Goal: Task Accomplishment & Management: Use online tool/utility

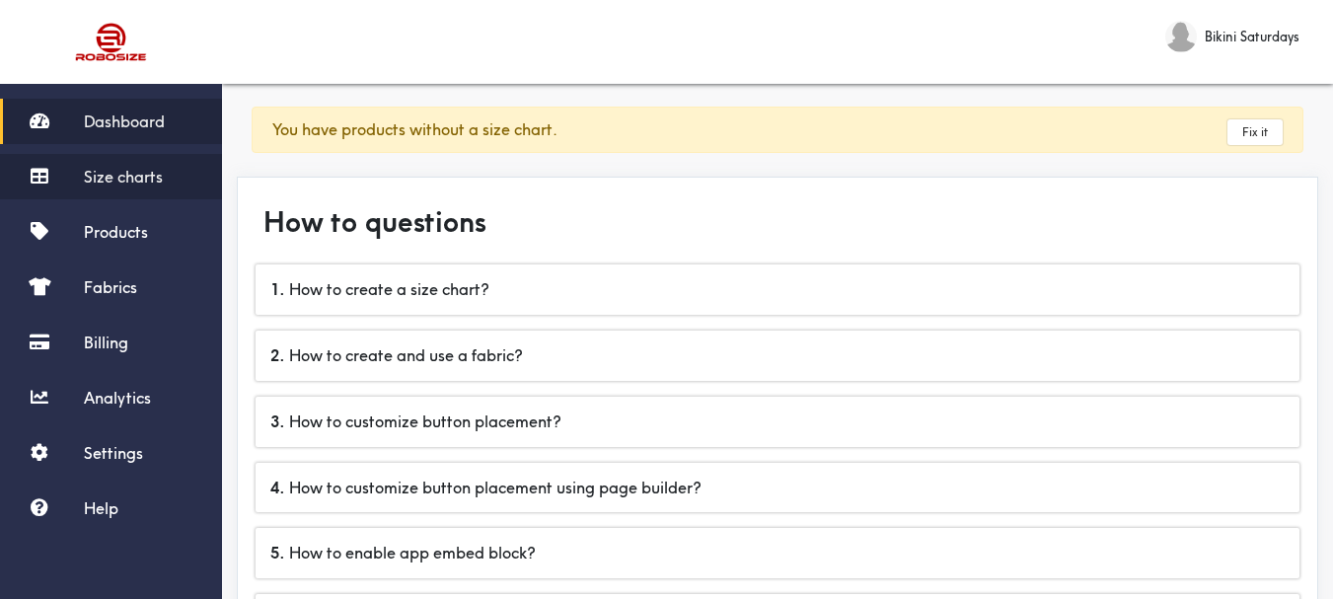
click at [114, 168] on span "Size charts" at bounding box center [123, 177] width 79 height 20
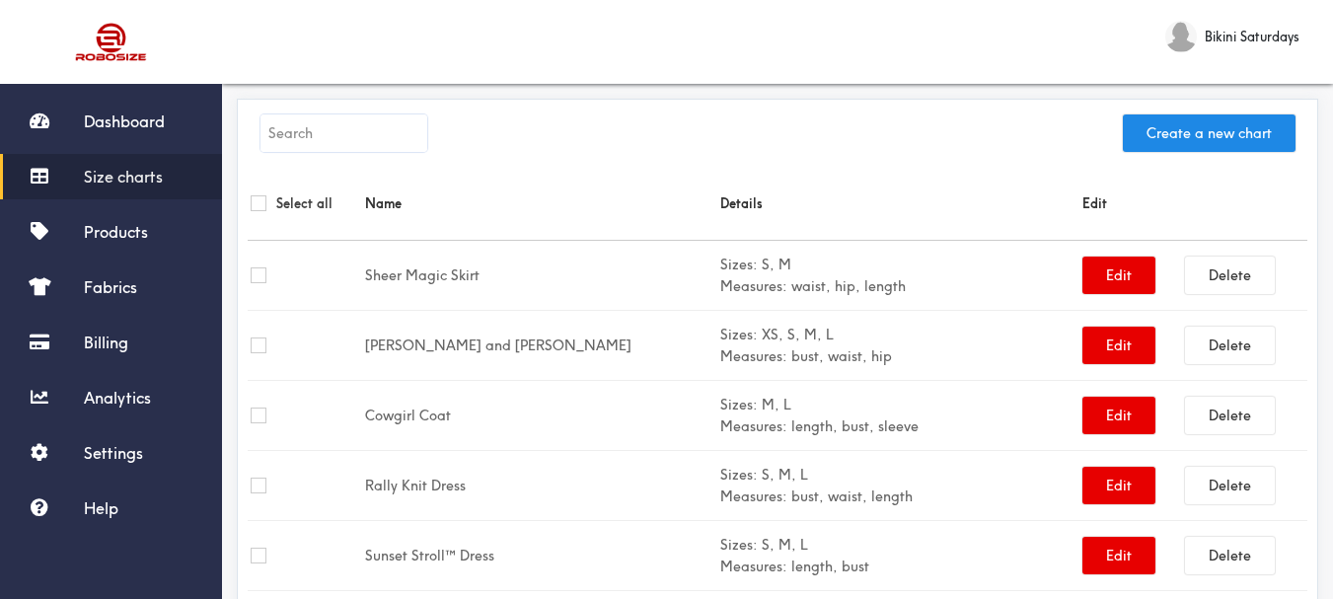
click at [344, 128] on input "text" at bounding box center [344, 133] width 167 height 38
click at [357, 150] on input "text" at bounding box center [344, 133] width 167 height 38
paste input "Maree Dress"
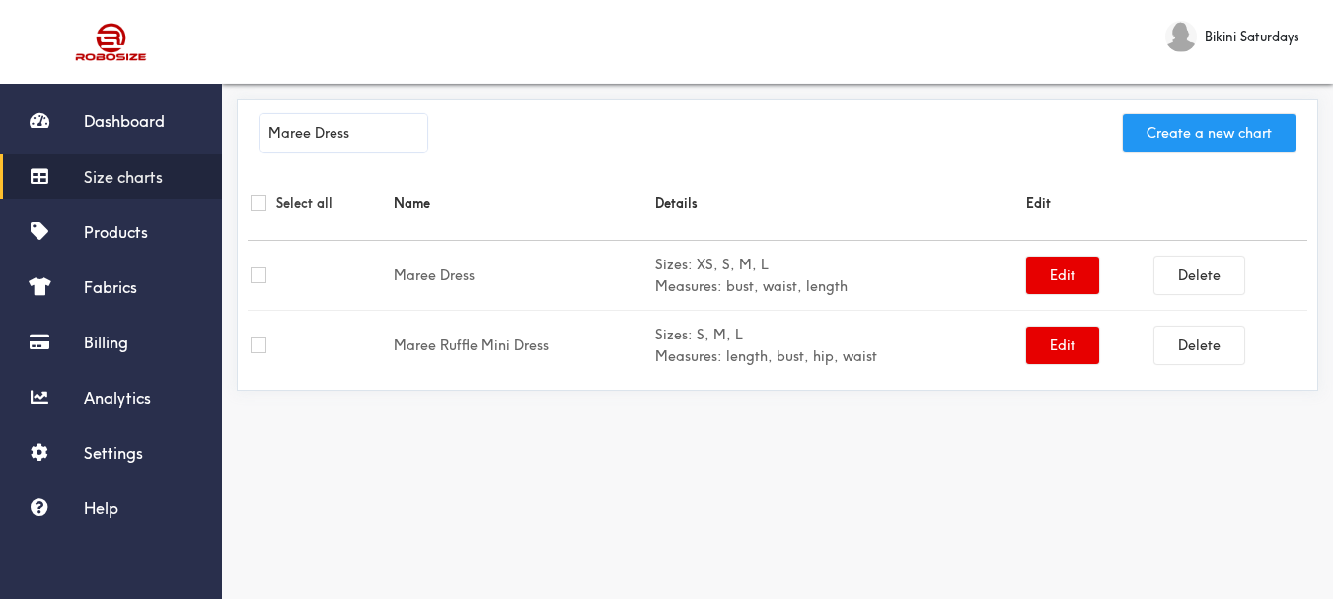
type input "Maree Dress"
click at [1164, 140] on button "Create a new chart" at bounding box center [1209, 133] width 173 height 38
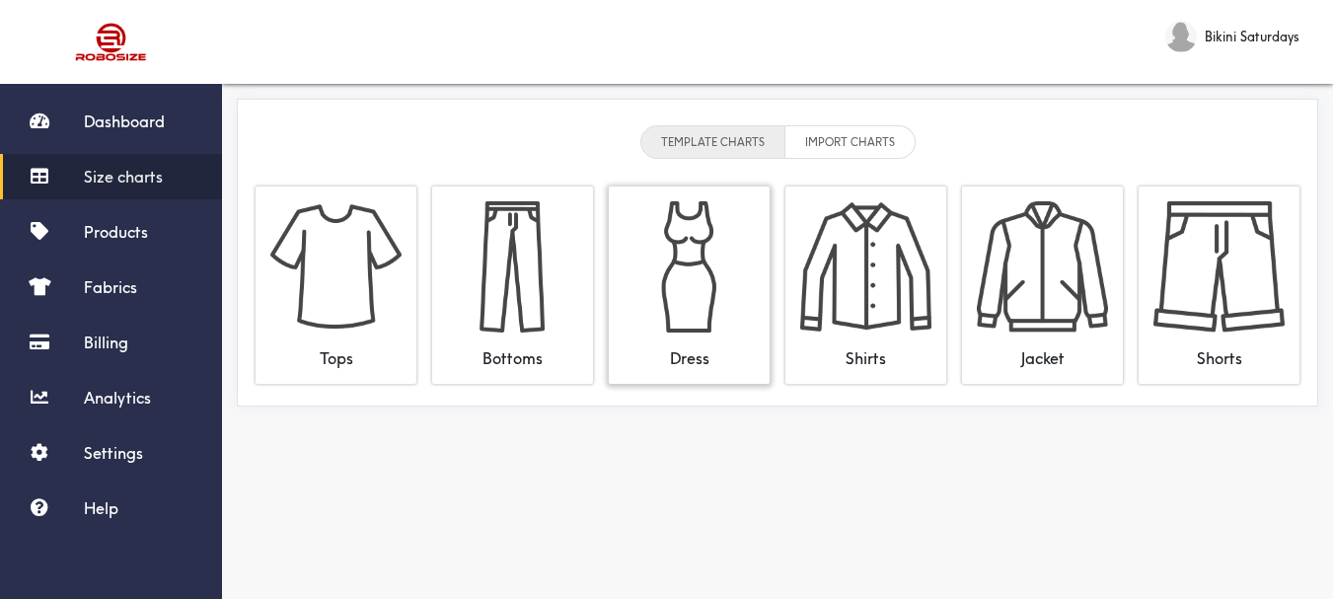
click at [674, 263] on img at bounding box center [689, 266] width 131 height 131
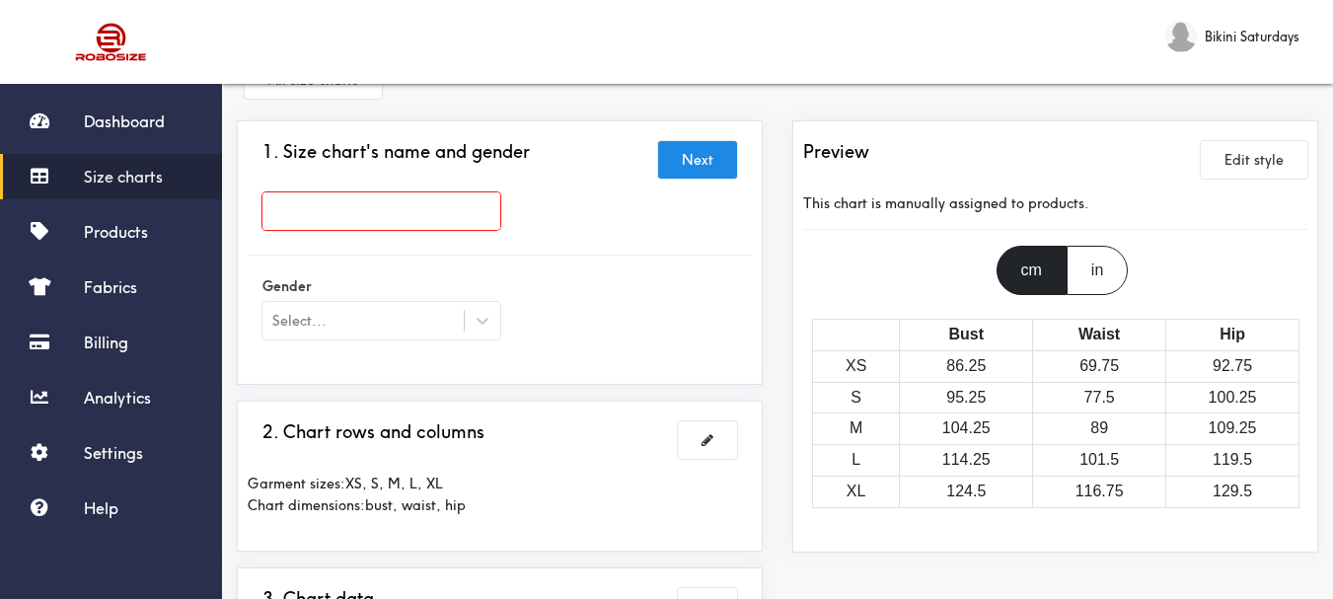
scroll to position [99, 0]
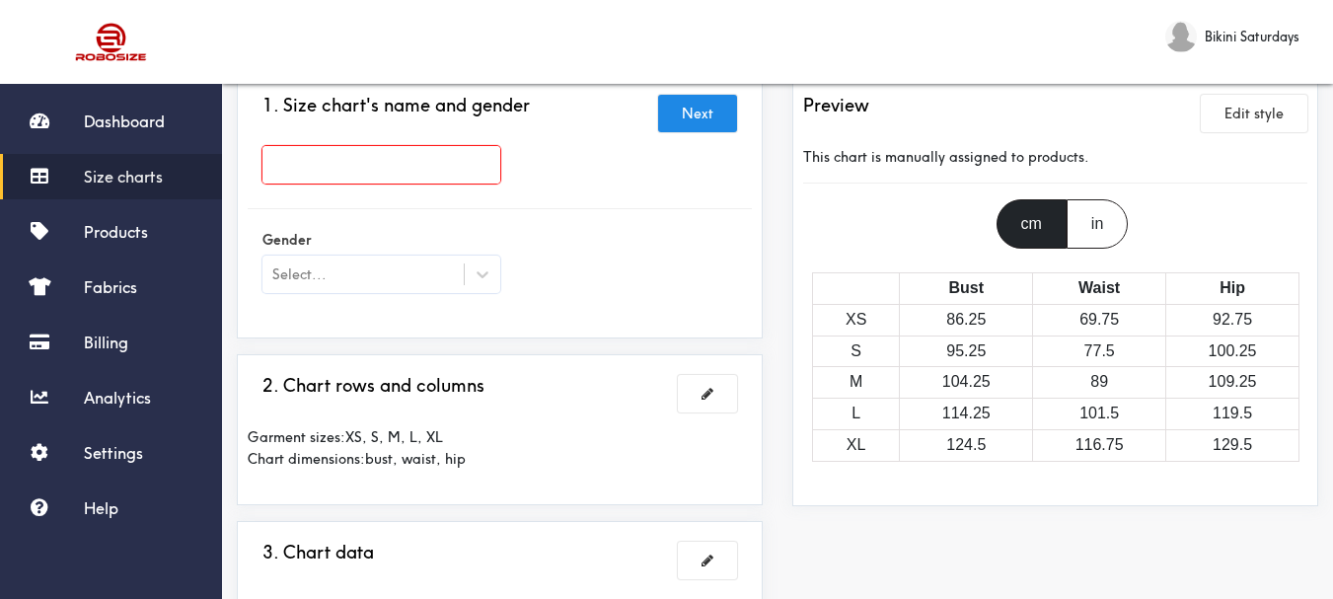
click at [460, 173] on input "text" at bounding box center [382, 165] width 238 height 38
paste input "Maree Dress"
type input "Maree Dress"
click at [484, 262] on div at bounding box center [483, 275] width 36 height 36
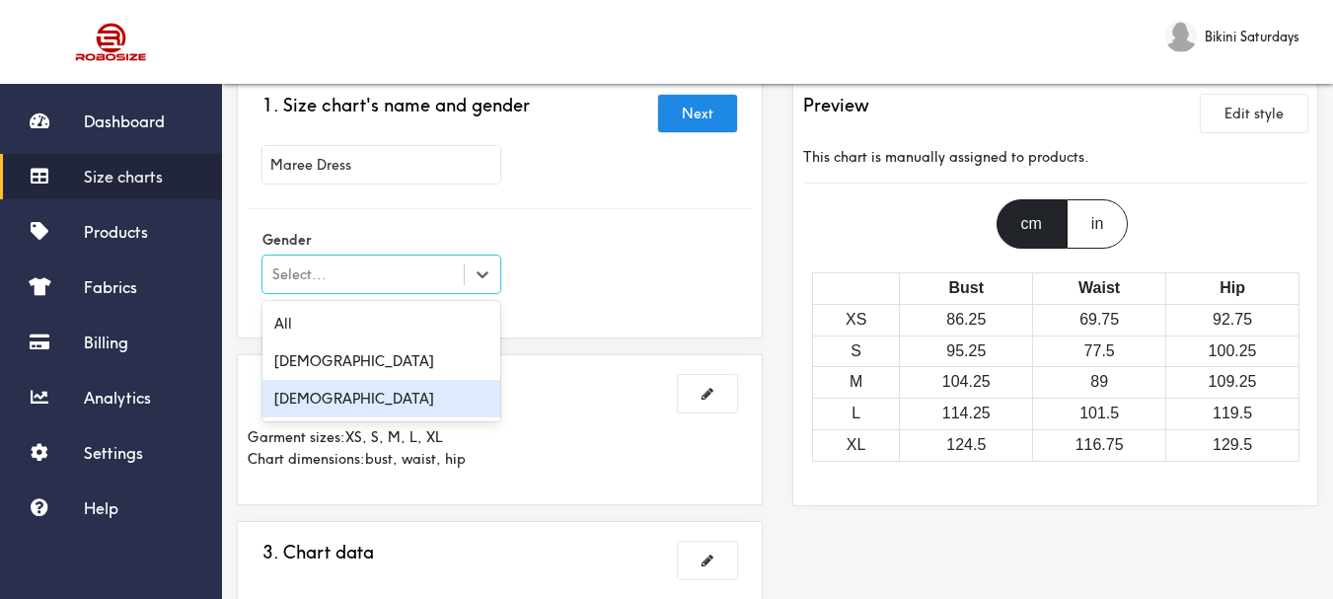
click at [443, 390] on div "[DEMOGRAPHIC_DATA]" at bounding box center [382, 399] width 238 height 38
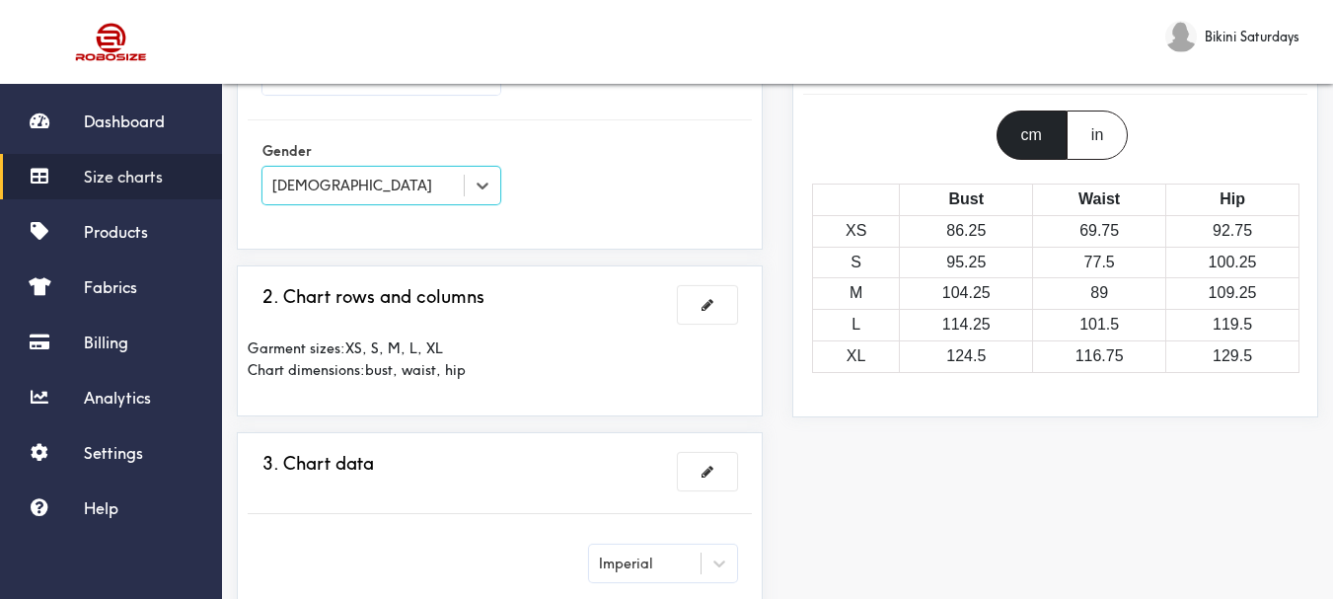
scroll to position [197, 0]
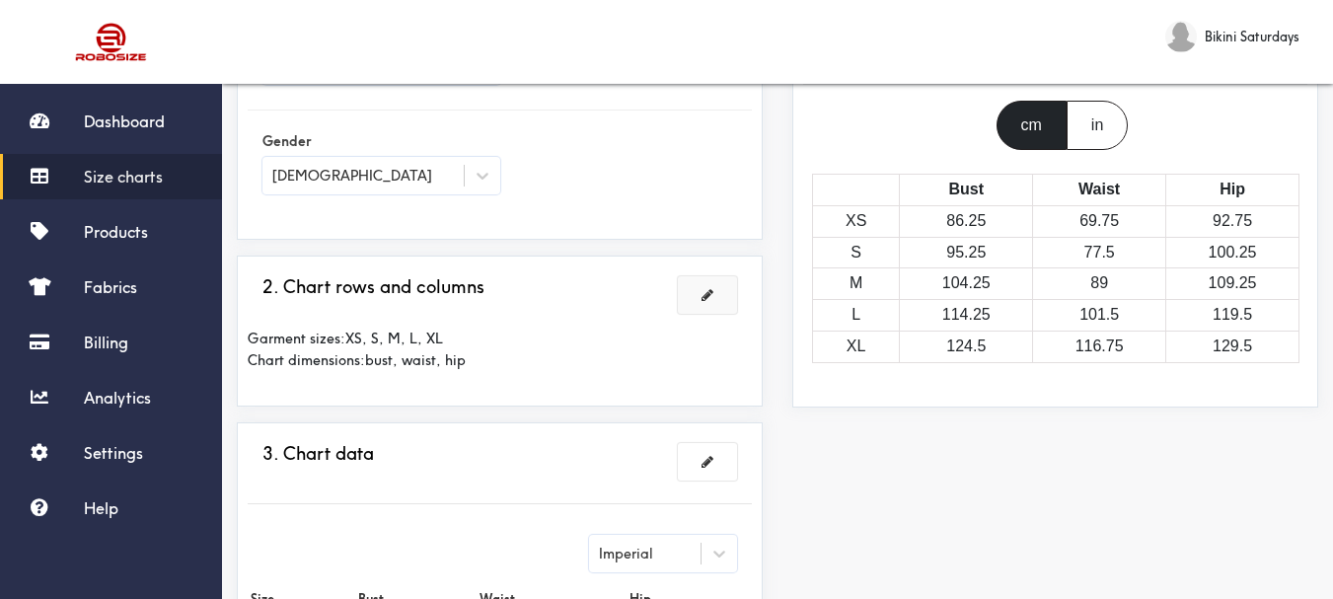
click at [710, 295] on span at bounding box center [708, 295] width 12 height 14
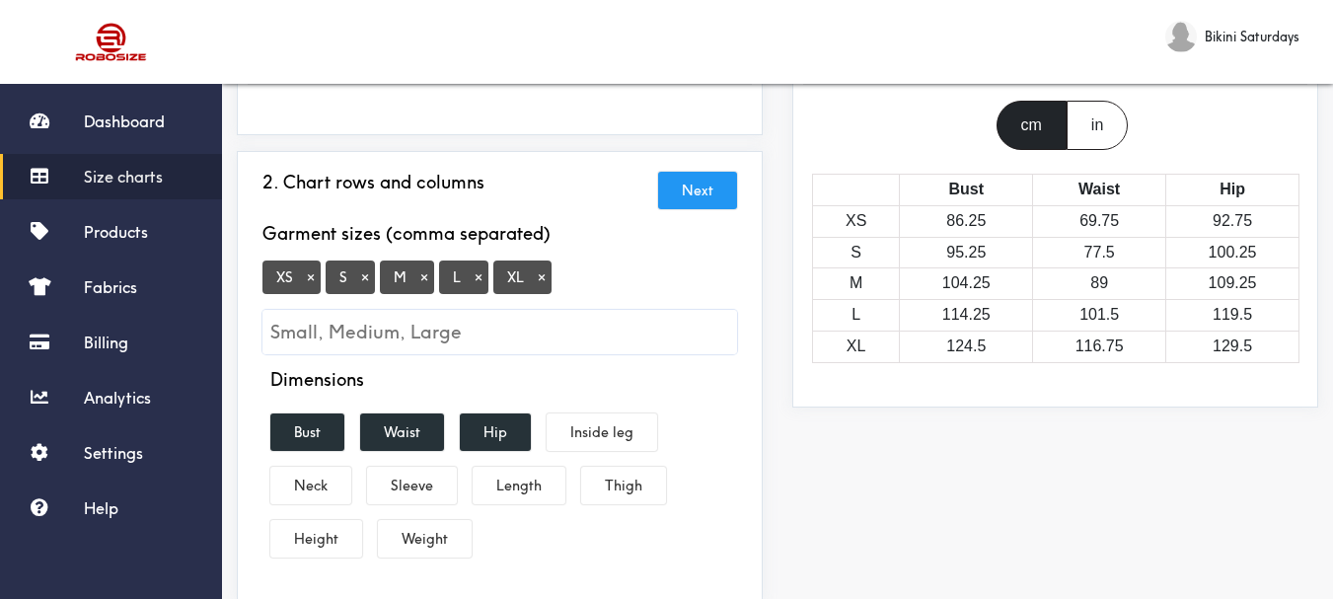
click at [540, 282] on button "×" at bounding box center [542, 277] width 20 height 18
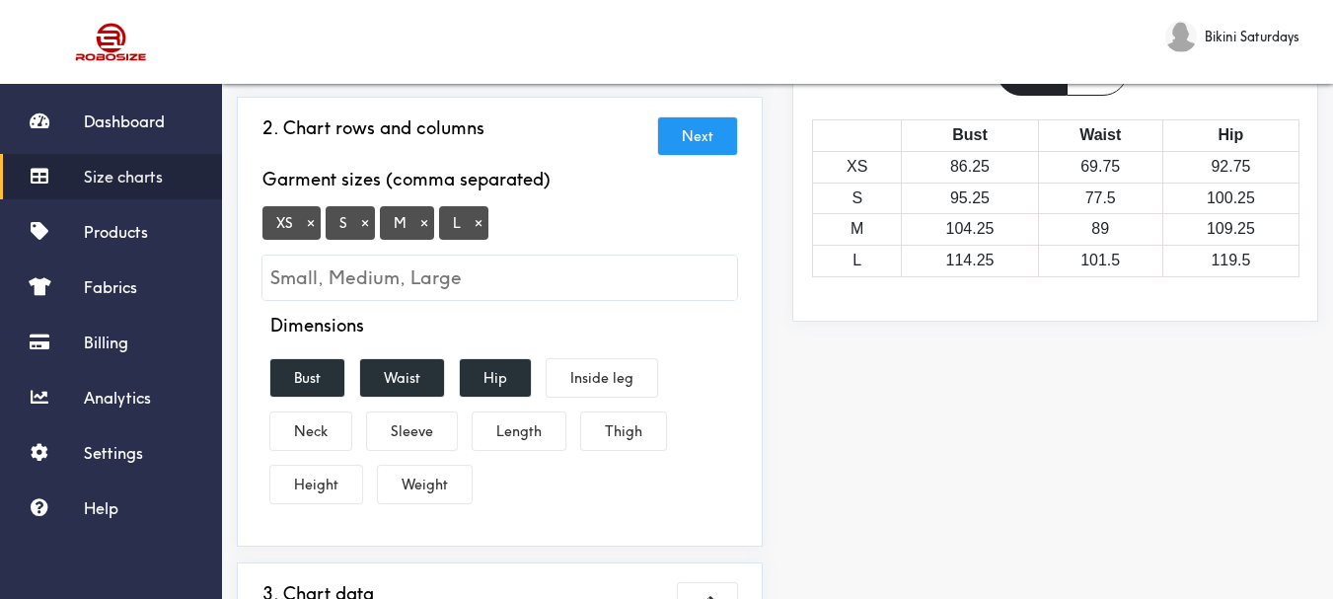
scroll to position [296, 0]
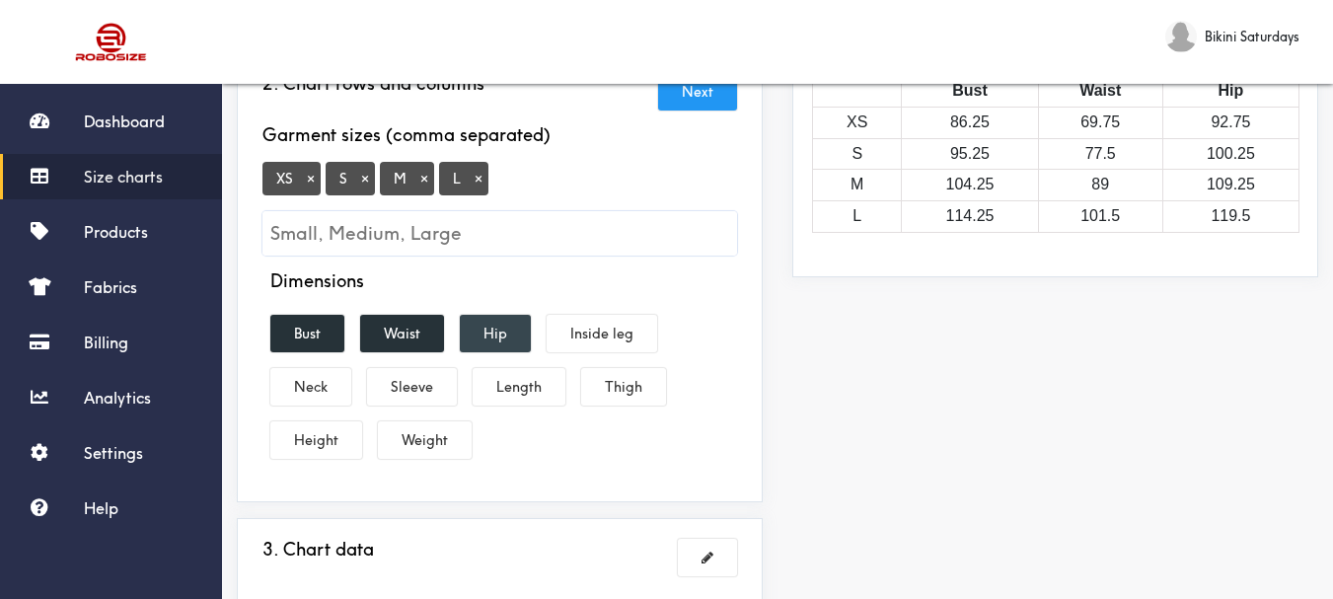
click at [483, 334] on button "Hip" at bounding box center [495, 334] width 71 height 38
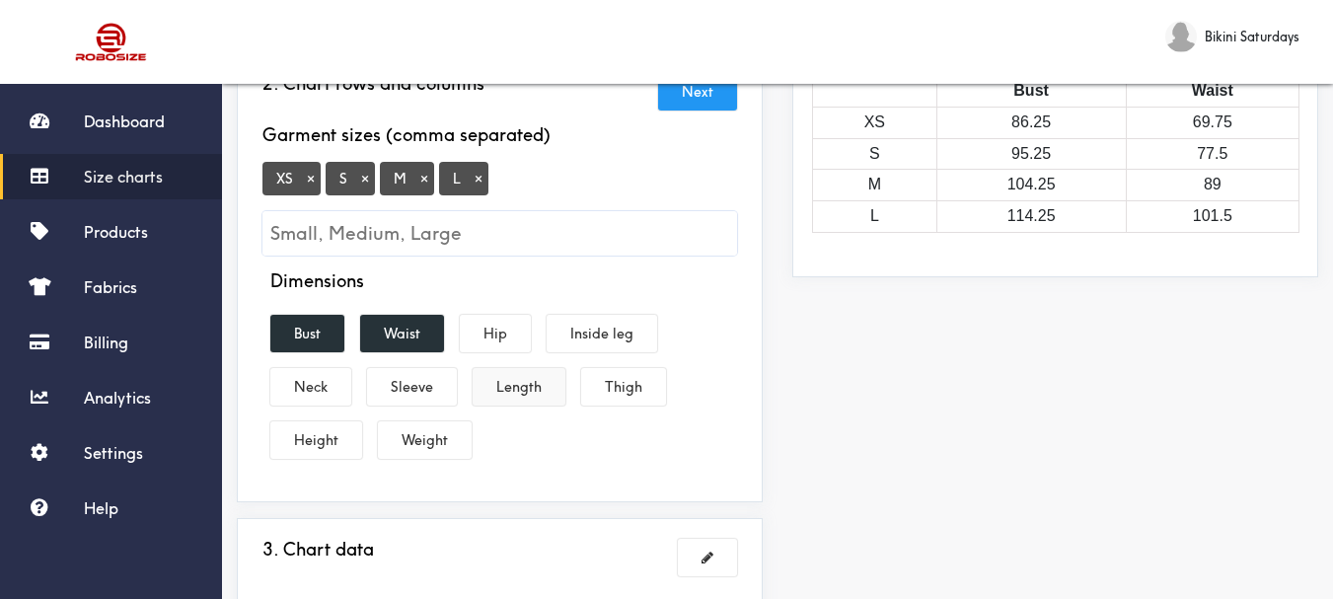
click at [519, 383] on button "Length" at bounding box center [519, 387] width 93 height 38
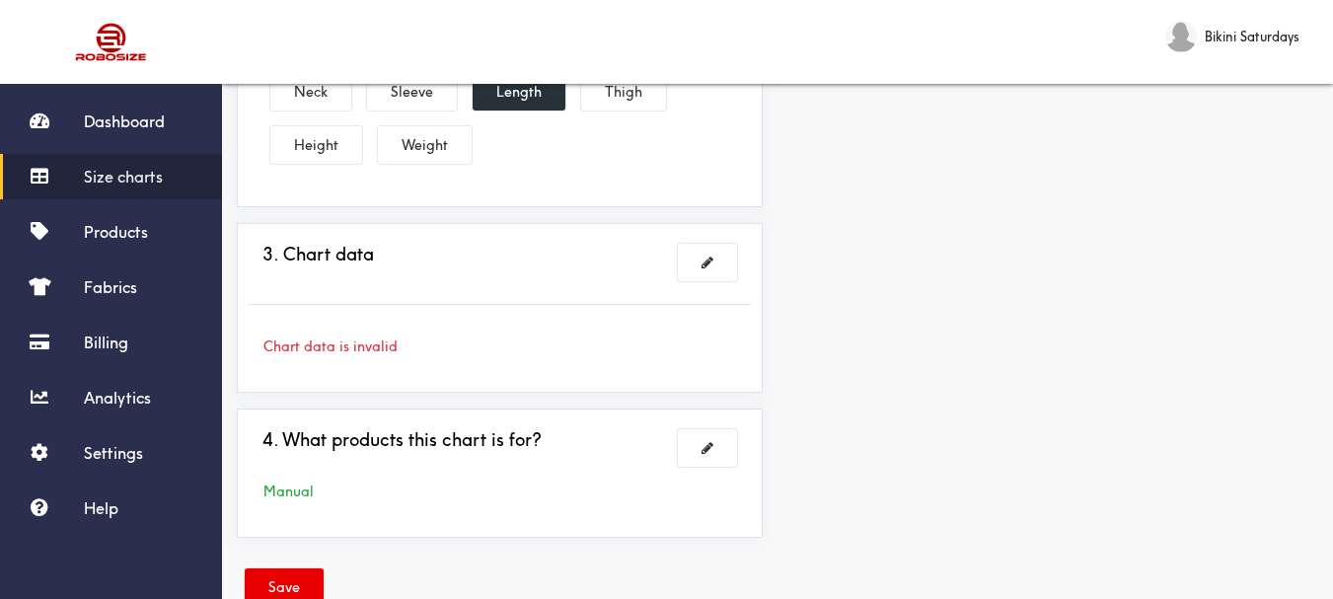
scroll to position [592, 0]
click at [706, 268] on span at bounding box center [708, 262] width 12 height 14
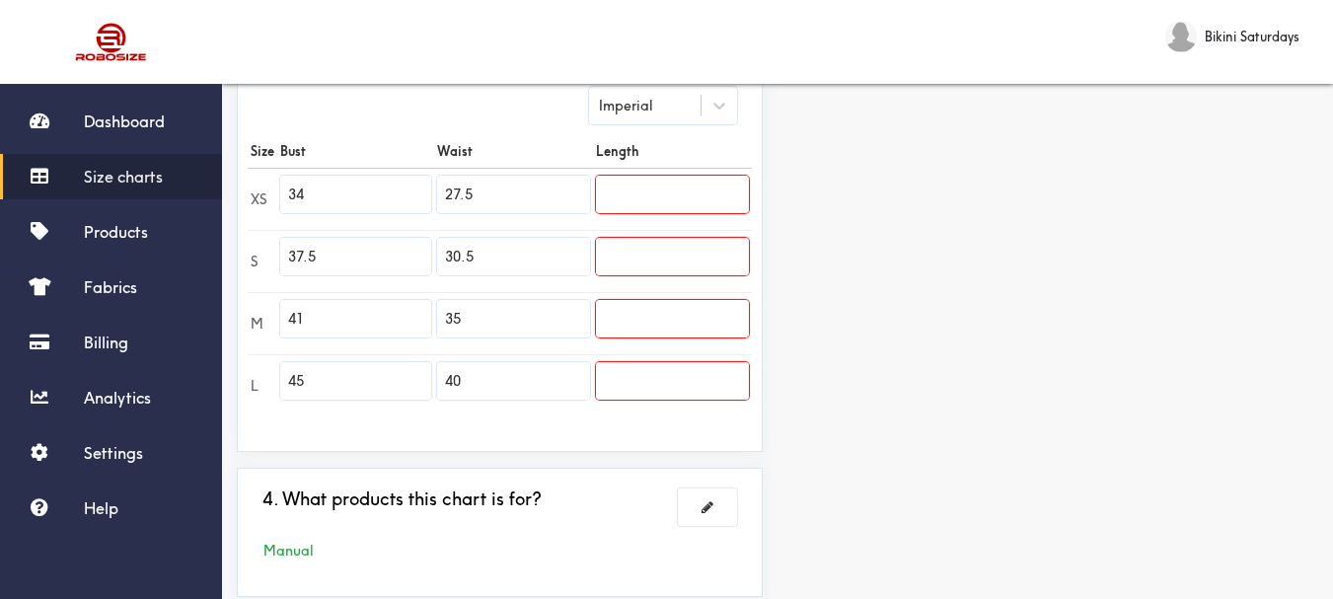
scroll to position [493, 0]
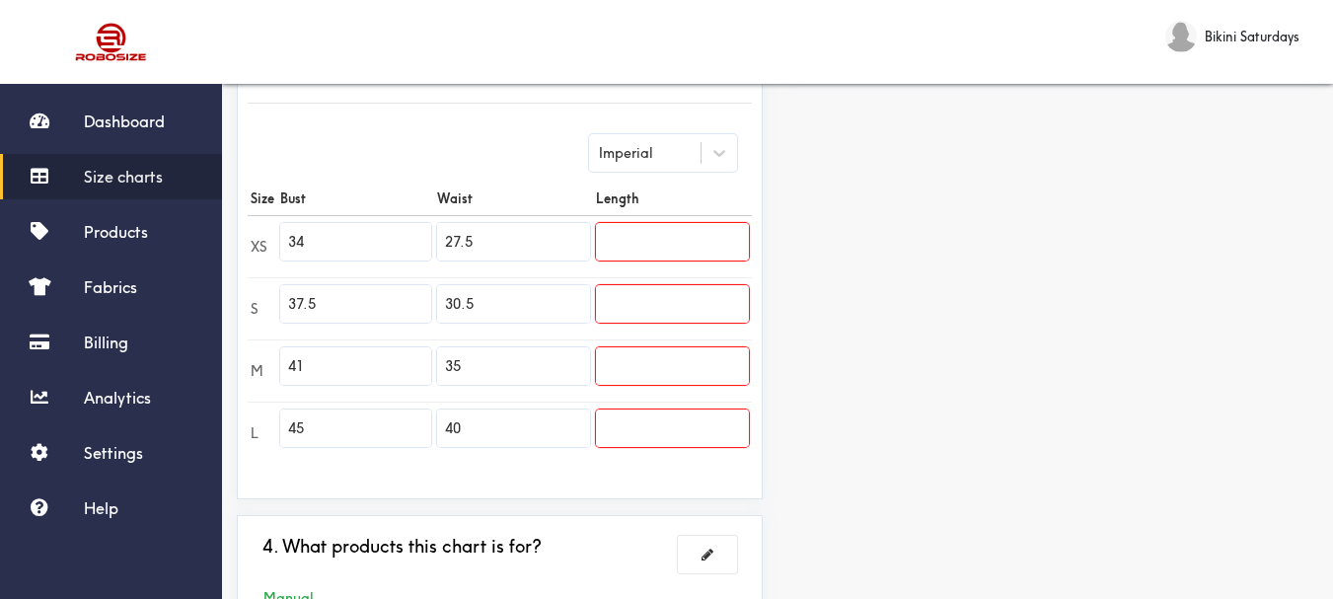
drag, startPoint x: 345, startPoint y: 236, endPoint x: 272, endPoint y: 238, distance: 73.1
click at [272, 238] on tr "XS 34 27.5" at bounding box center [500, 246] width 504 height 62
paste input "26.8"
type input "26.8"
drag, startPoint x: 365, startPoint y: 306, endPoint x: 282, endPoint y: 308, distance: 82.9
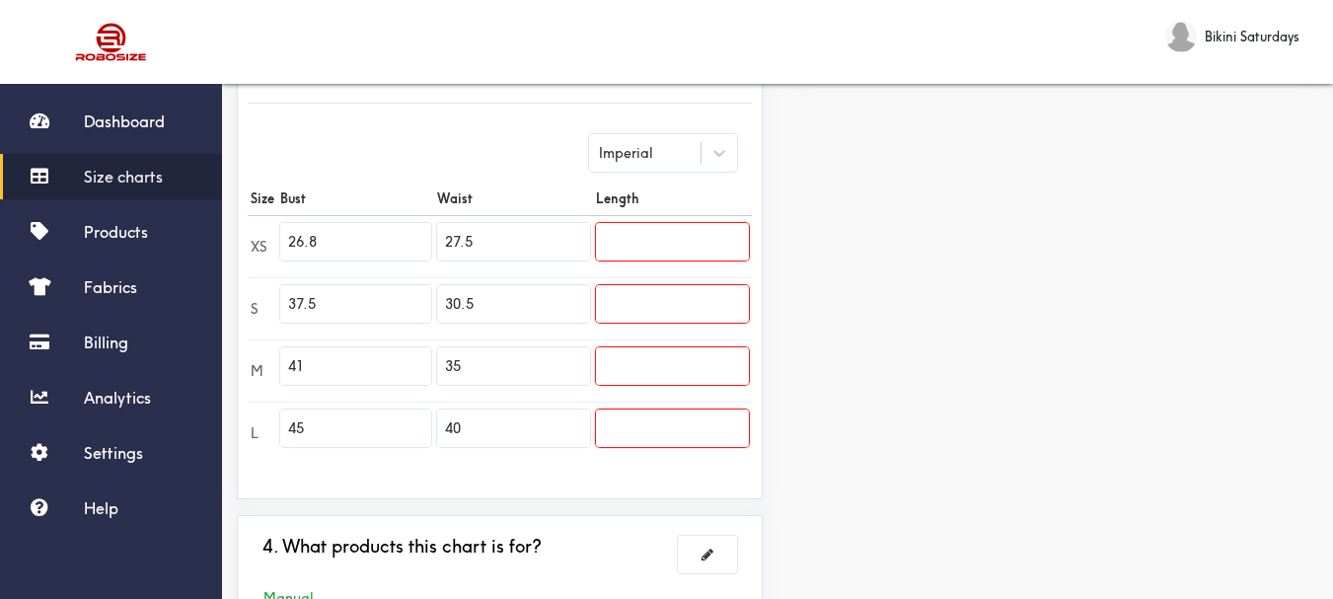
click at [282, 308] on input "37.5" at bounding box center [355, 304] width 151 height 38
paste input "28.3"
type input "28.3"
drag, startPoint x: 368, startPoint y: 372, endPoint x: 270, endPoint y: 370, distance: 97.7
click at [270, 370] on tr "M 41 35" at bounding box center [500, 370] width 504 height 62
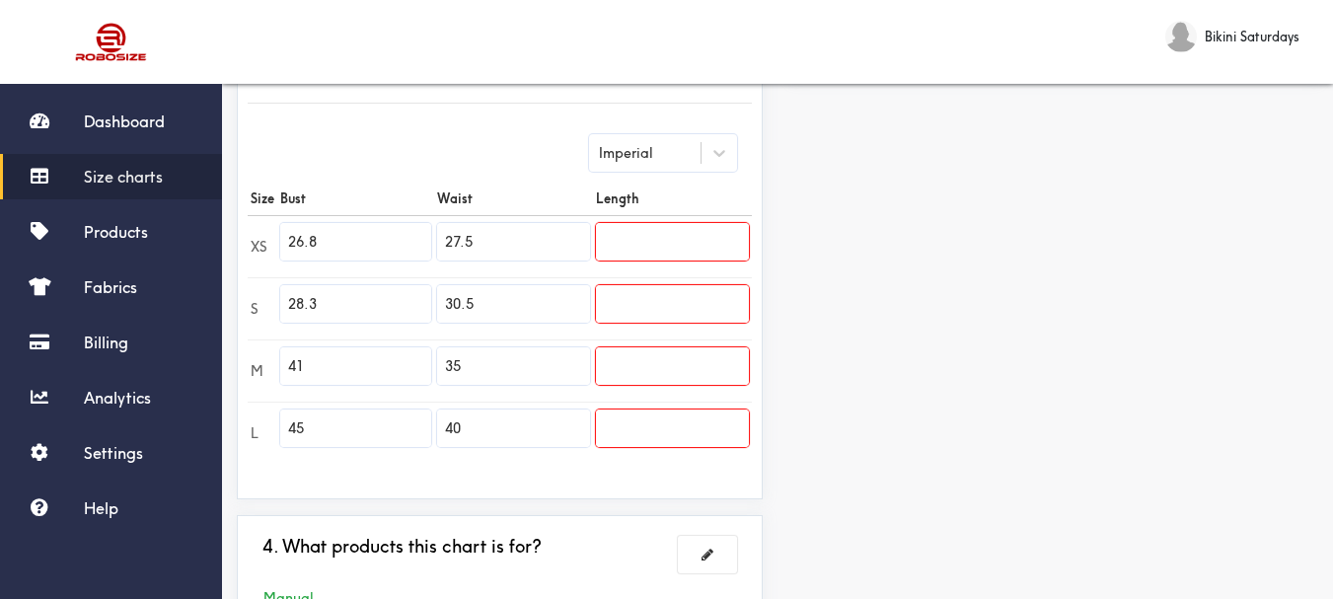
paste input "29.9"
type input "29.9"
click at [342, 409] on td "45" at bounding box center [355, 433] width 157 height 62
drag, startPoint x: 334, startPoint y: 425, endPoint x: 258, endPoint y: 428, distance: 76.1
click at [258, 428] on tr "L 45 40" at bounding box center [500, 433] width 504 height 62
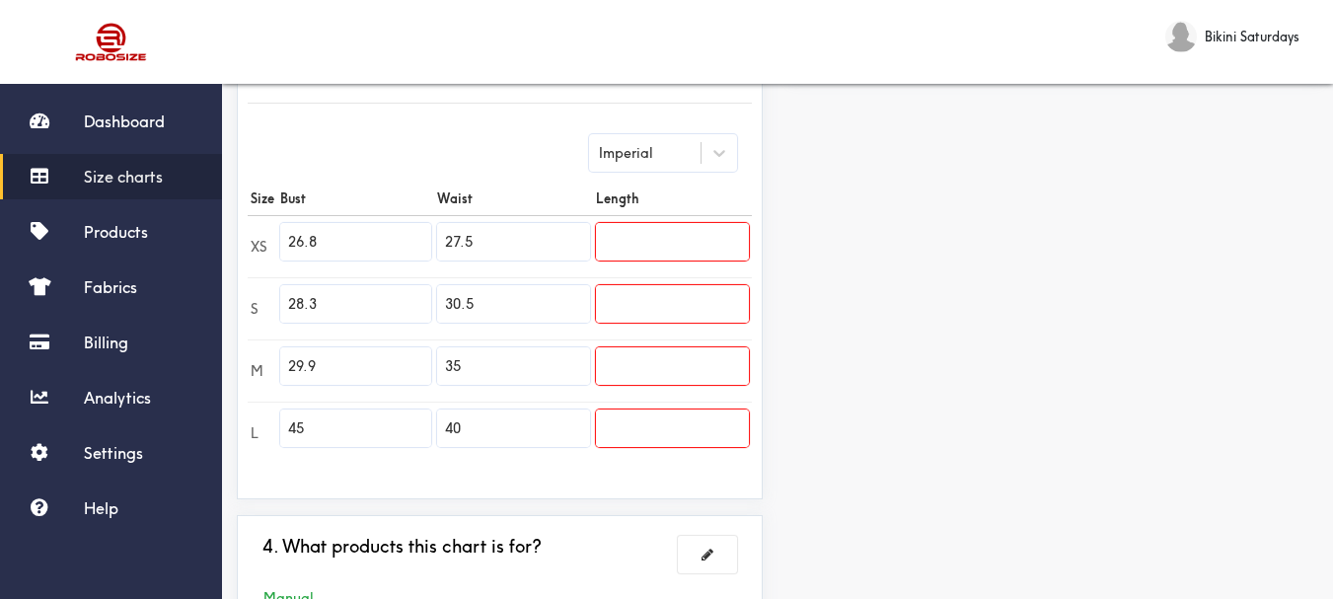
paste input "31."
type input "31.5"
drag, startPoint x: 490, startPoint y: 245, endPoint x: 428, endPoint y: 242, distance: 62.2
click at [428, 242] on tr "XS 26.8 27.5" at bounding box center [500, 246] width 504 height 62
paste input "6.0"
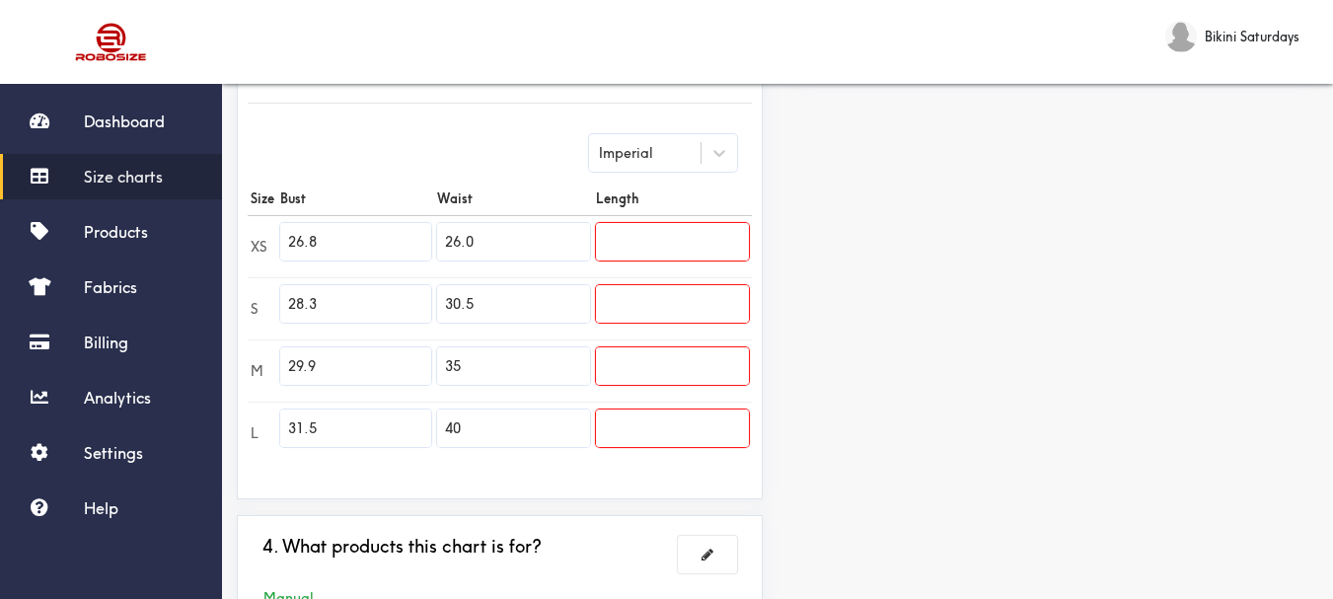
type input "26.0"
drag, startPoint x: 435, startPoint y: 295, endPoint x: 424, endPoint y: 298, distance: 11.3
click at [425, 297] on tr "S 28.3 30.5" at bounding box center [500, 308] width 504 height 62
paste input "27.6"
type input "27.6"
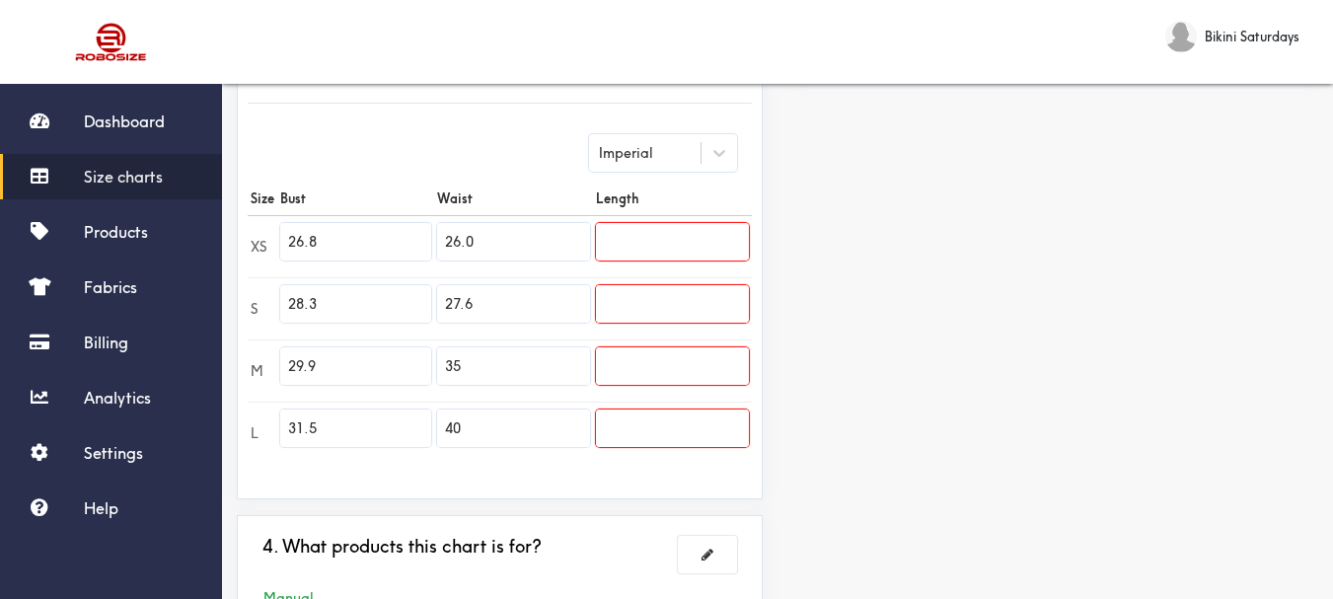
drag, startPoint x: 476, startPoint y: 361, endPoint x: 443, endPoint y: 361, distance: 32.6
click at [443, 361] on input "35" at bounding box center [513, 366] width 152 height 38
paste input "29.1"
drag, startPoint x: 485, startPoint y: 371, endPoint x: 440, endPoint y: 371, distance: 44.4
click at [440, 371] on input "29.1" at bounding box center [513, 366] width 152 height 38
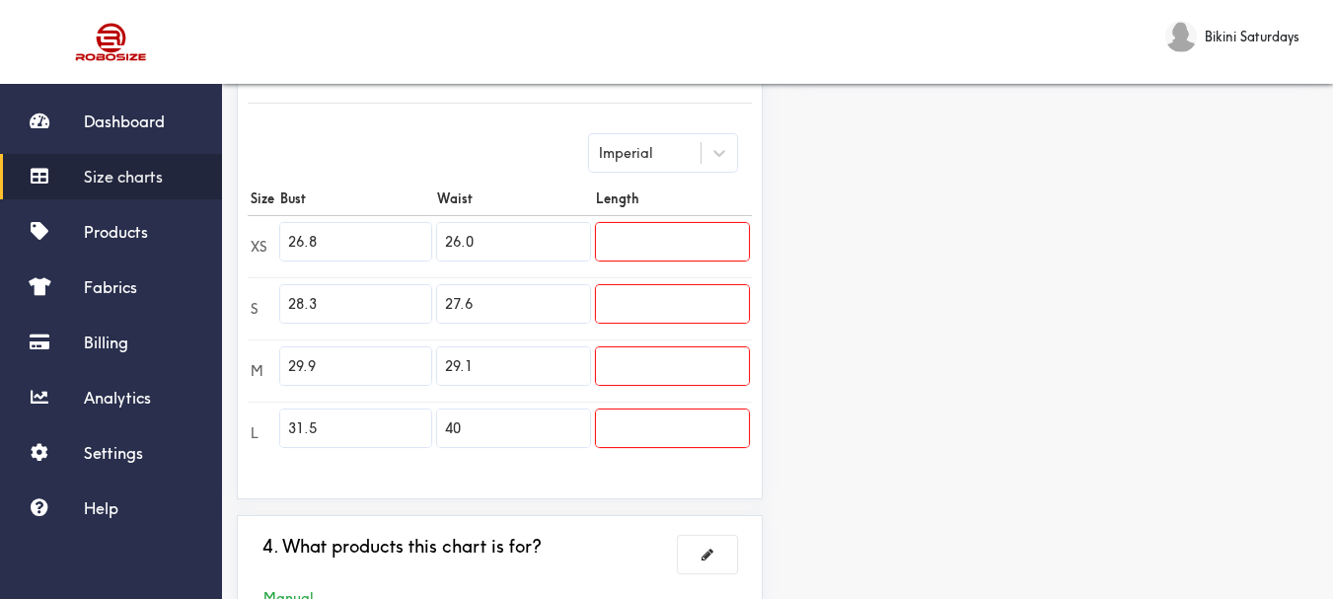
paste input "30.7"
type input "29.1"
drag, startPoint x: 493, startPoint y: 426, endPoint x: 421, endPoint y: 429, distance: 72.1
click at [421, 429] on tr "L 31.5 40" at bounding box center [500, 433] width 504 height 62
paste input "30.7"
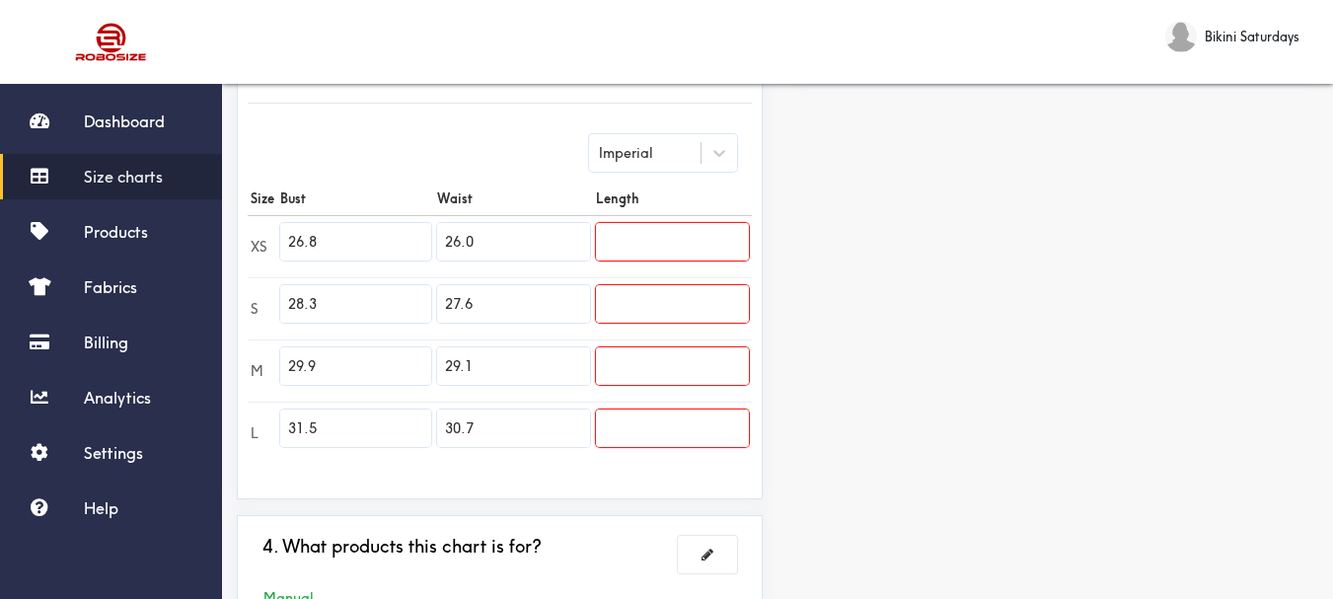
type input "30.7"
click at [605, 245] on input "text" at bounding box center [672, 242] width 153 height 38
paste input "48.8"
type input "48.8"
click at [618, 305] on input "text" at bounding box center [672, 304] width 153 height 38
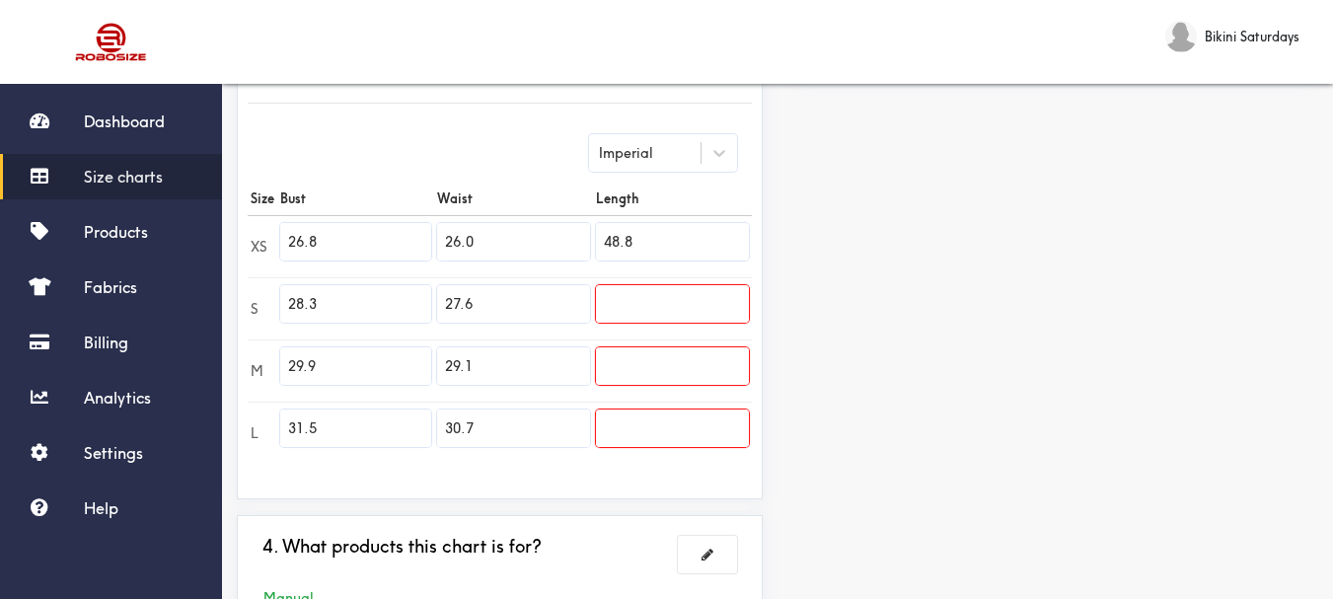
paste input "49.2"
type input "49.2"
click at [626, 357] on input "text" at bounding box center [672, 366] width 153 height 38
paste input "49.6"
type input "49.6"
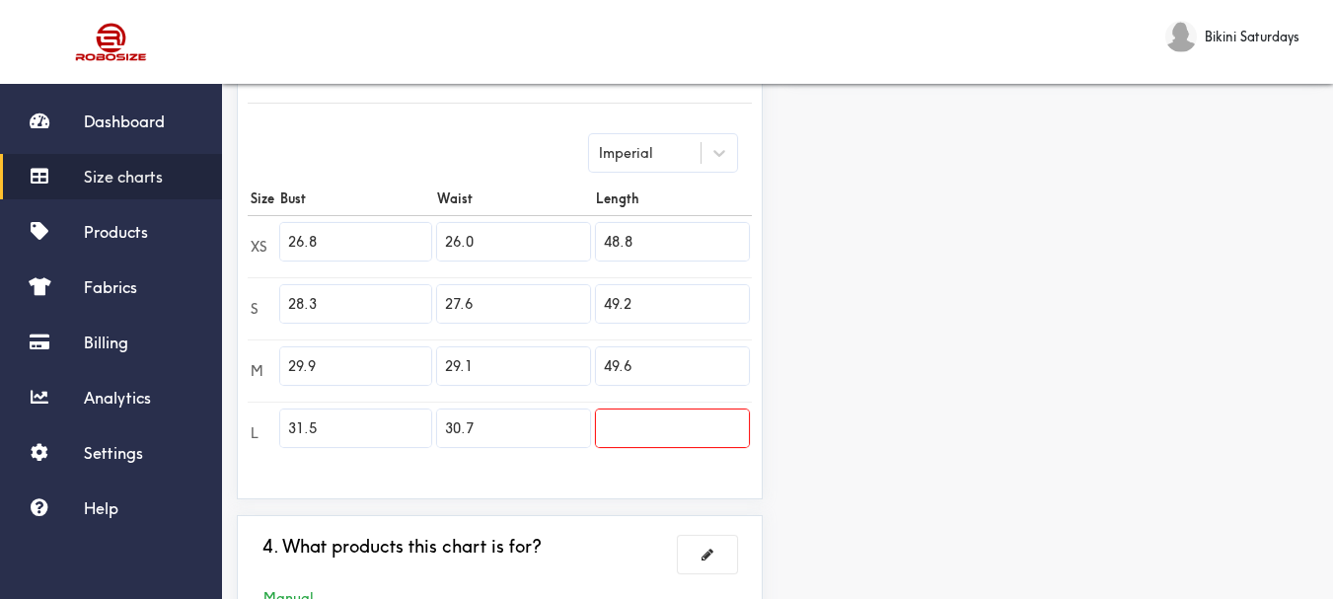
click at [588, 422] on input "30.7" at bounding box center [513, 429] width 152 height 38
click at [605, 428] on input "text" at bounding box center [672, 429] width 153 height 38
paste input "50.0"
type input "50.0"
click at [860, 445] on div "Preview Edit style This chart is manually assigned to products. cm in Bust Wais…" at bounding box center [1056, 169] width 556 height 981
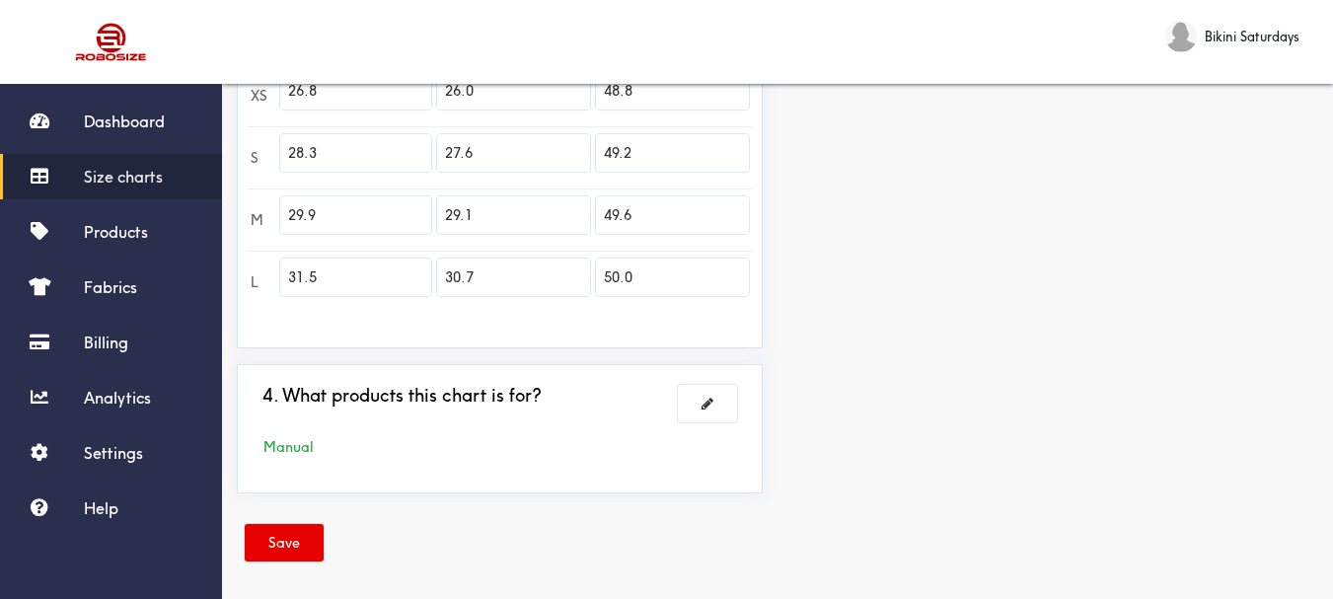
scroll to position [653, 0]
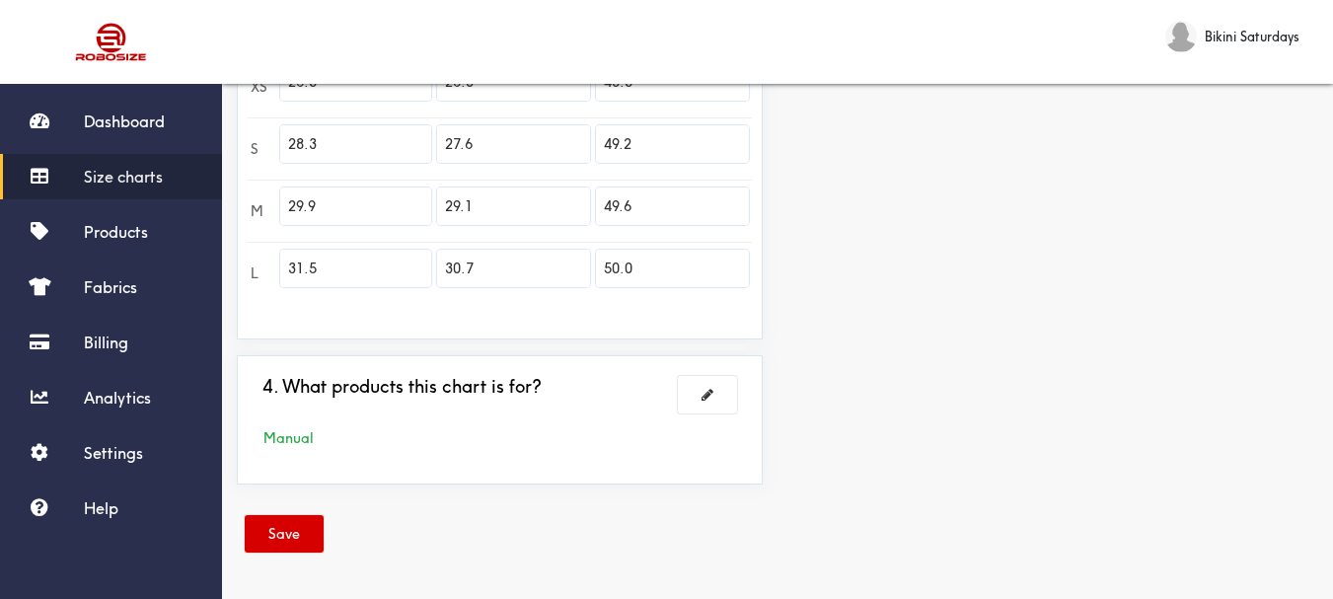
click at [311, 529] on button "Save" at bounding box center [284, 534] width 79 height 38
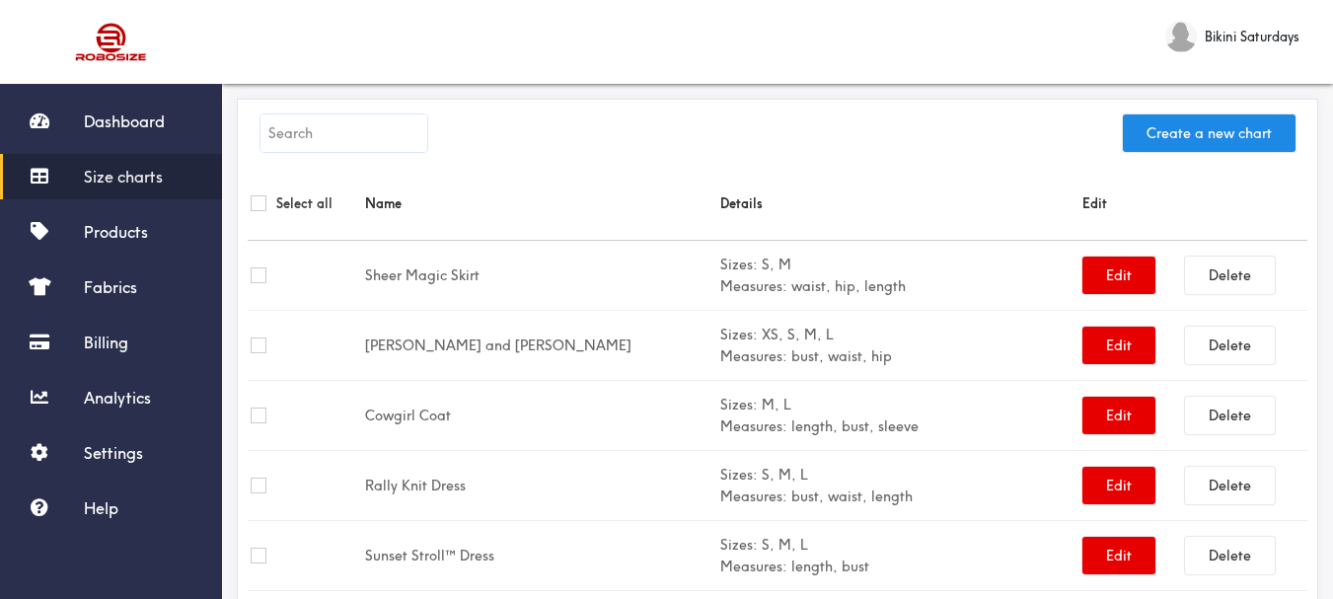
click at [120, 172] on span "Size charts" at bounding box center [123, 177] width 79 height 20
click at [128, 168] on span "Size charts" at bounding box center [123, 177] width 79 height 20
click at [123, 176] on span "Size charts" at bounding box center [123, 177] width 79 height 20
click at [125, 178] on span "Size charts" at bounding box center [123, 177] width 79 height 20
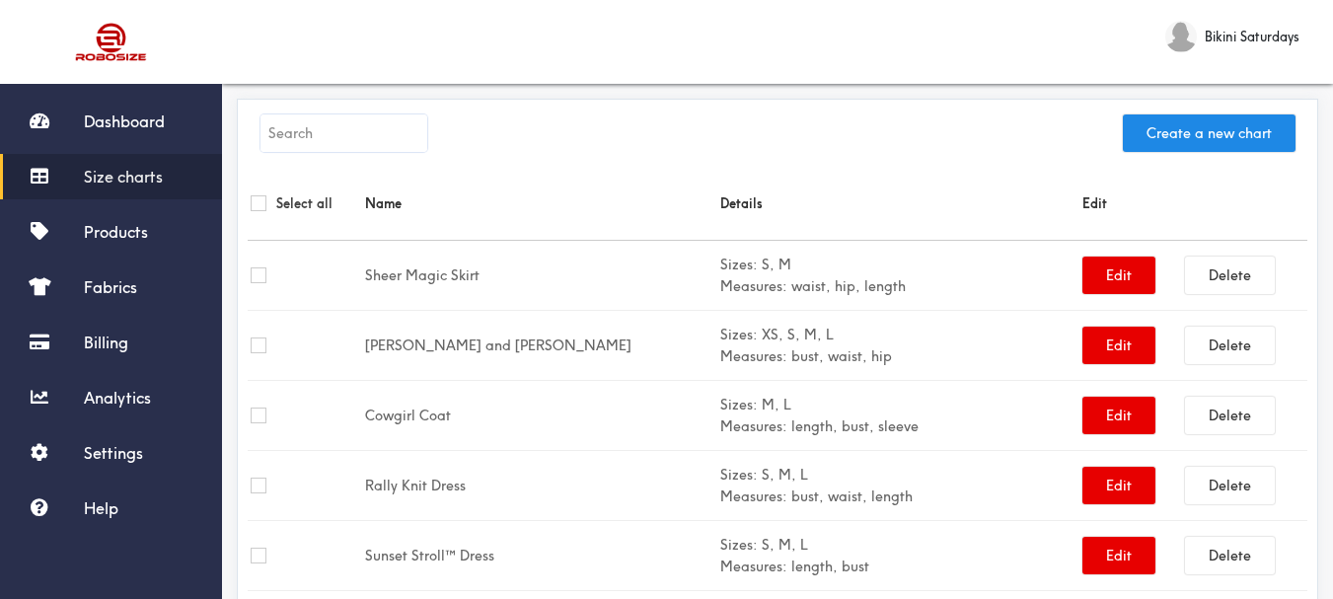
click at [290, 132] on input "text" at bounding box center [344, 133] width 167 height 38
click at [286, 130] on input "text" at bounding box center [344, 133] width 167 height 38
click at [289, 113] on div "Create a new chart" at bounding box center [778, 138] width 1060 height 57
click at [113, 165] on link "Size charts" at bounding box center [111, 176] width 222 height 45
click at [1261, 117] on button "Create a new chart" at bounding box center [1209, 133] width 173 height 38
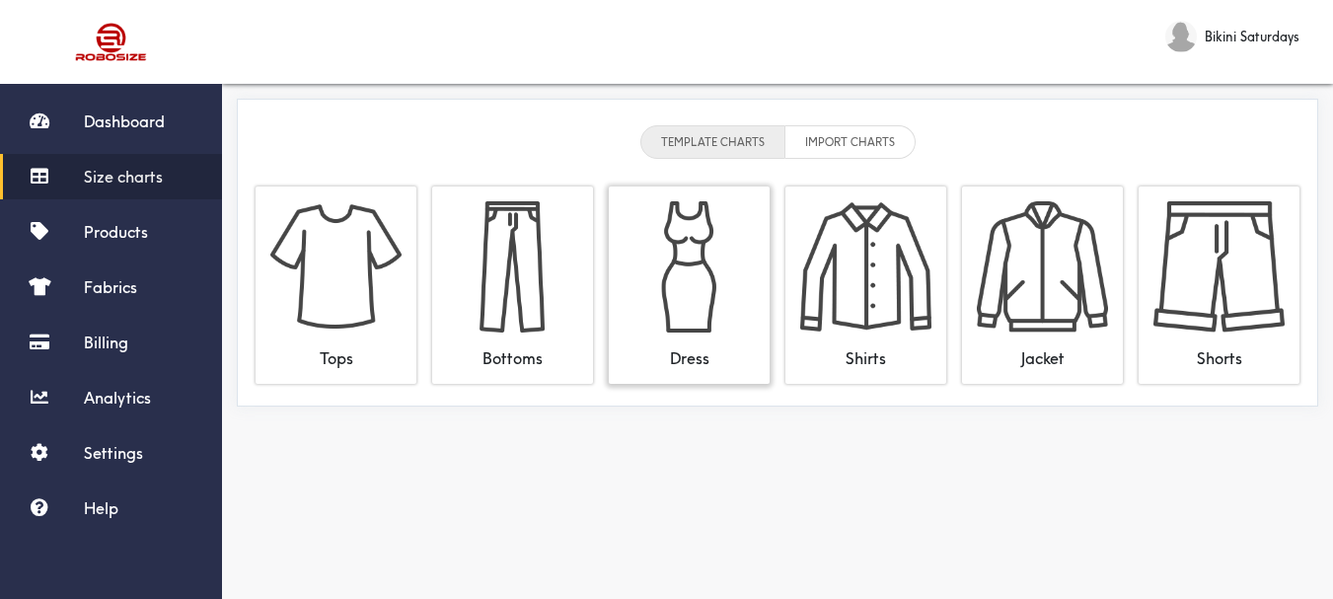
click at [682, 245] on img at bounding box center [689, 266] width 131 height 131
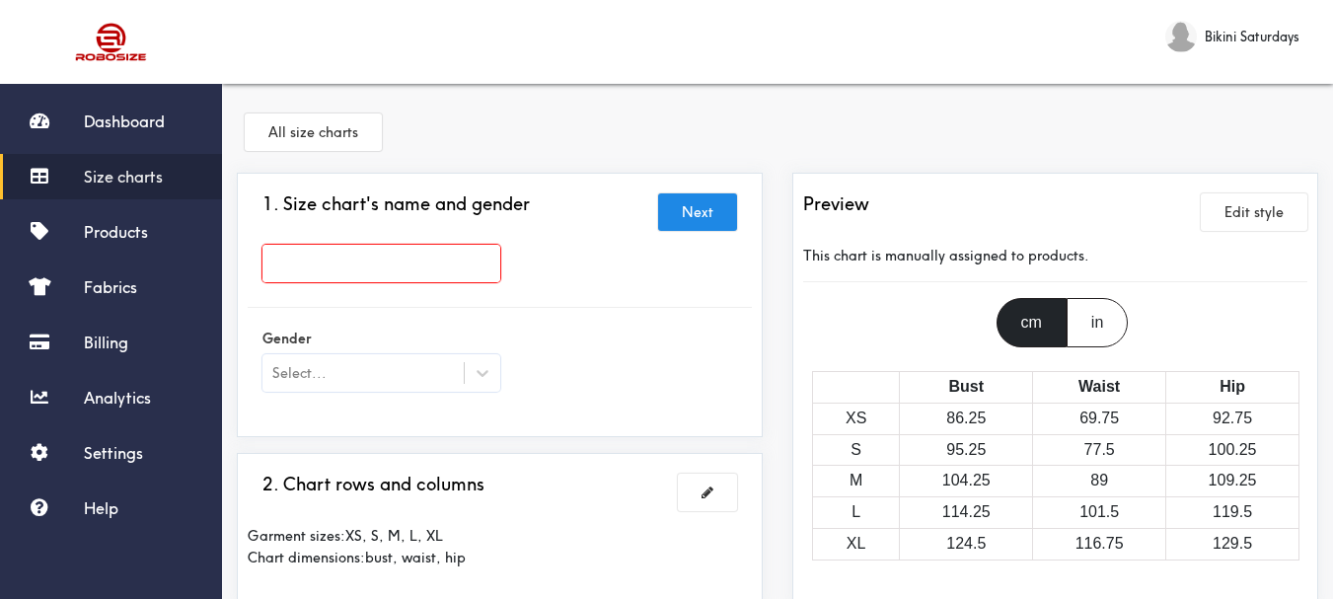
click at [299, 256] on input "text" at bounding box center [382, 264] width 238 height 38
click at [302, 259] on input "text" at bounding box center [382, 264] width 238 height 38
click at [289, 264] on input "text" at bounding box center [382, 264] width 238 height 38
click at [286, 264] on input "text" at bounding box center [382, 264] width 238 height 38
click at [271, 264] on input "text" at bounding box center [382, 264] width 238 height 38
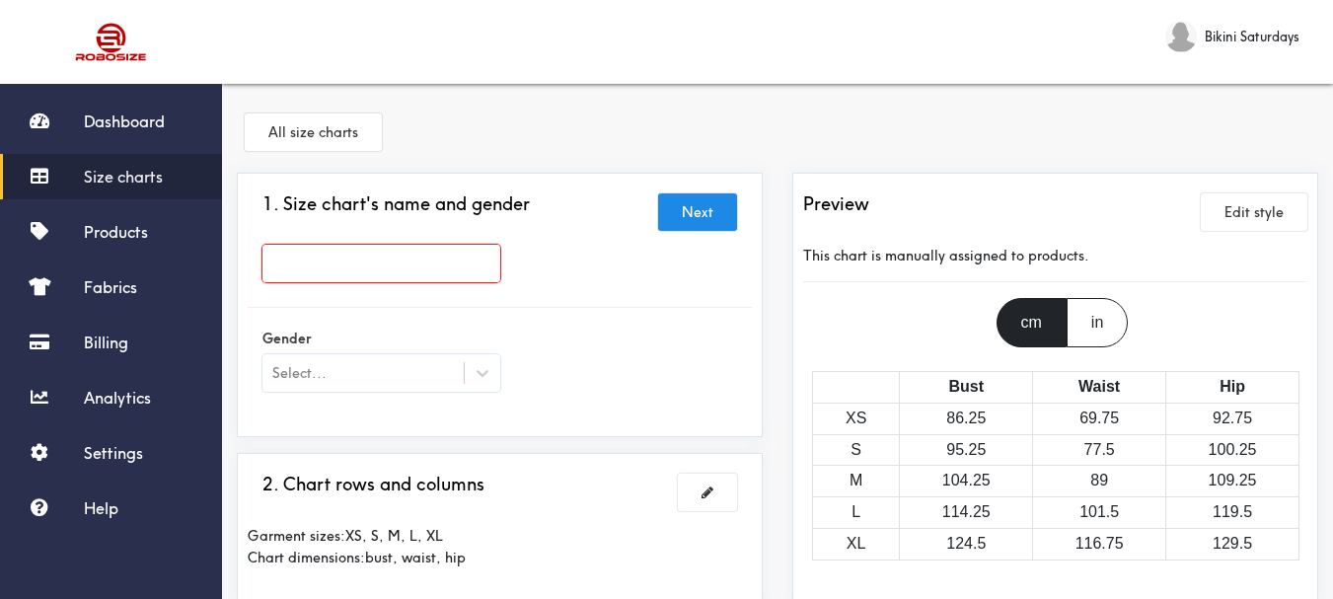
click at [265, 260] on input "text" at bounding box center [382, 264] width 238 height 38
click at [275, 255] on input "text" at bounding box center [382, 264] width 238 height 38
click at [698, 210] on button "Next" at bounding box center [697, 212] width 79 height 38
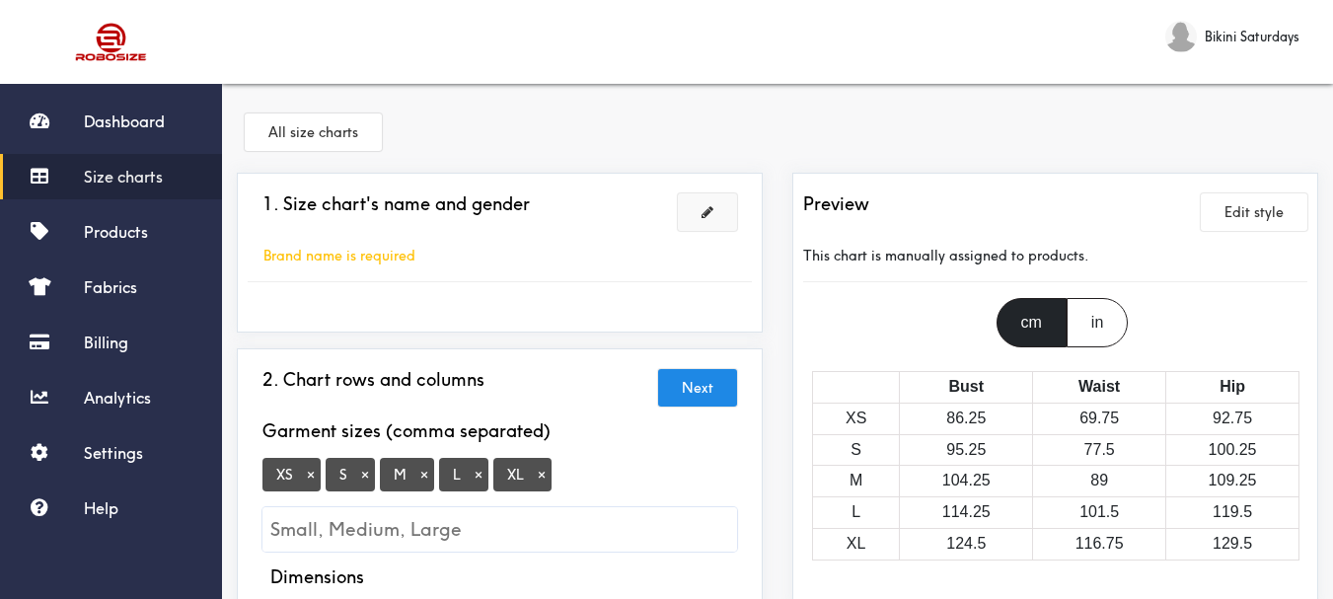
click at [698, 196] on button at bounding box center [707, 212] width 59 height 38
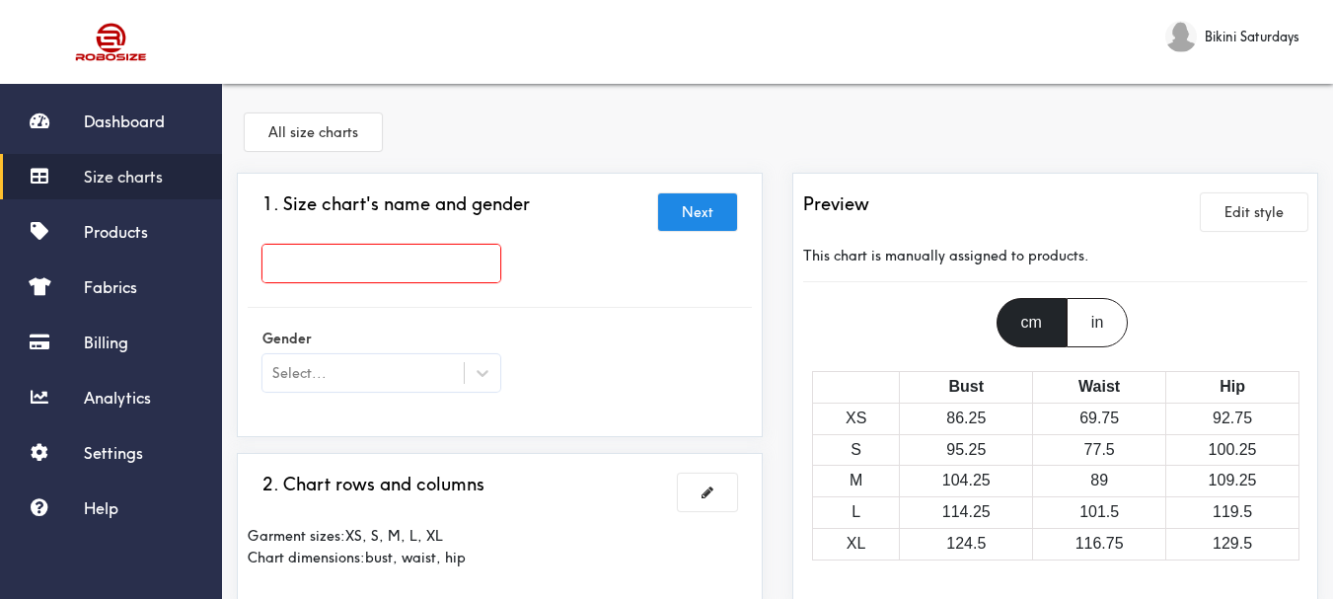
click at [270, 262] on input "text" at bounding box center [382, 264] width 238 height 38
click at [131, 222] on span "Products" at bounding box center [116, 232] width 64 height 20
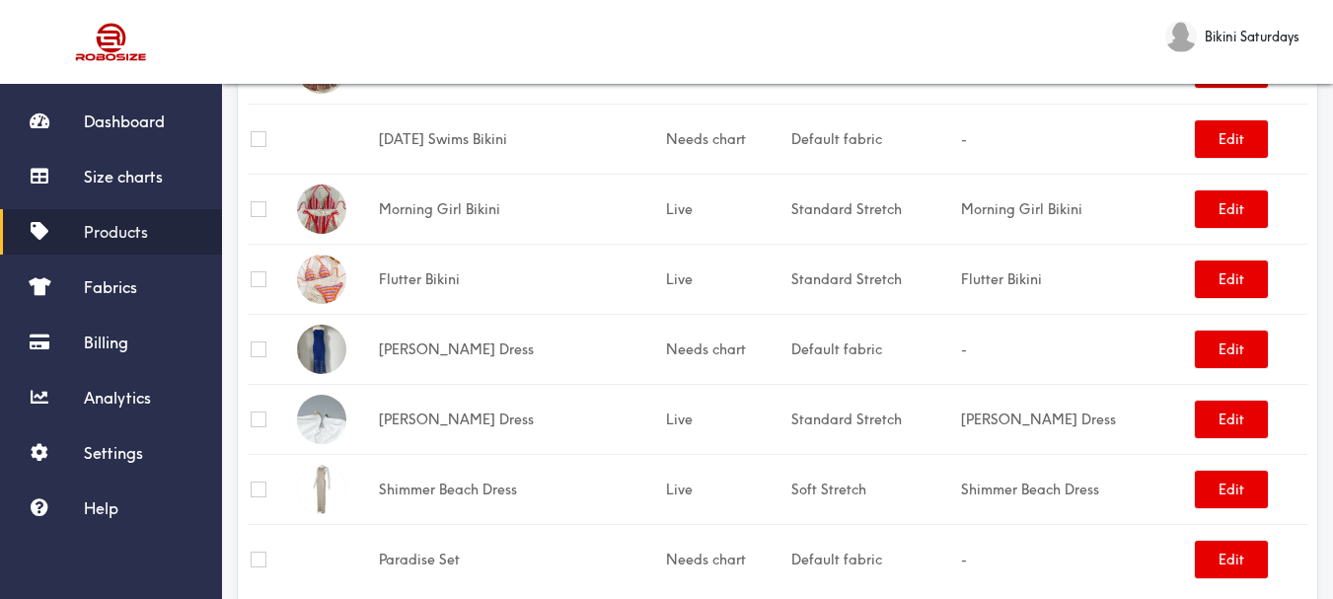
scroll to position [3279, 0]
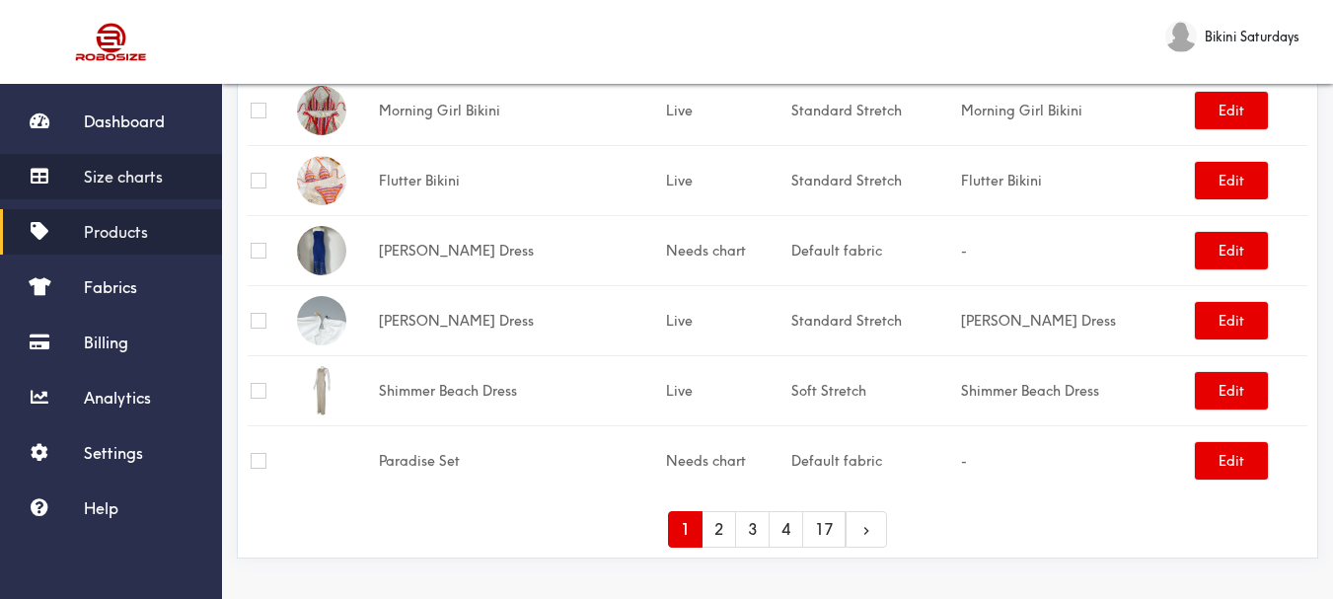
click at [105, 167] on span "Size charts" at bounding box center [123, 177] width 79 height 20
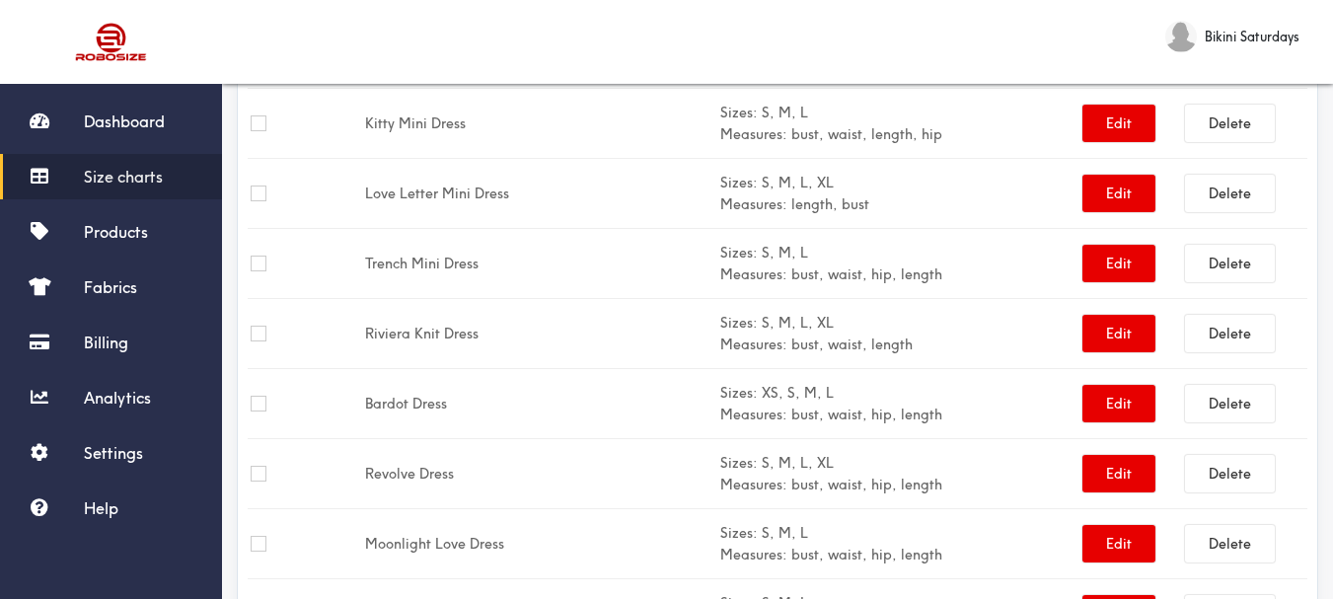
scroll to position [781, 0]
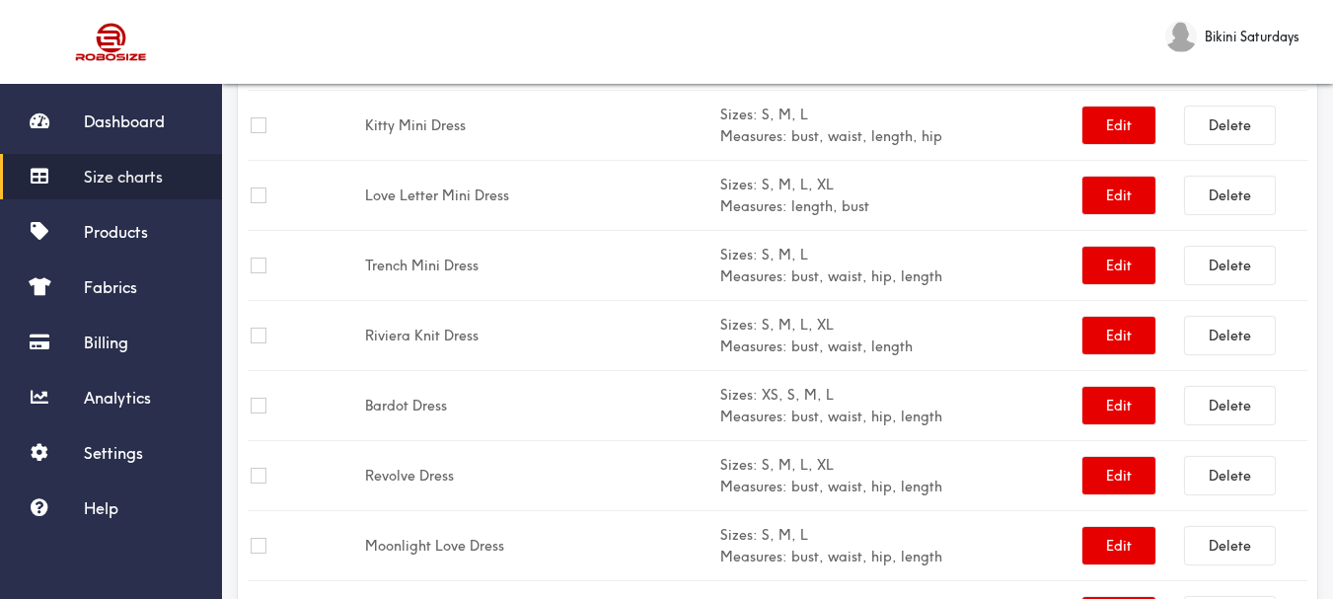
click at [139, 182] on span "Size charts" at bounding box center [123, 177] width 79 height 20
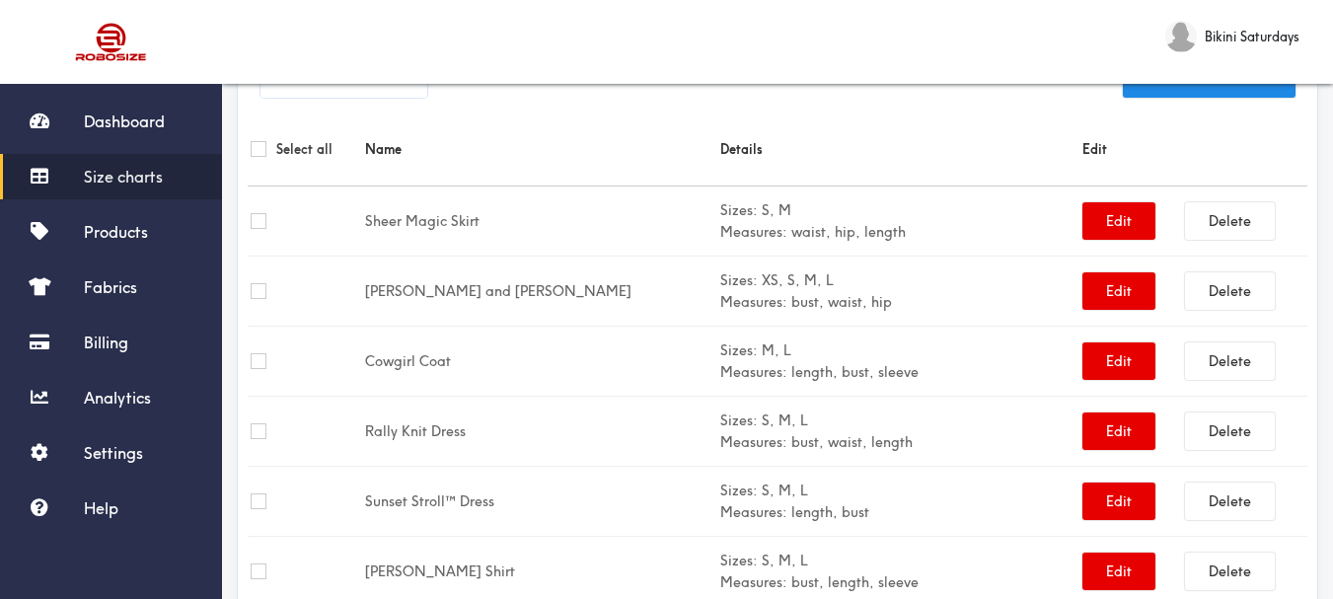
scroll to position [0, 0]
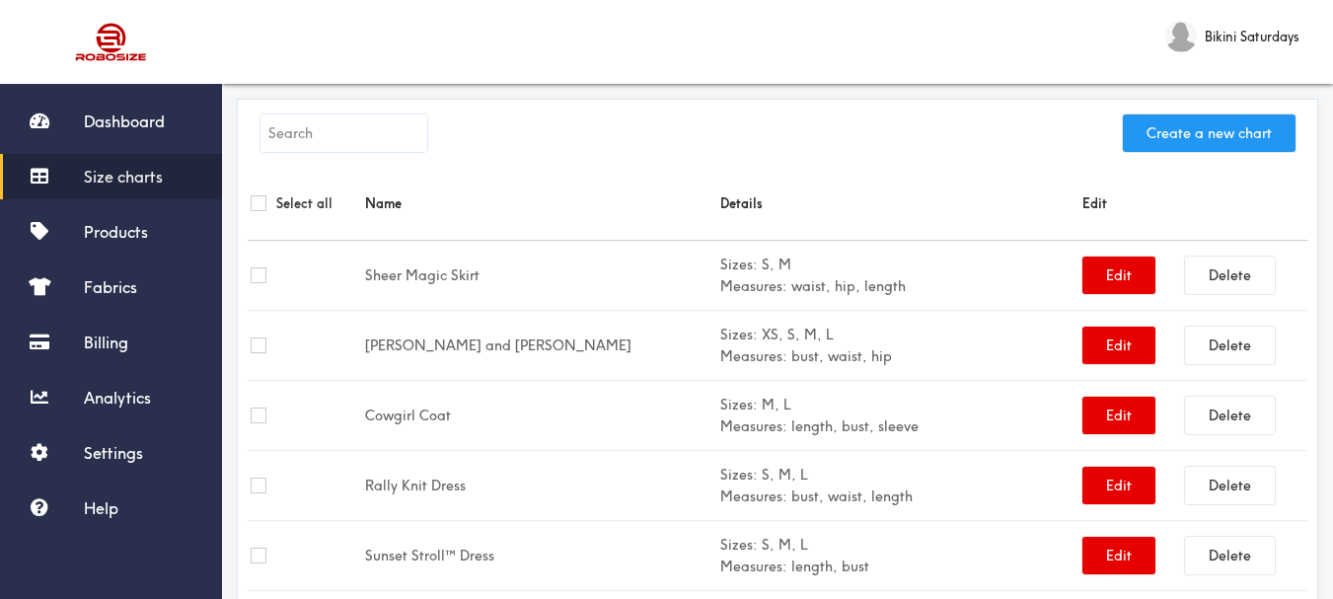
click at [1222, 135] on button "Create a new chart" at bounding box center [1209, 133] width 173 height 38
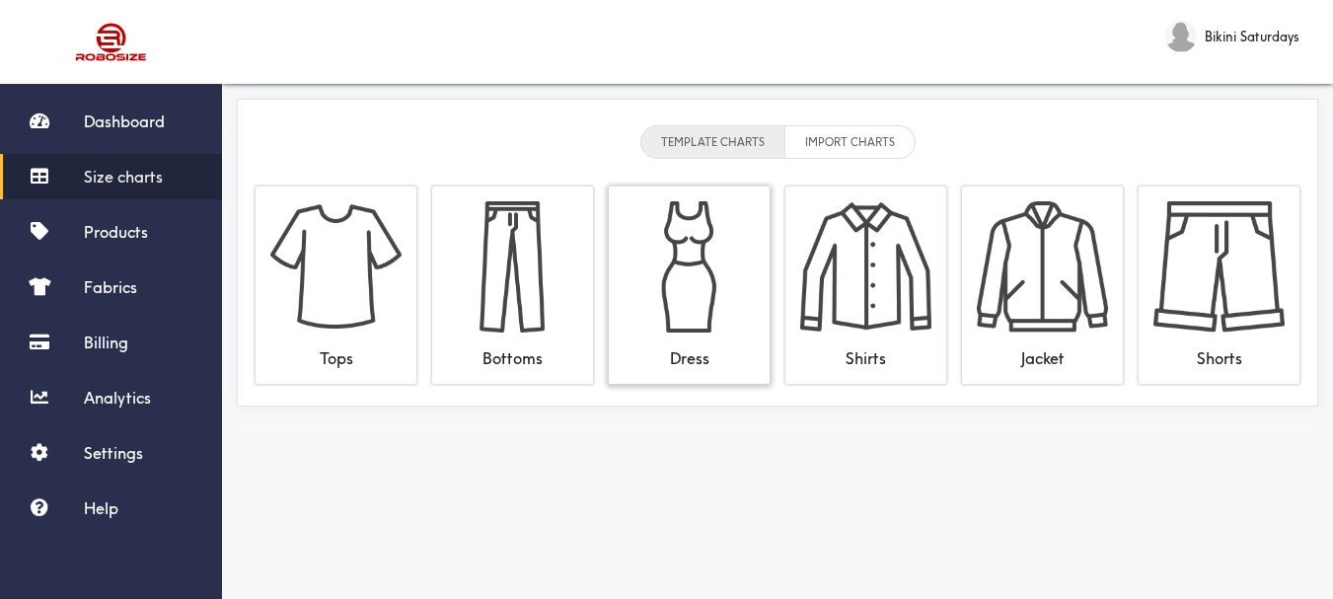
click at [741, 268] on img at bounding box center [689, 266] width 131 height 131
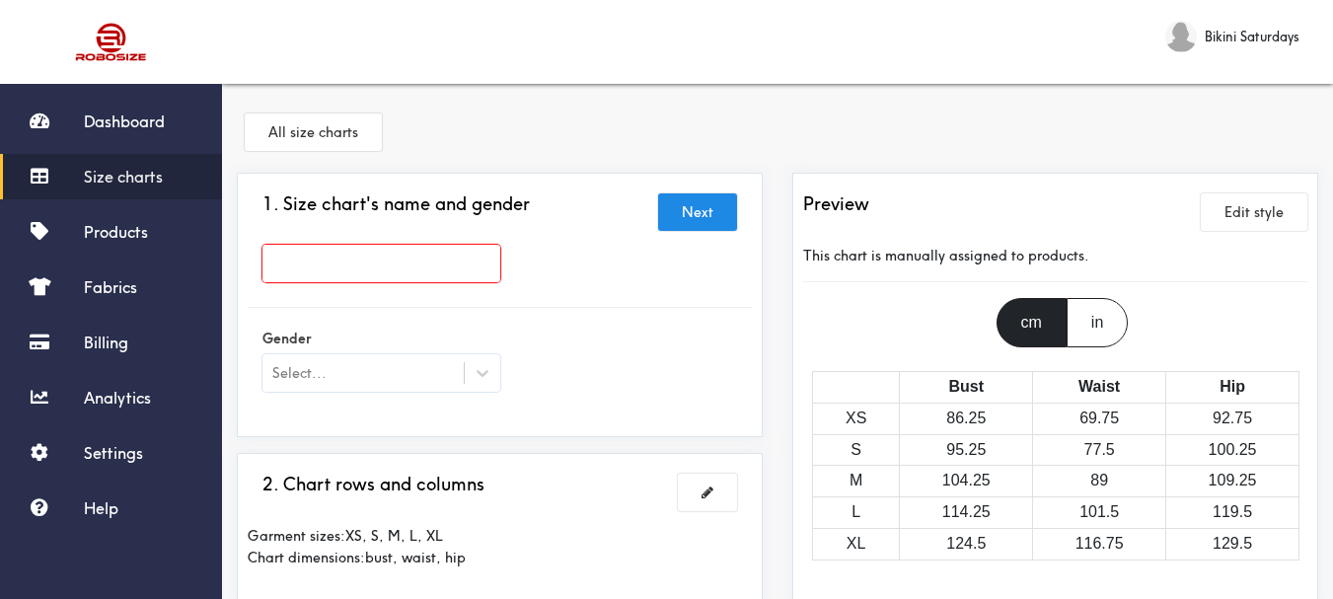
click at [392, 271] on input "text" at bounding box center [382, 264] width 238 height 38
paste input "Clidy Dress"
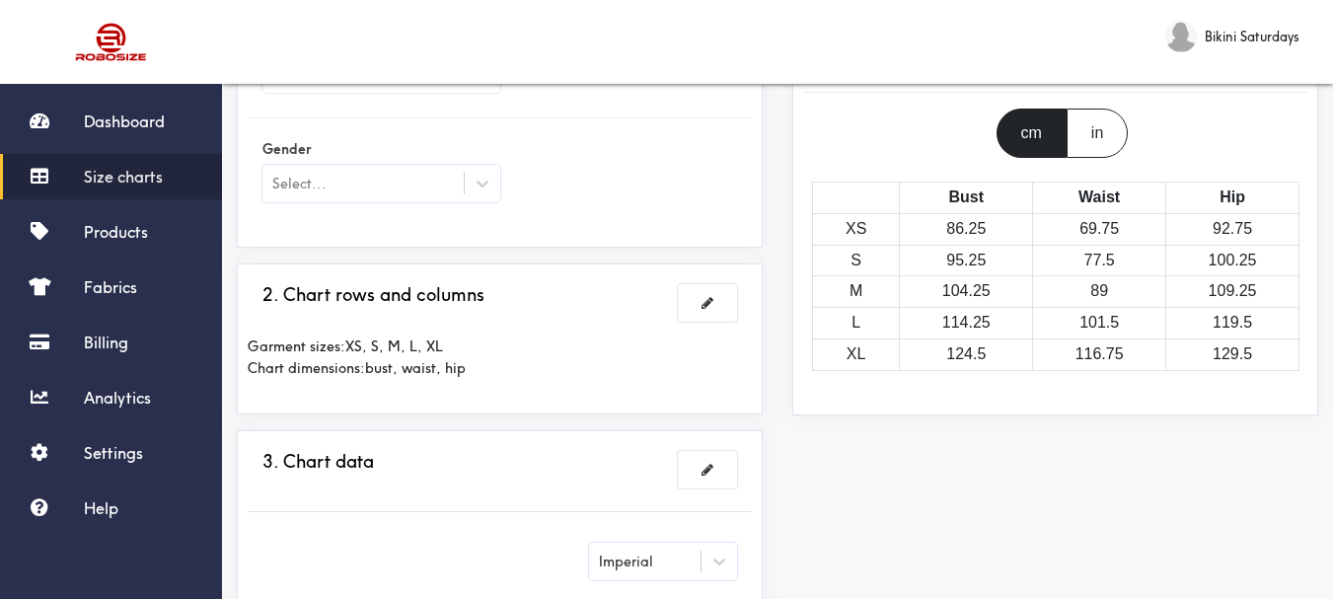
scroll to position [197, 0]
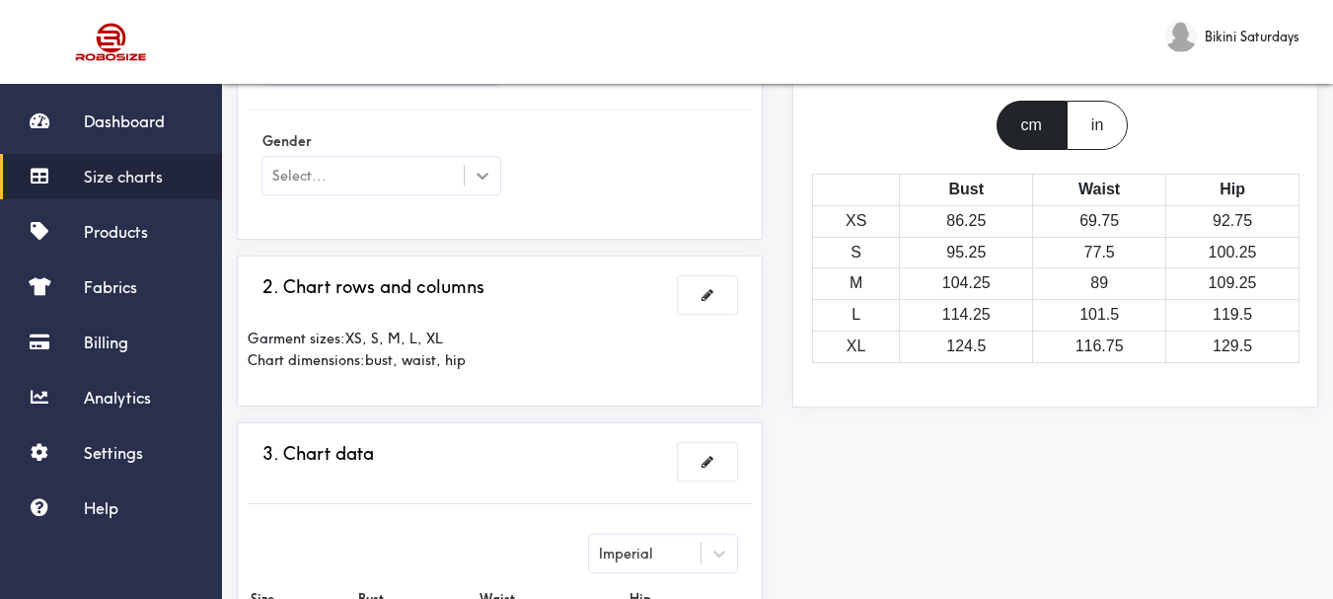
type input "Clidy Dress"
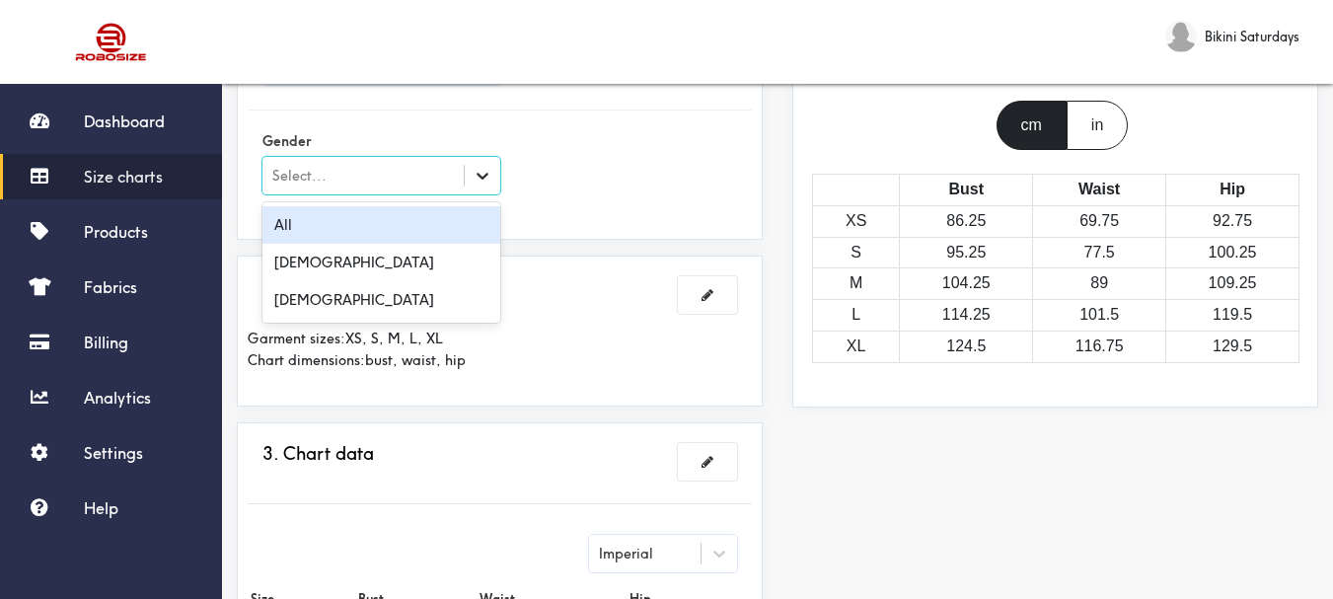
click at [489, 187] on div at bounding box center [483, 176] width 36 height 36
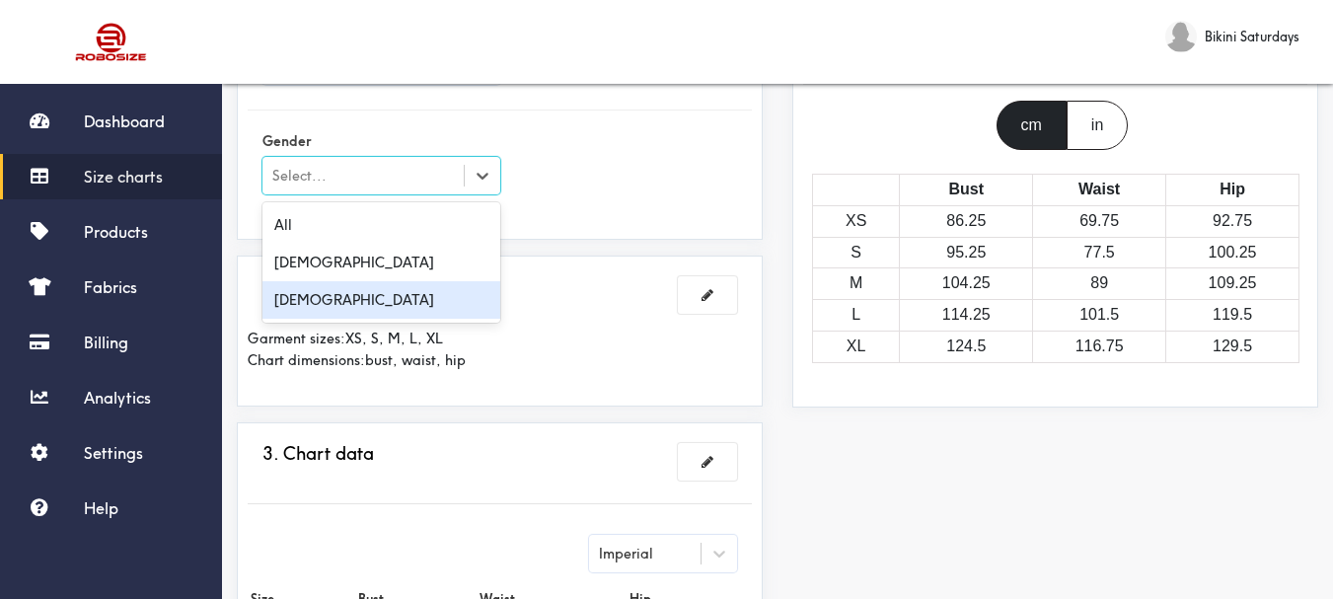
click at [384, 305] on div "[DEMOGRAPHIC_DATA]" at bounding box center [382, 300] width 238 height 38
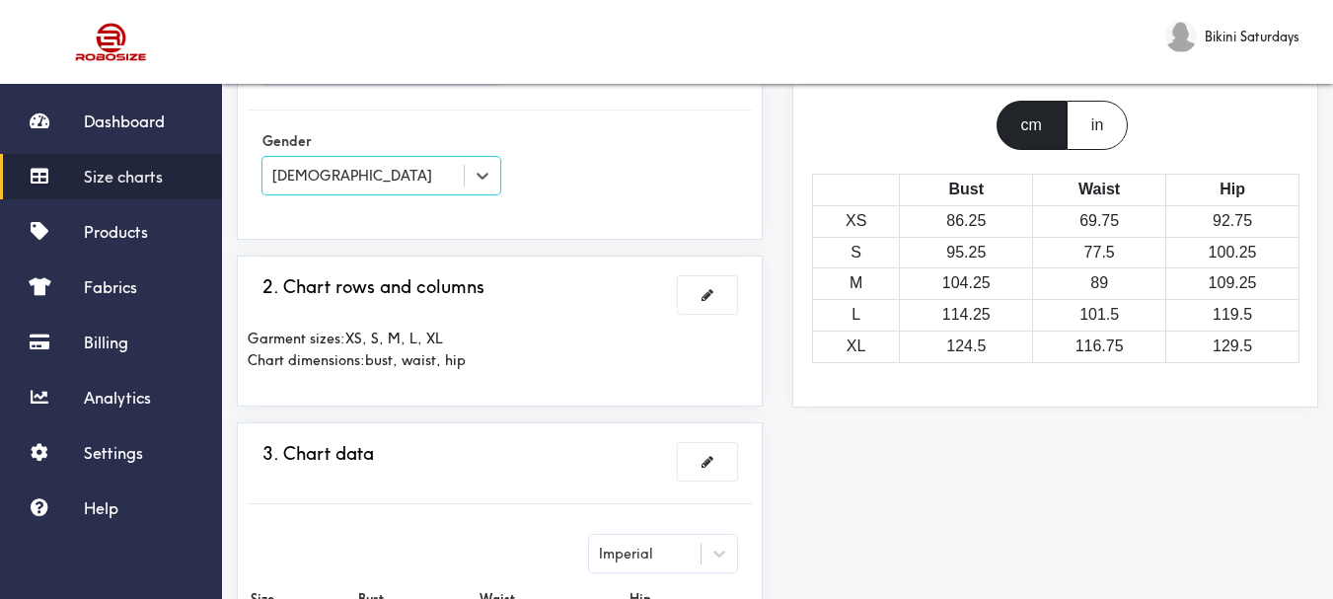
scroll to position [296, 0]
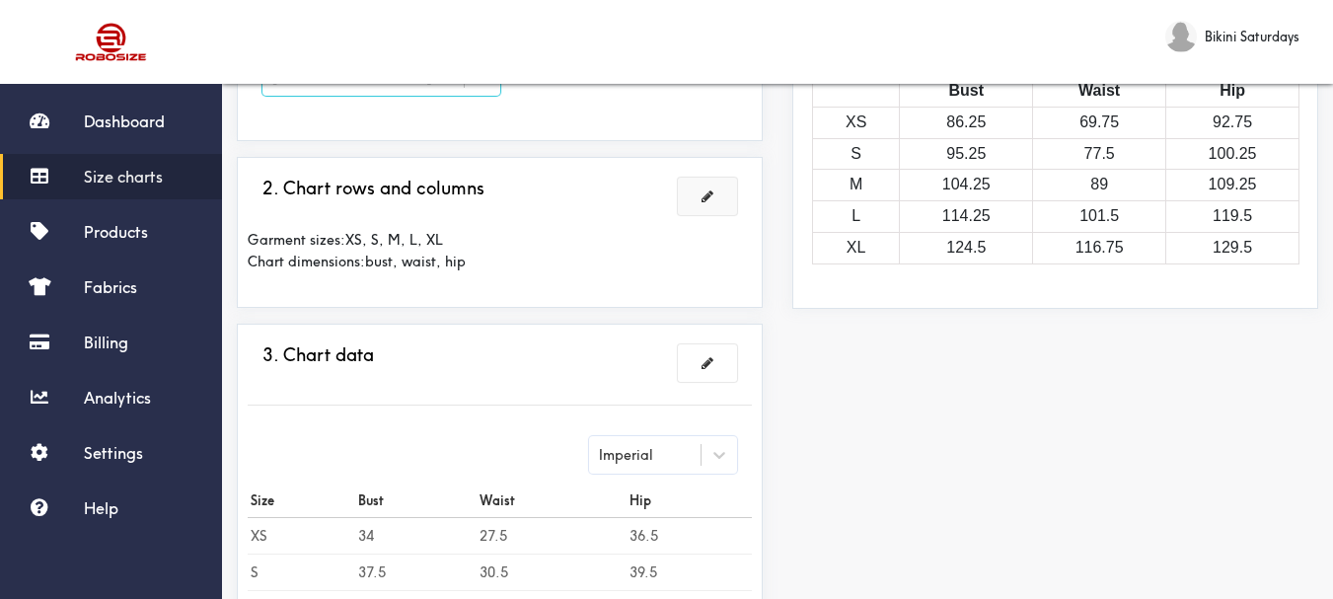
click at [714, 199] on button at bounding box center [707, 197] width 59 height 38
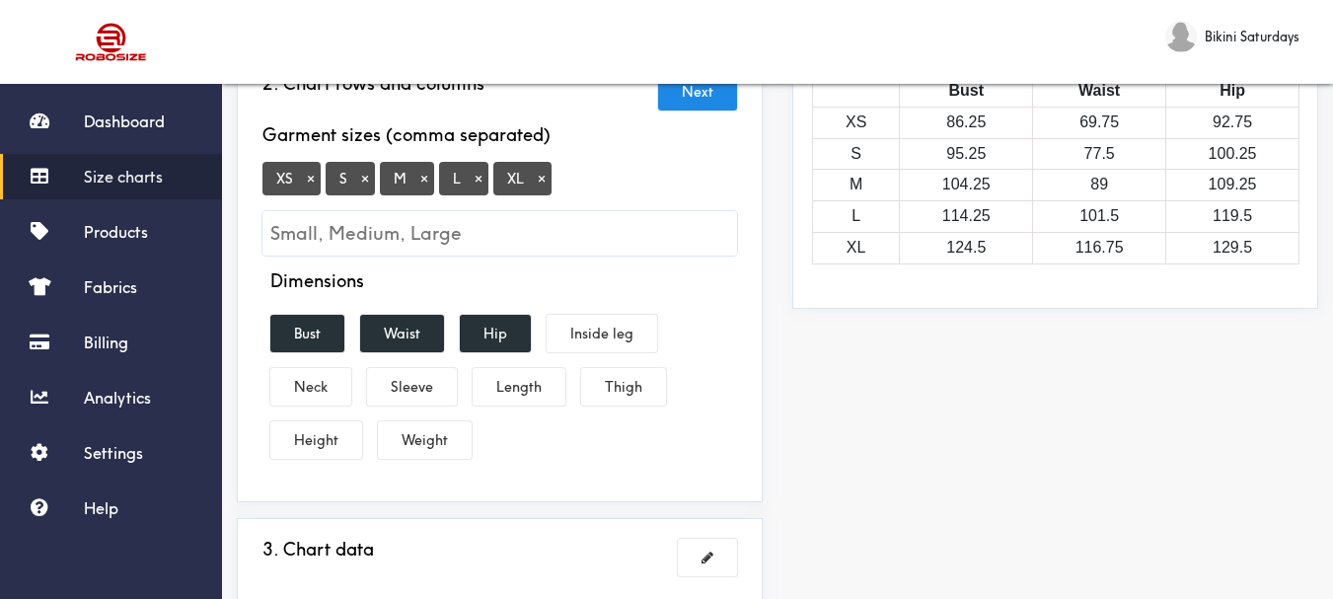
click at [310, 184] on button "×" at bounding box center [311, 179] width 20 height 18
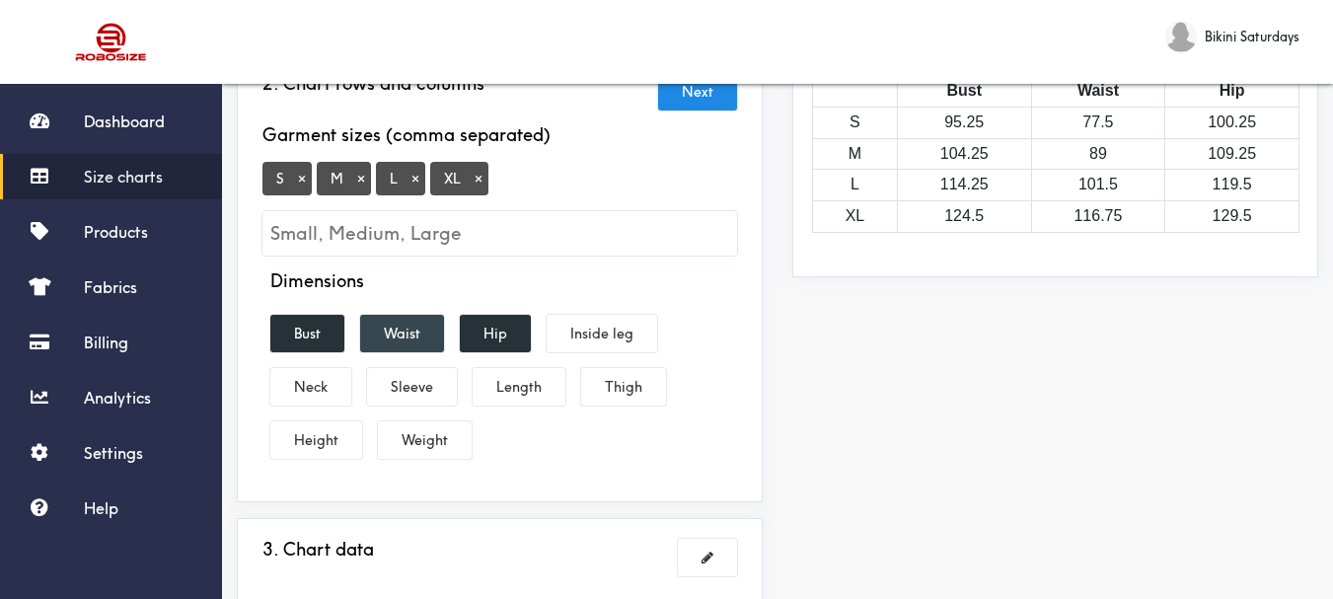
click at [412, 335] on button "Waist" at bounding box center [402, 334] width 84 height 38
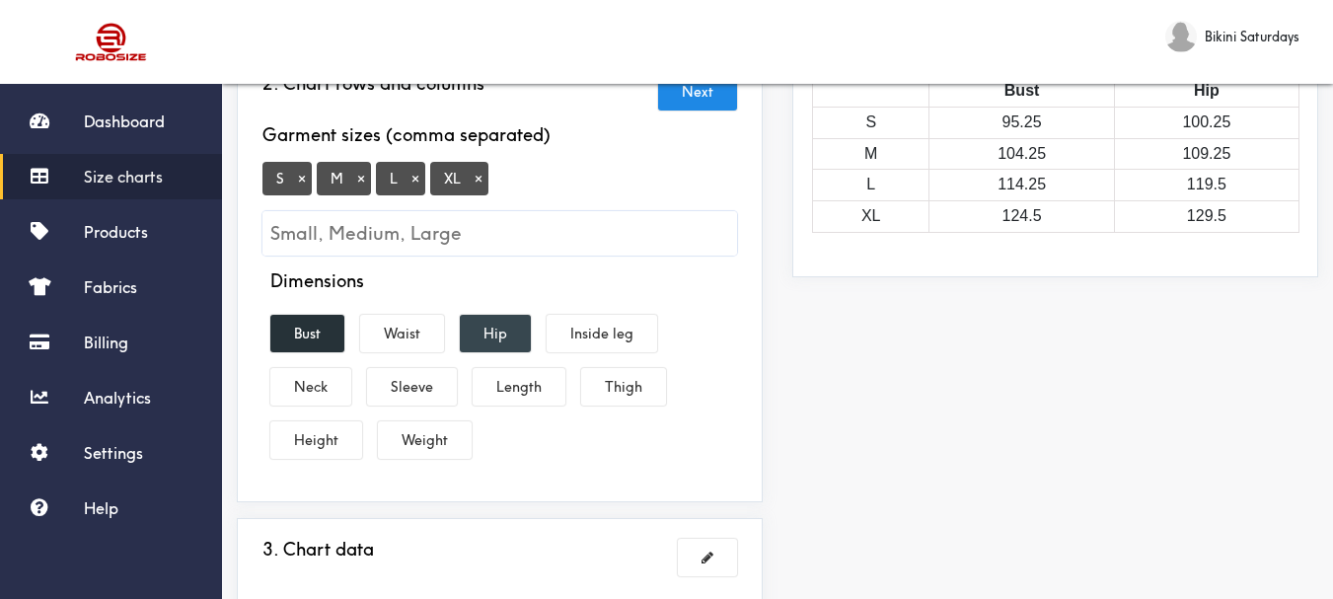
click at [490, 339] on button "Hip" at bounding box center [495, 334] width 71 height 38
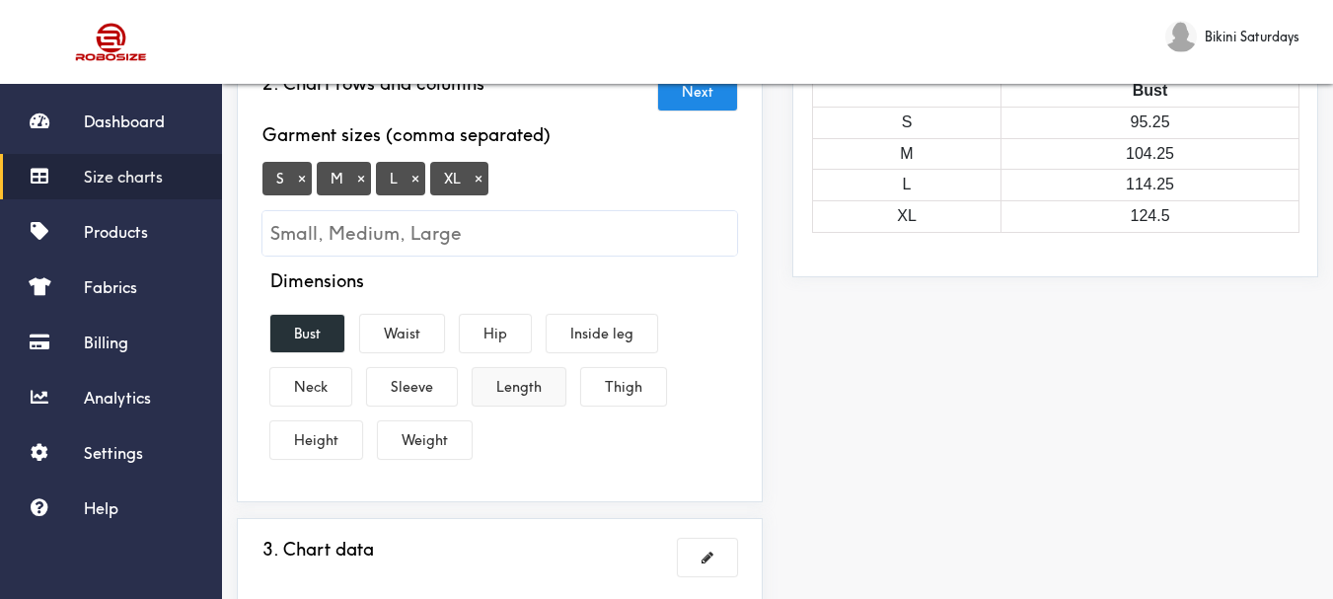
click at [535, 386] on button "Length" at bounding box center [519, 387] width 93 height 38
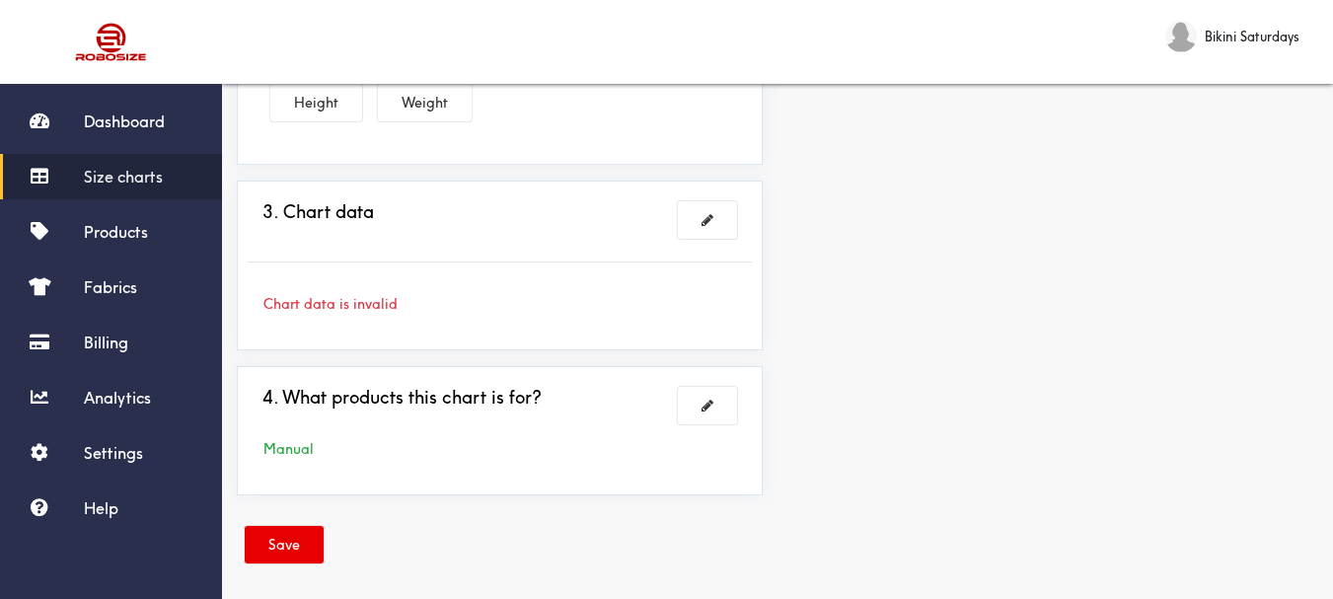
scroll to position [644, 0]
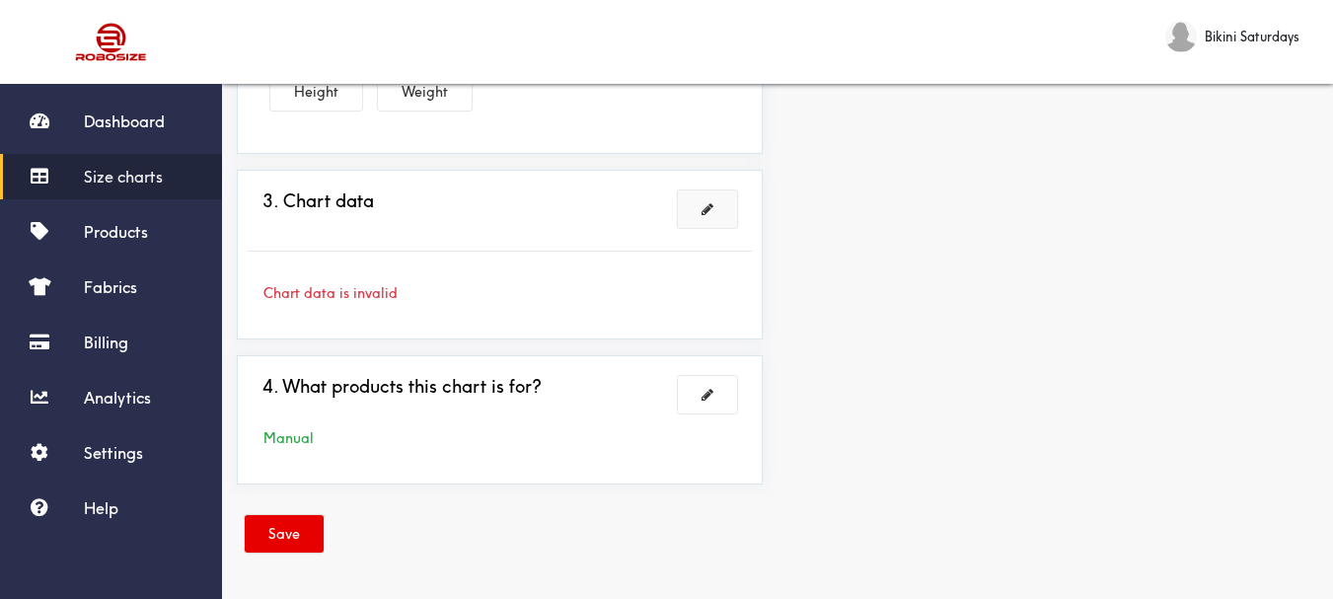
click at [710, 210] on span at bounding box center [708, 209] width 12 height 14
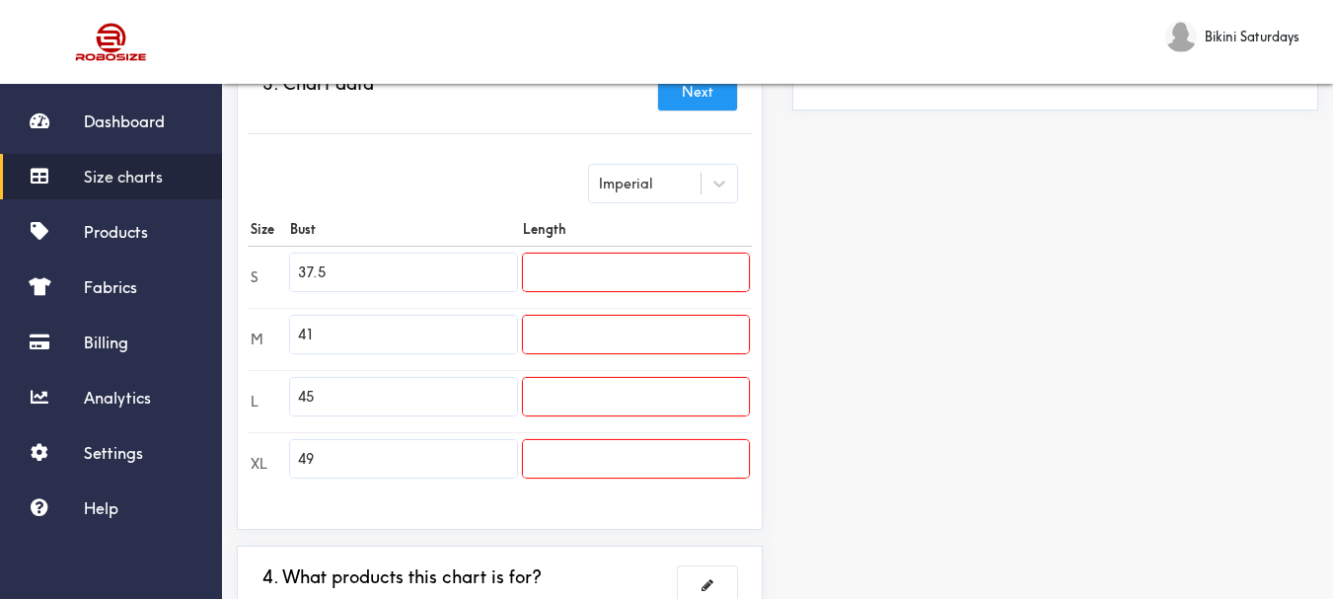
scroll to position [447, 0]
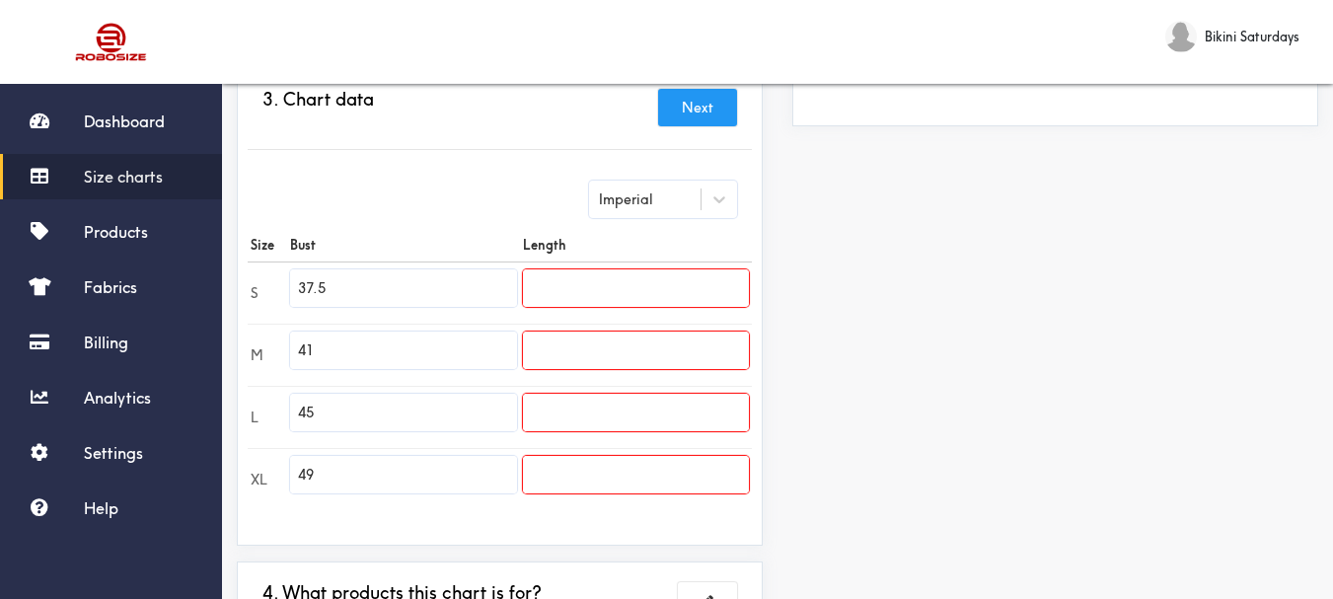
click at [442, 284] on input "37.5" at bounding box center [403, 288] width 226 height 38
paste input "2.3"
type input "32.3"
click at [350, 340] on input "41" at bounding box center [403, 351] width 226 height 38
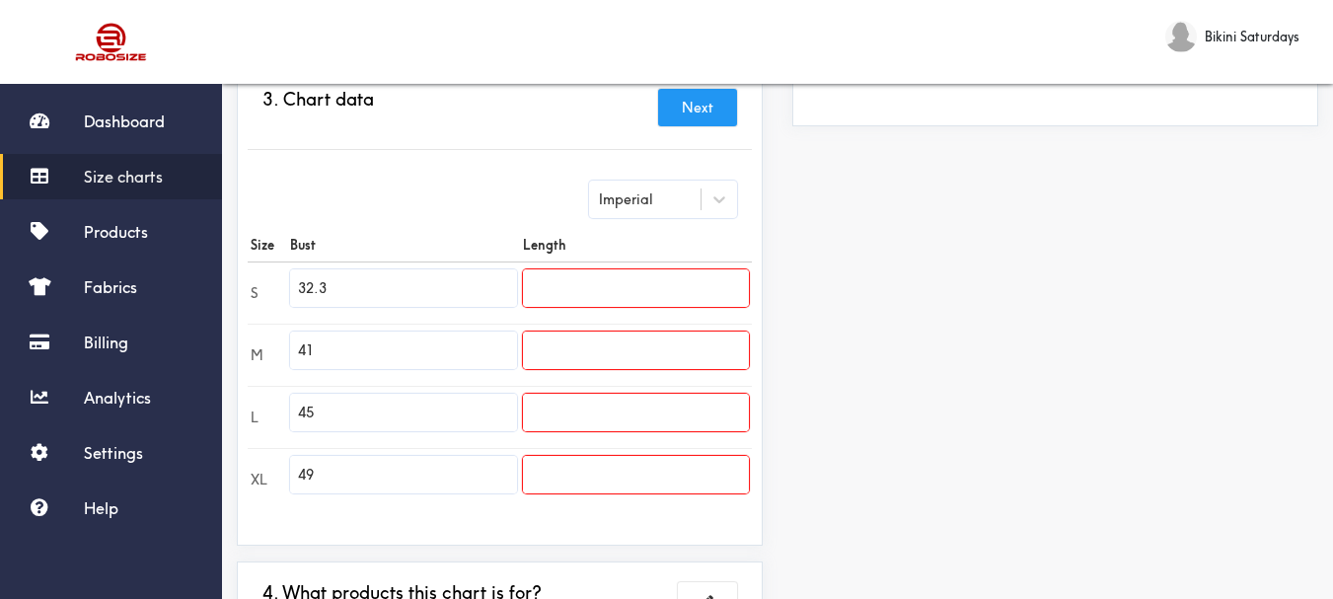
click at [352, 340] on input "41" at bounding box center [403, 351] width 226 height 38
paste input "33.9"
type input "33.9"
click at [359, 400] on input "45" at bounding box center [403, 413] width 226 height 38
click at [357, 400] on input "45" at bounding box center [403, 413] width 226 height 38
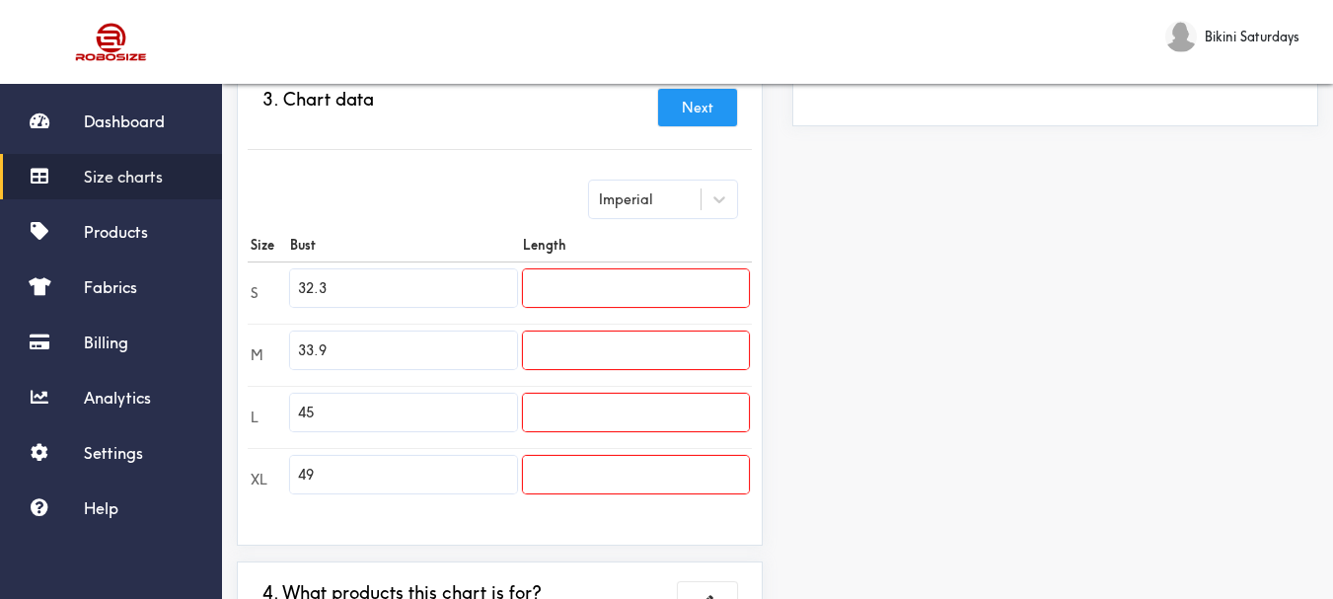
click at [357, 400] on input "45" at bounding box center [403, 413] width 226 height 38
paste input "36.2"
type input "36.2"
click at [363, 470] on input "49" at bounding box center [403, 475] width 226 height 38
click at [362, 471] on input "49" at bounding box center [403, 475] width 226 height 38
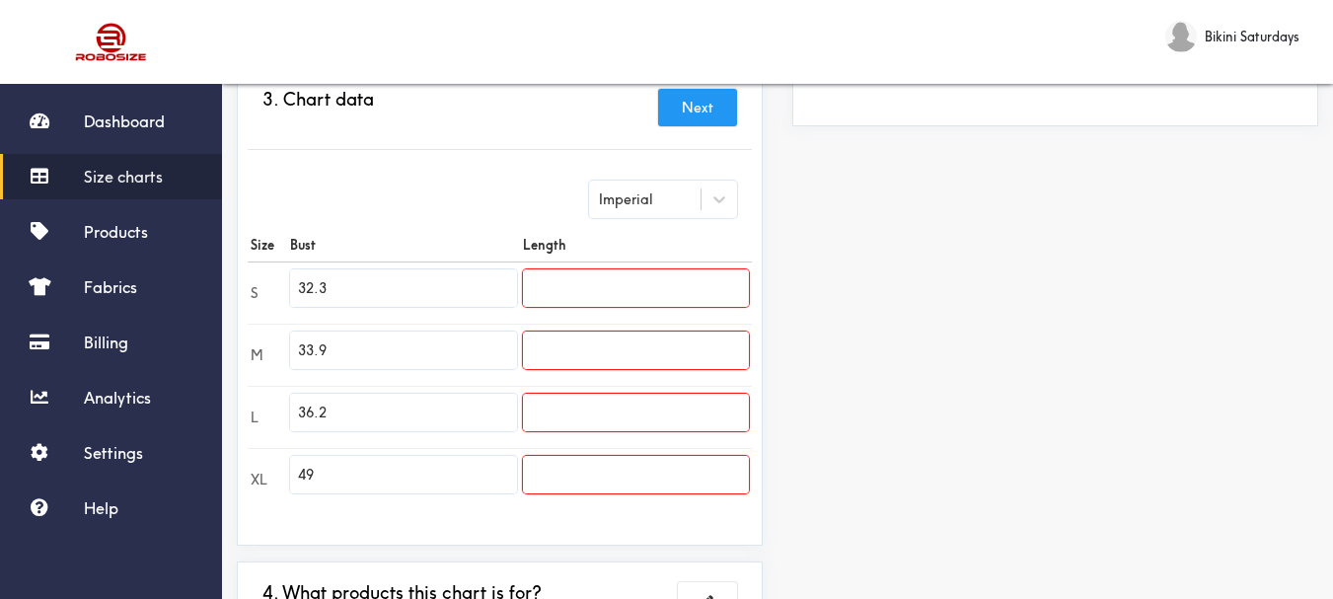
click at [363, 474] on input "49" at bounding box center [403, 475] width 226 height 38
paste input "38.6"
type input "38.6"
click at [618, 302] on input "text" at bounding box center [636, 288] width 226 height 38
paste input "53.5"
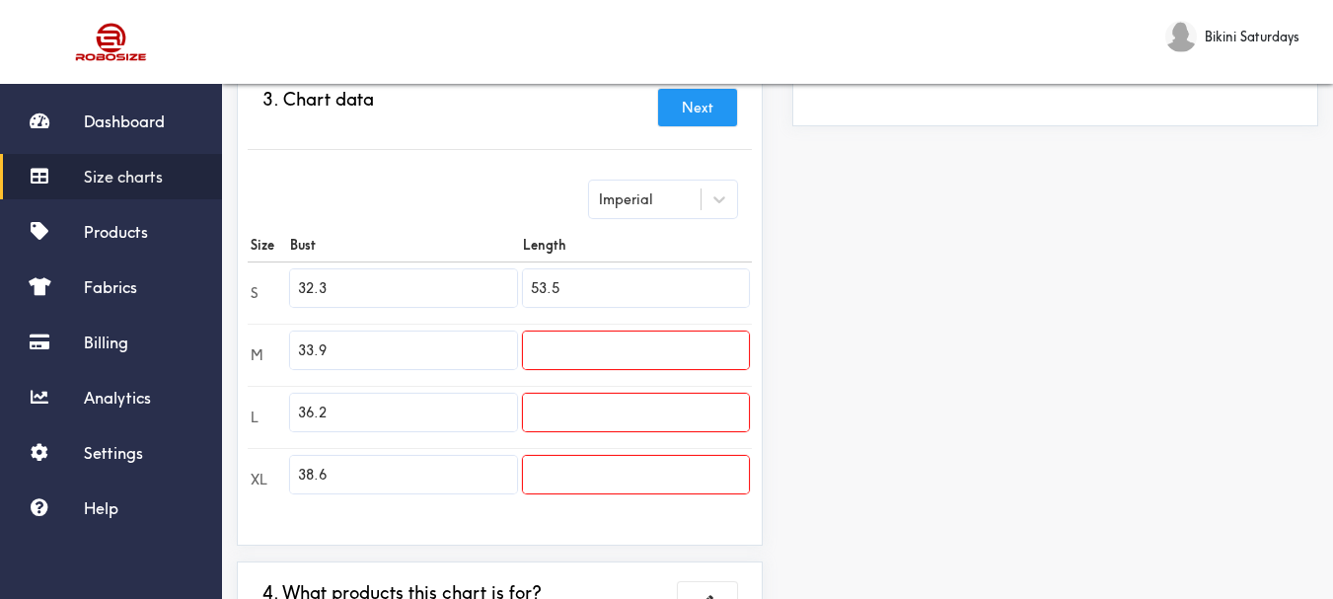
type input "53.5"
click at [646, 348] on input "text" at bounding box center [636, 351] width 226 height 38
paste input "53.9"
type input "53.9"
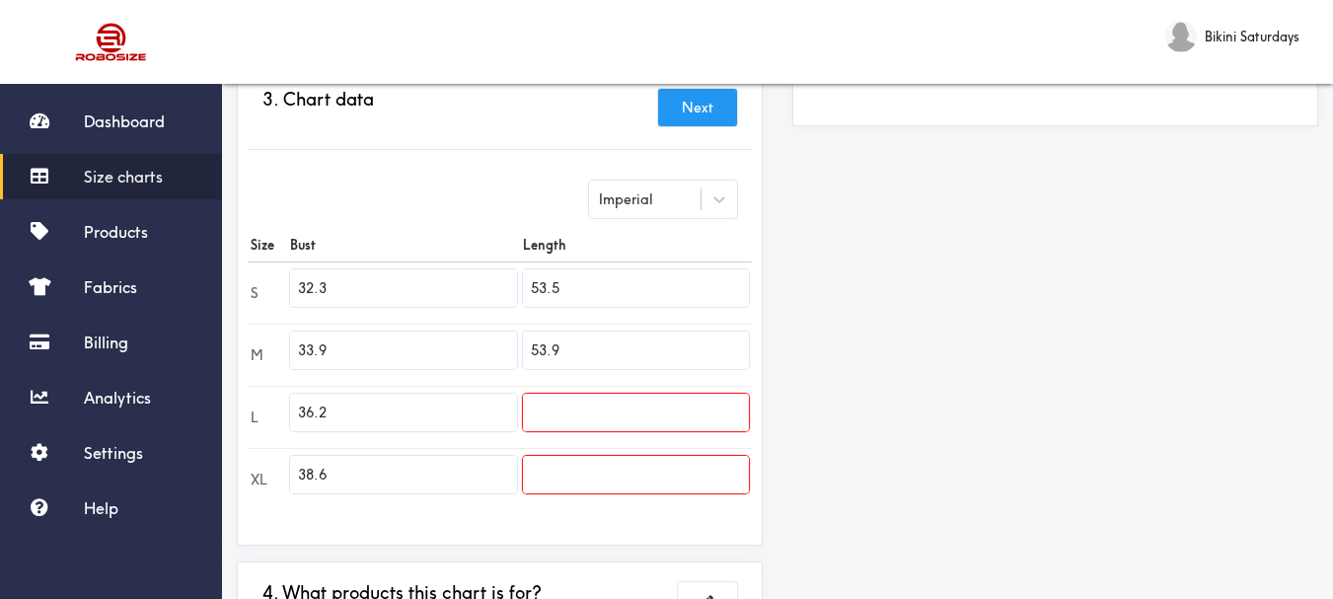
click at [641, 412] on input "text" at bounding box center [636, 413] width 226 height 38
paste input "54.3"
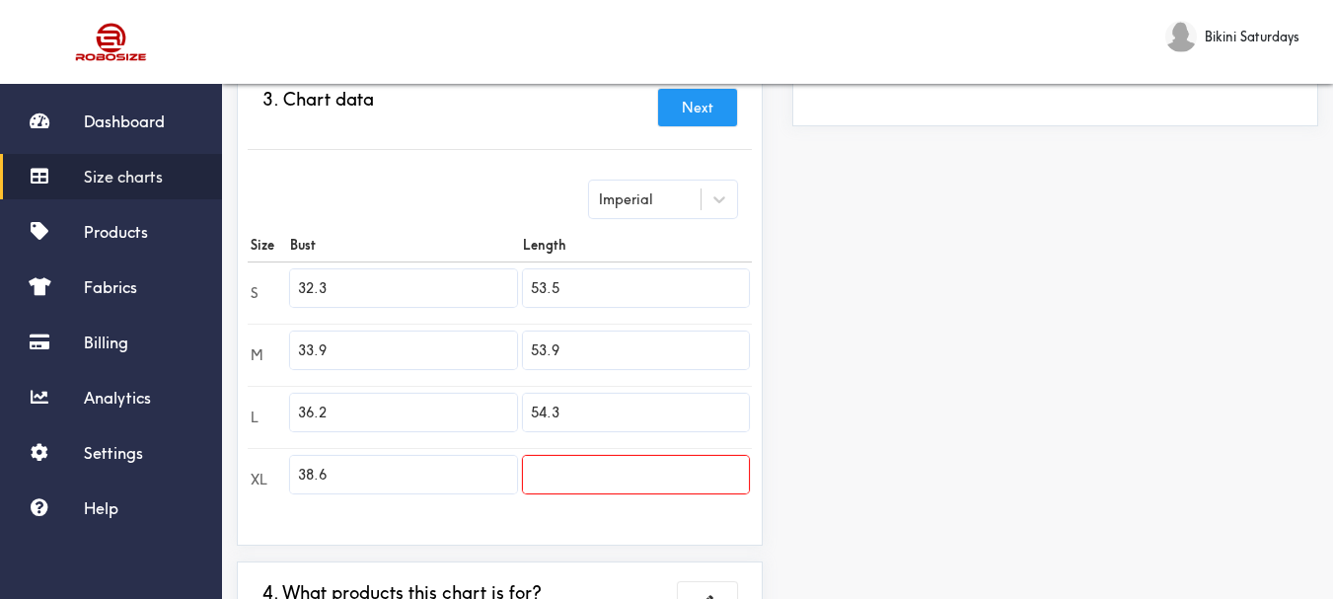
type input "54.3"
click at [592, 474] on input "text" at bounding box center [636, 475] width 226 height 38
paste input "54.7"
type input "54.7"
click at [806, 447] on div "Preview Edit style This chart is manually assigned to products. cm in Bust Leng…" at bounding box center [1056, 216] width 556 height 981
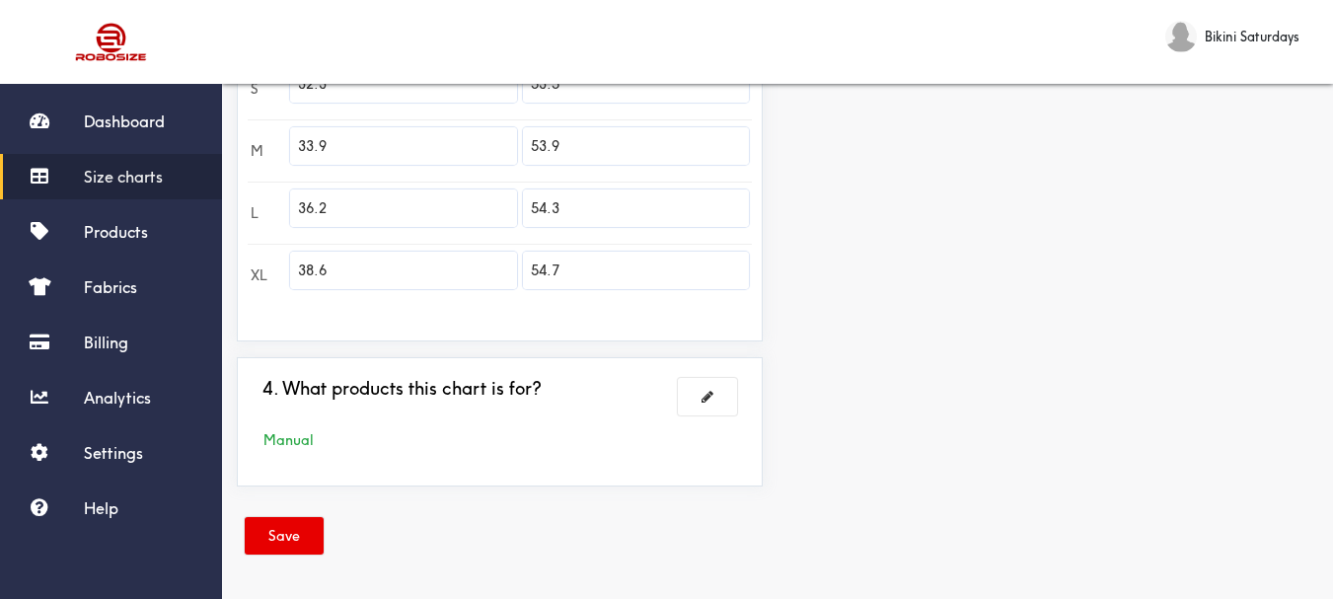
scroll to position [653, 0]
click at [306, 530] on button "Save" at bounding box center [284, 534] width 79 height 38
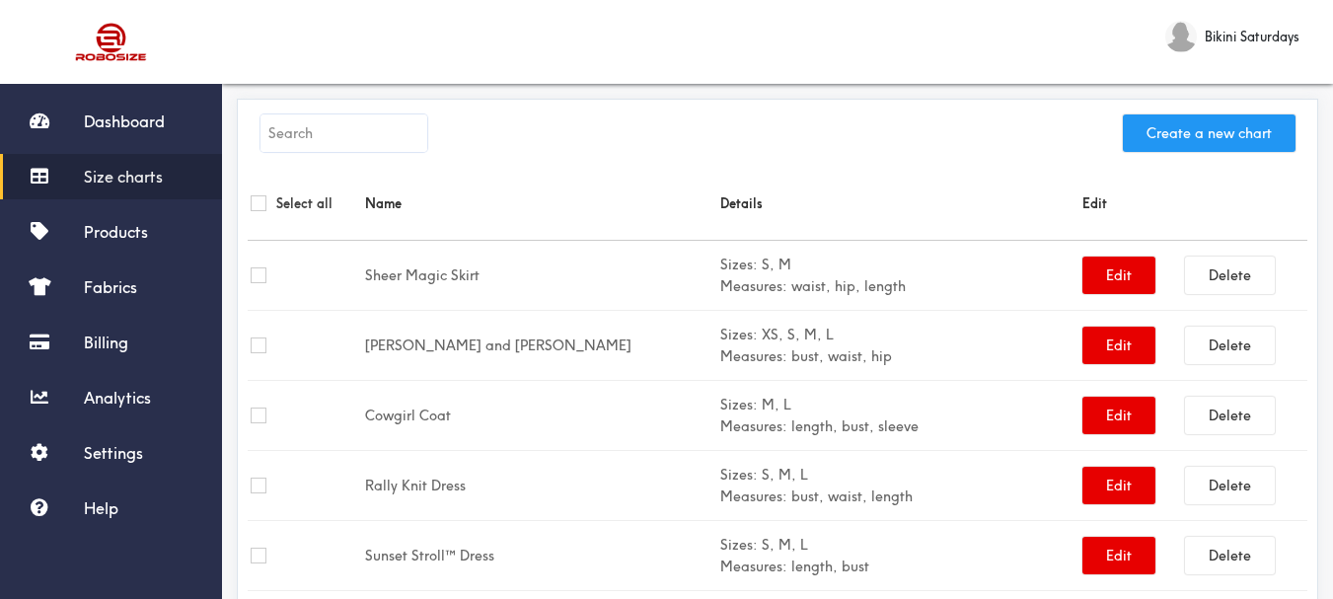
click at [1198, 136] on button "Create a new chart" at bounding box center [1209, 133] width 173 height 38
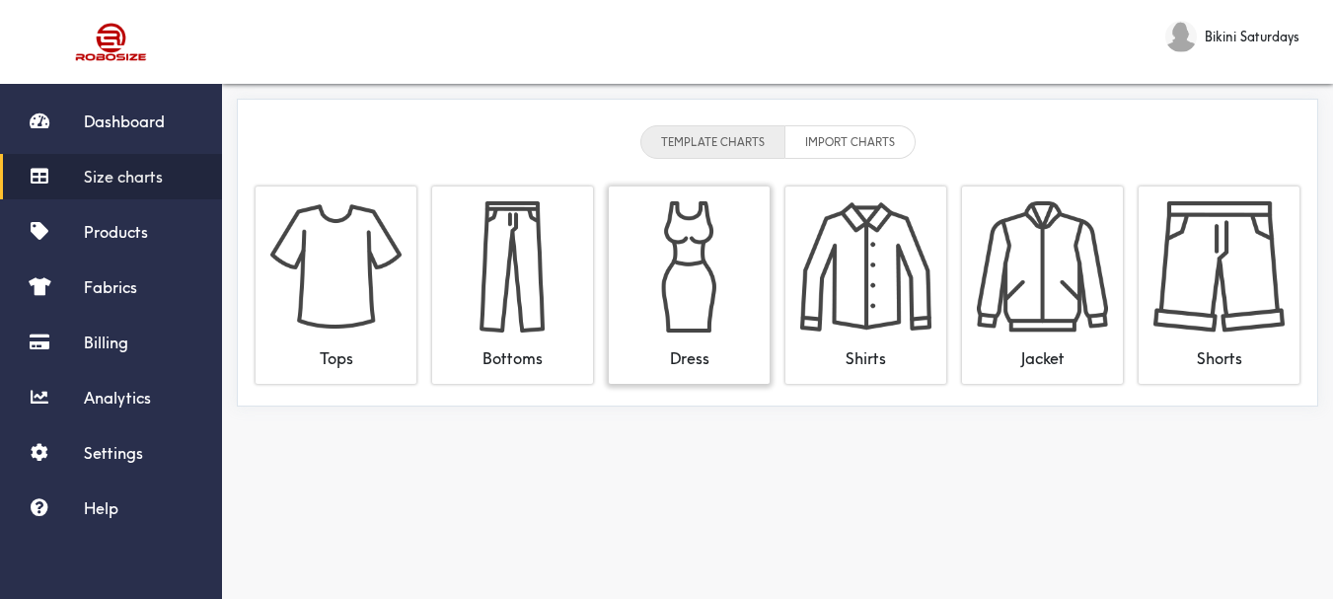
click at [695, 234] on img at bounding box center [689, 266] width 131 height 131
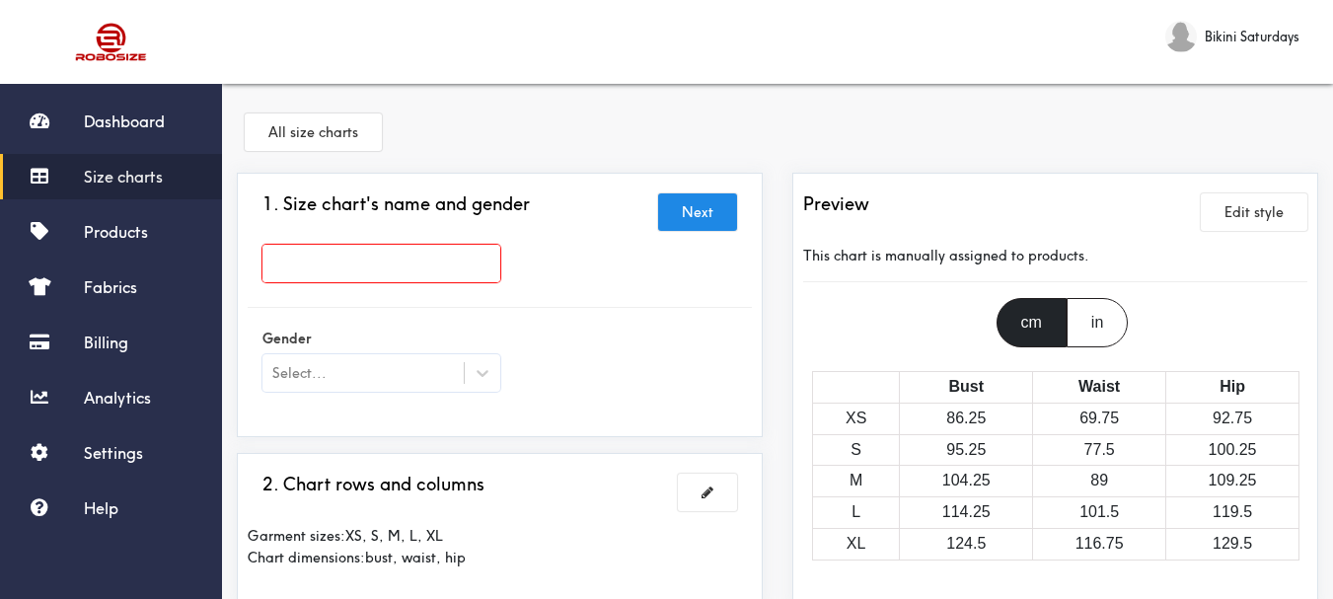
click at [282, 262] on input "text" at bounding box center [382, 264] width 238 height 38
click at [103, 176] on span "Size charts" at bounding box center [123, 177] width 79 height 20
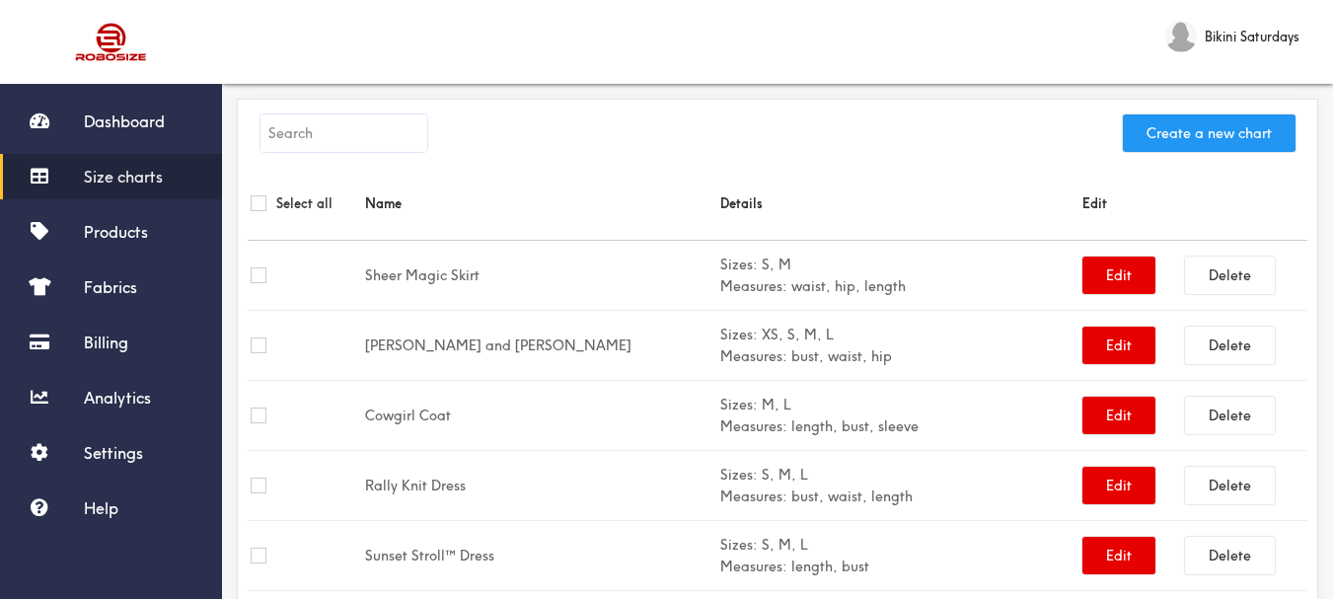
click at [1181, 135] on button "Create a new chart" at bounding box center [1209, 133] width 173 height 38
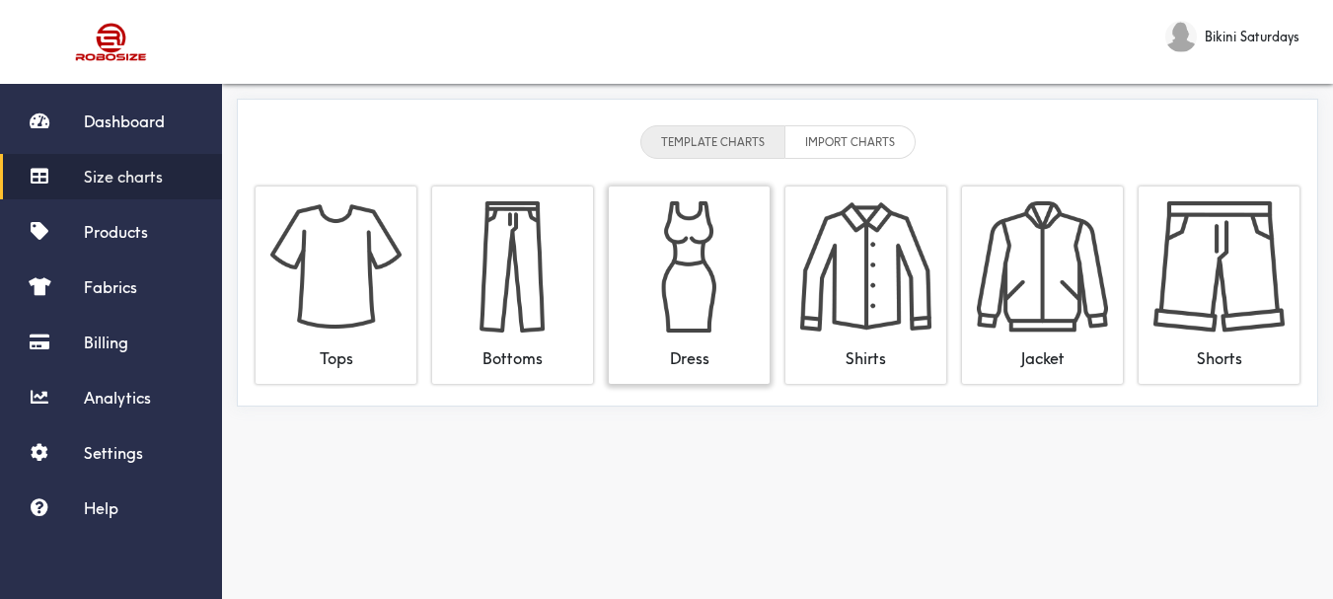
click at [702, 245] on img at bounding box center [689, 266] width 131 height 131
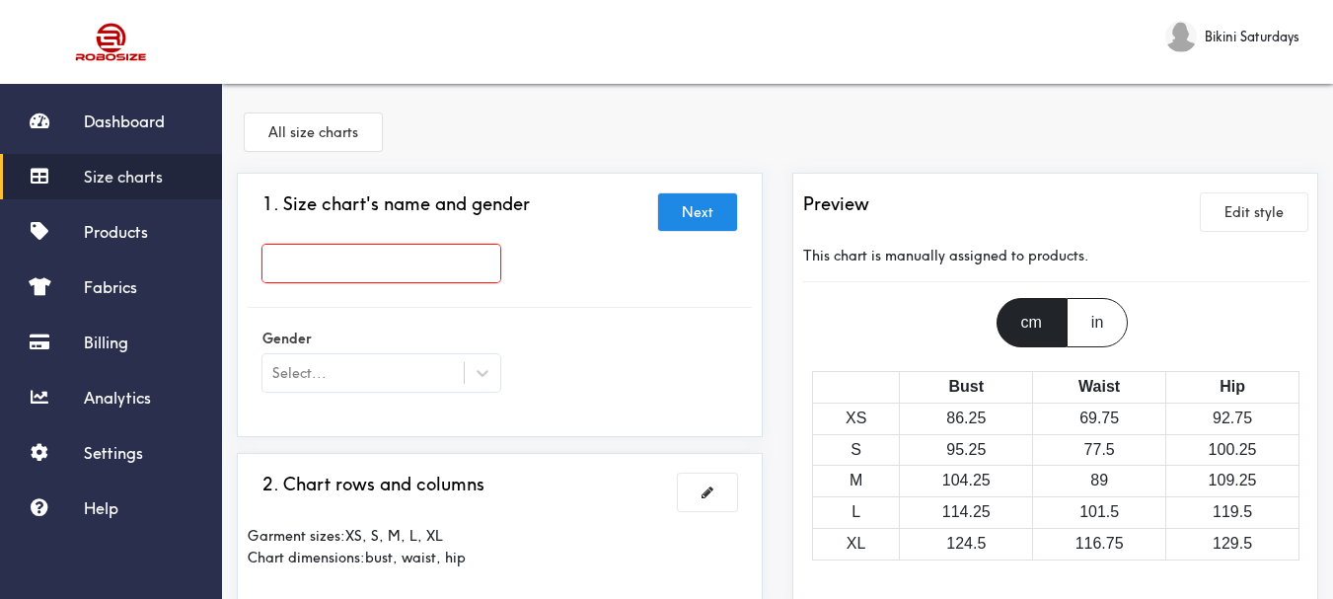
click at [291, 263] on input "text" at bounding box center [382, 264] width 238 height 38
click at [290, 262] on input "text" at bounding box center [382, 264] width 238 height 38
click at [713, 200] on button "Next" at bounding box center [697, 212] width 79 height 38
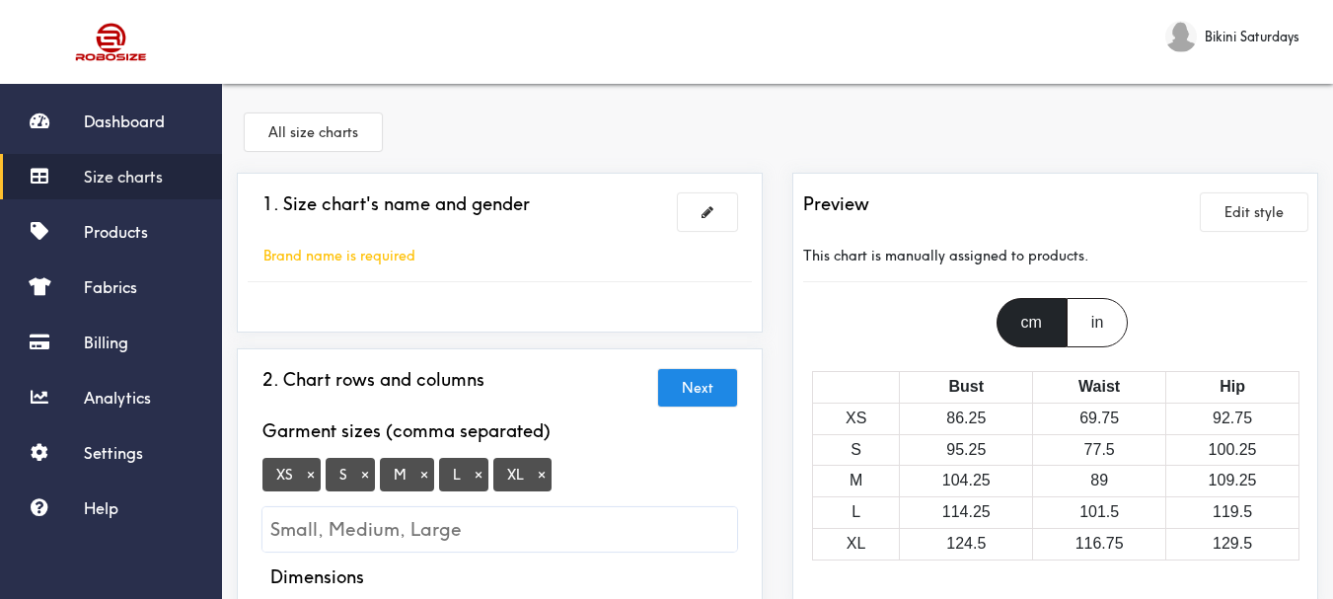
click at [307, 476] on button "×" at bounding box center [311, 475] width 20 height 18
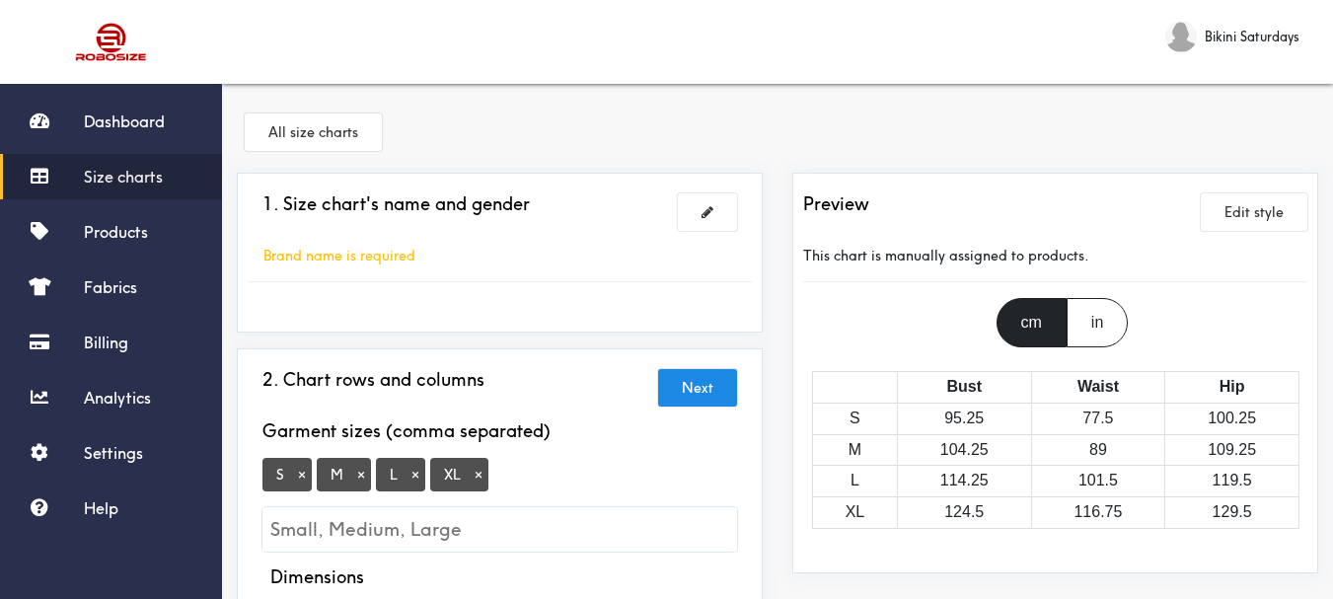
click at [290, 264] on div "Brand name is required" at bounding box center [340, 256] width 184 height 22
click at [705, 218] on span at bounding box center [708, 212] width 12 height 14
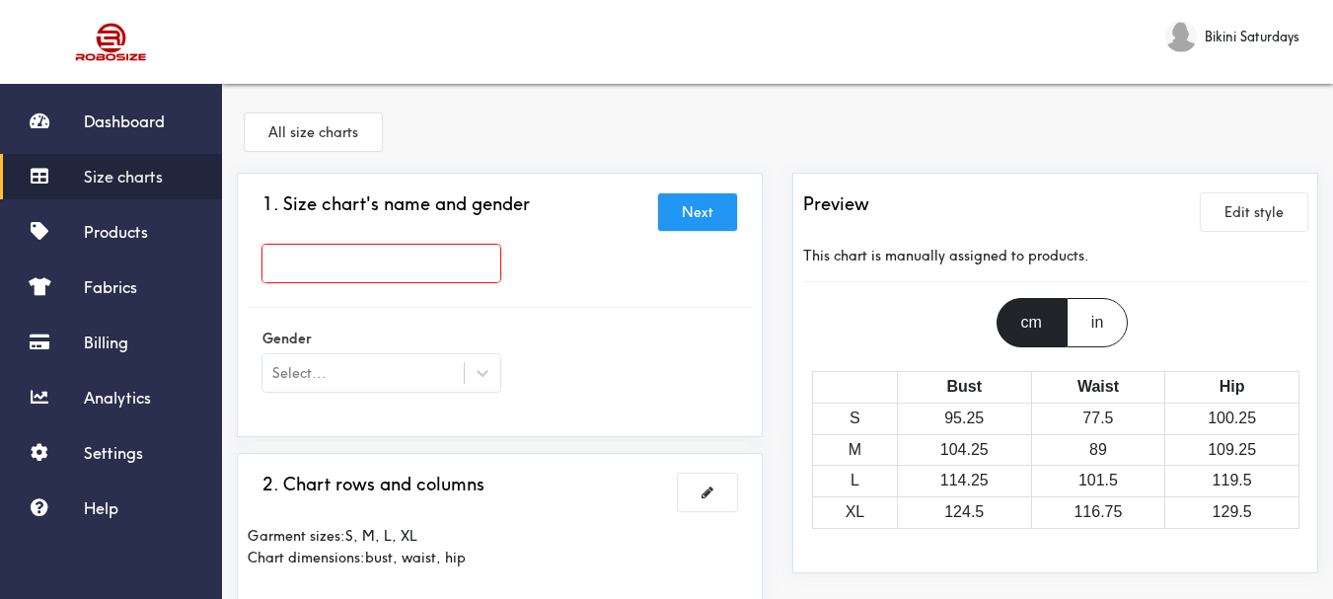
click at [275, 260] on input "text" at bounding box center [382, 264] width 238 height 38
click at [277, 265] on input "text" at bounding box center [382, 264] width 238 height 38
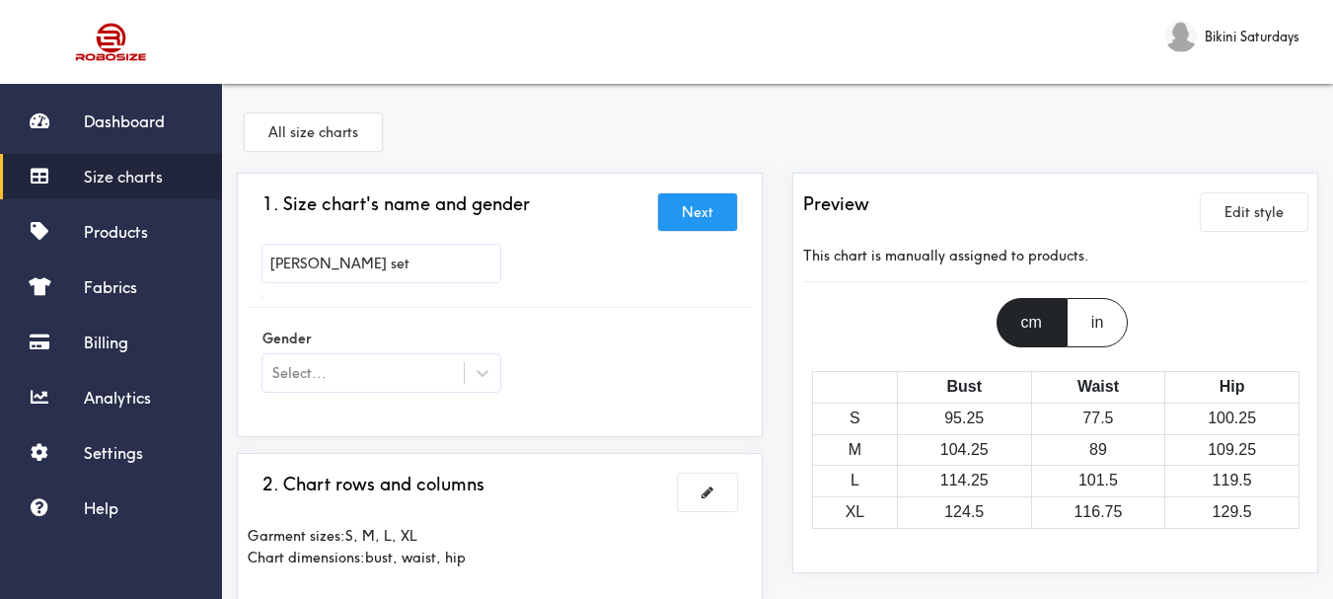
type input "[PERSON_NAME] set"
click at [312, 370] on div at bounding box center [666, 299] width 1333 height 599
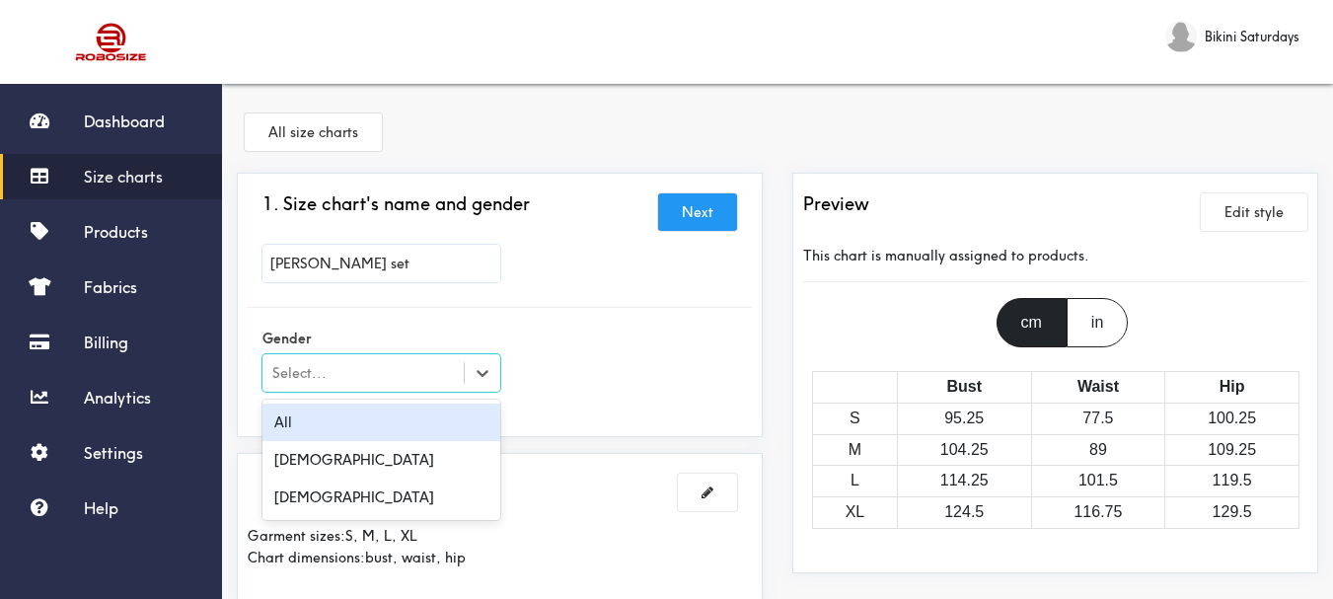
click at [294, 367] on div "Select..." at bounding box center [299, 373] width 54 height 22
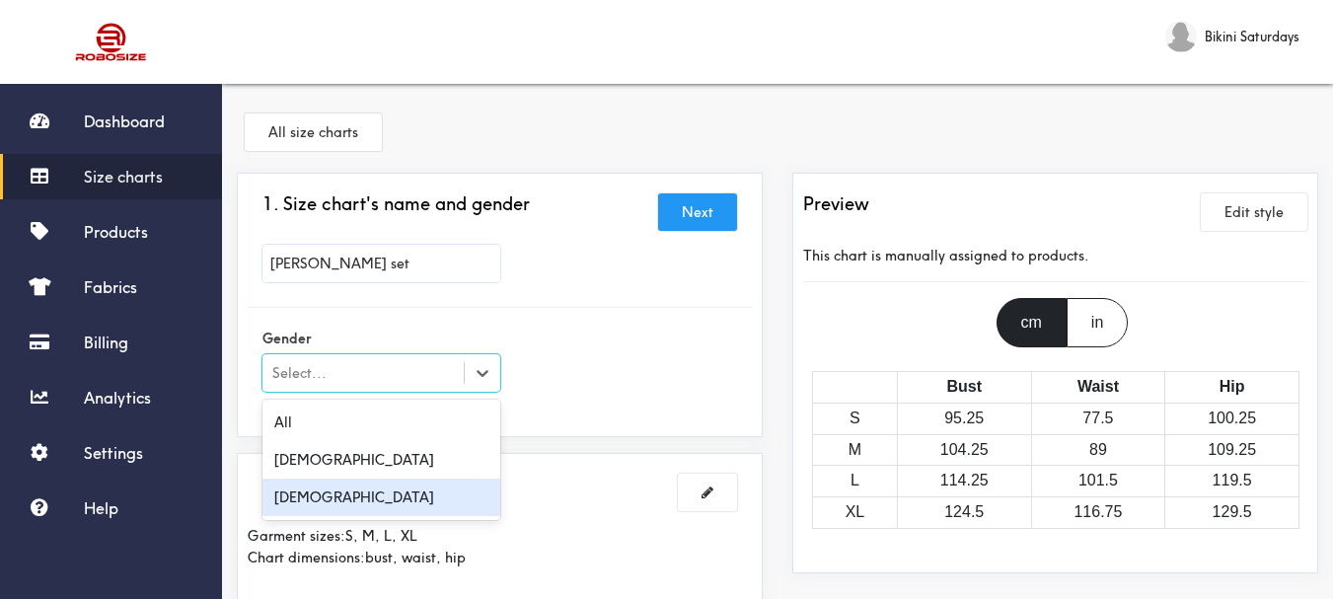
click at [350, 489] on div "[DEMOGRAPHIC_DATA]" at bounding box center [382, 498] width 238 height 38
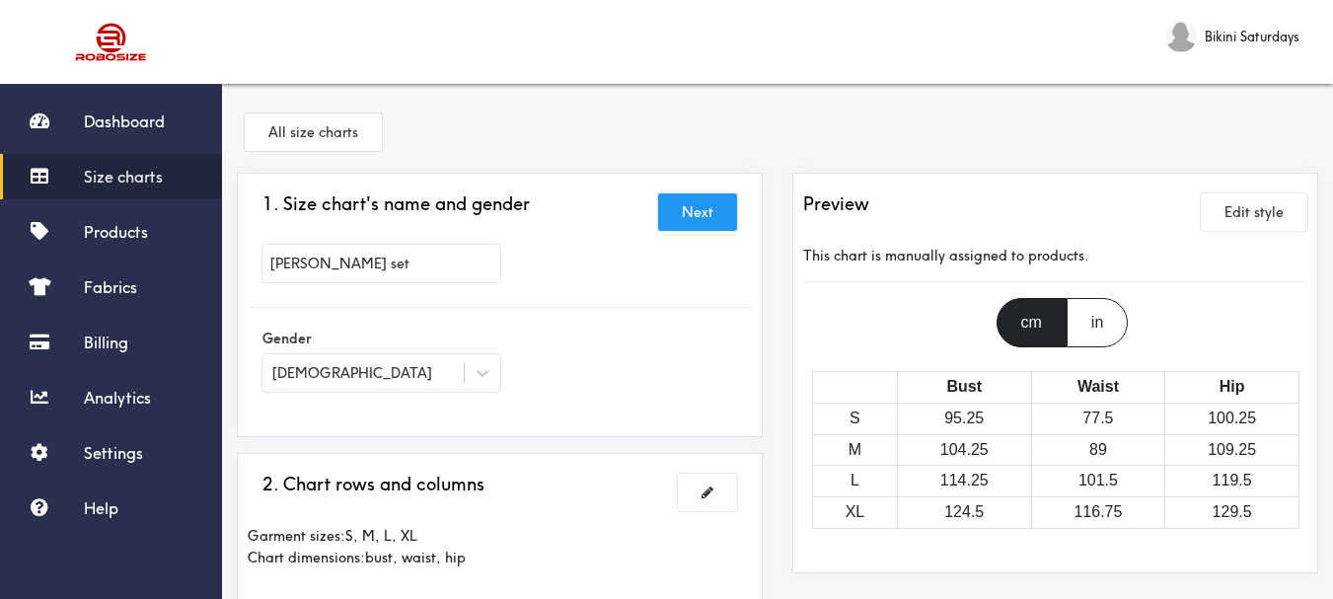
click at [709, 214] on button "Next" at bounding box center [697, 212] width 79 height 38
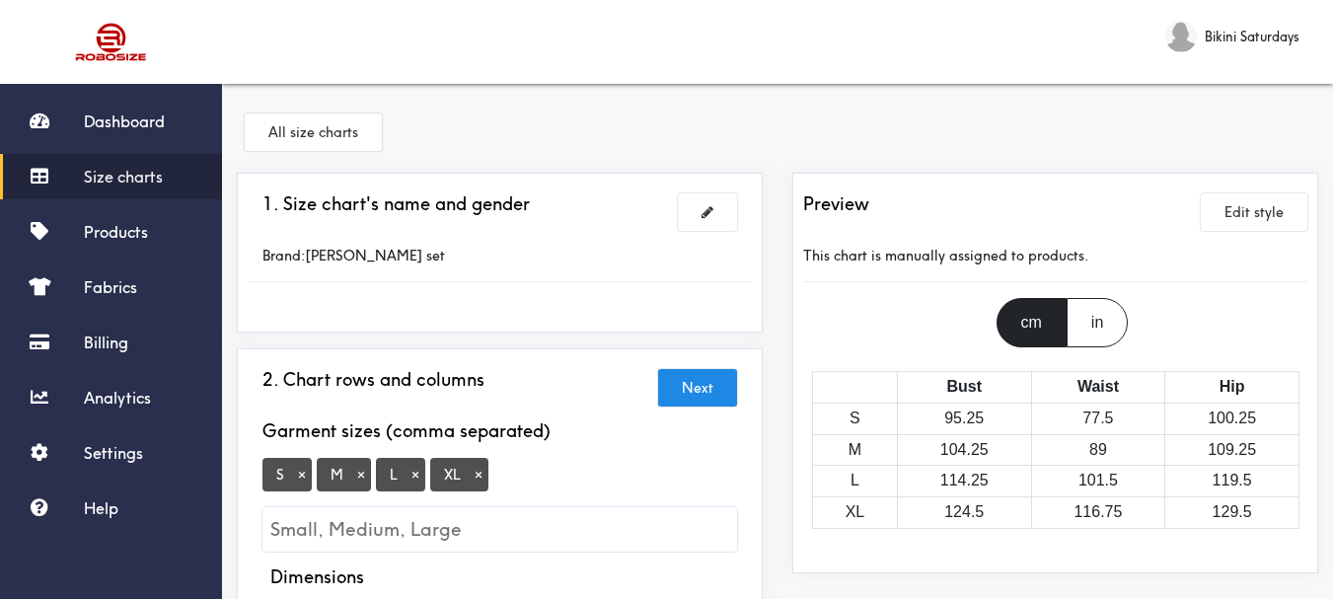
click at [121, 162] on link "Size charts" at bounding box center [111, 176] width 222 height 45
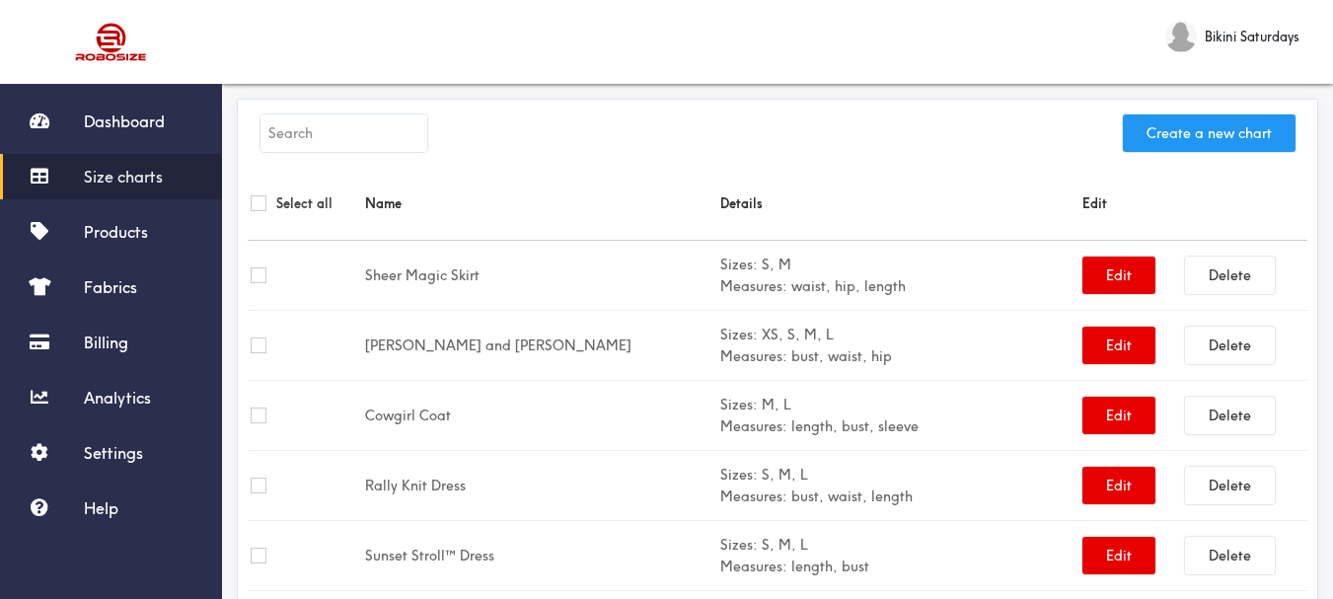
click at [1214, 136] on button "Create a new chart" at bounding box center [1209, 133] width 173 height 38
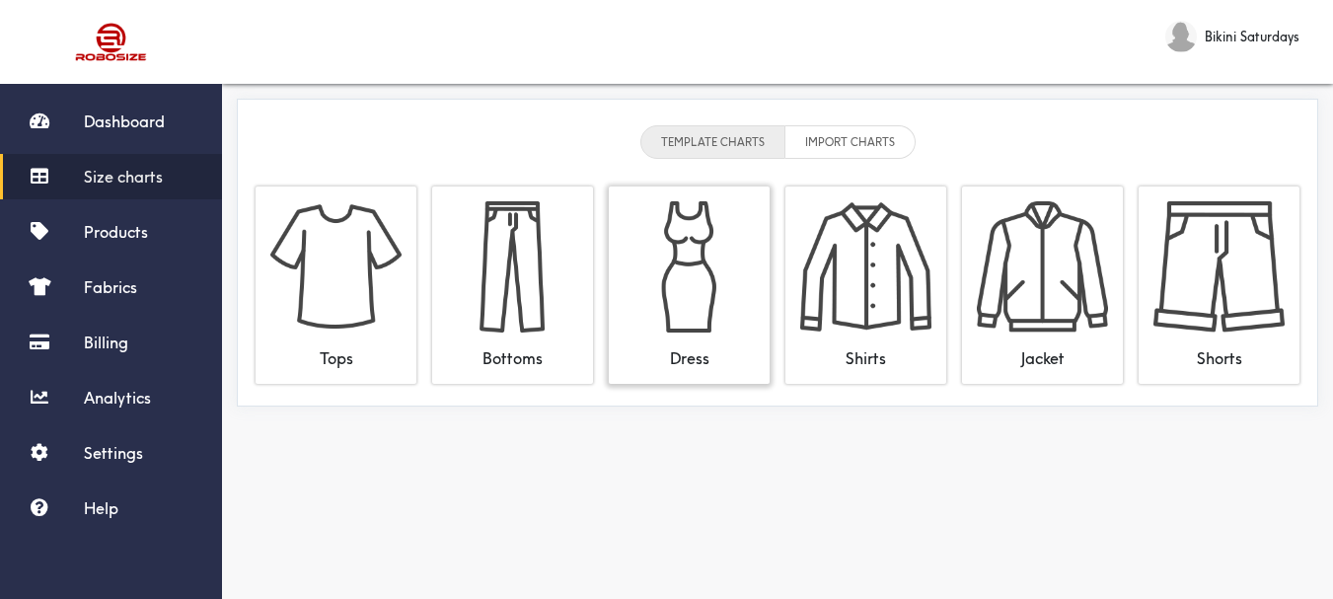
click at [679, 246] on img at bounding box center [689, 266] width 131 height 131
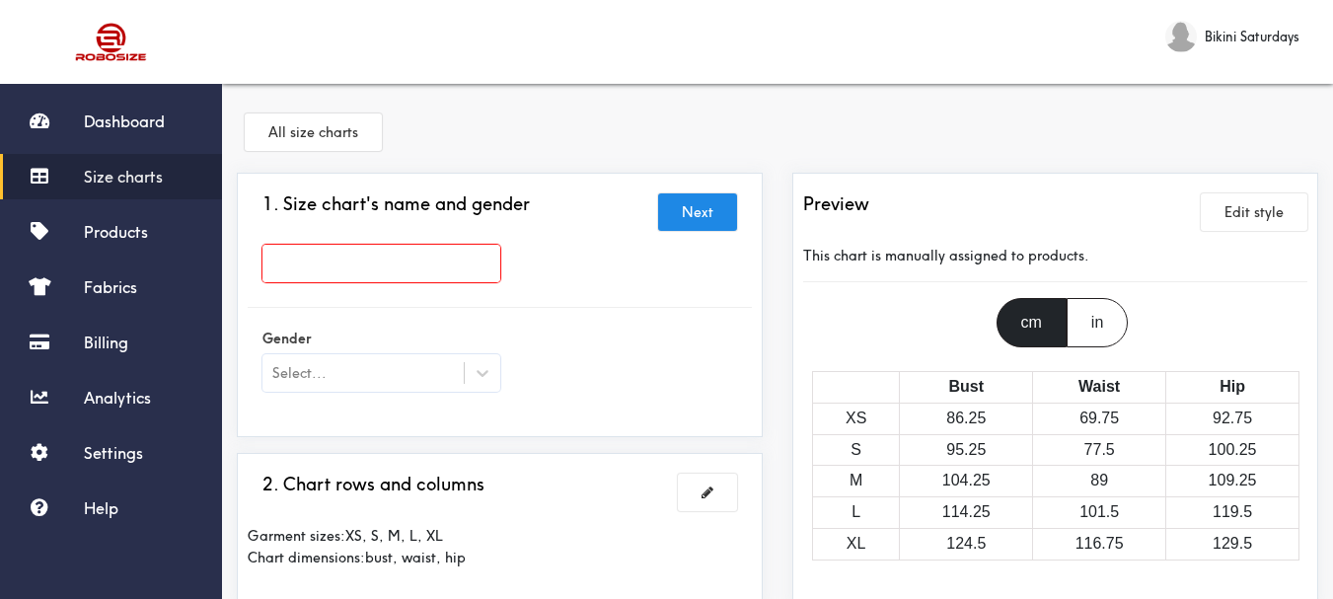
click at [278, 267] on input "text" at bounding box center [382, 264] width 238 height 38
click at [272, 264] on input "text" at bounding box center [382, 264] width 238 height 38
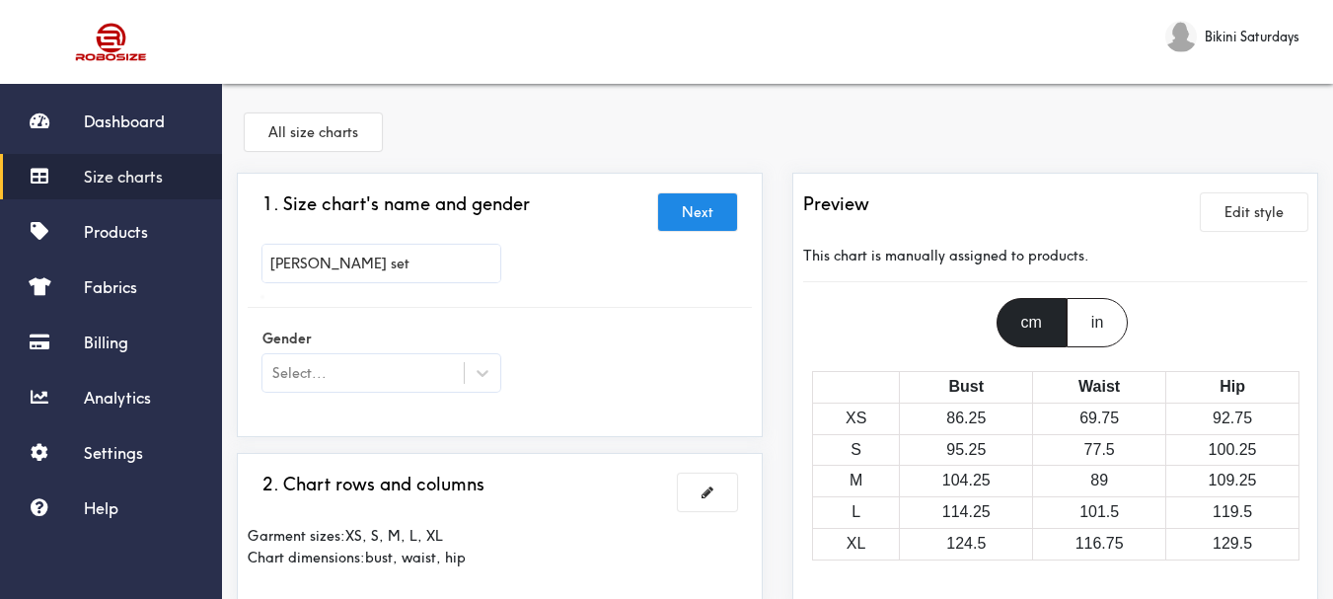
type input "[PERSON_NAME] set"
click at [283, 371] on div at bounding box center [666, 299] width 1333 height 599
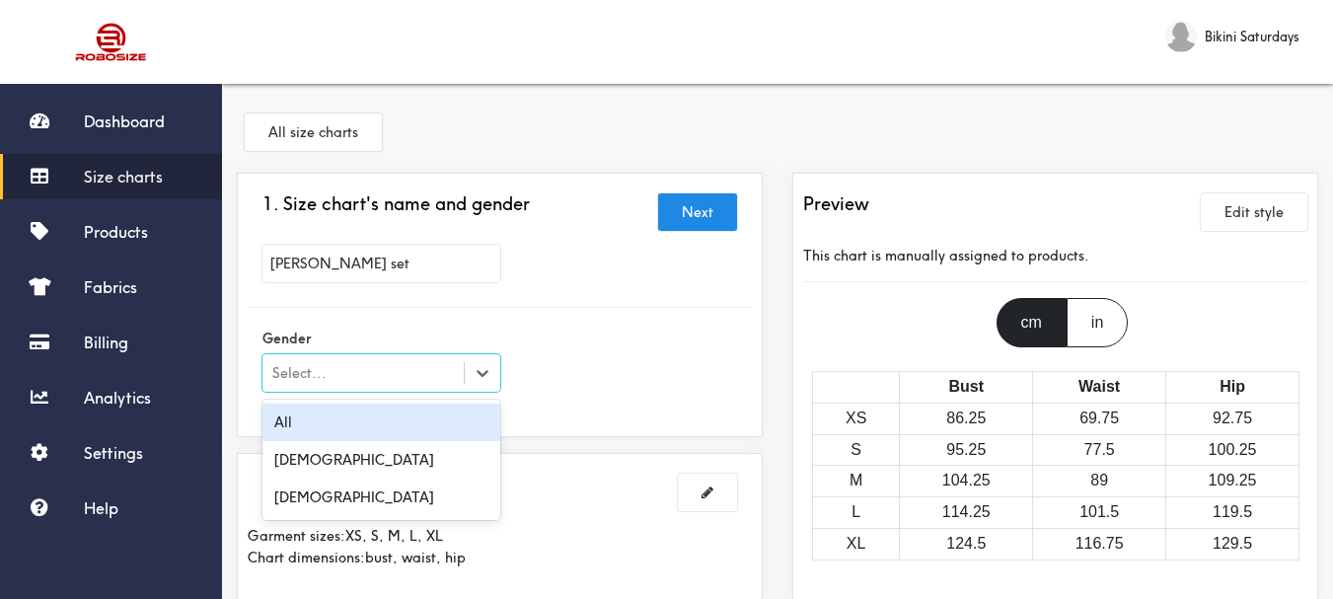
drag, startPoint x: 280, startPoint y: 384, endPoint x: 270, endPoint y: 368, distance: 18.6
click at [278, 378] on div "Select..." at bounding box center [382, 373] width 238 height 38
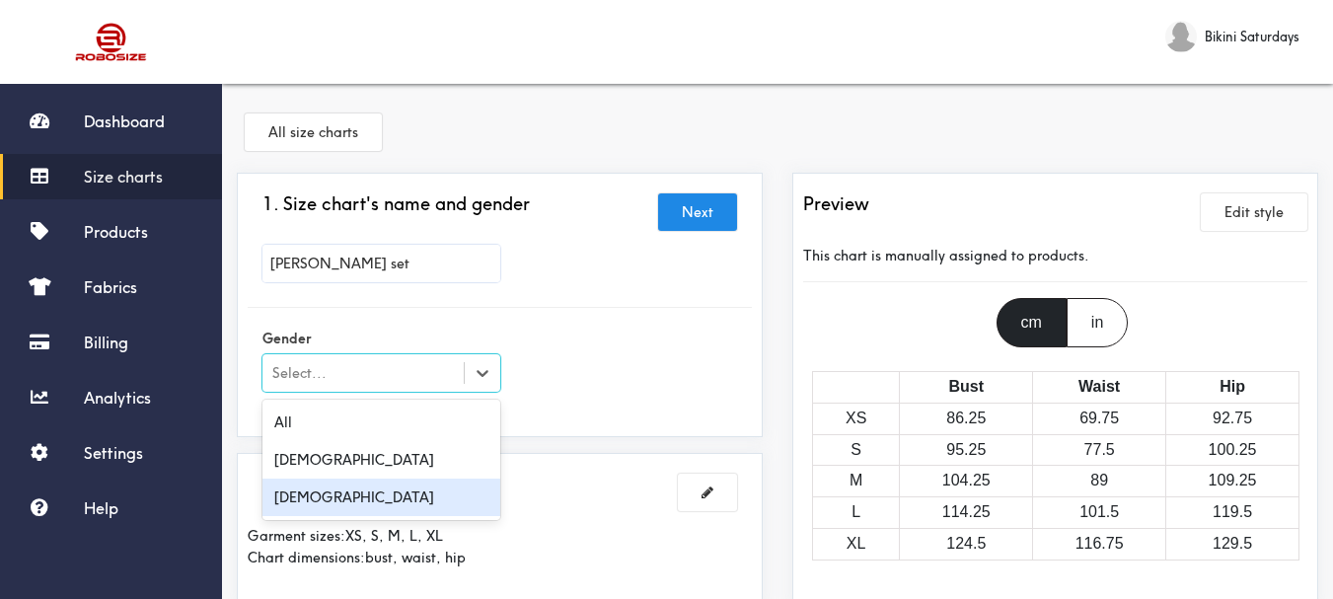
click at [327, 496] on div "[DEMOGRAPHIC_DATA]" at bounding box center [382, 498] width 238 height 38
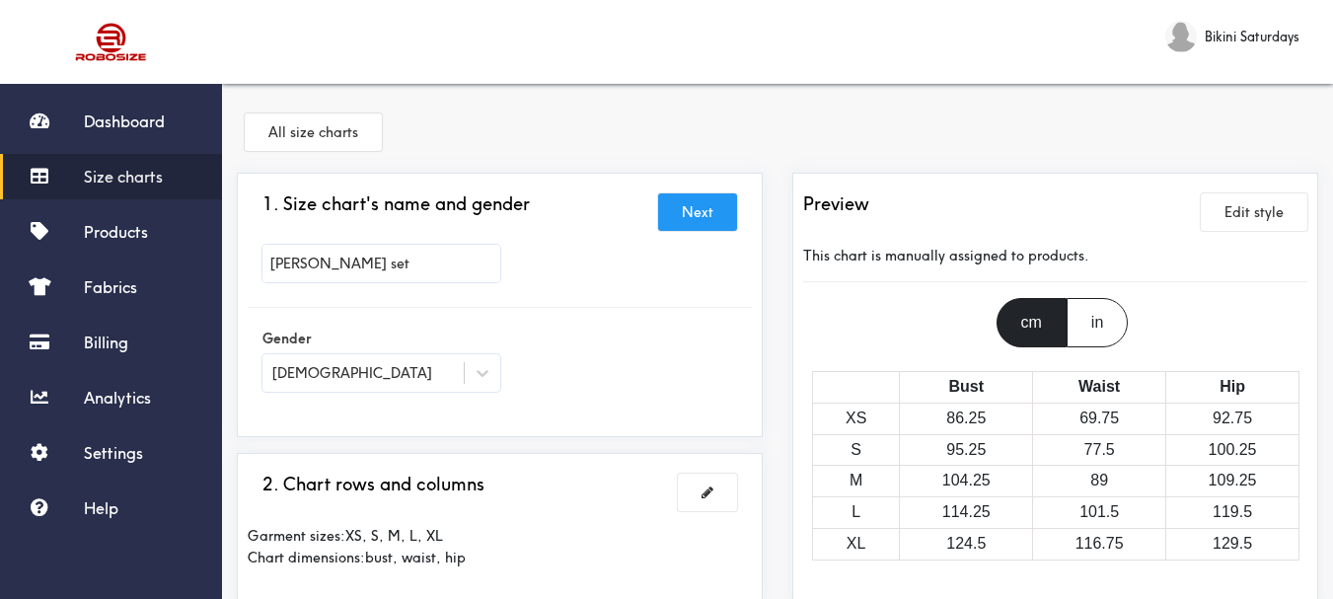
click at [690, 214] on button "Next" at bounding box center [697, 212] width 79 height 38
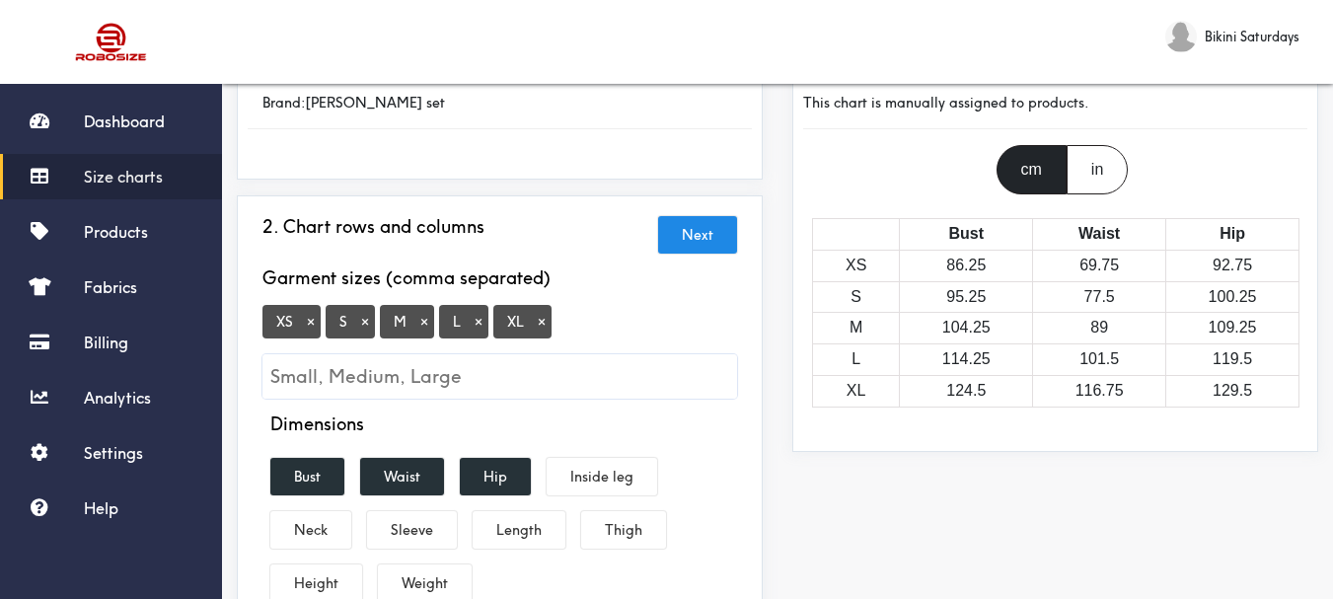
scroll to position [197, 0]
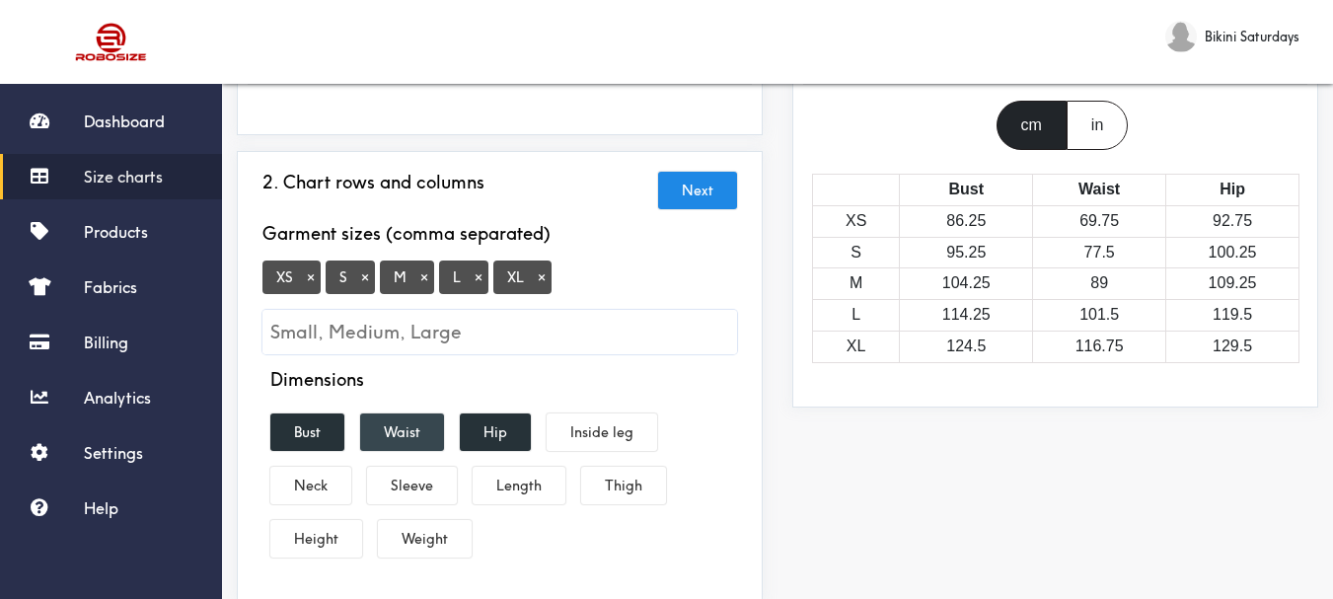
click at [408, 424] on button "Waist" at bounding box center [402, 433] width 84 height 38
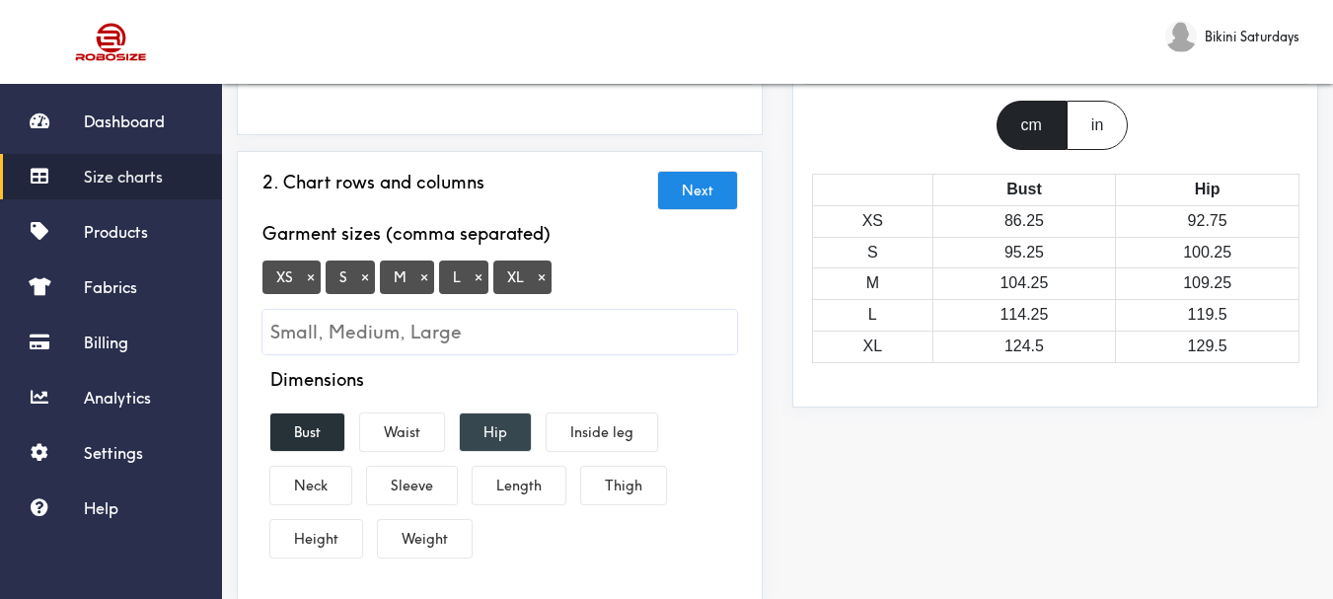
click at [509, 436] on button "Hip" at bounding box center [495, 433] width 71 height 38
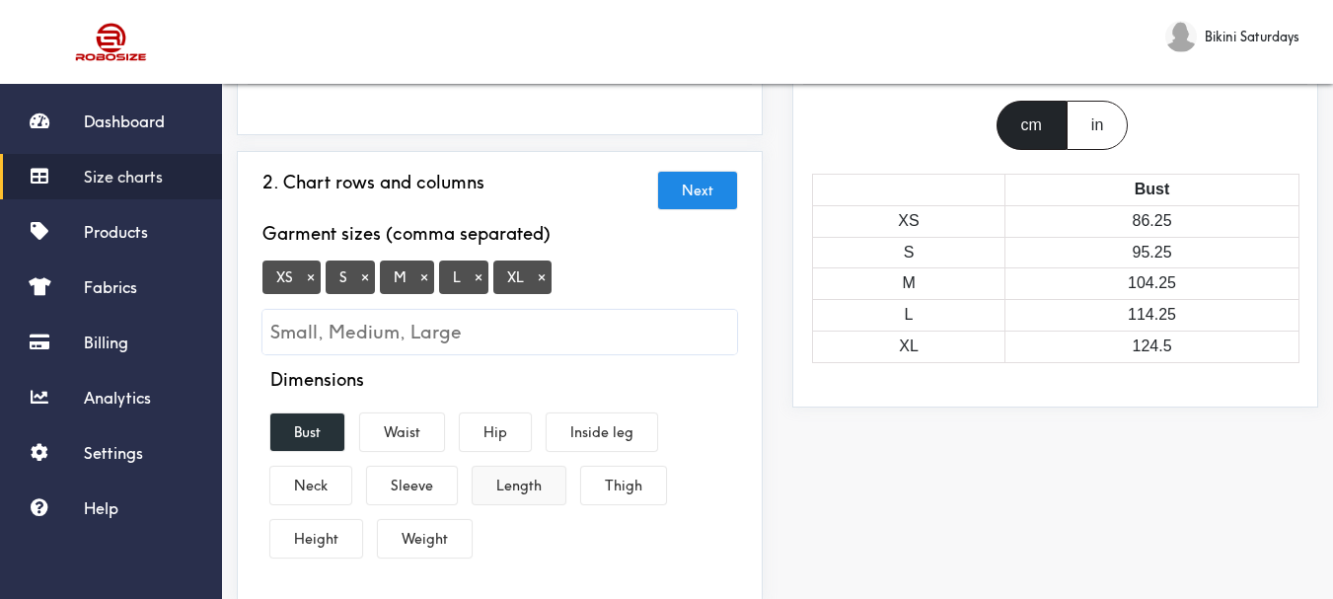
click at [515, 495] on button "Length" at bounding box center [519, 486] width 93 height 38
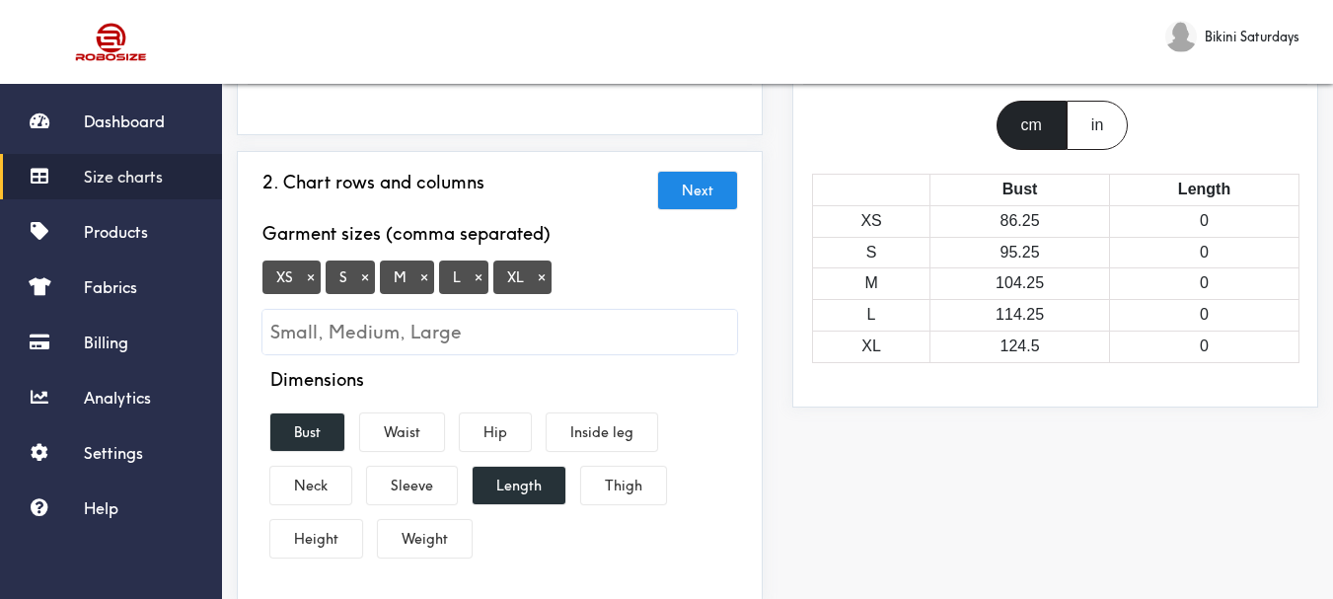
click at [311, 291] on span "XS ×" at bounding box center [292, 278] width 58 height 34
click at [310, 278] on button "×" at bounding box center [311, 277] width 20 height 18
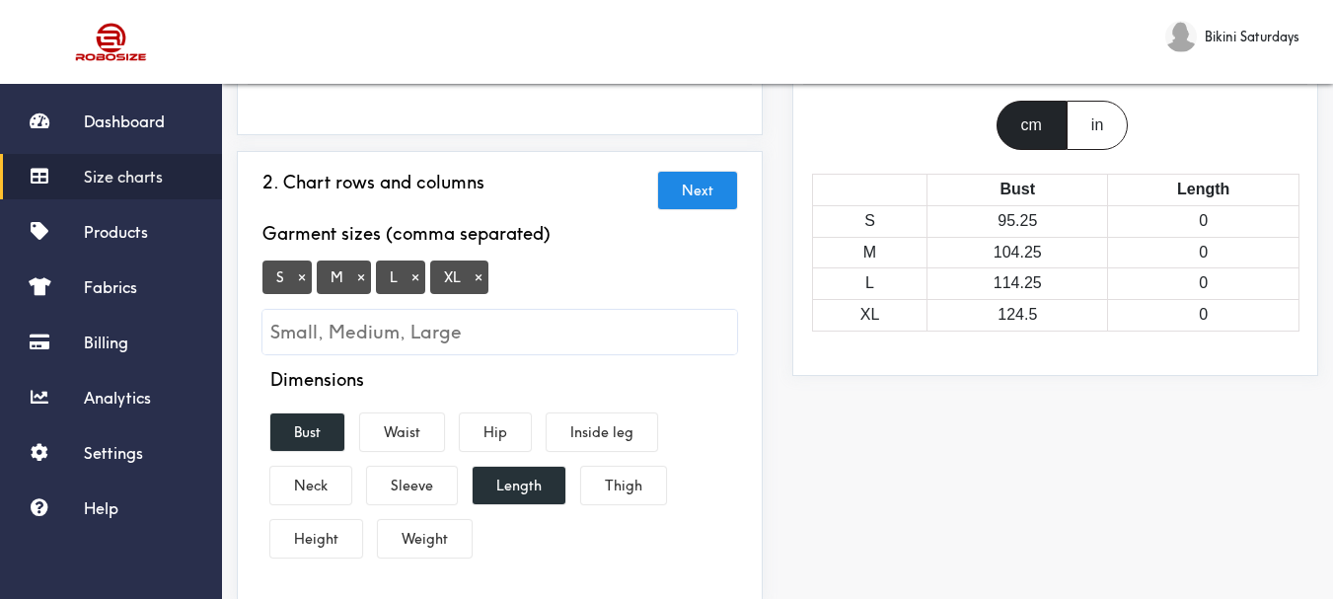
click at [114, 157] on link "Size charts" at bounding box center [111, 176] width 222 height 45
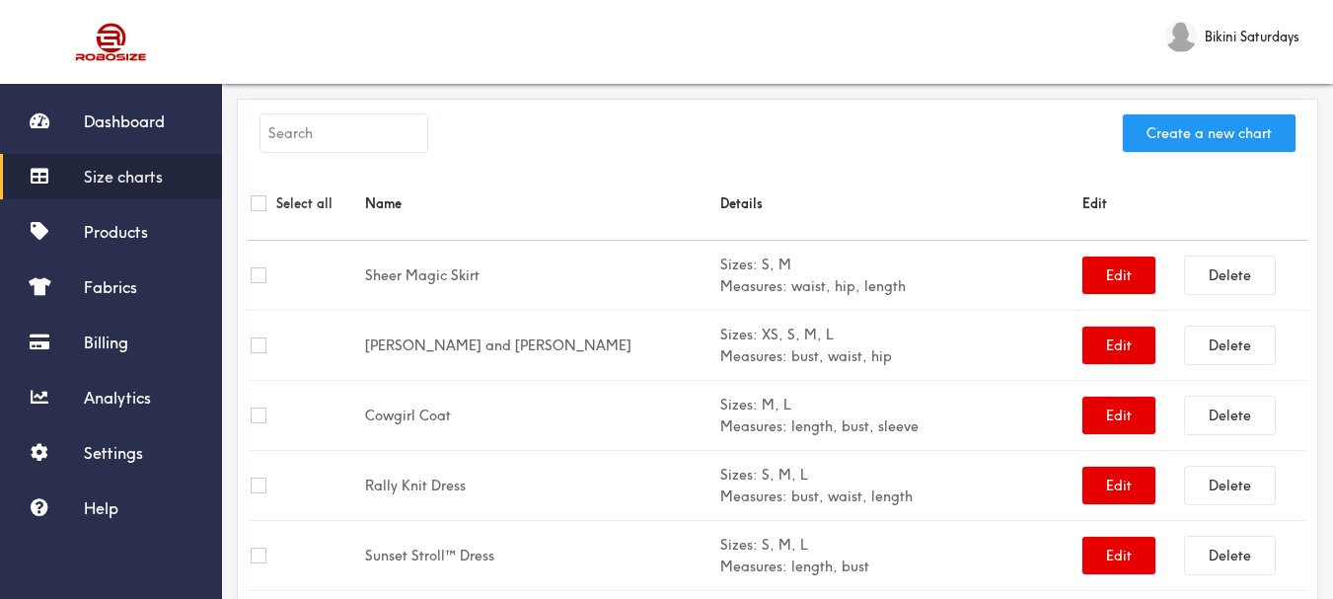
click at [1181, 139] on button "Create a new chart" at bounding box center [1209, 133] width 173 height 38
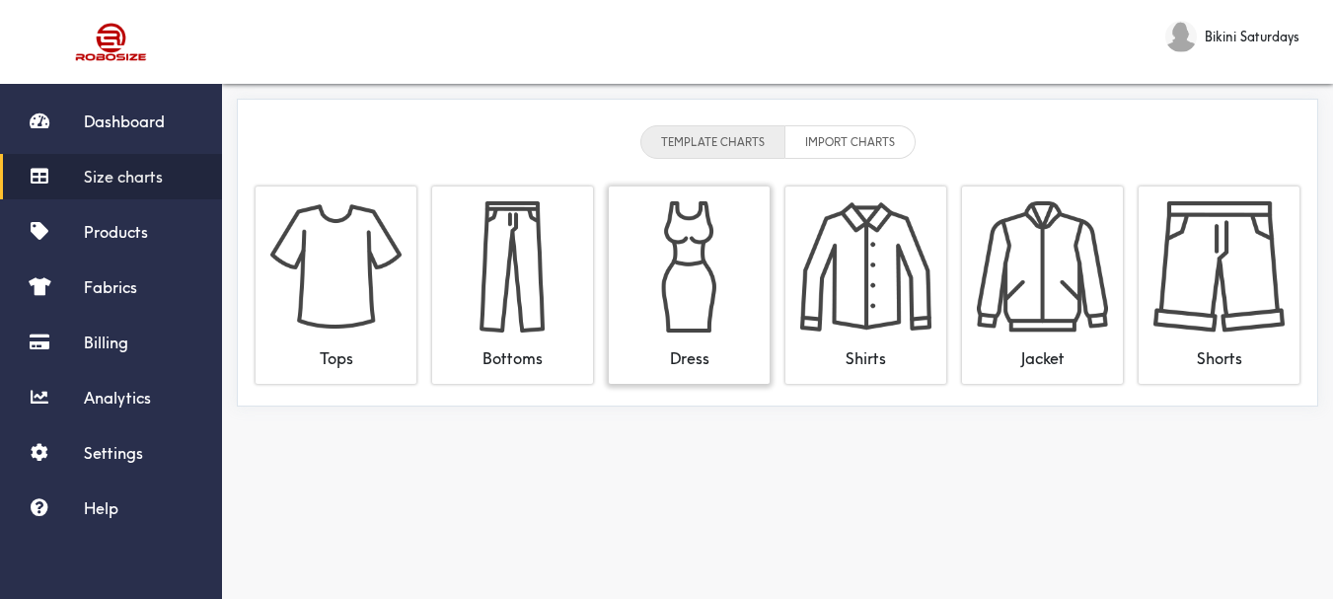
click at [713, 225] on img at bounding box center [689, 266] width 131 height 131
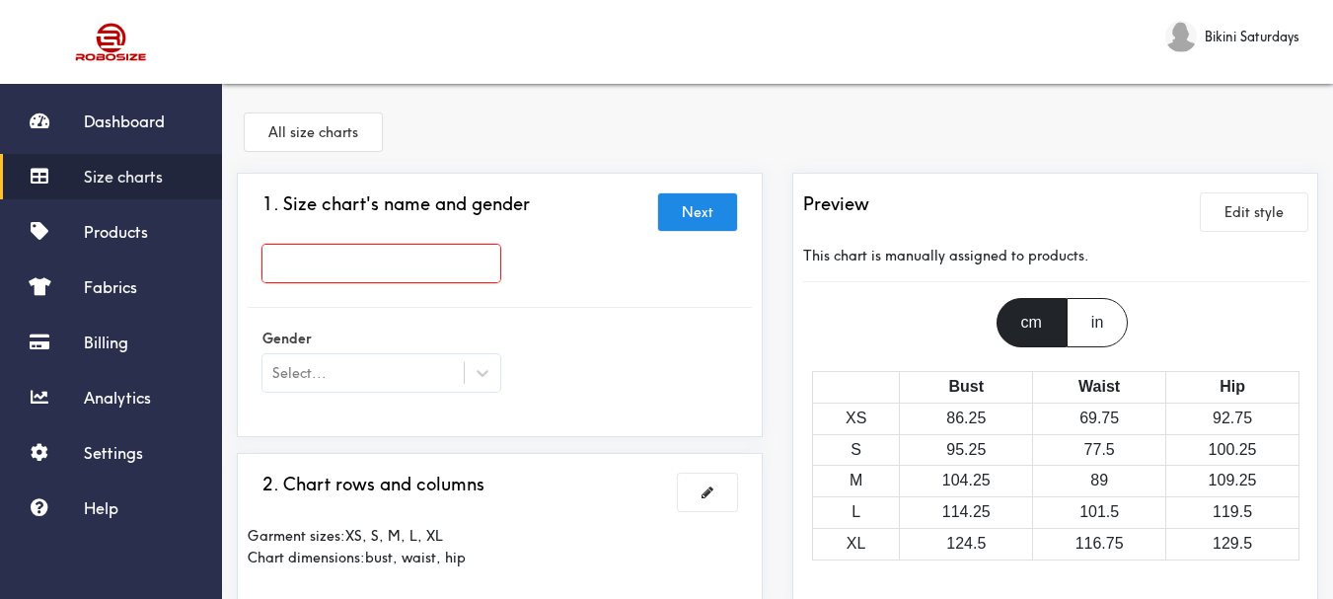
click at [308, 267] on input "text" at bounding box center [382, 264] width 238 height 38
click at [273, 282] on div at bounding box center [381, 268] width 267 height 47
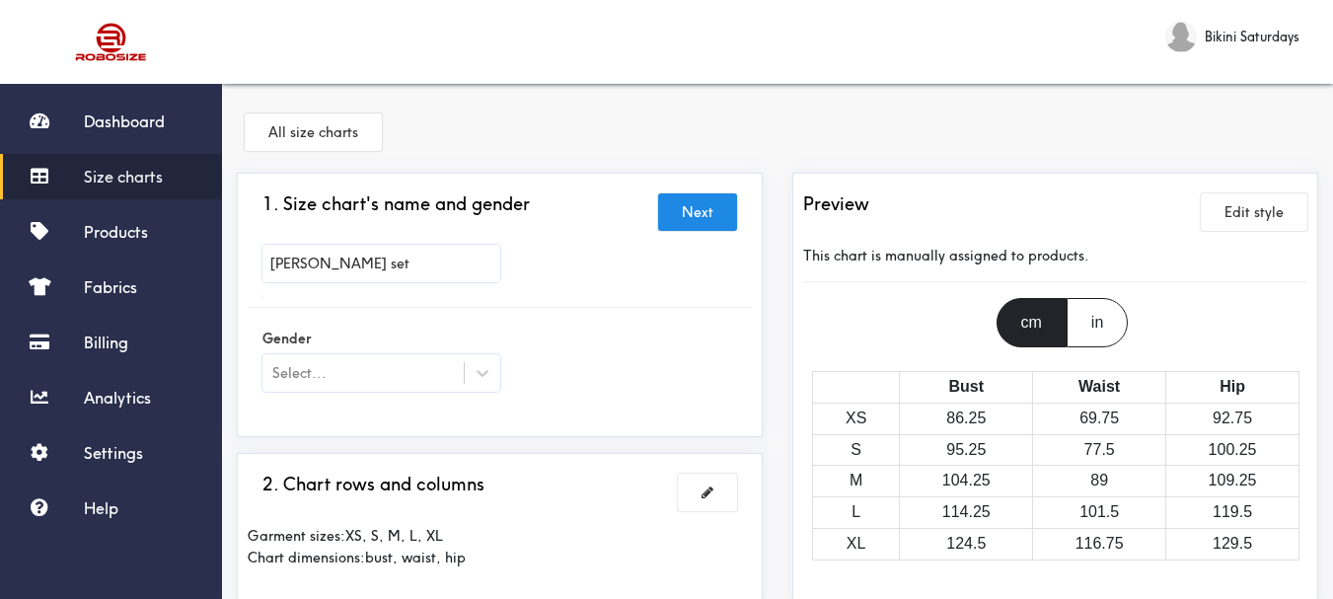
type input "[PERSON_NAME] set"
click at [305, 379] on div at bounding box center [666, 299] width 1333 height 599
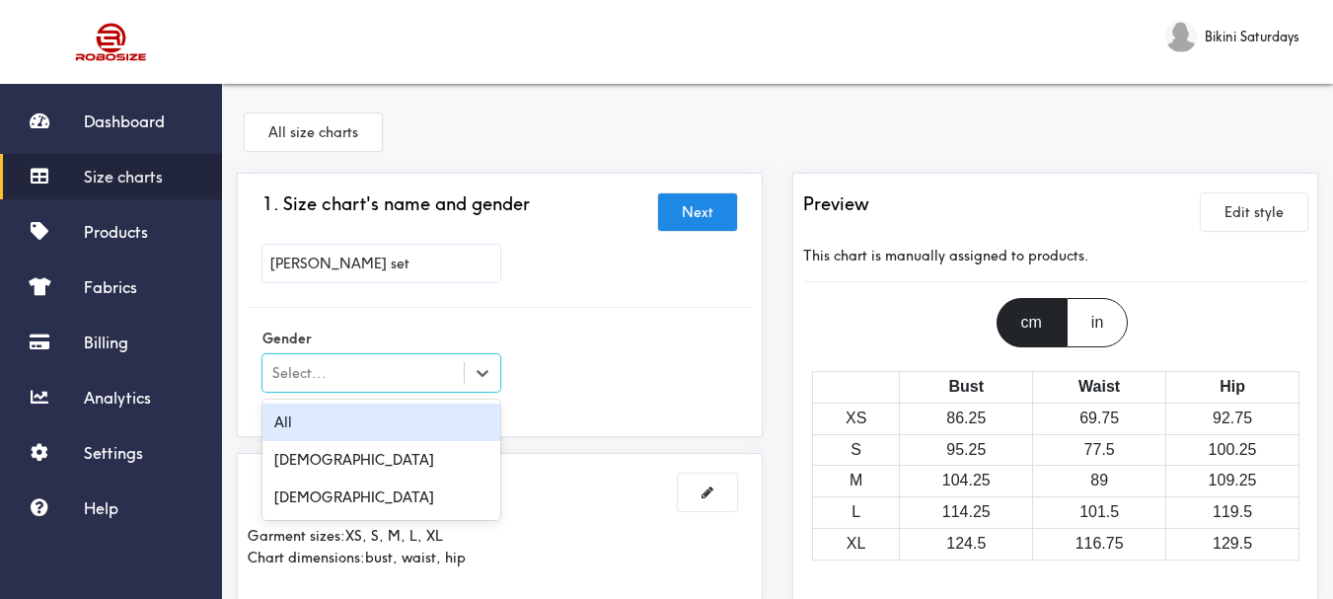
click at [305, 379] on div "Select..." at bounding box center [299, 373] width 54 height 22
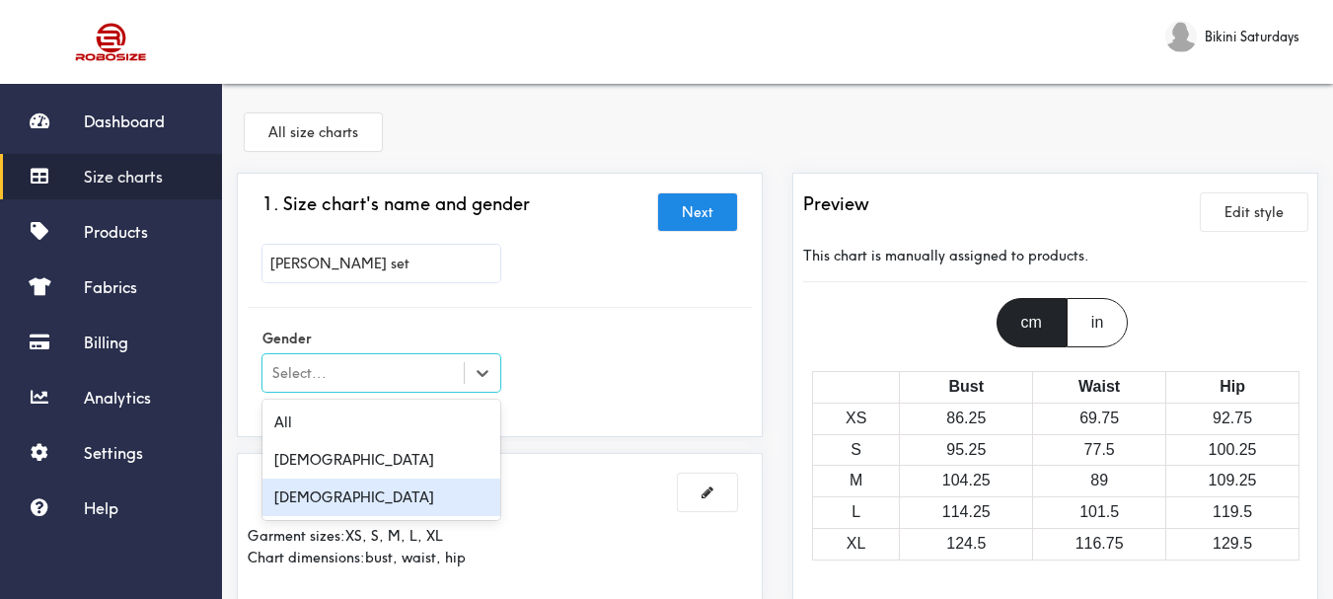
click at [325, 481] on div "[DEMOGRAPHIC_DATA]" at bounding box center [382, 498] width 238 height 38
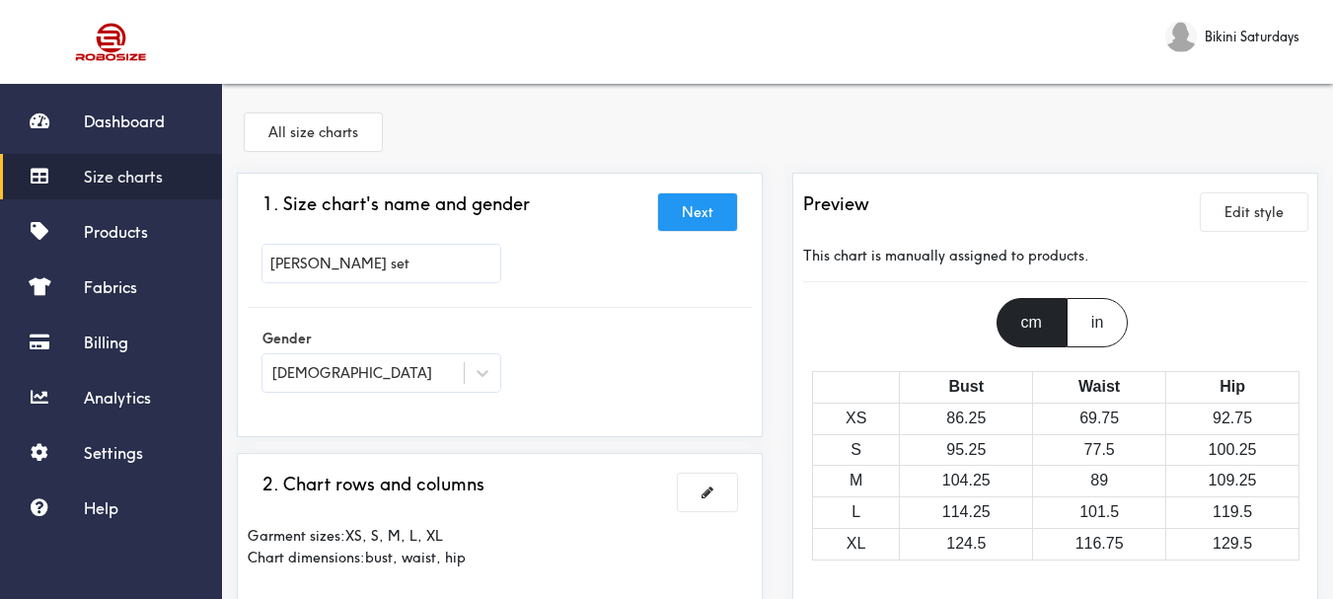
click at [698, 214] on button "Next" at bounding box center [697, 212] width 79 height 38
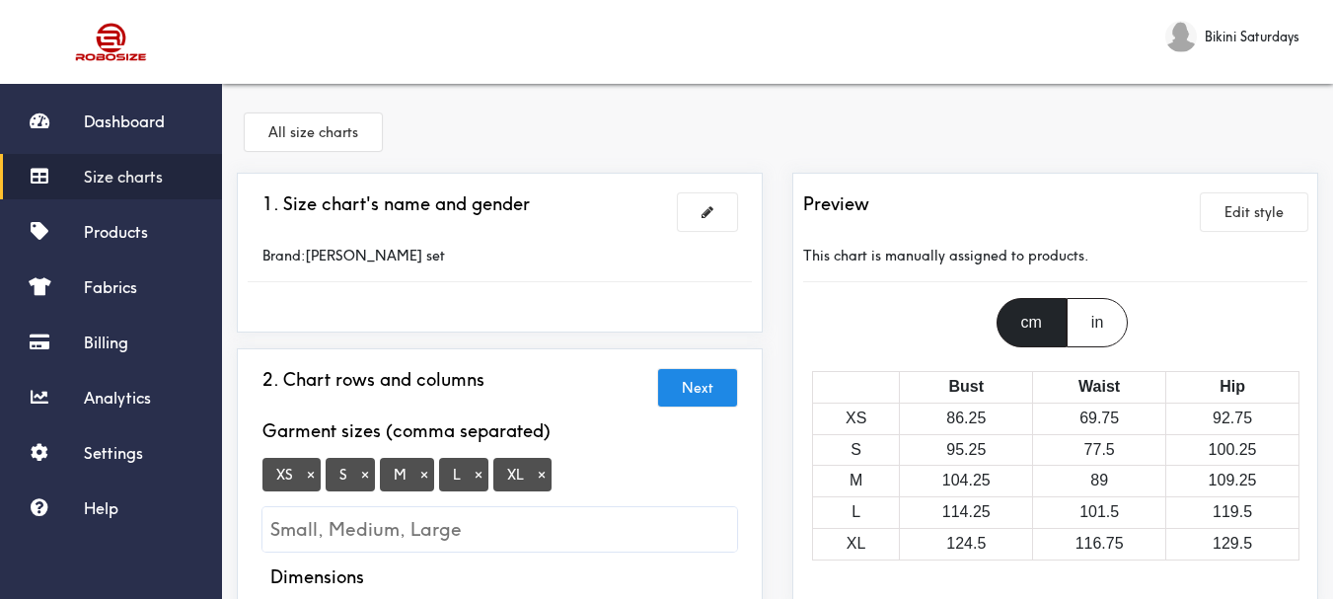
click at [309, 467] on button "×" at bounding box center [311, 475] width 20 height 18
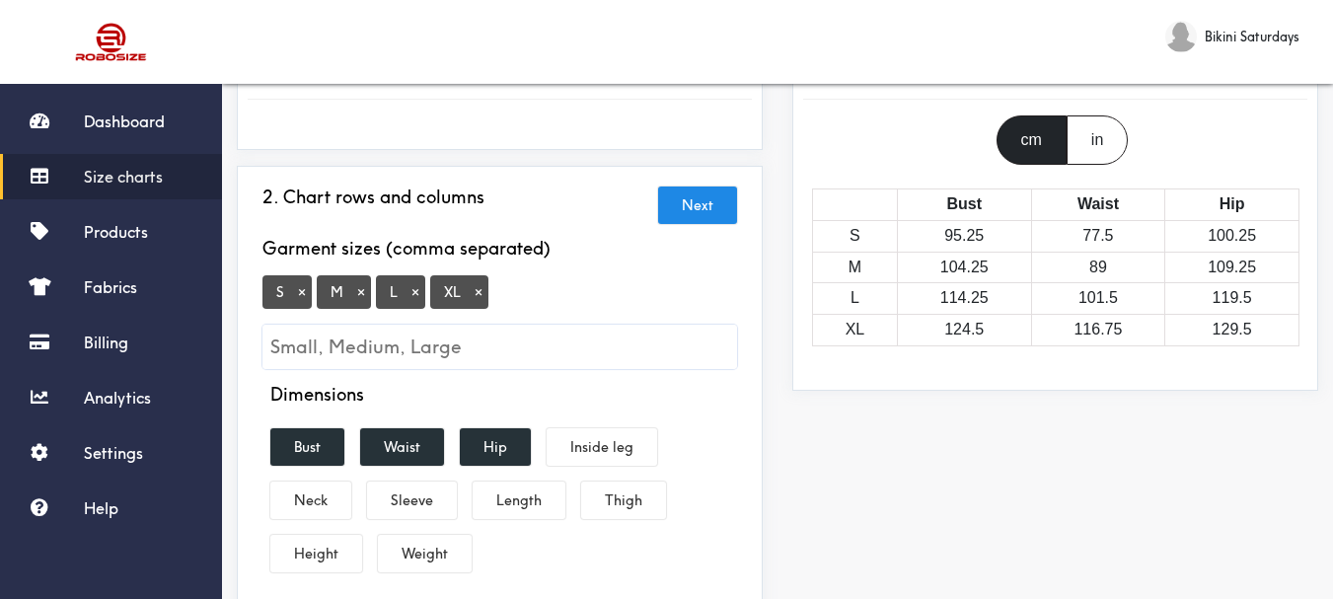
scroll to position [197, 0]
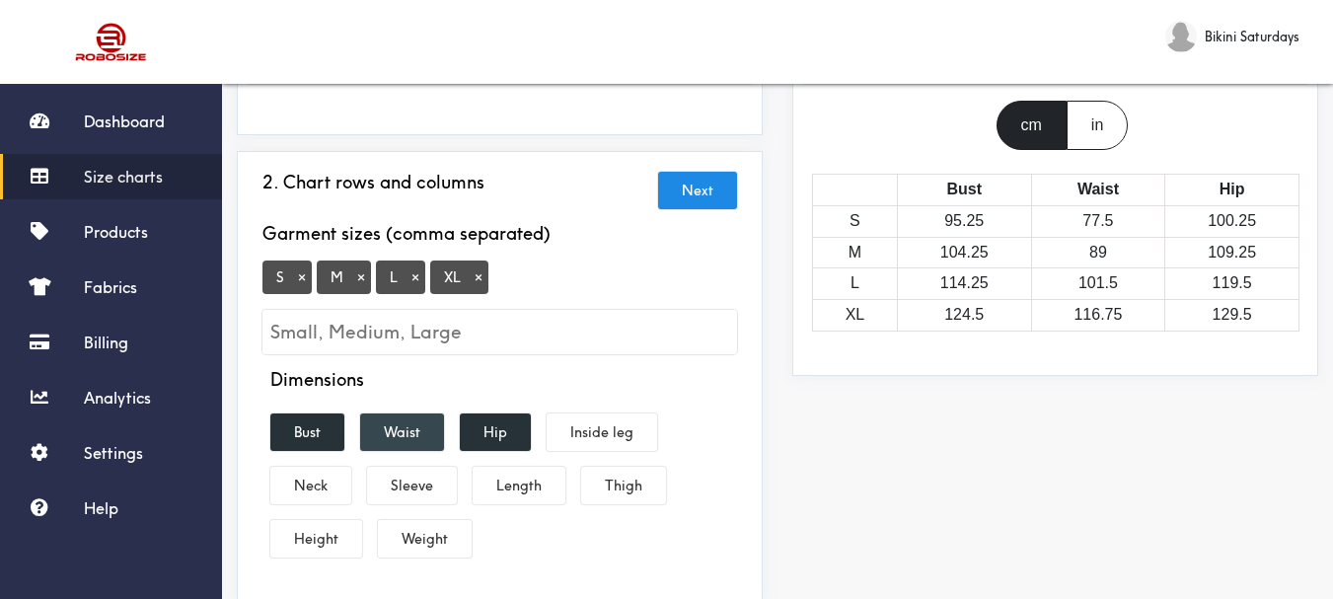
click at [421, 426] on button "Waist" at bounding box center [402, 433] width 84 height 38
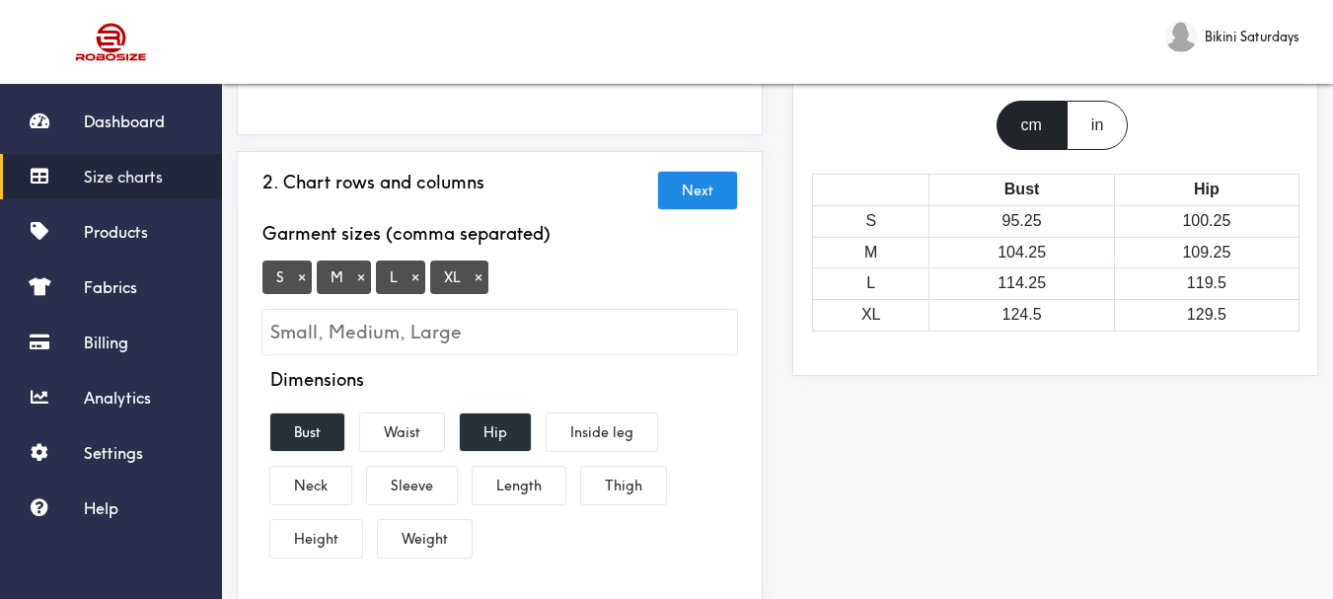
click at [493, 455] on div "Dimensions Bust Waist Hip Inside leg Neck Sleeve Length Thigh Height Weight" at bounding box center [500, 467] width 504 height 196
click at [499, 439] on button "Hip" at bounding box center [495, 433] width 71 height 38
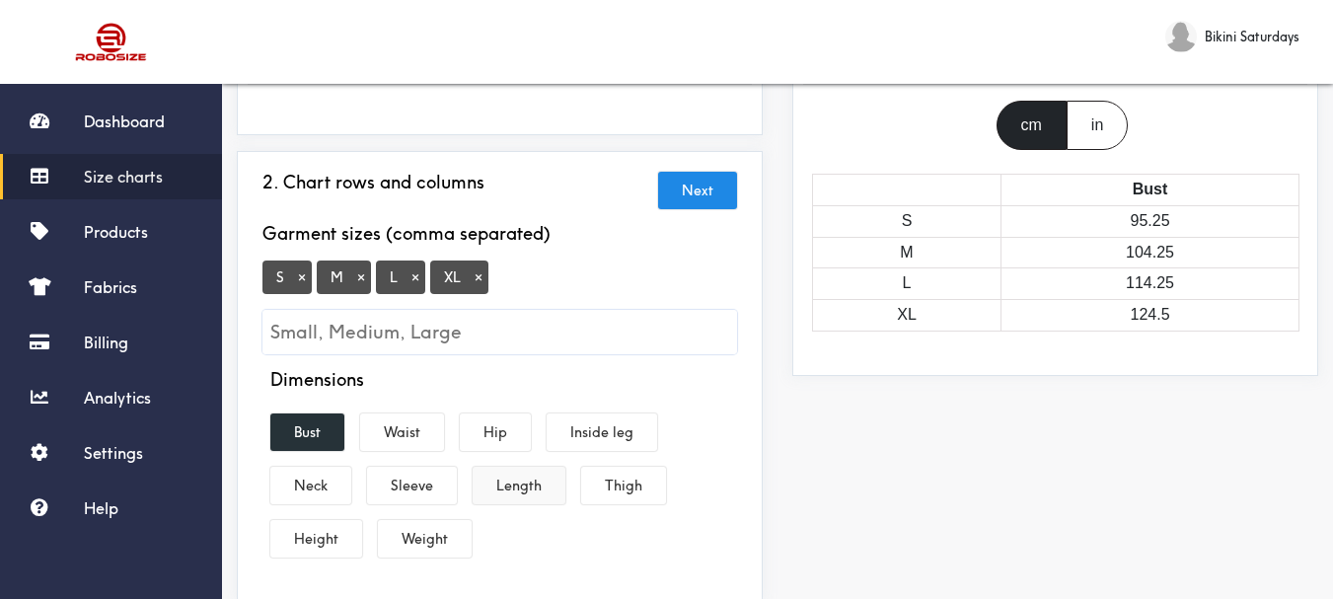
click at [542, 496] on button "Length" at bounding box center [519, 486] width 93 height 38
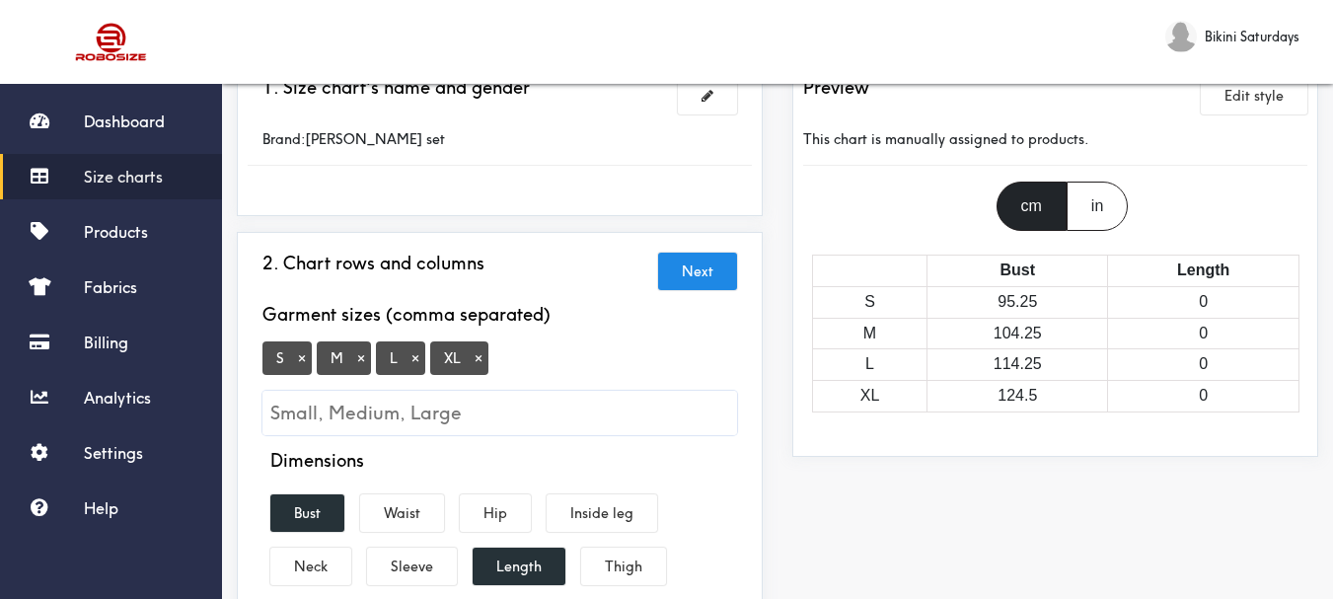
scroll to position [99, 0]
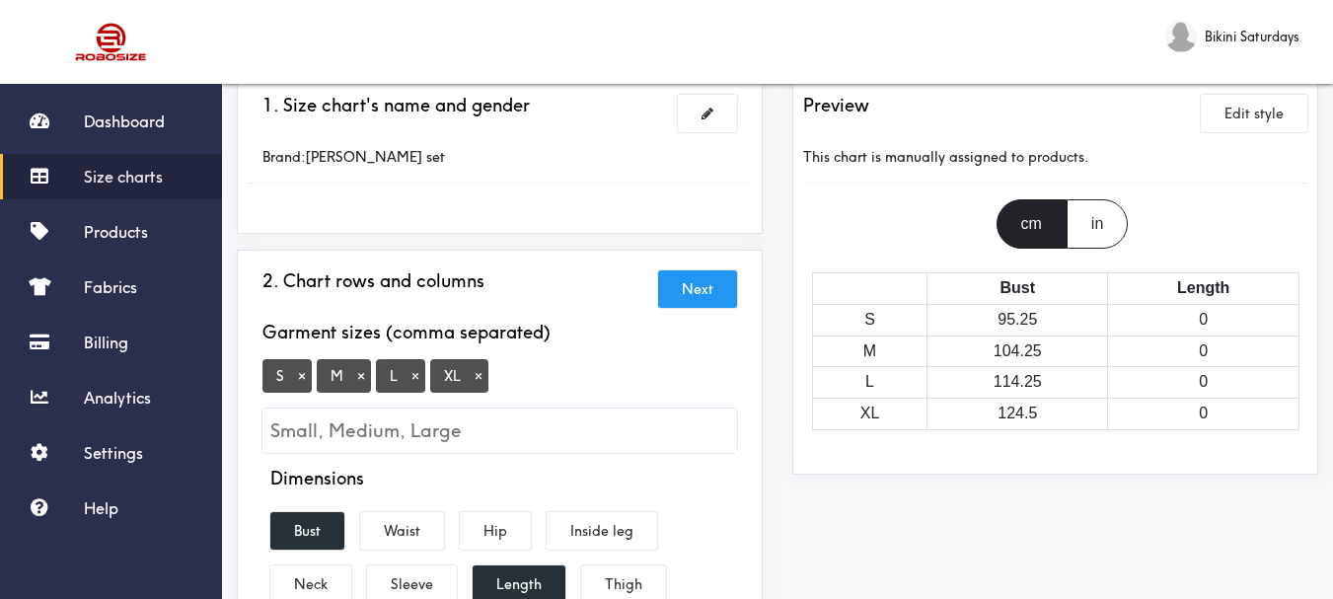
click at [698, 298] on button "Next" at bounding box center [697, 289] width 79 height 38
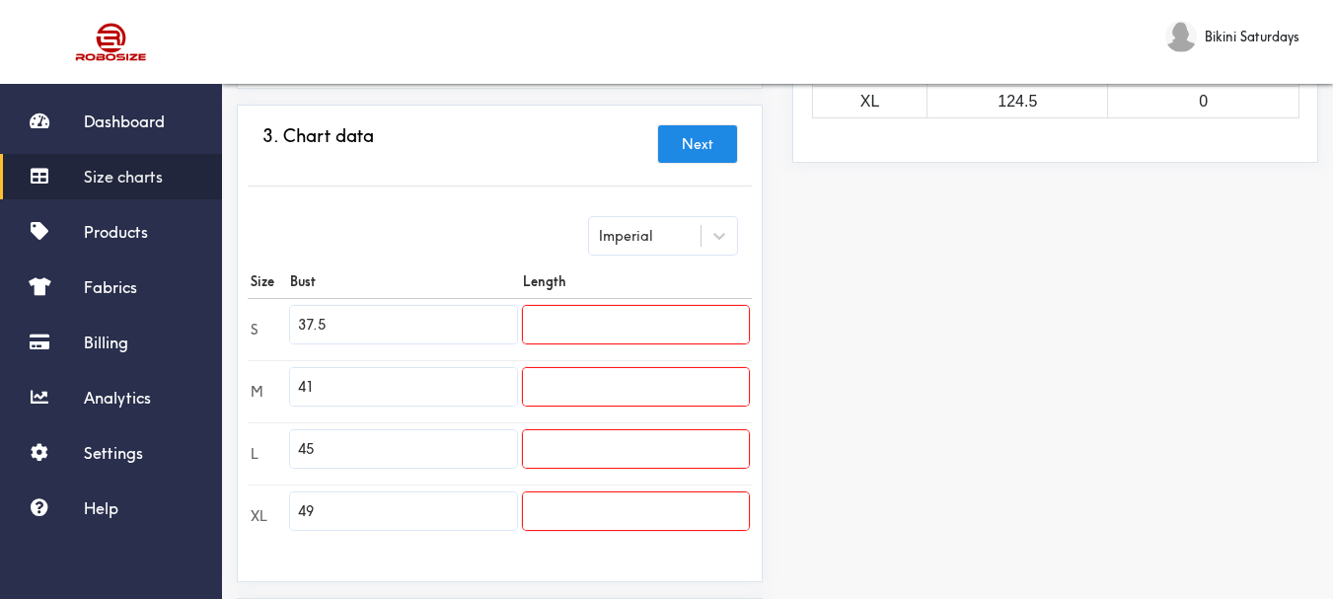
scroll to position [395, 0]
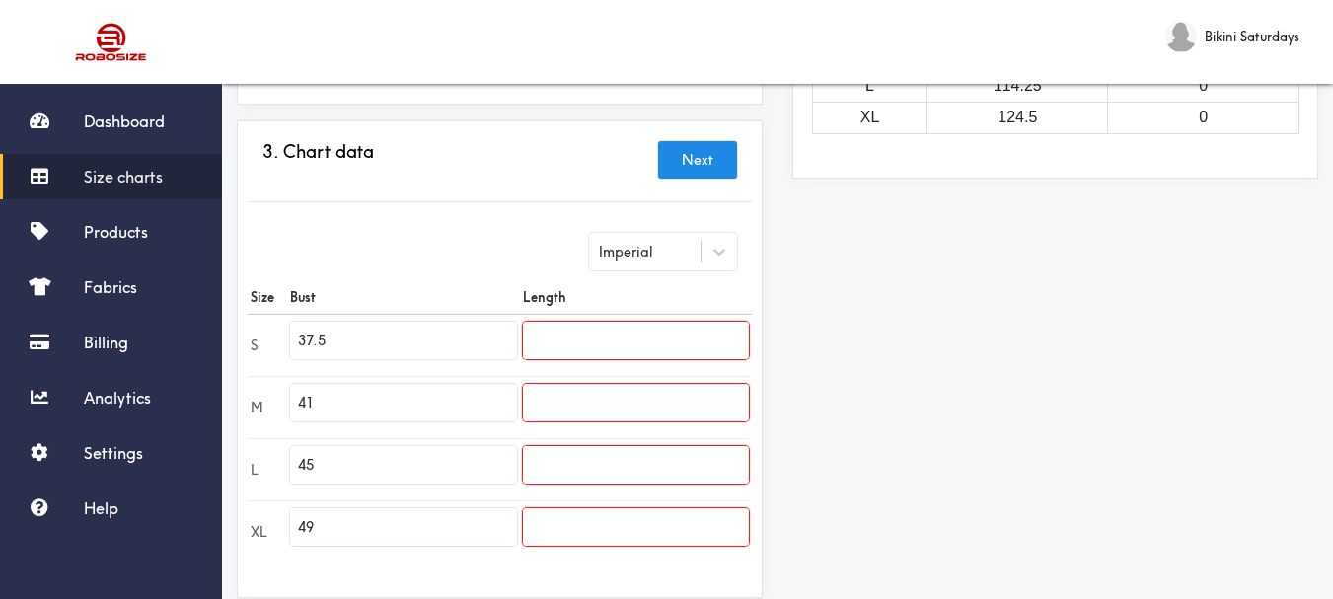
click at [321, 346] on input "37.5" at bounding box center [403, 341] width 226 height 38
type input "5"
click at [305, 346] on input "5" at bounding box center [403, 341] width 226 height 38
type input "30.71"
click at [309, 401] on input "41" at bounding box center [403, 403] width 226 height 38
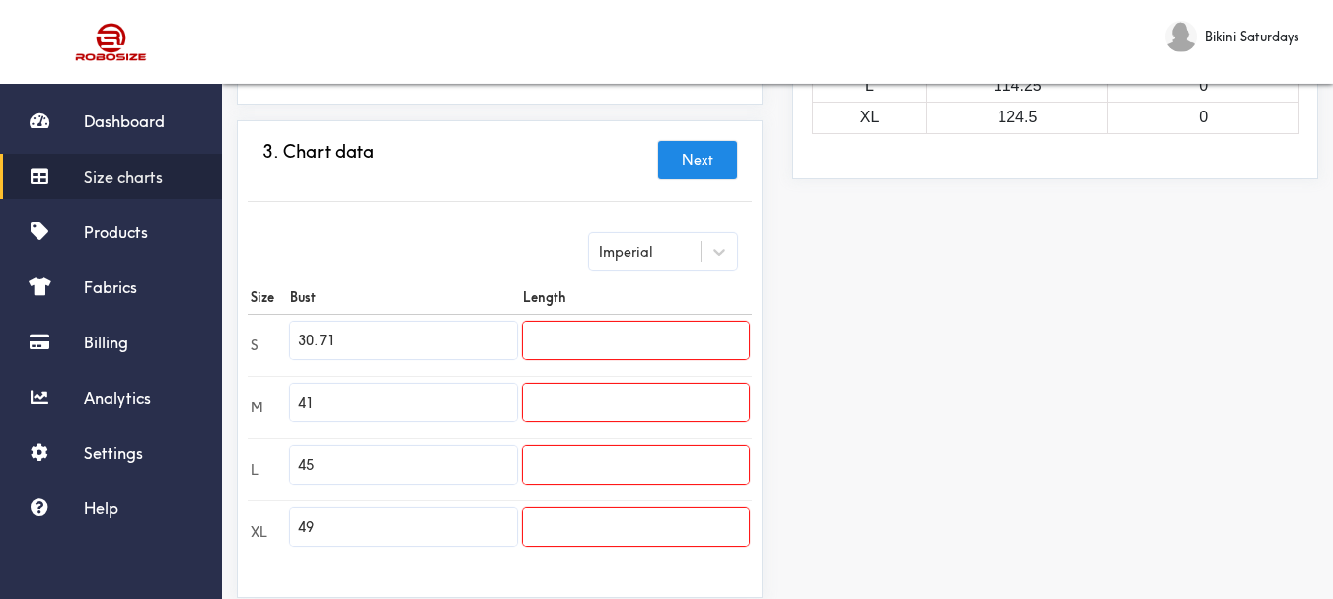
type input "1"
click at [320, 404] on input "1" at bounding box center [403, 403] width 226 height 38
type input "31.10"
click at [317, 460] on input "45" at bounding box center [403, 465] width 226 height 38
click at [314, 472] on input "45" at bounding box center [403, 465] width 226 height 38
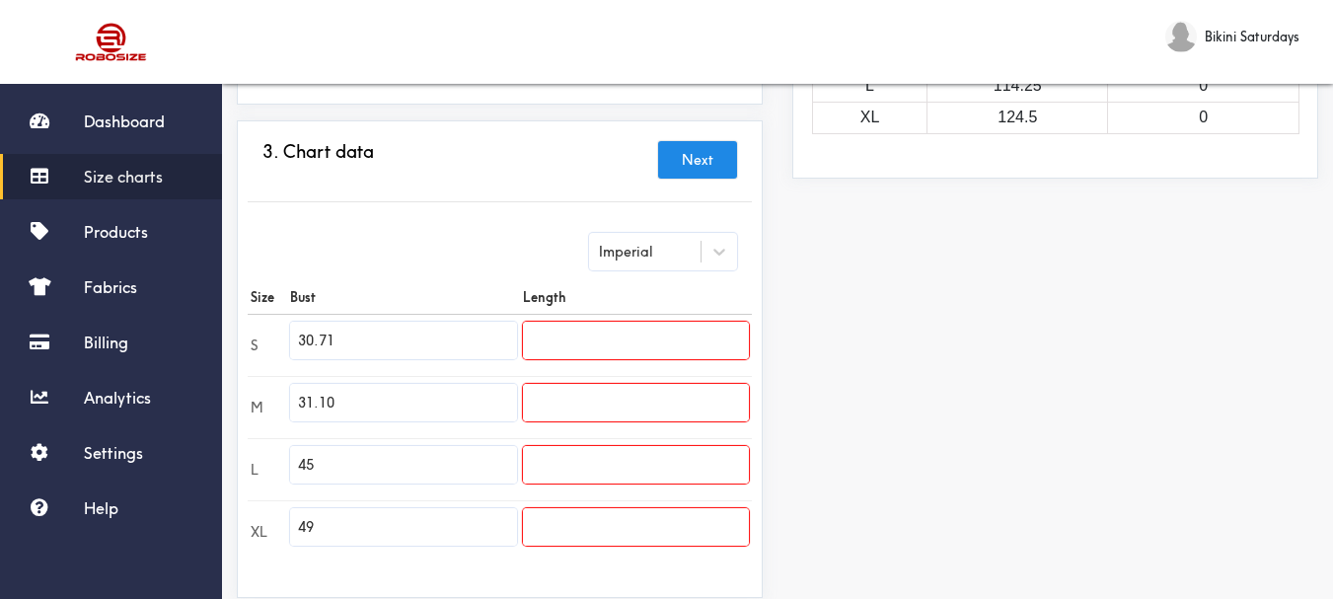
type input "4"
type input "31.50"
click at [572, 335] on input "text" at bounding box center [636, 341] width 226 height 38
type input "30.71"
click at [566, 390] on input "text" at bounding box center [636, 403] width 226 height 38
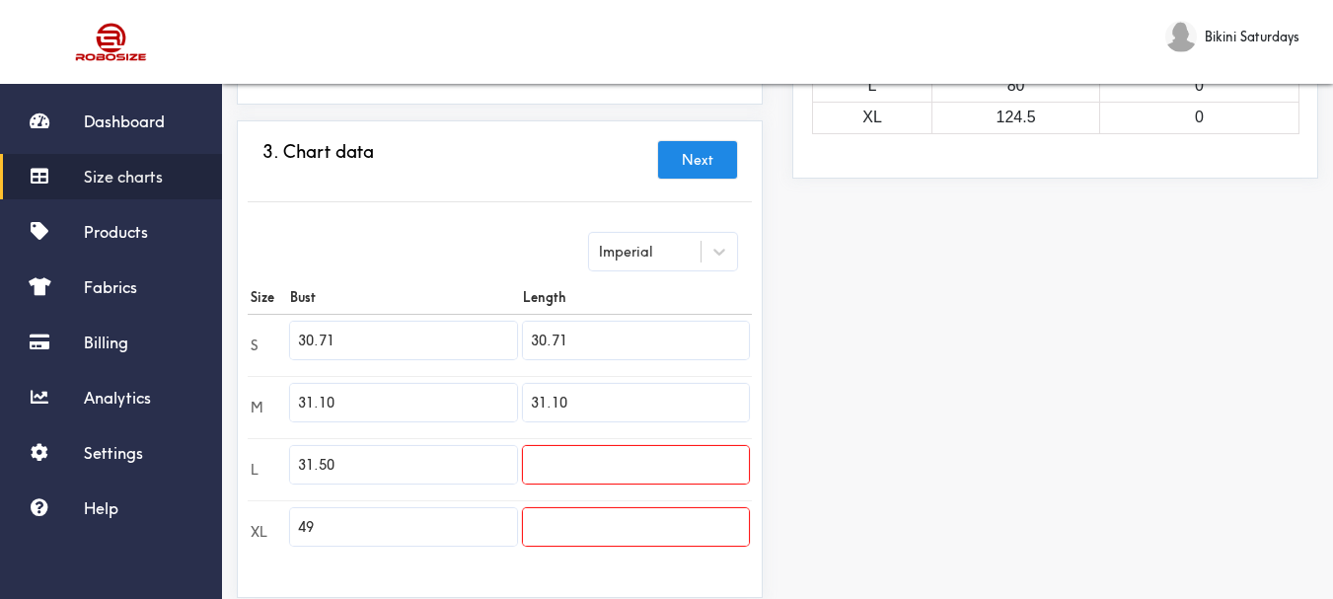
type input "31.10"
click at [544, 468] on input "text" at bounding box center [636, 465] width 226 height 38
type input "31.50"
click at [568, 528] on input "text" at bounding box center [636, 527] width 226 height 38
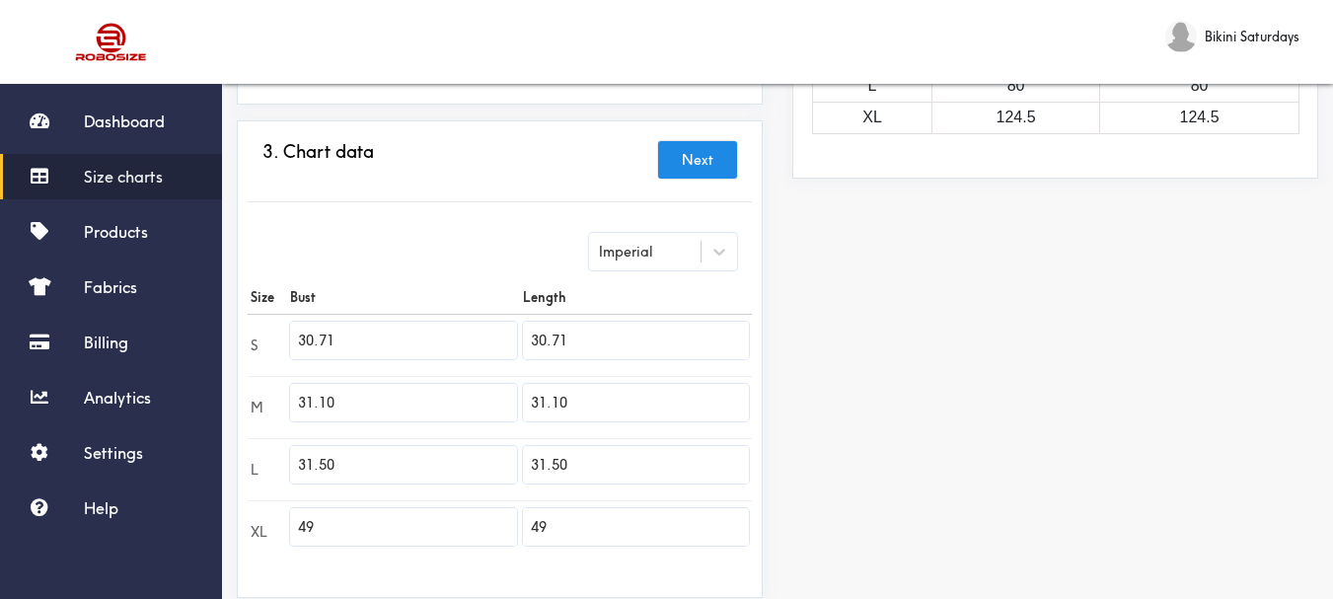
type input "4"
click at [322, 526] on input "49" at bounding box center [403, 527] width 226 height 38
type input "4"
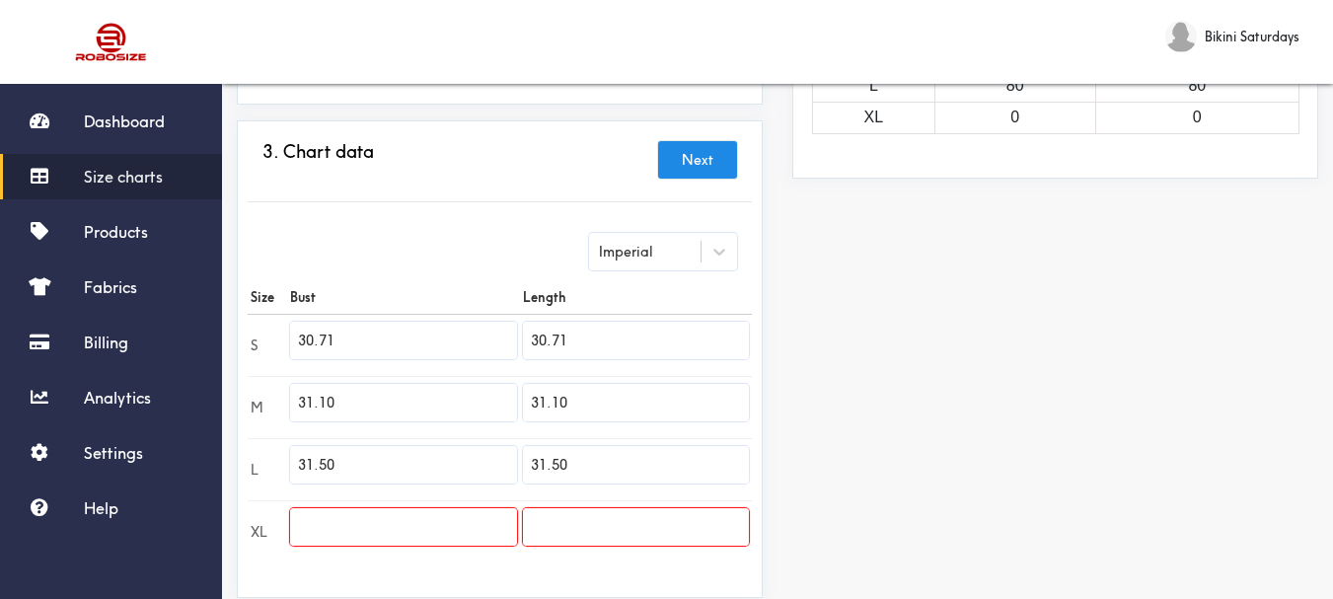
click at [266, 521] on td "XL" at bounding box center [267, 531] width 39 height 62
click at [266, 522] on td "XL" at bounding box center [267, 531] width 39 height 62
click at [265, 523] on td "XL" at bounding box center [267, 531] width 39 height 62
click at [264, 527] on b "XL" at bounding box center [259, 532] width 17 height 18
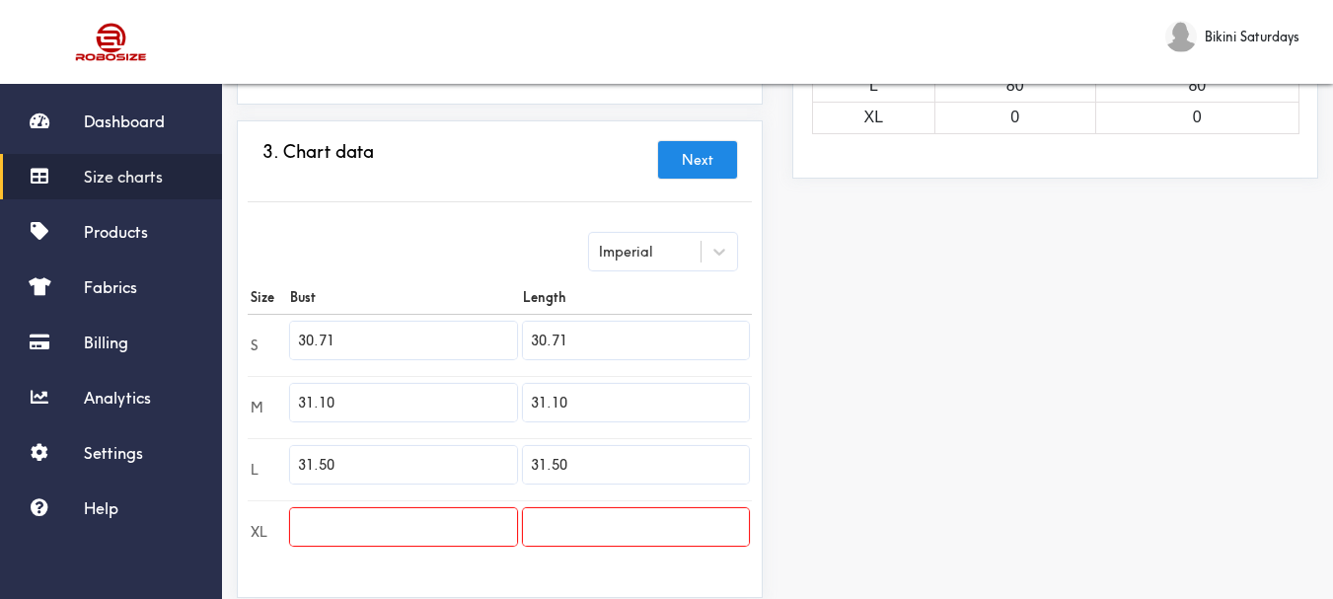
click at [339, 343] on input "30.71" at bounding box center [403, 341] width 226 height 38
type input "3"
click at [345, 403] on input "31.10" at bounding box center [403, 403] width 226 height 38
type input "3"
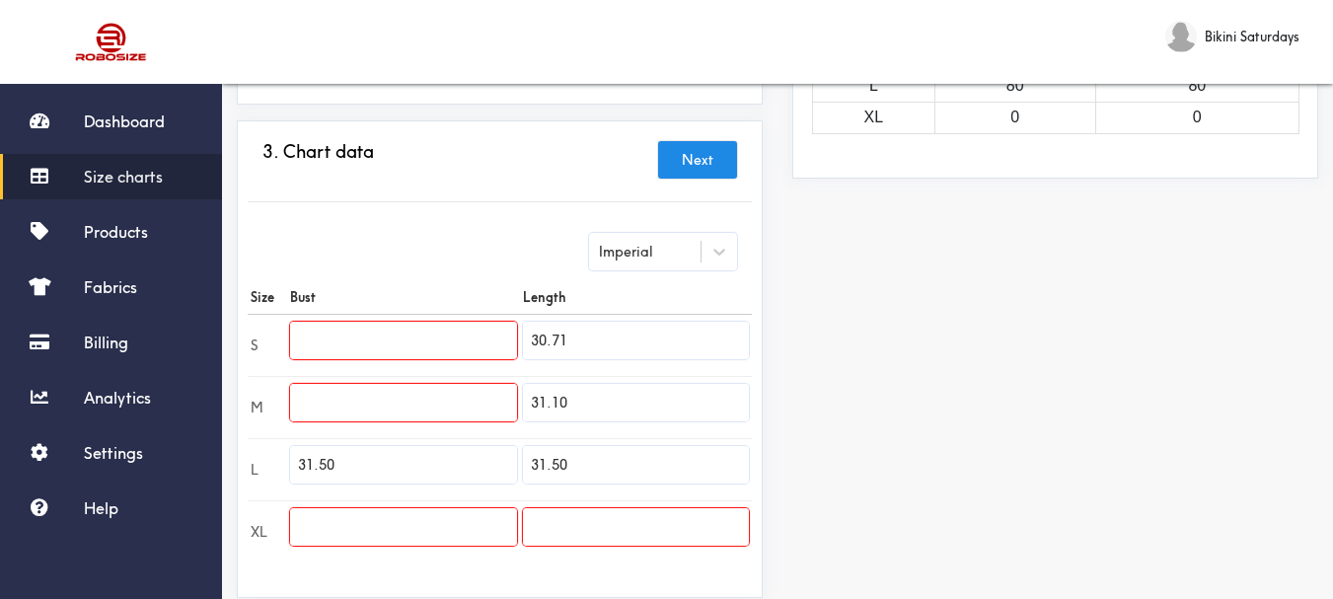
click at [342, 469] on input "31.50" at bounding box center [403, 465] width 226 height 38
type input "3"
click at [300, 343] on input "text" at bounding box center [403, 341] width 226 height 38
click at [341, 466] on input "31.50" at bounding box center [403, 465] width 226 height 38
type input "3"
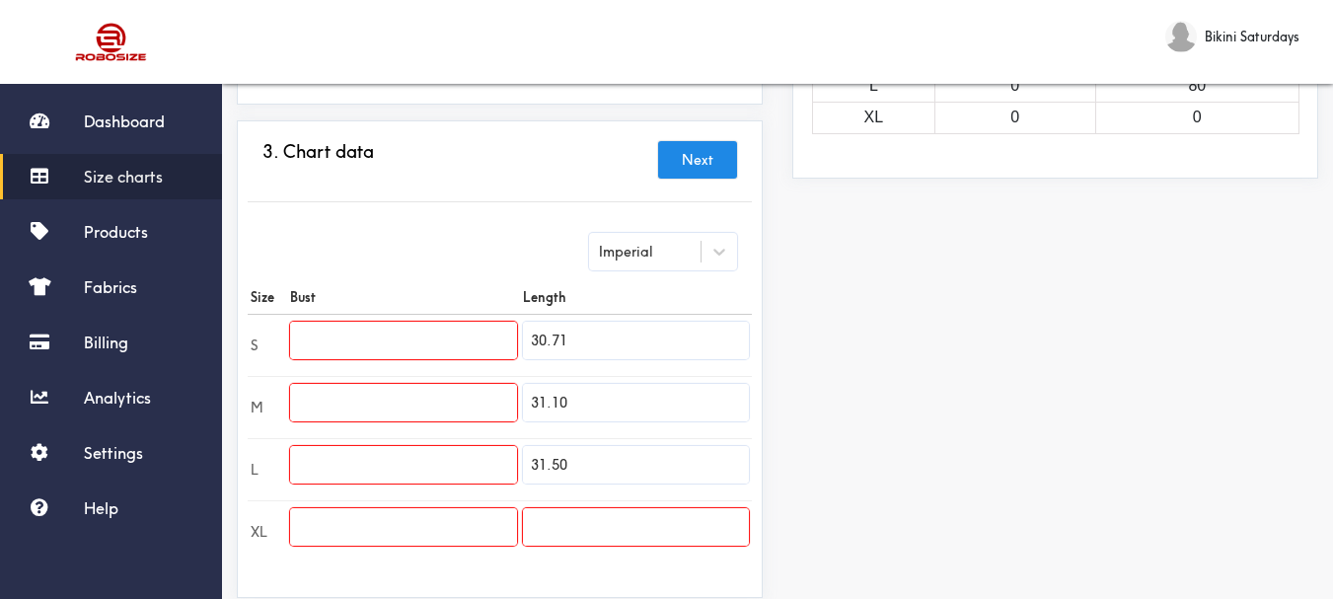
click at [304, 335] on input "text" at bounding box center [403, 341] width 226 height 38
click at [317, 339] on input "29." at bounding box center [403, 341] width 226 height 38
click at [326, 342] on input "29." at bounding box center [403, 341] width 226 height 38
type input "29.92"
click at [307, 400] on input "text" at bounding box center [403, 403] width 226 height 38
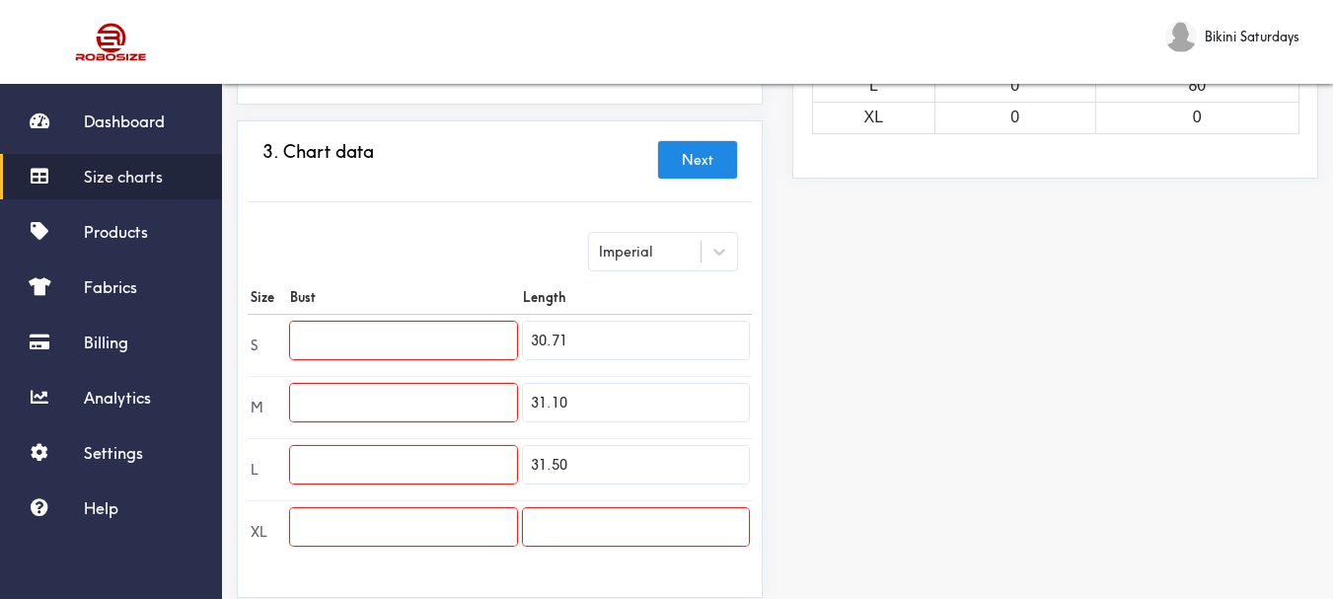
paste input "31.50"
click at [321, 351] on input "31.50" at bounding box center [403, 341] width 226 height 38
type input "3"
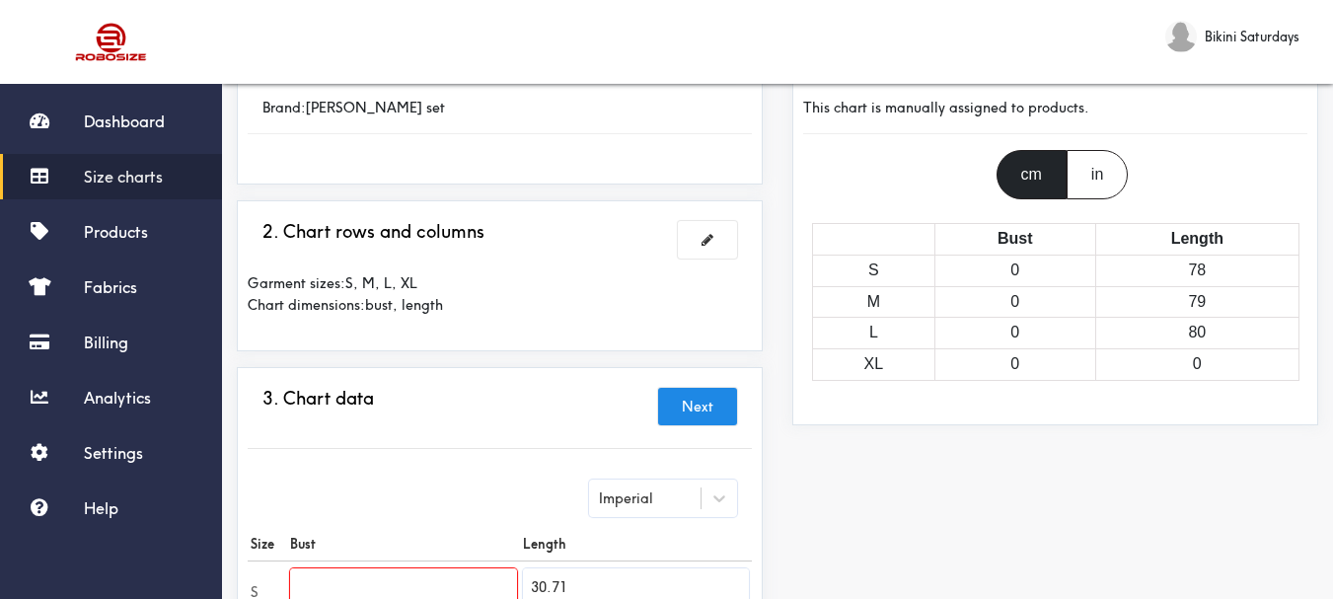
scroll to position [99, 0]
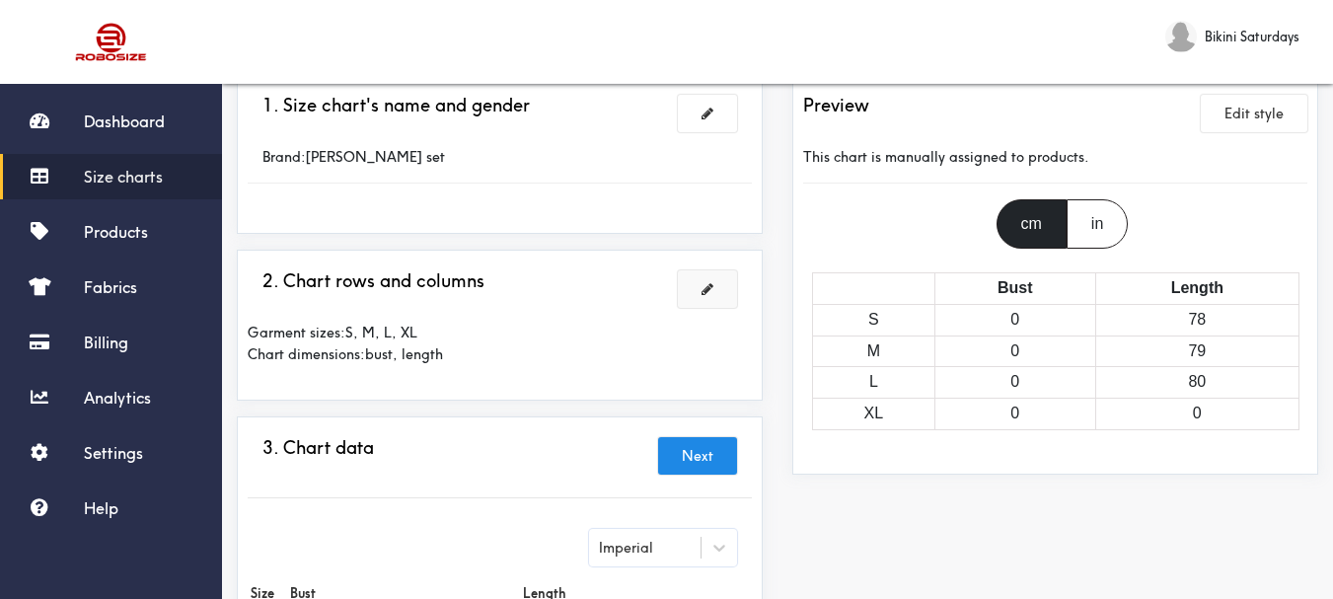
click at [710, 285] on span at bounding box center [708, 289] width 12 height 14
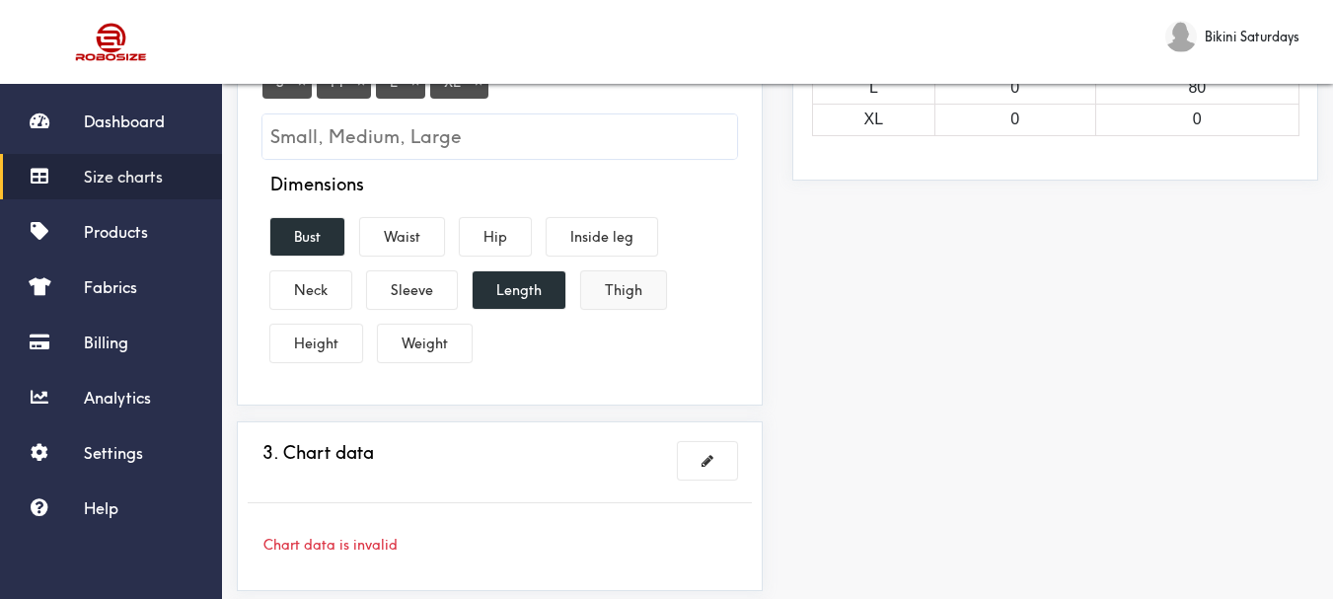
scroll to position [395, 0]
click at [305, 232] on button "Bust" at bounding box center [307, 235] width 74 height 38
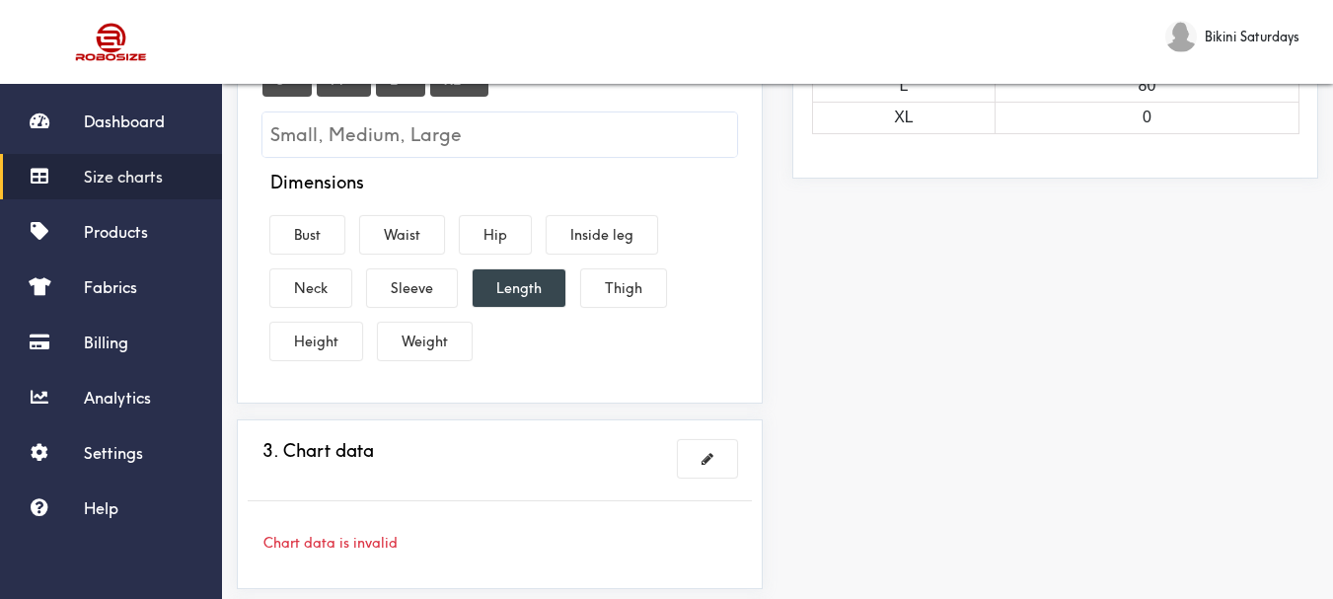
click at [504, 299] on button "Length" at bounding box center [519, 288] width 93 height 38
click at [522, 290] on button "Length" at bounding box center [519, 288] width 93 height 38
click at [322, 228] on button "Bust" at bounding box center [307, 235] width 74 height 38
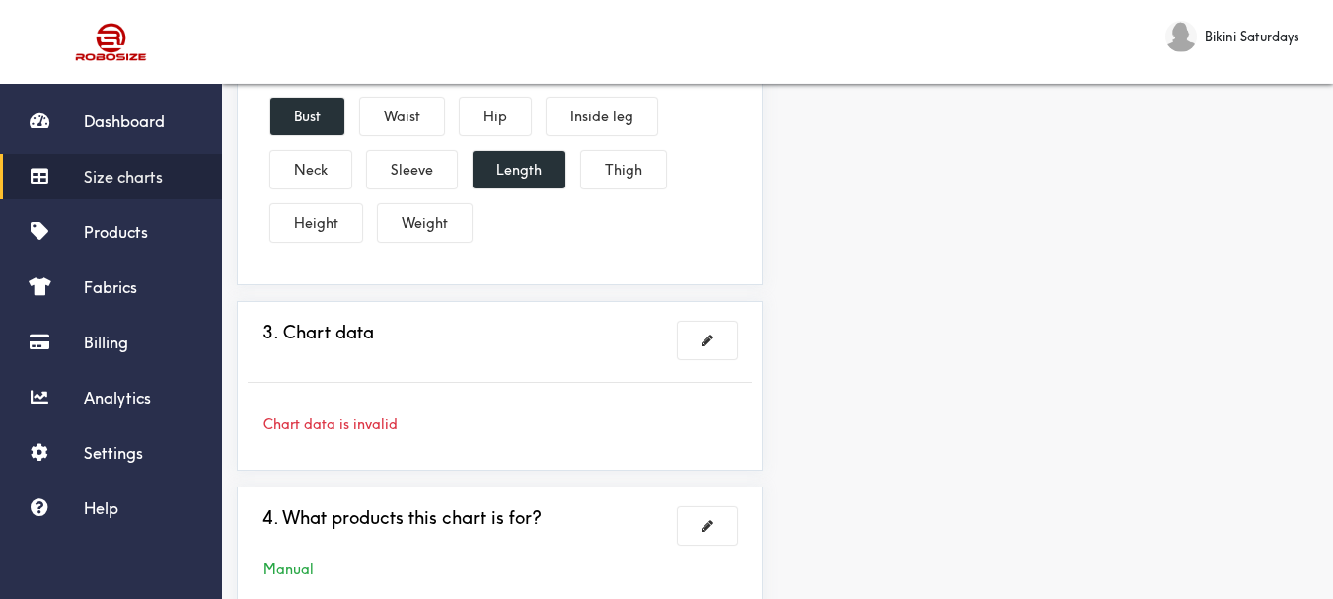
scroll to position [644, 0]
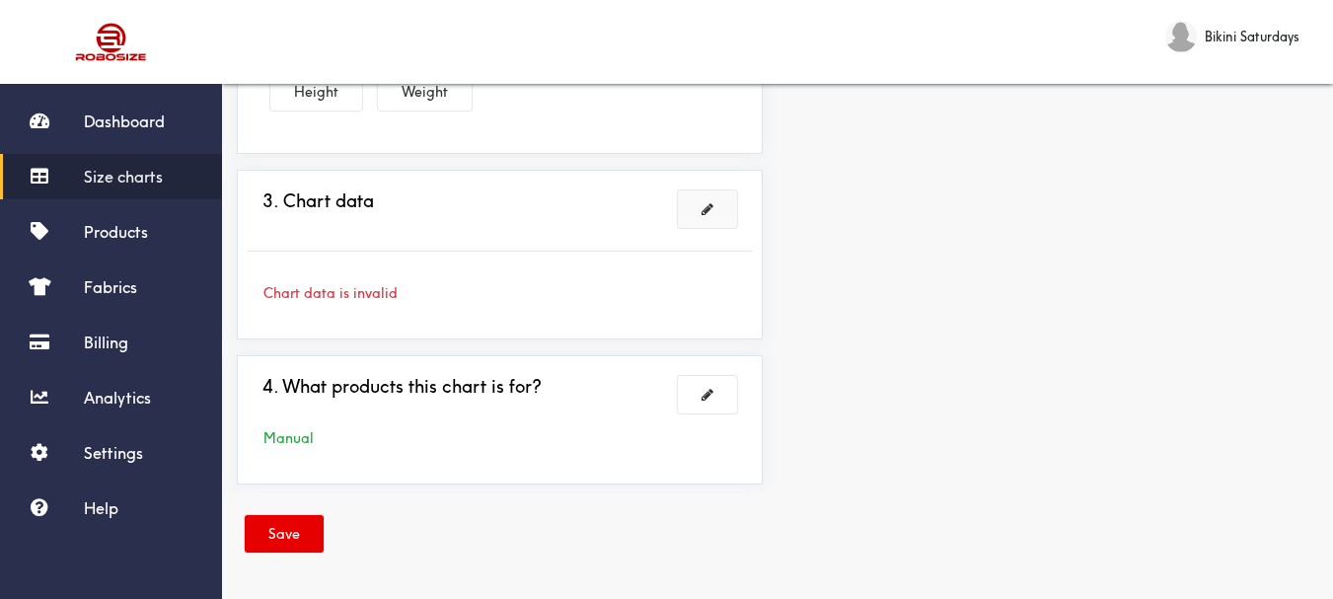
click at [702, 216] on span at bounding box center [708, 209] width 12 height 14
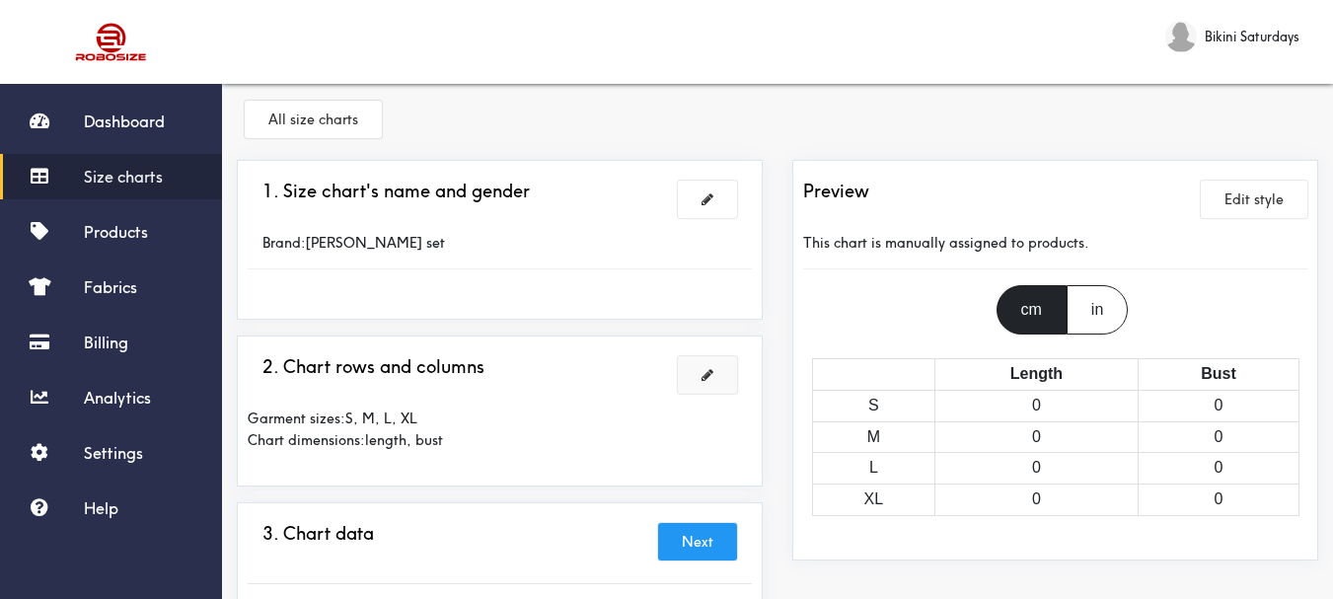
scroll to position [0, 0]
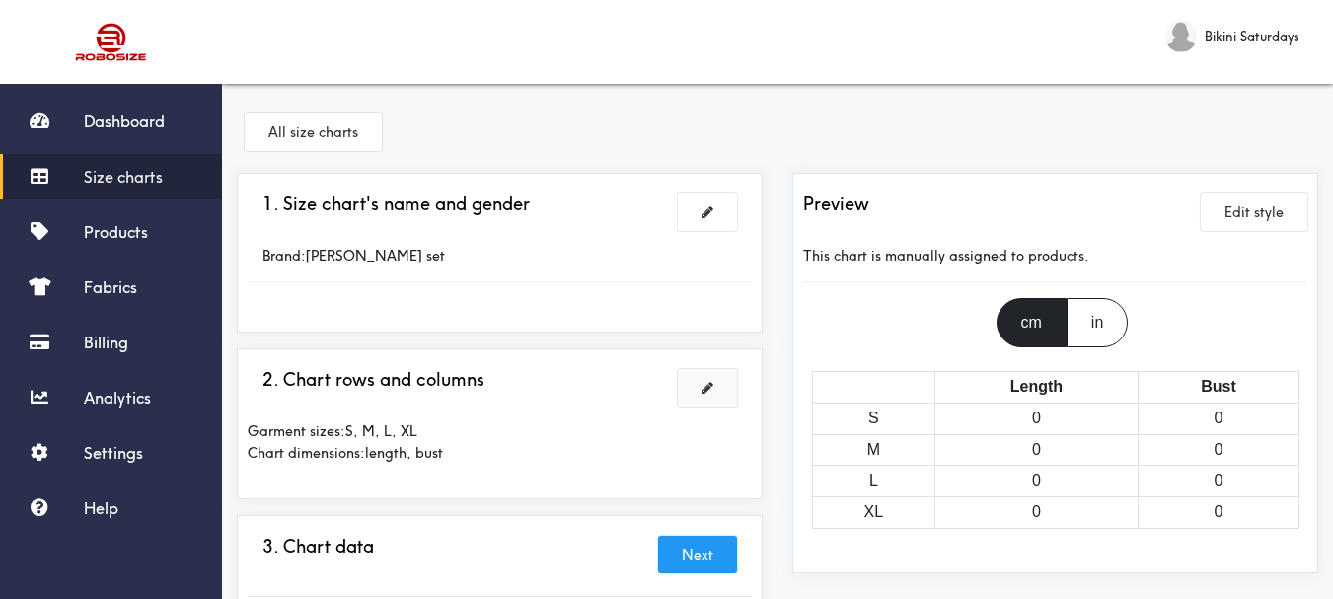
click at [703, 383] on span at bounding box center [708, 388] width 12 height 14
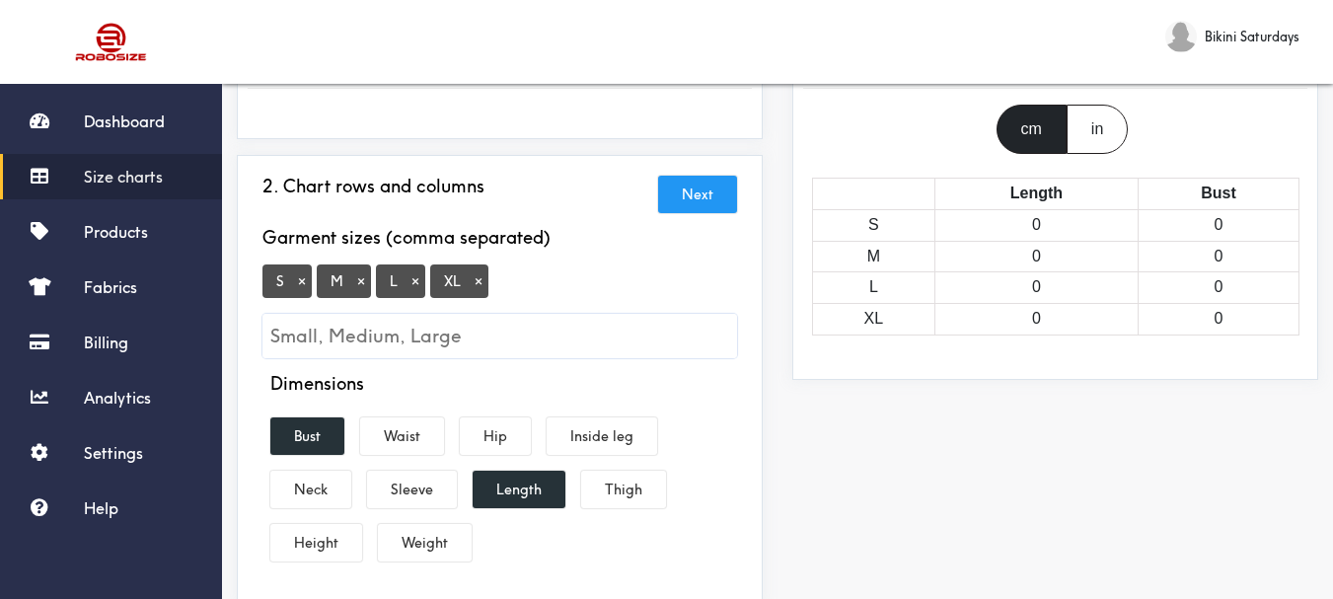
scroll to position [197, 0]
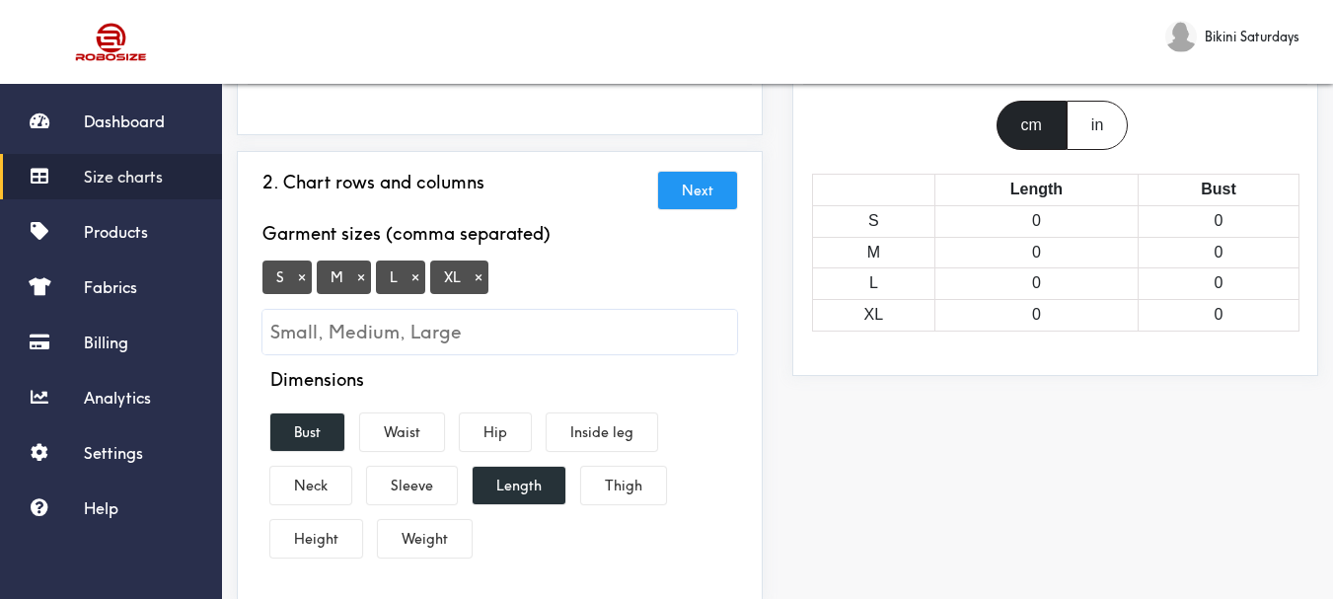
click at [477, 285] on button "×" at bounding box center [479, 277] width 20 height 18
click at [473, 332] on input "Small, Medium, Large" at bounding box center [500, 332] width 475 height 44
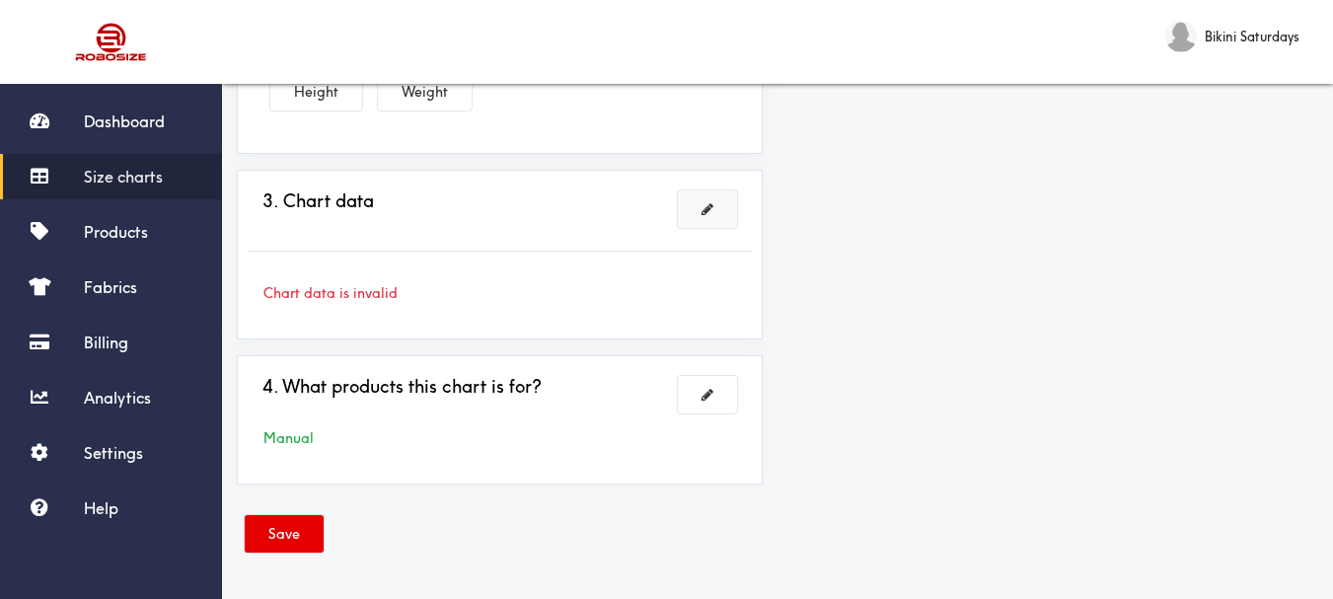
scroll to position [546, 0]
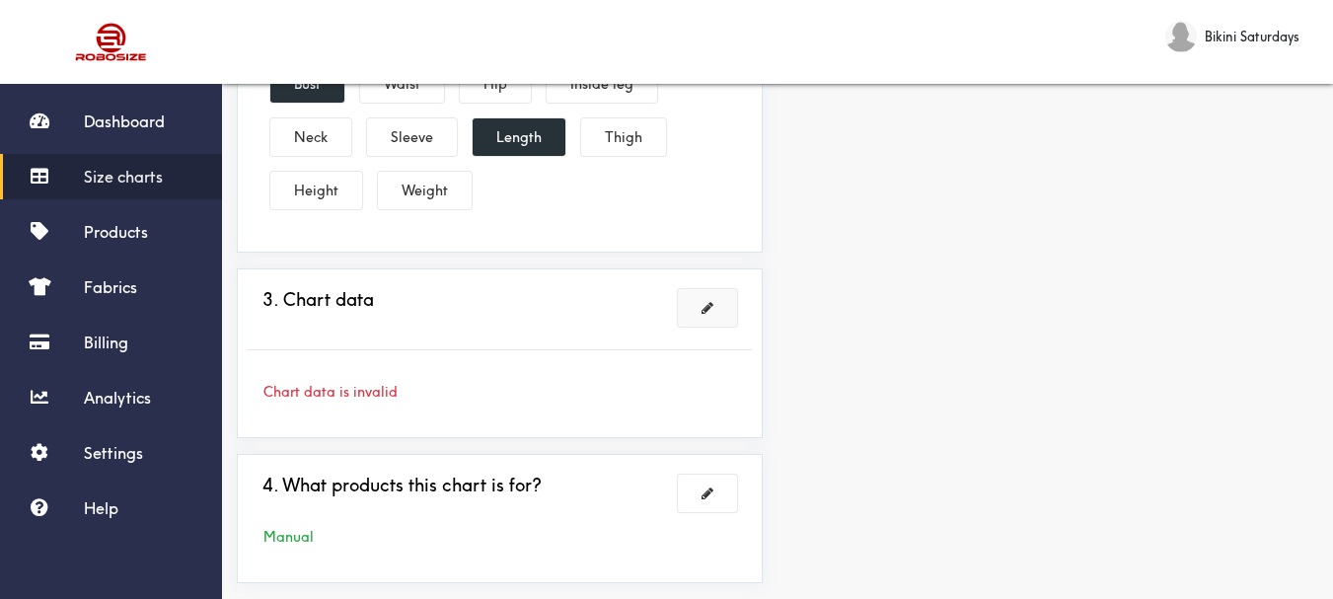
click at [703, 312] on span at bounding box center [708, 308] width 12 height 14
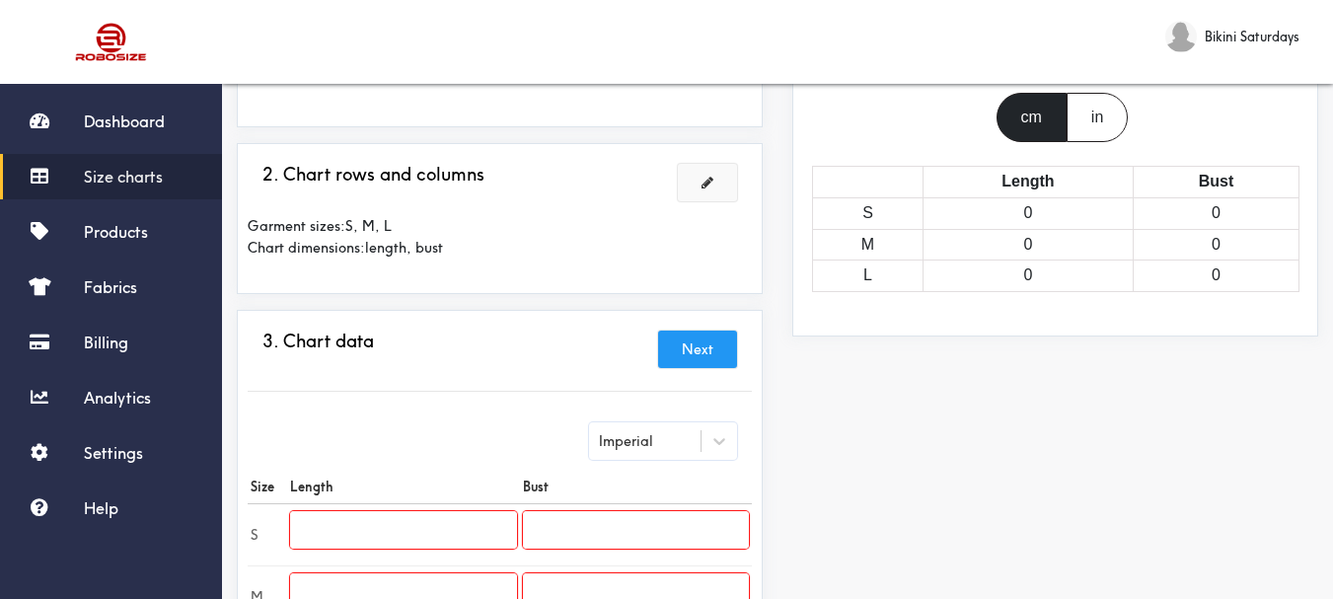
scroll to position [197, 0]
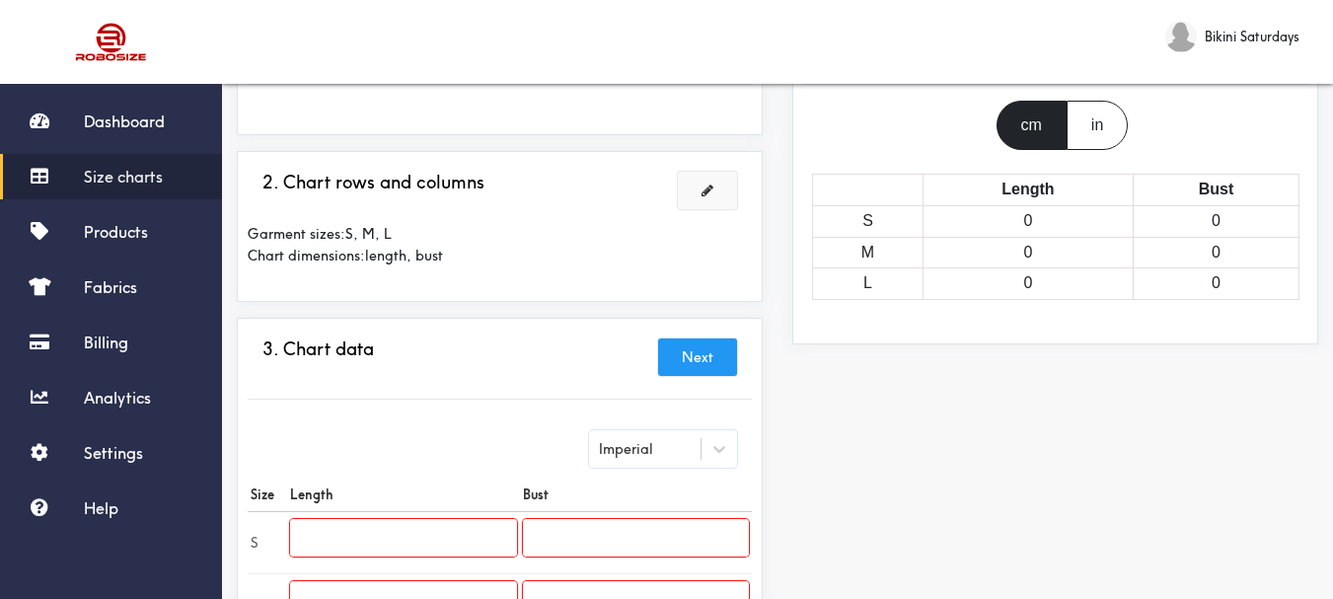
click at [708, 197] on button at bounding box center [707, 191] width 59 height 38
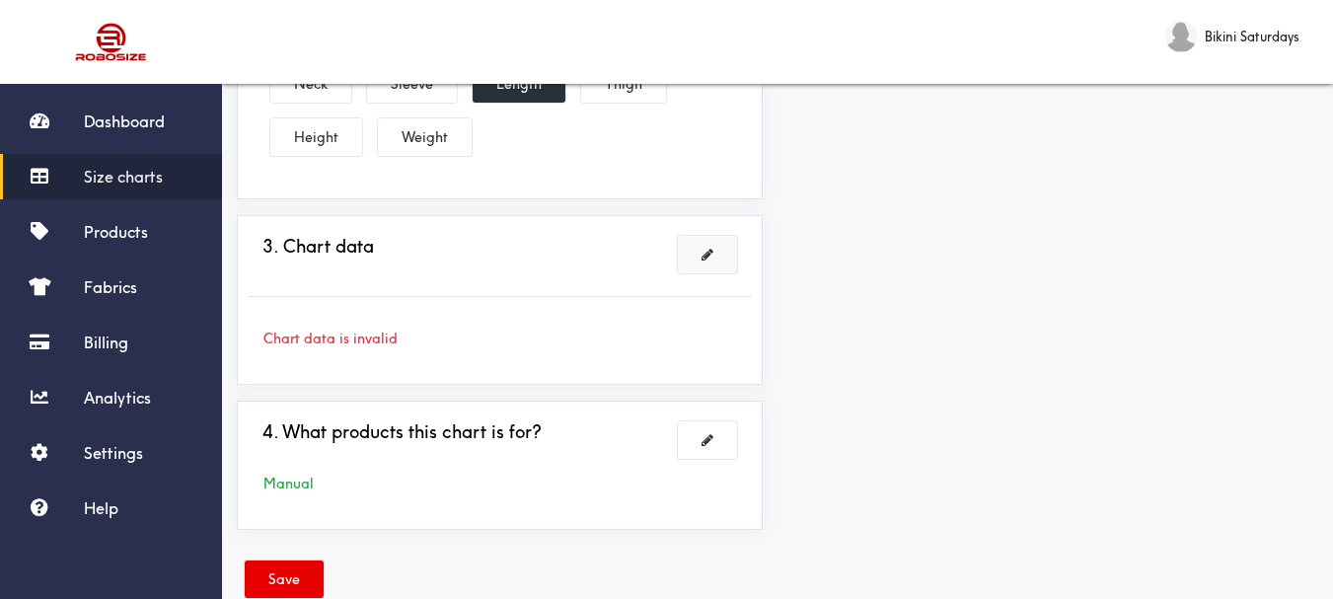
scroll to position [644, 0]
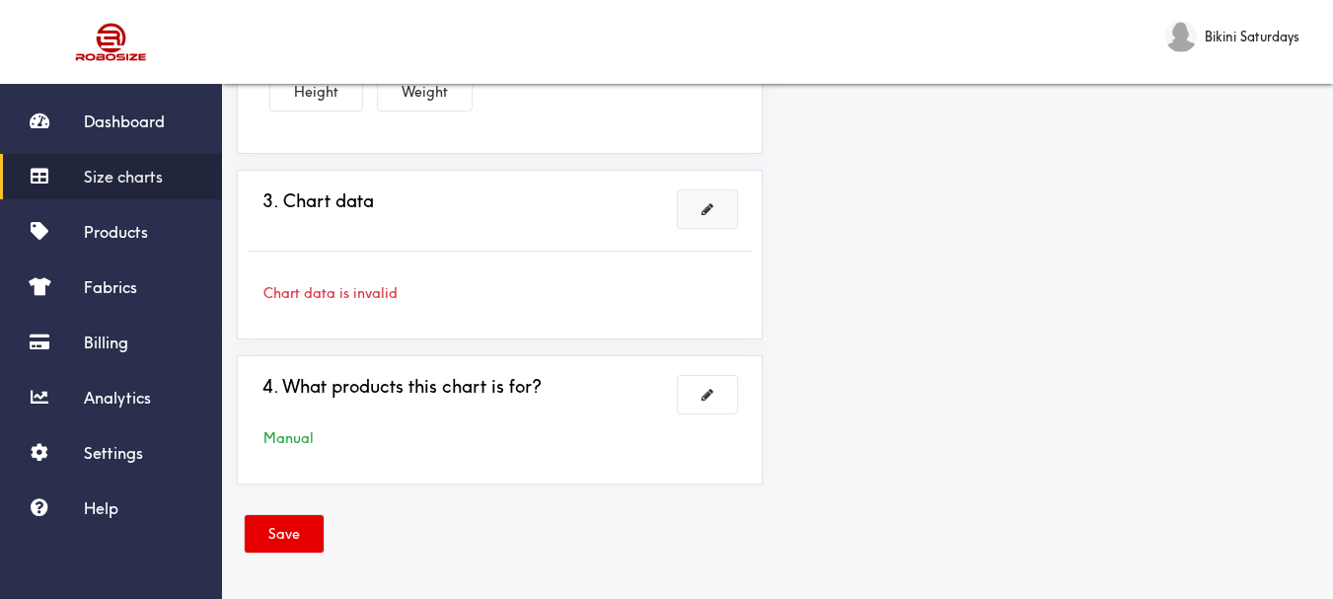
click at [708, 216] on span at bounding box center [708, 209] width 12 height 14
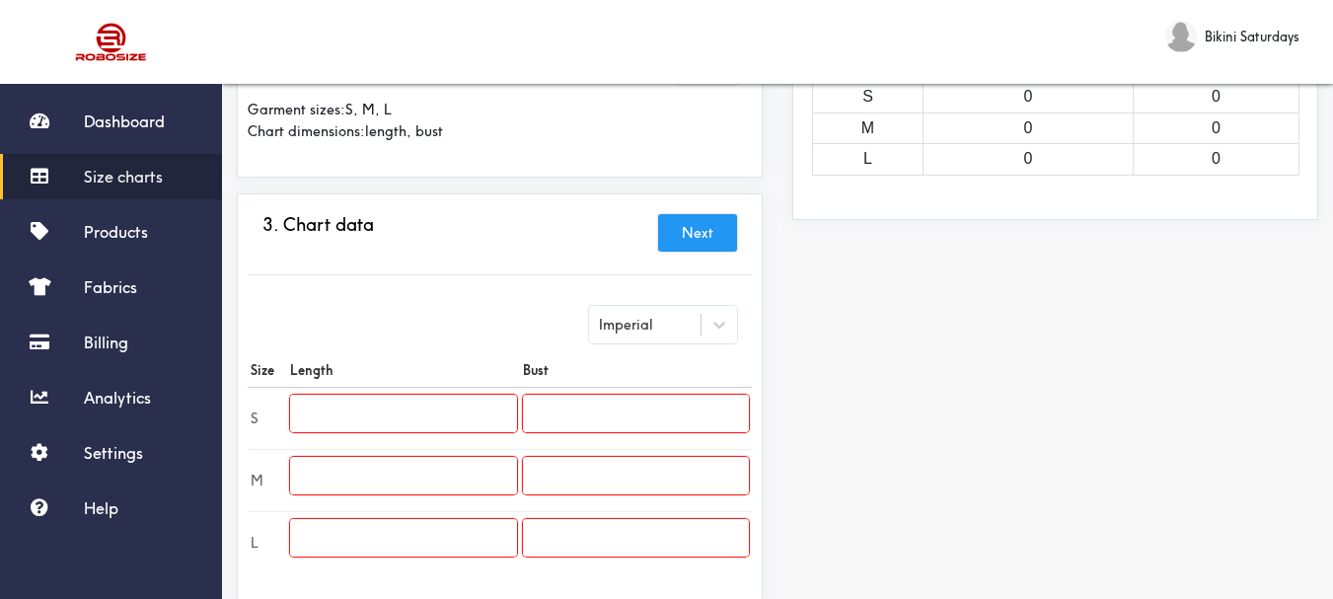
scroll to position [295, 0]
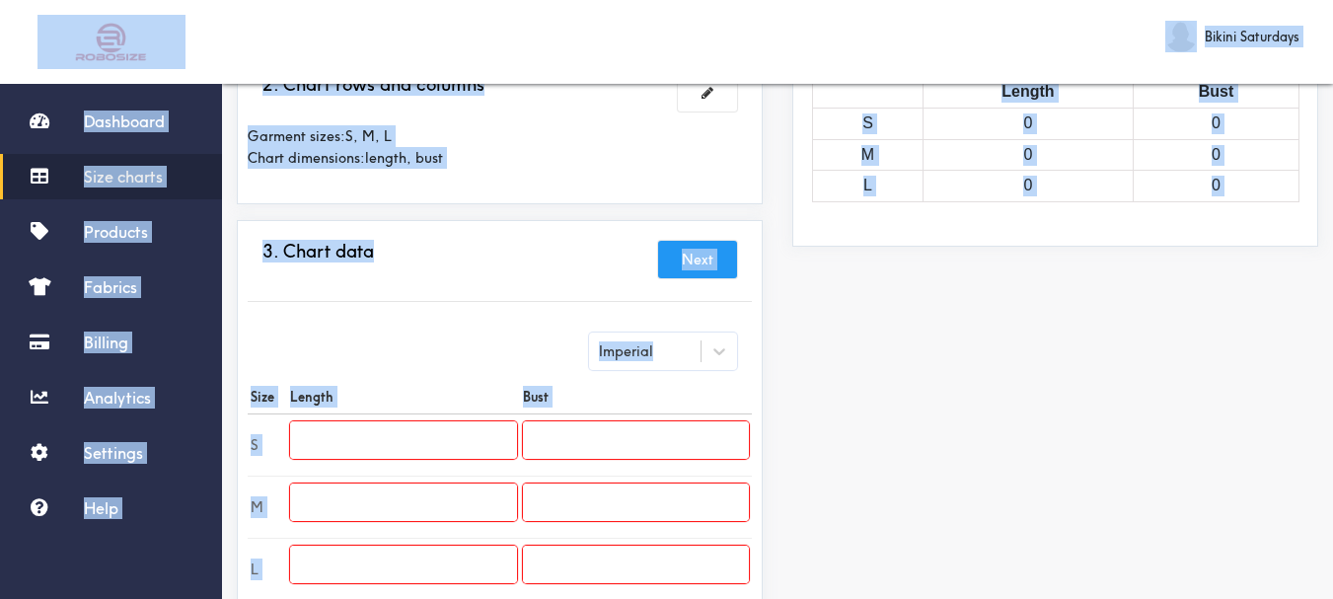
click at [318, 441] on input "text" at bounding box center [403, 440] width 226 height 38
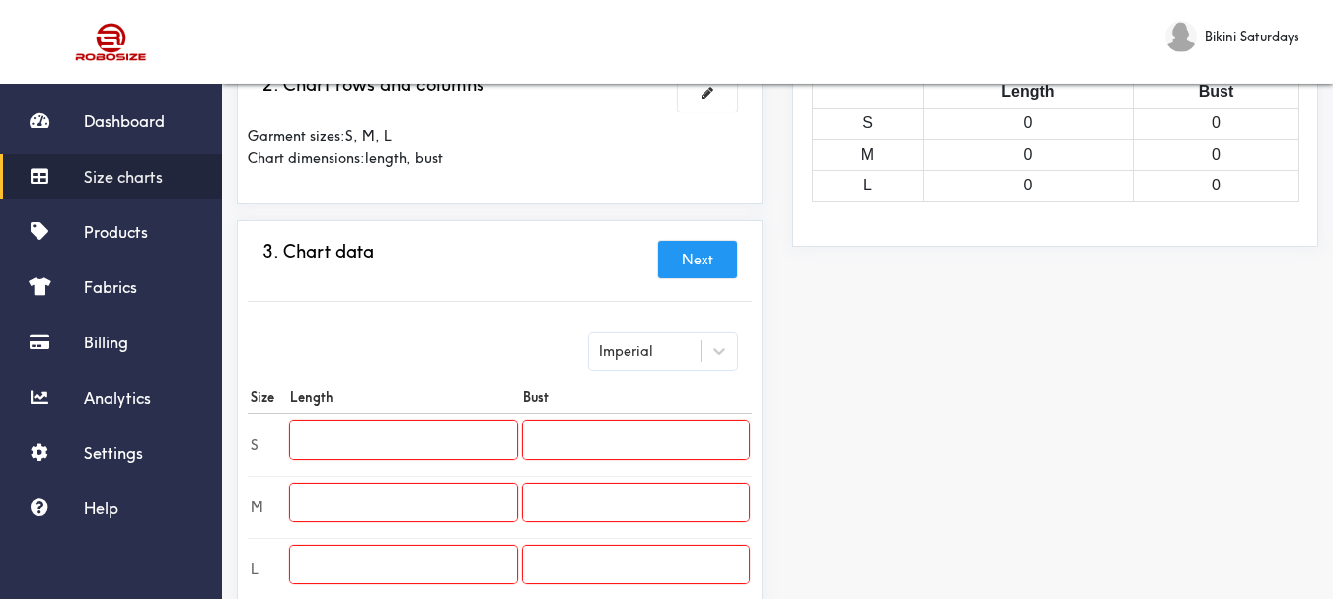
click at [299, 443] on input "text" at bounding box center [403, 440] width 226 height 38
click at [301, 438] on input "text" at bounding box center [403, 440] width 226 height 38
type input "30.71"
click at [319, 508] on input "text" at bounding box center [403, 503] width 226 height 38
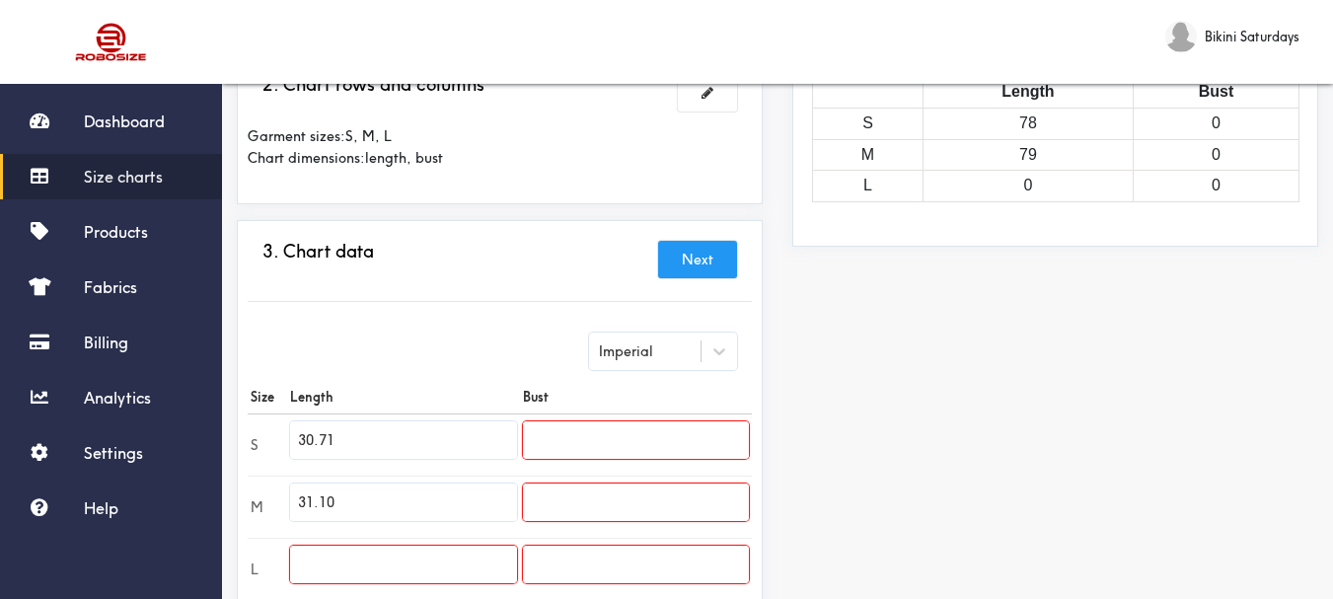
type input "31.10"
click at [310, 552] on input "text" at bounding box center [403, 565] width 226 height 38
type input "31.50"
click at [541, 449] on input "text" at bounding box center [636, 440] width 226 height 38
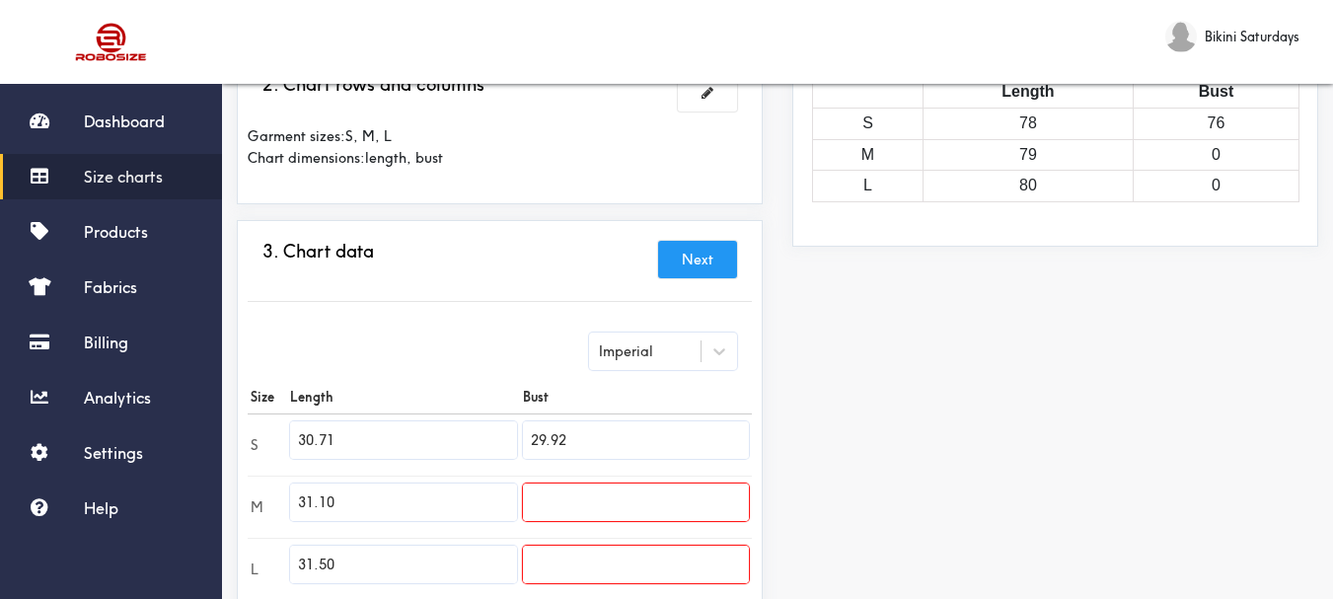
type input "29.92"
click at [542, 501] on input "text" at bounding box center [636, 503] width 226 height 38
click at [570, 510] on input "31.07" at bounding box center [636, 503] width 226 height 38
type input "31.50"
click at [562, 567] on input "text" at bounding box center [636, 565] width 226 height 38
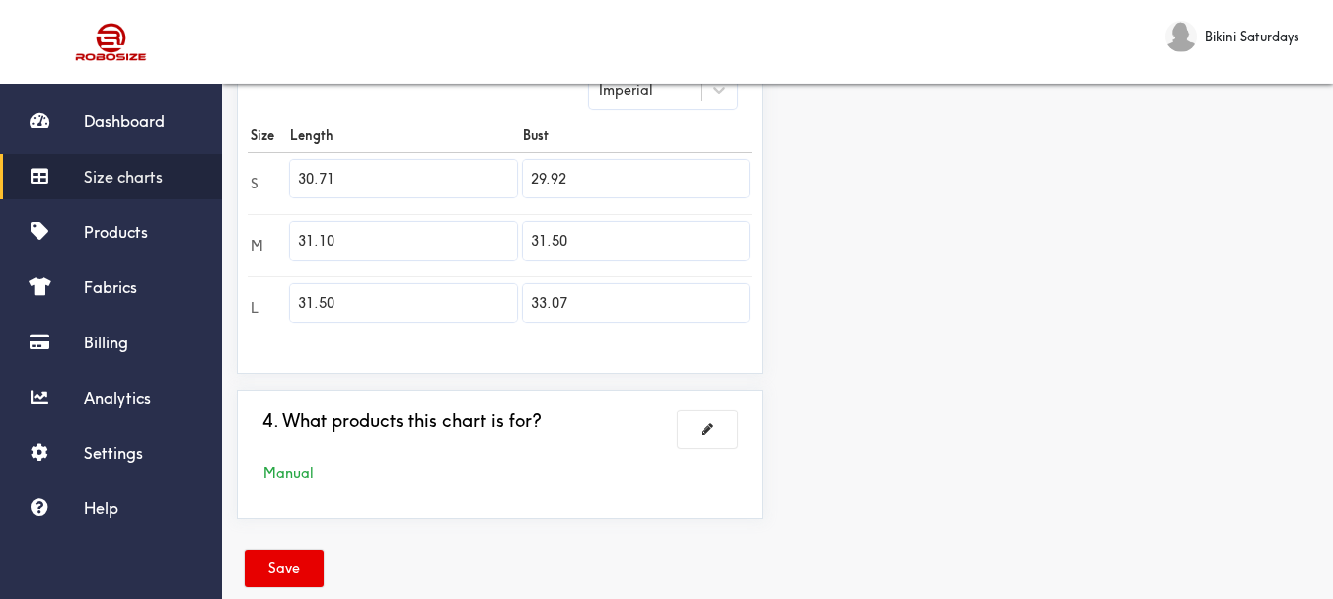
scroll to position [591, 0]
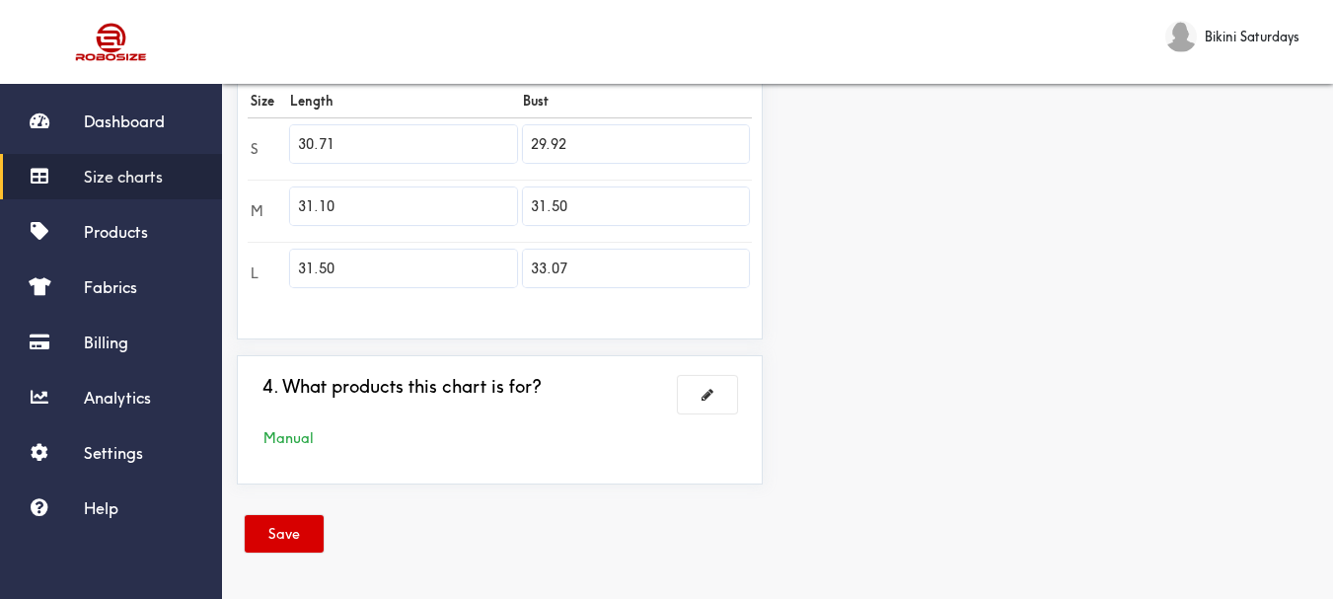
type input "33.07"
click at [279, 529] on button "Save" at bounding box center [284, 534] width 79 height 38
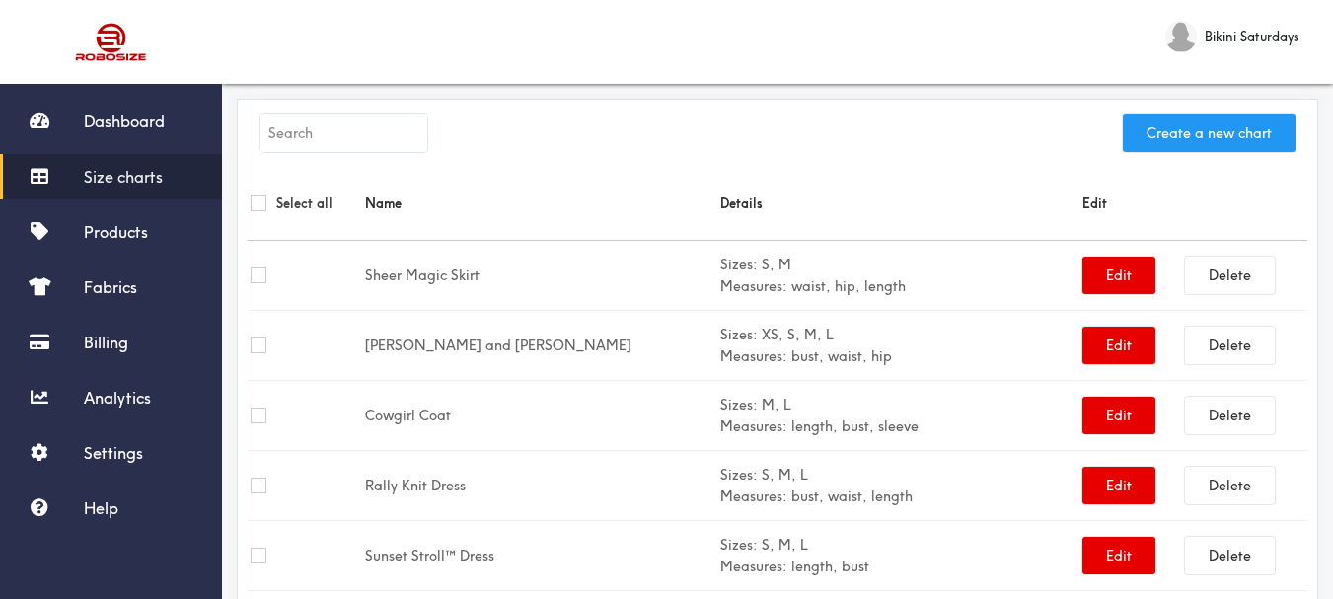
click at [1192, 143] on button "Create a new chart" at bounding box center [1209, 133] width 173 height 38
click at [1178, 128] on button "Create a new chart" at bounding box center [1209, 133] width 173 height 38
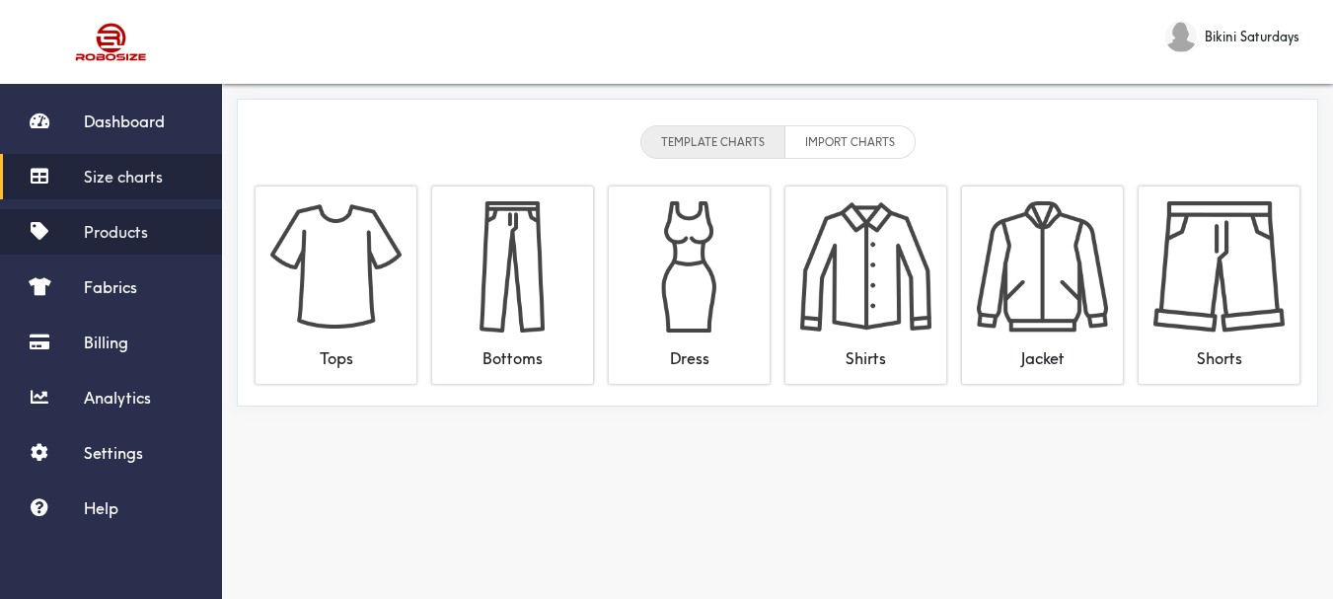
click at [74, 231] on link "Products" at bounding box center [111, 231] width 222 height 45
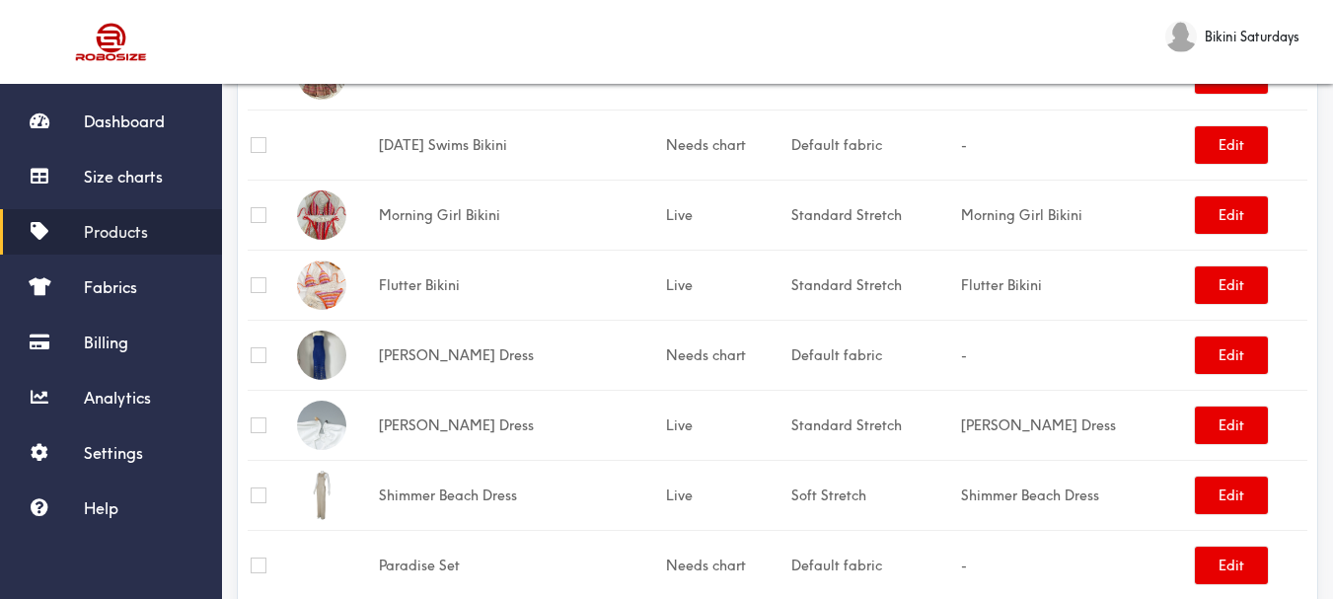
scroll to position [3279, 0]
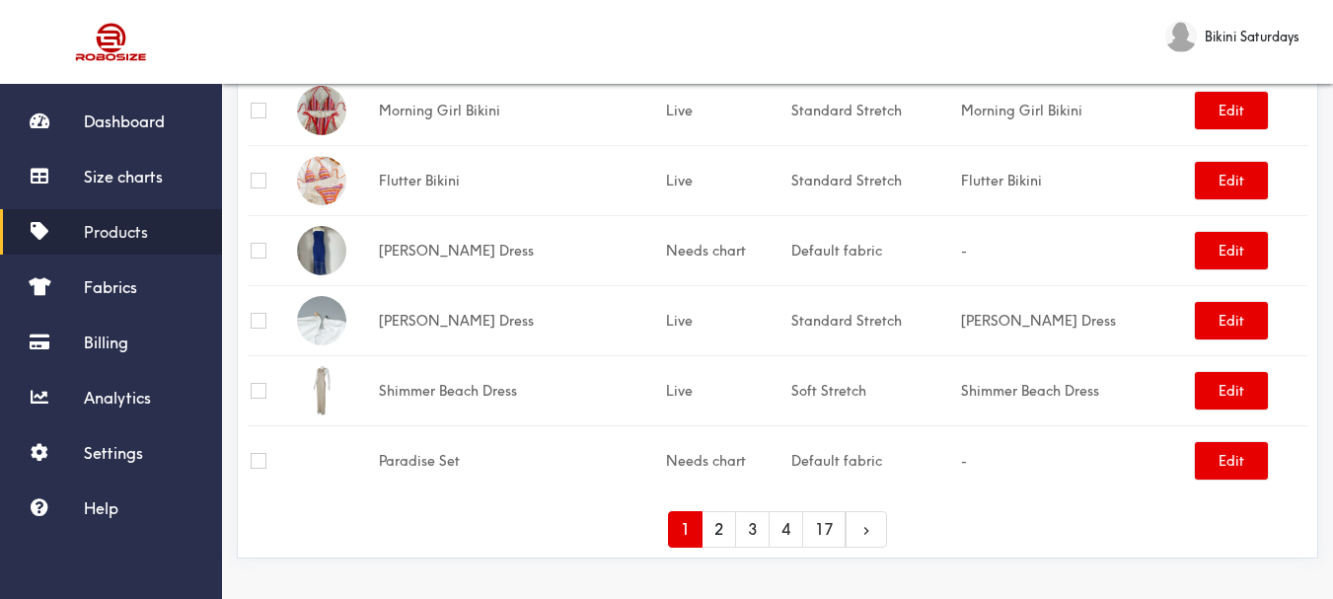
click at [721, 512] on link "2" at bounding box center [719, 529] width 35 height 37
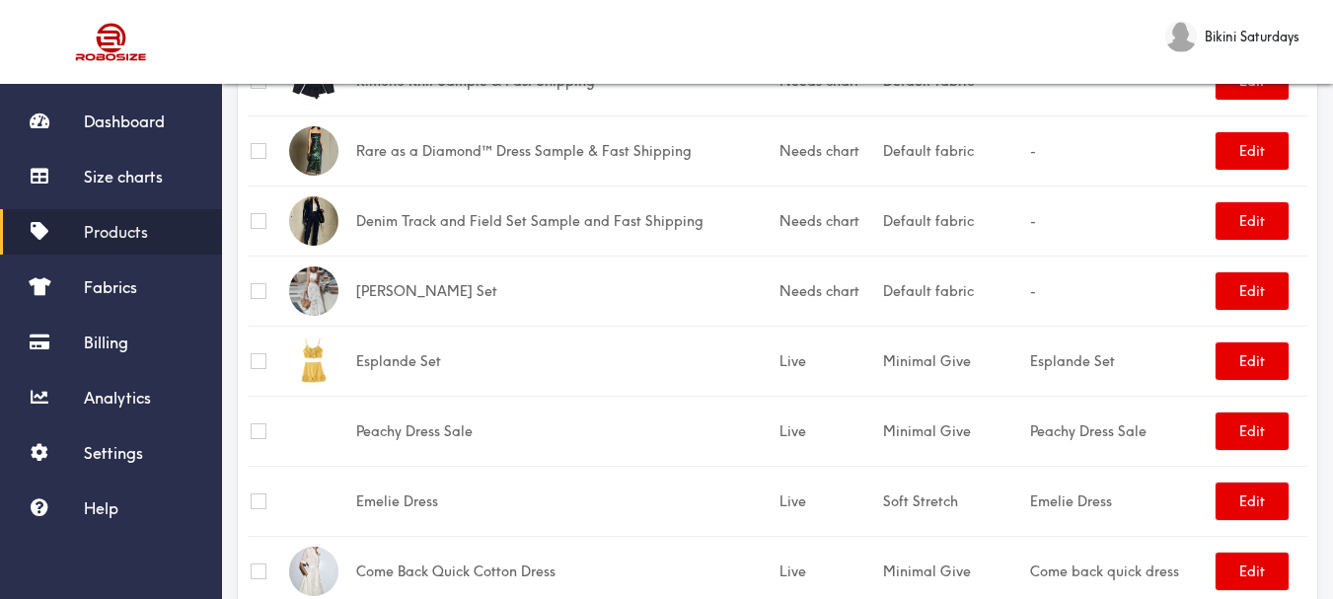
scroll to position [3279, 0]
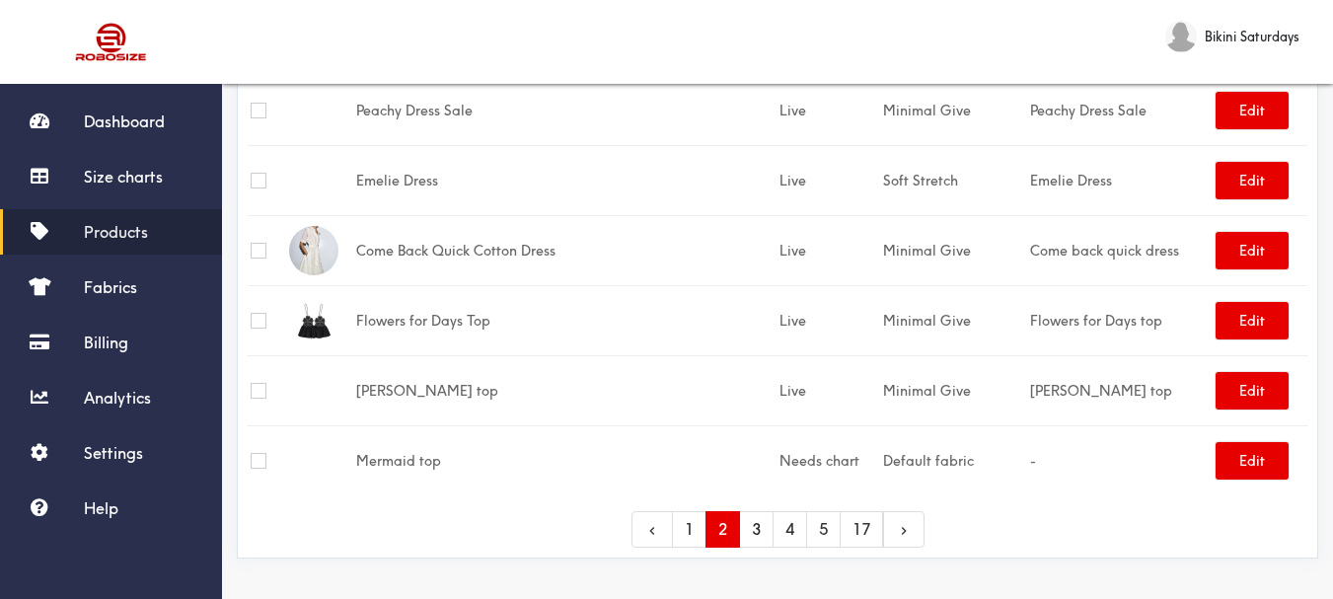
click at [751, 525] on link "3" at bounding box center [756, 529] width 35 height 37
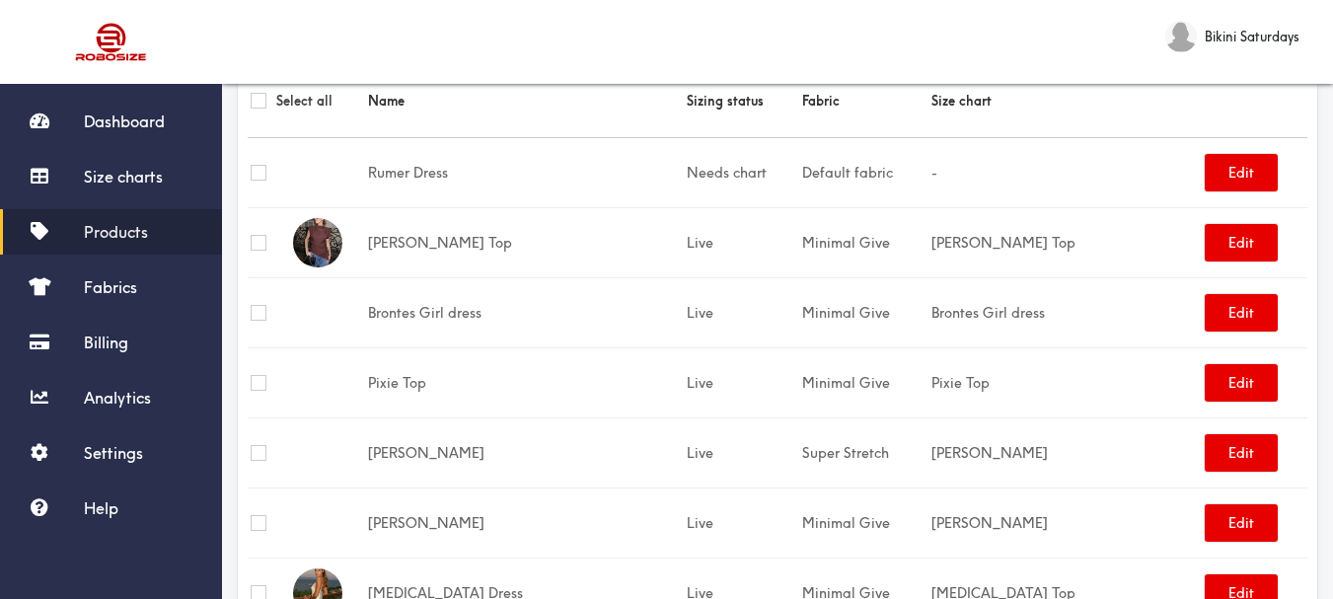
scroll to position [99, 0]
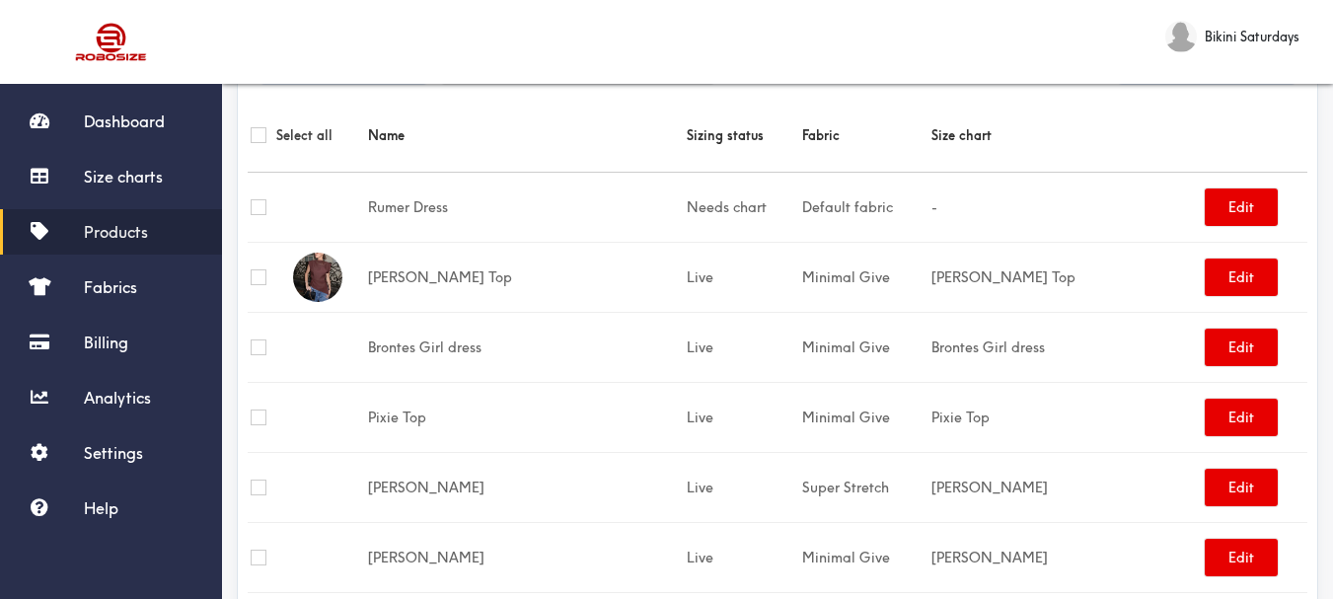
click at [120, 228] on span "Products" at bounding box center [116, 232] width 64 height 20
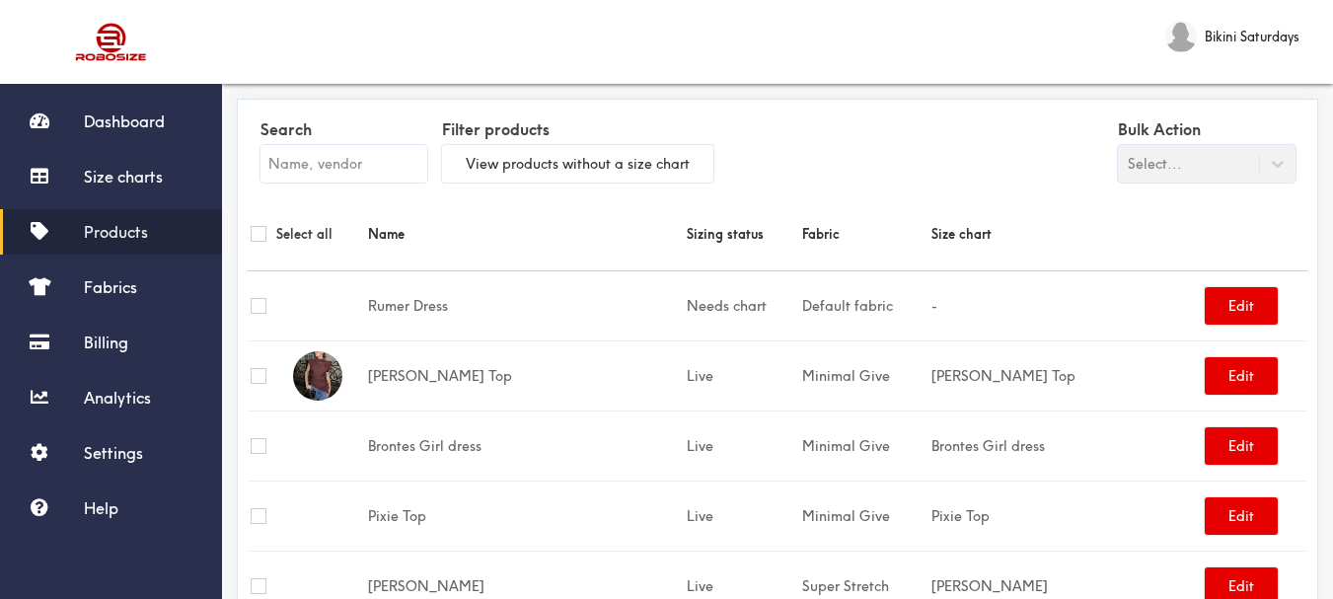
scroll to position [99, 0]
click at [89, 237] on span "Products" at bounding box center [116, 232] width 64 height 20
click at [78, 233] on link "Products" at bounding box center [111, 231] width 222 height 45
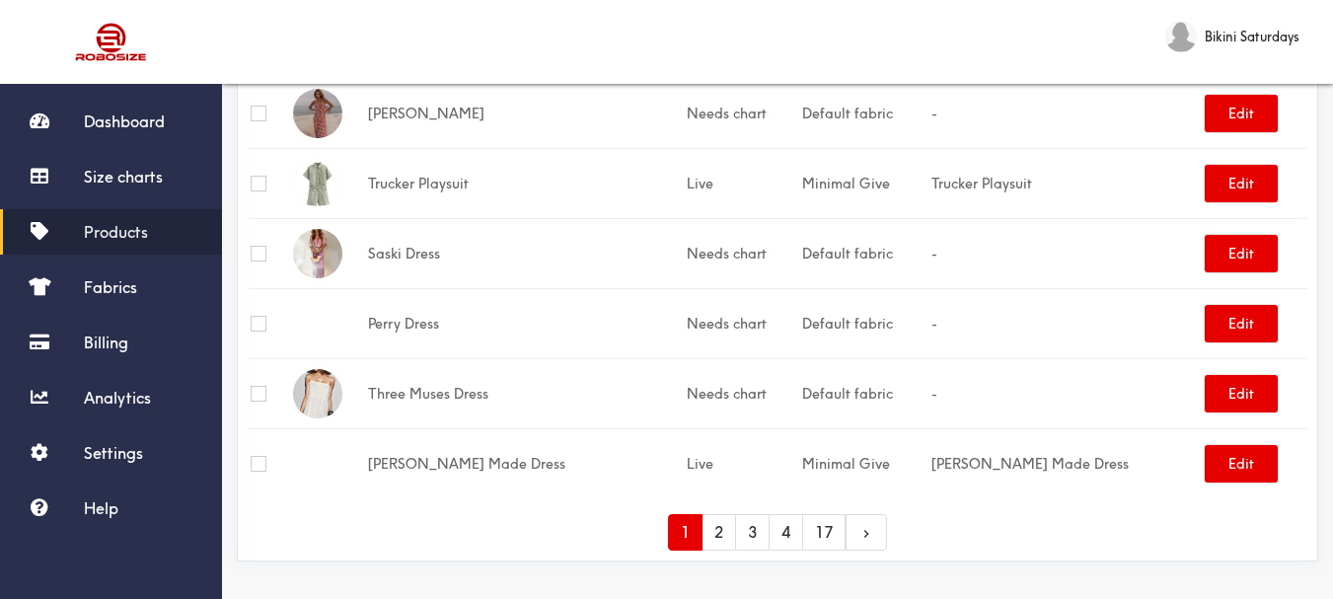
scroll to position [3279, 0]
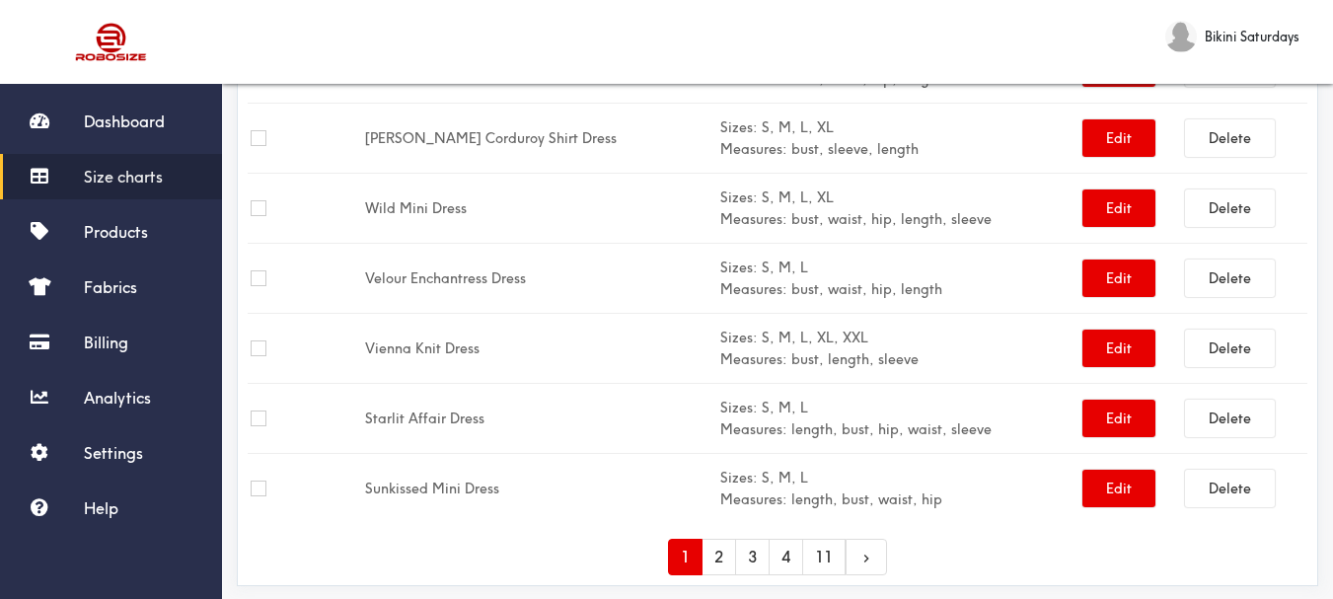
scroll to position [3248, 0]
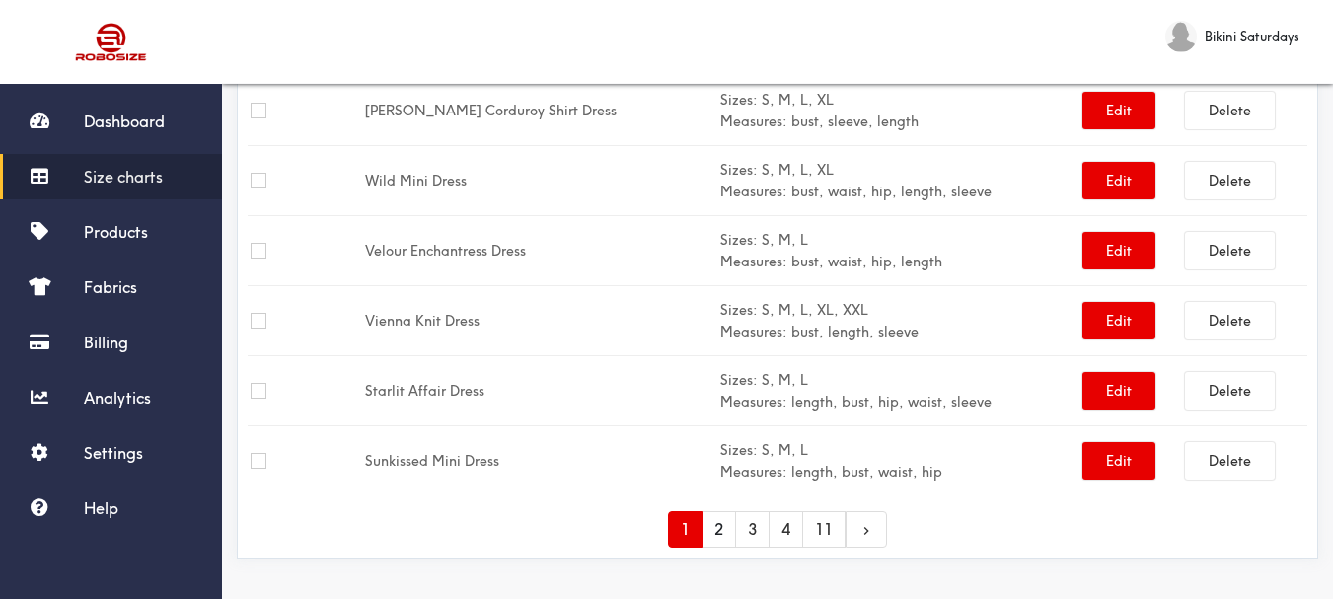
click at [716, 523] on link "2" at bounding box center [719, 529] width 35 height 37
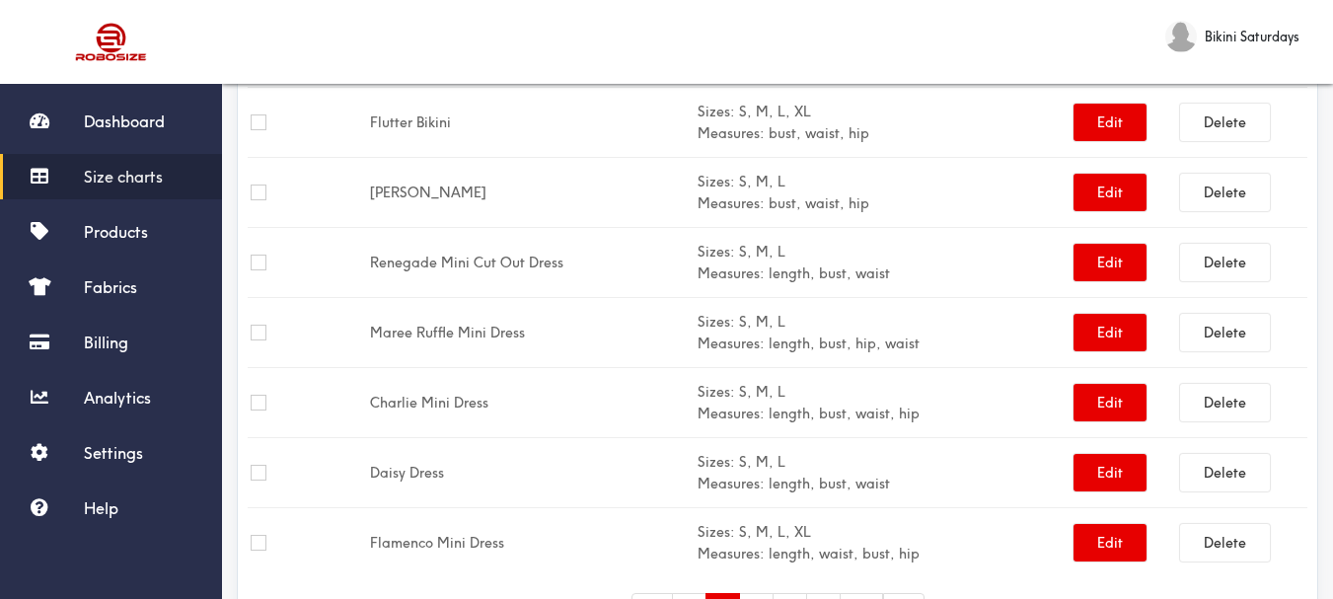
scroll to position [3248, 0]
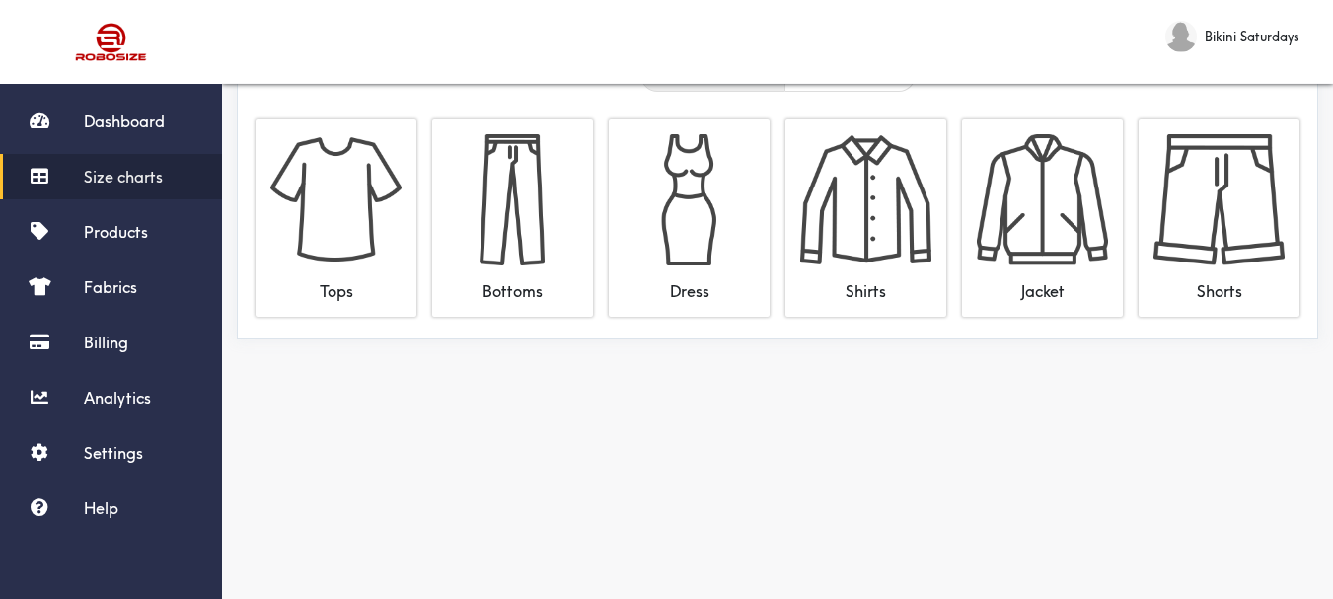
scroll to position [67, 0]
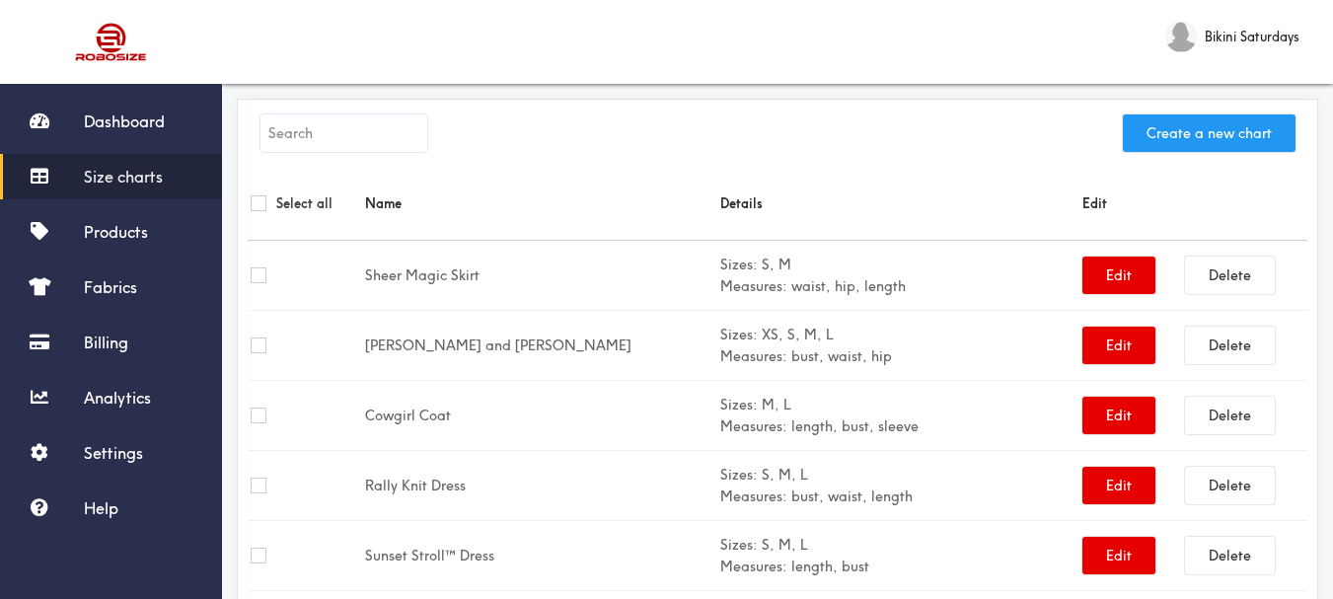
click at [1180, 132] on button "Create a new chart" at bounding box center [1209, 133] width 173 height 38
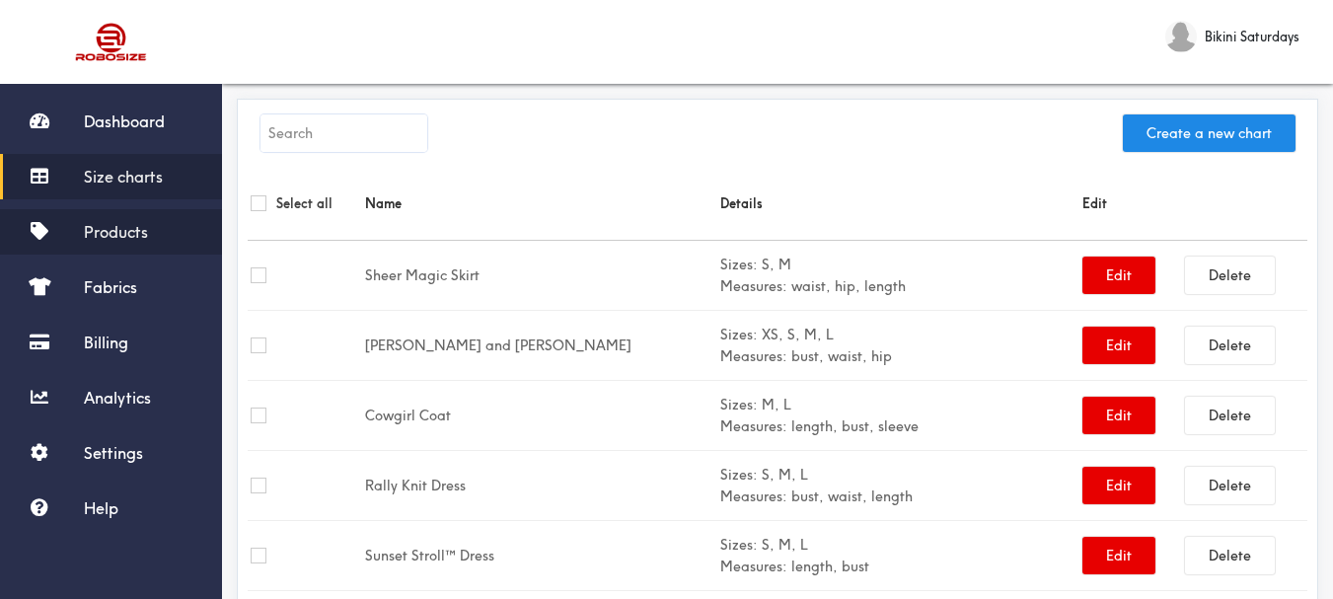
click at [119, 237] on span "Products" at bounding box center [116, 232] width 64 height 20
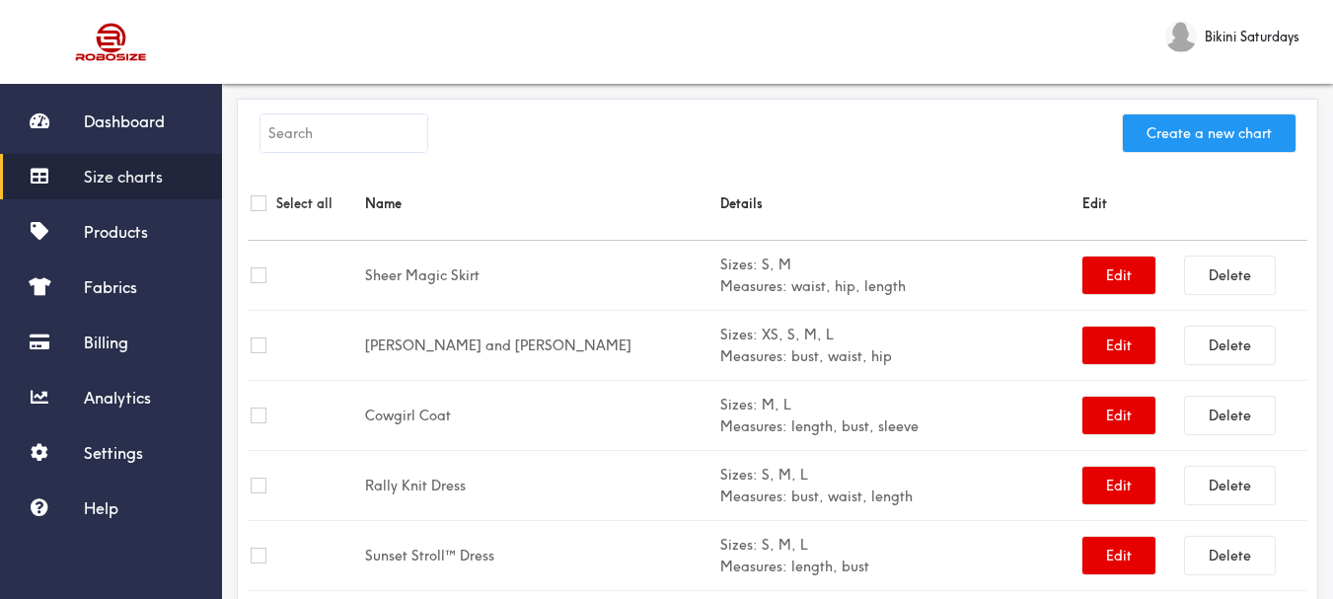
click at [1190, 147] on button "Create a new chart" at bounding box center [1209, 133] width 173 height 38
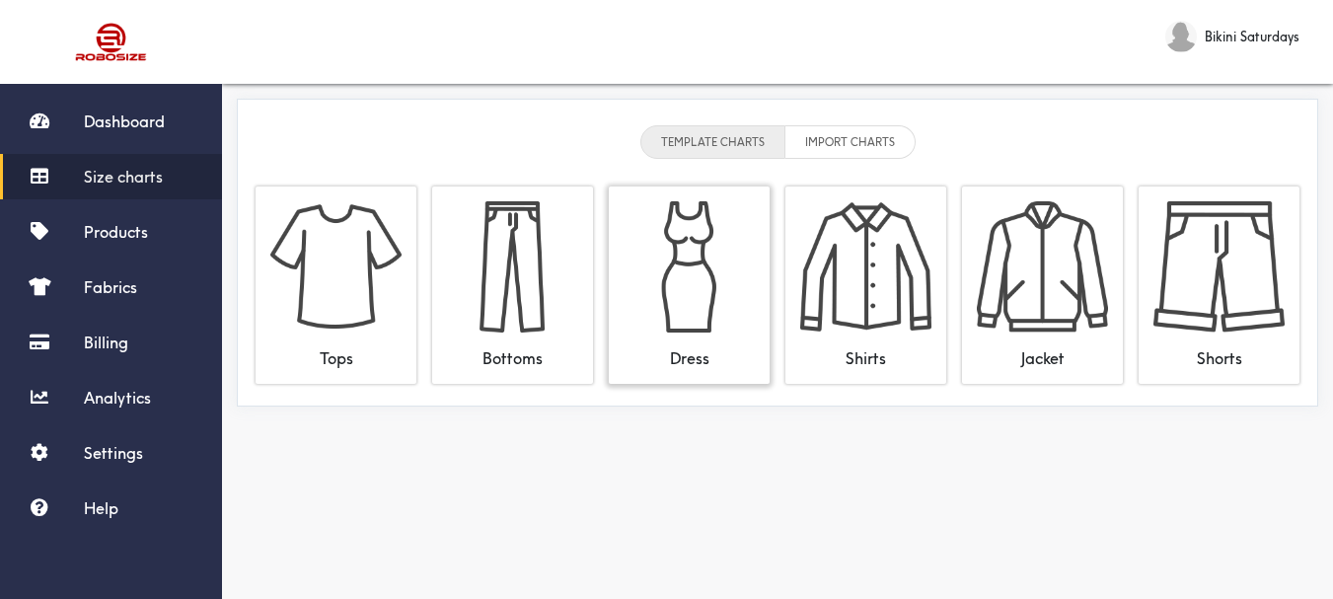
click at [689, 260] on img at bounding box center [689, 266] width 131 height 131
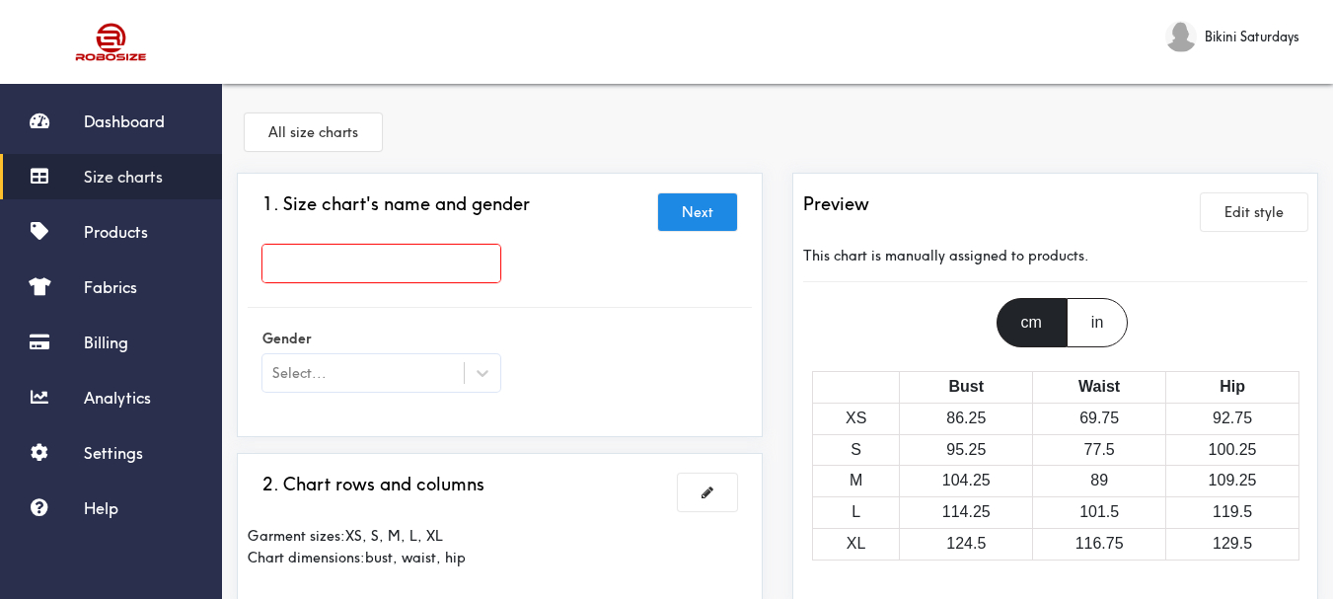
click at [74, 177] on link "Size charts" at bounding box center [111, 176] width 222 height 45
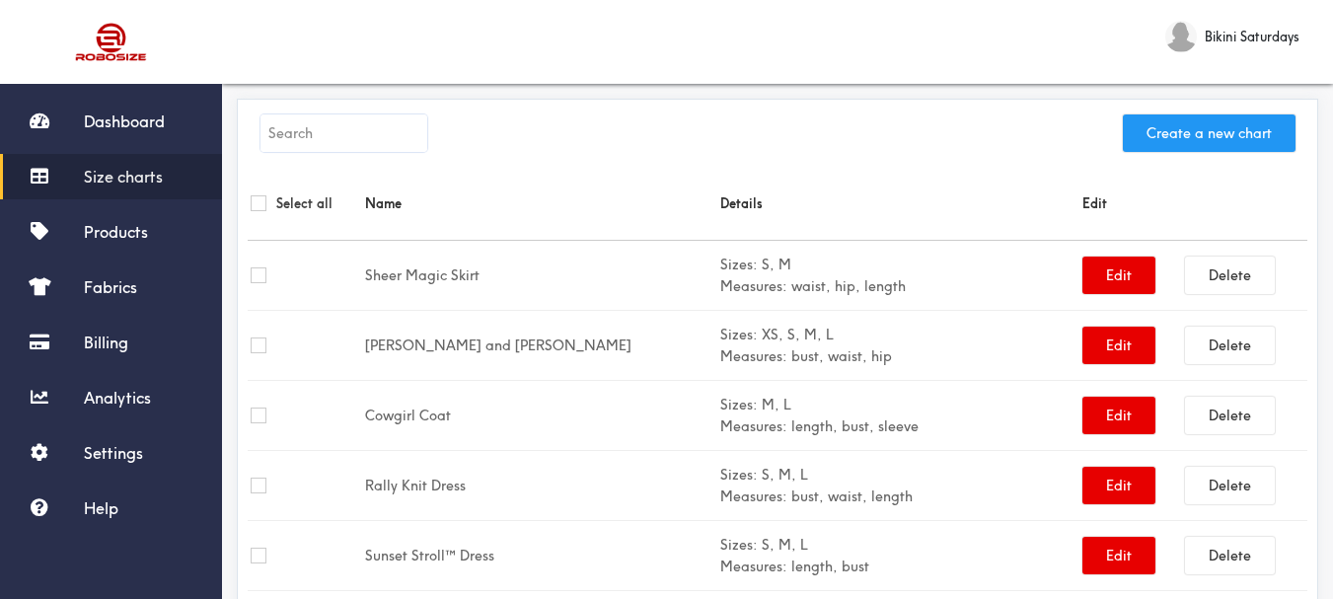
click at [1178, 135] on button "Create a new chart" at bounding box center [1209, 133] width 173 height 38
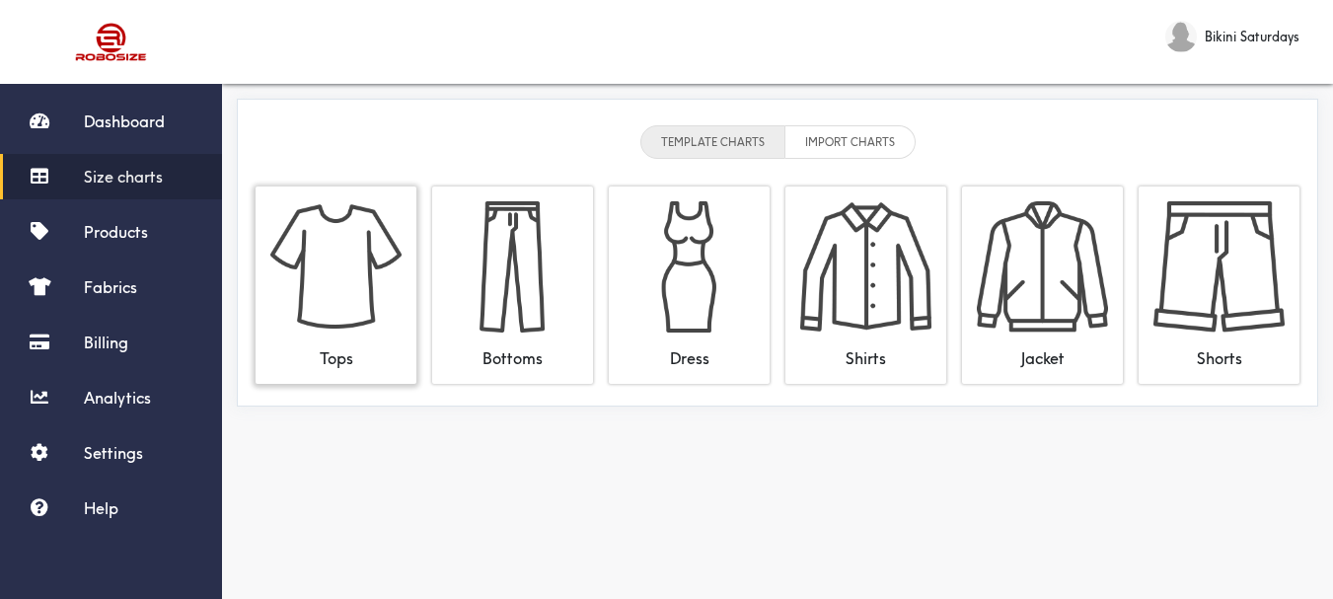
click at [329, 271] on img at bounding box center [335, 266] width 131 height 131
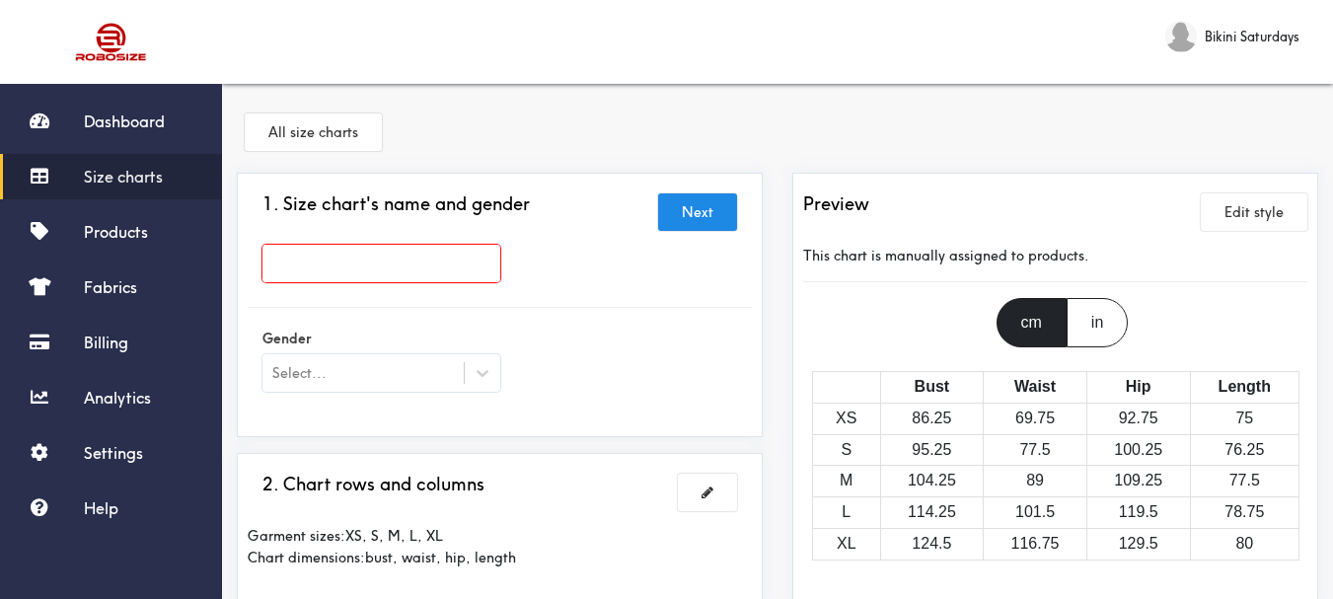
paste input "[PERSON_NAME]"
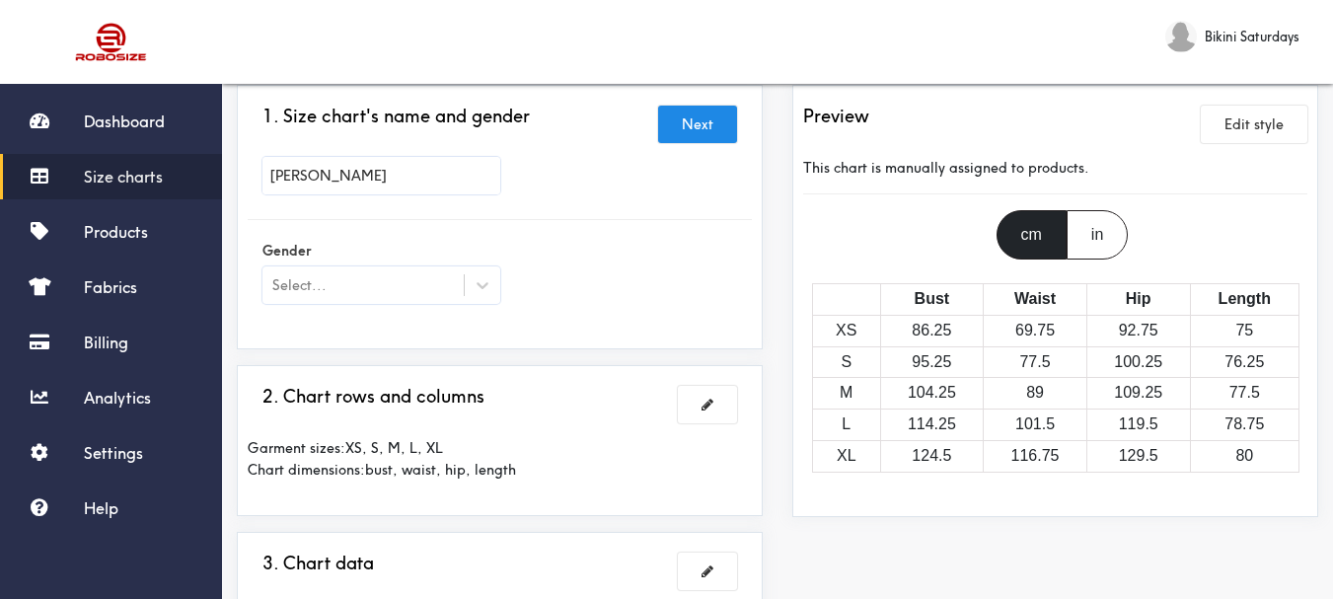
scroll to position [197, 0]
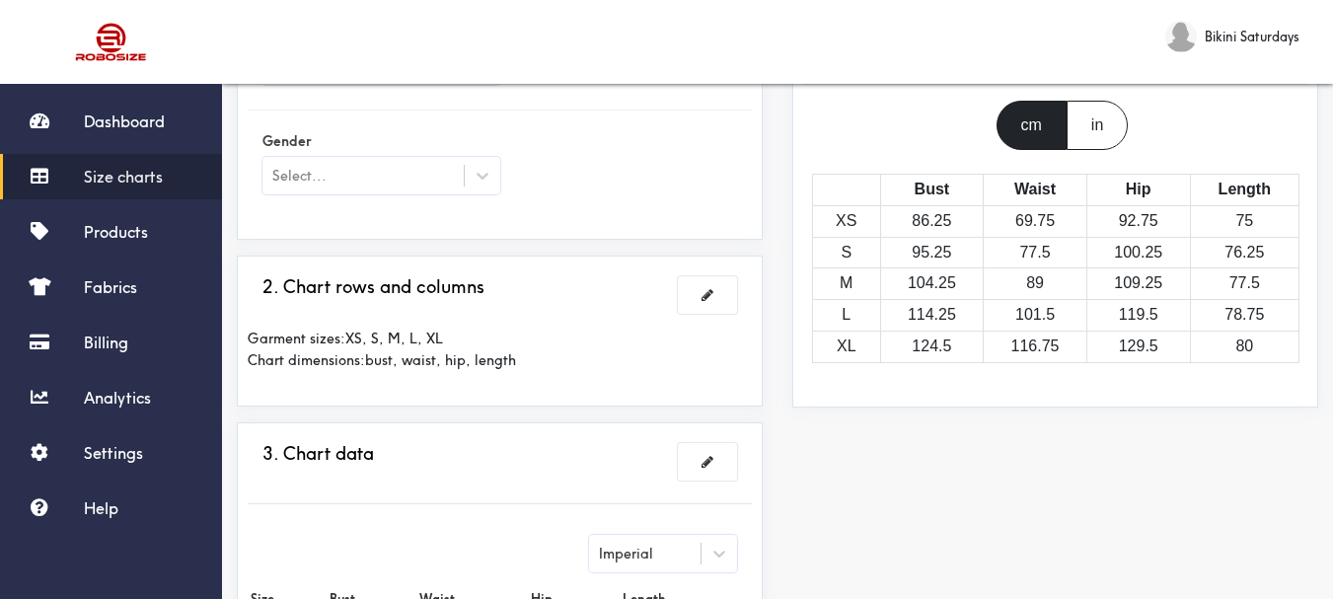
type input "[PERSON_NAME]"
click at [341, 185] on div "Select..." at bounding box center [363, 176] width 201 height 20
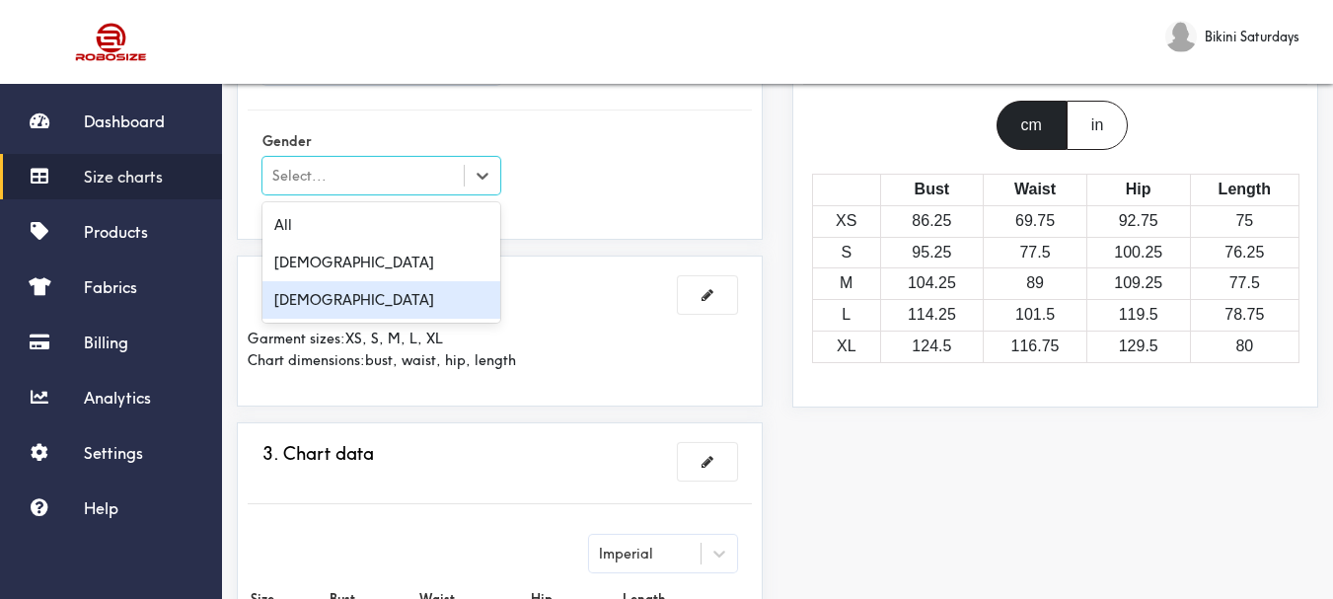
click at [350, 299] on div "[DEMOGRAPHIC_DATA]" at bounding box center [382, 300] width 238 height 38
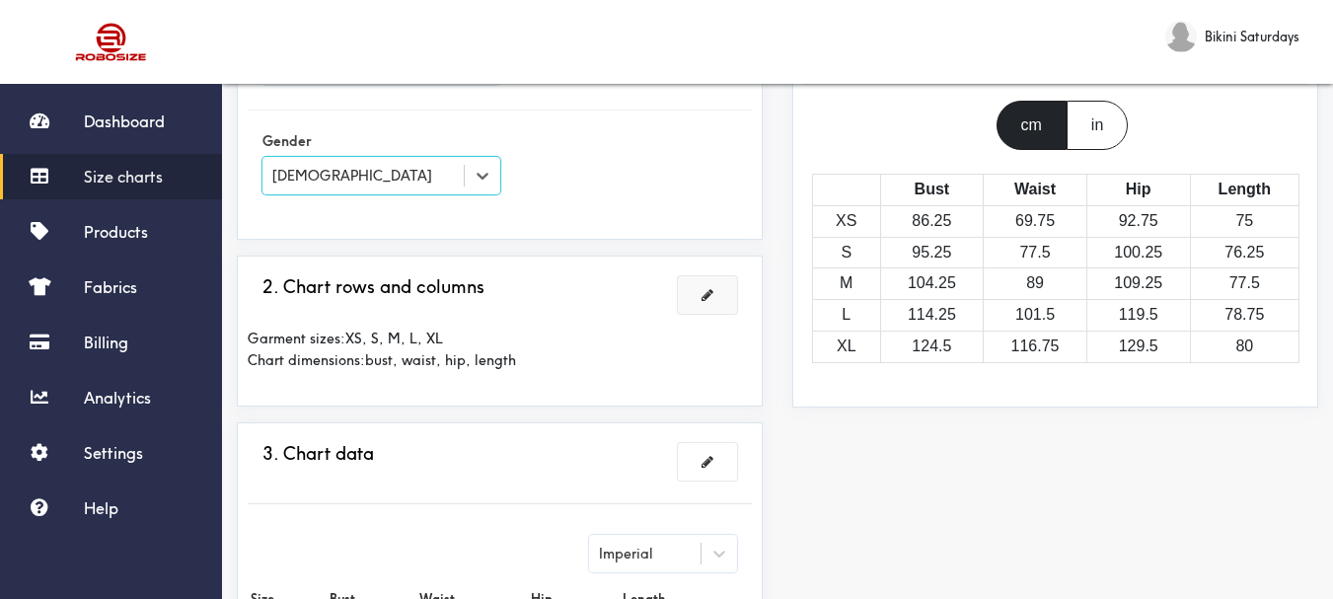
click at [705, 292] on span at bounding box center [708, 295] width 12 height 14
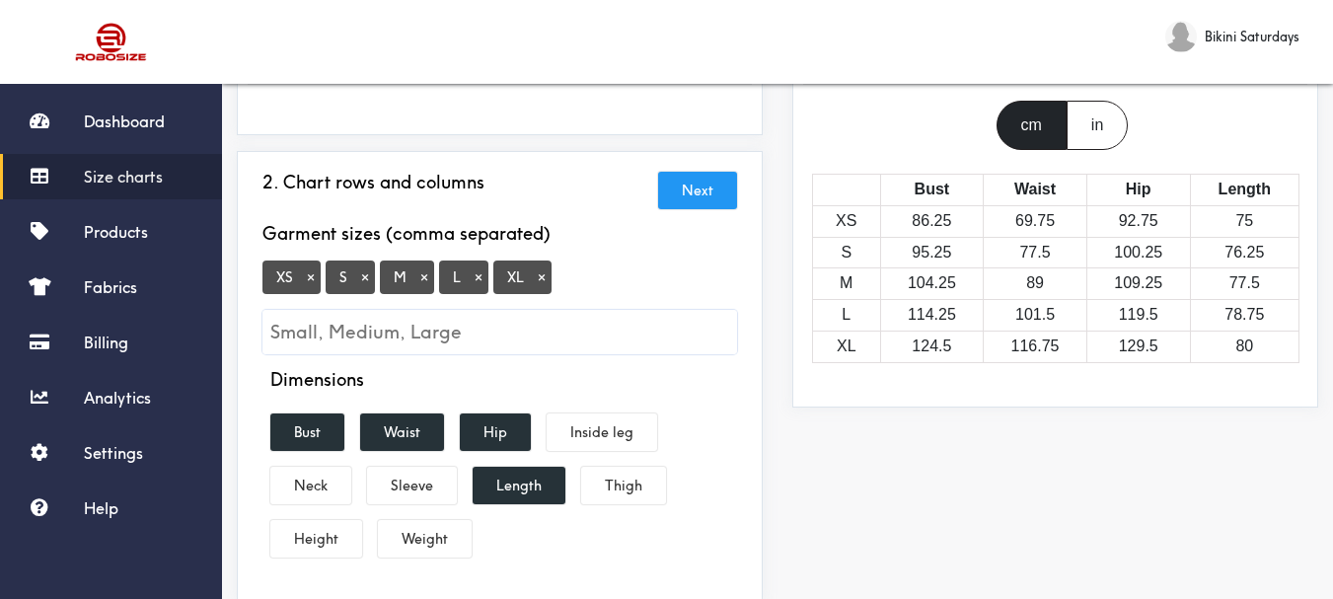
click at [305, 272] on button "×" at bounding box center [311, 277] width 20 height 18
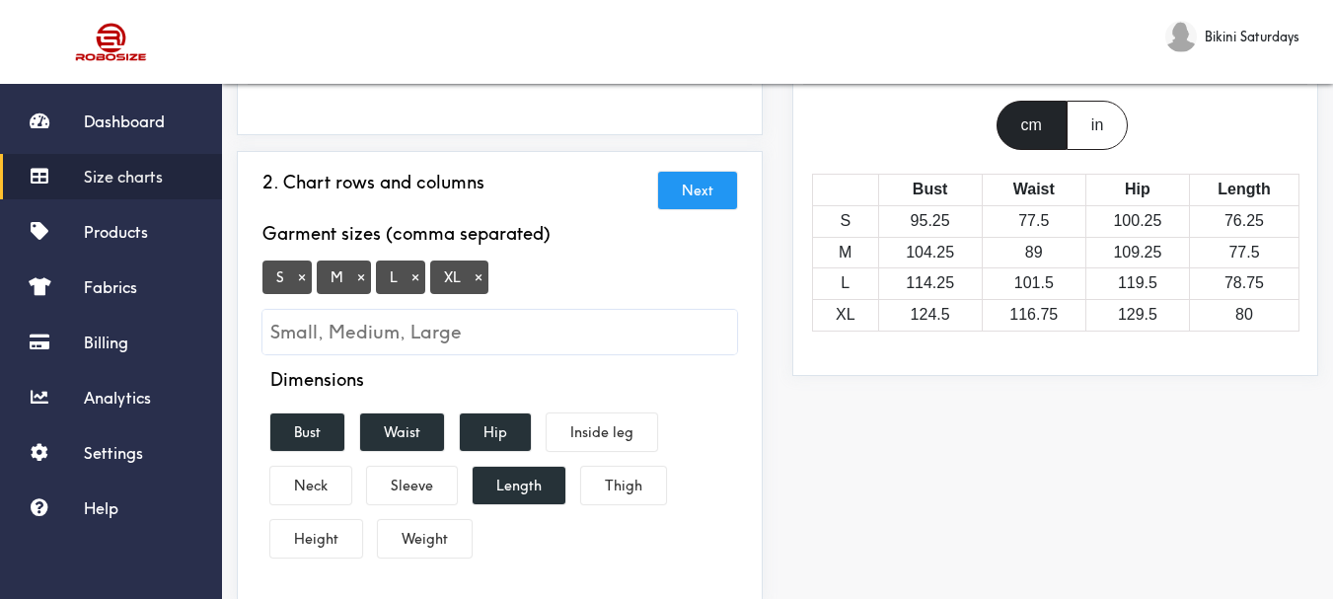
click at [472, 290] on span "XL ×" at bounding box center [459, 278] width 58 height 34
click at [481, 278] on button "×" at bounding box center [479, 277] width 20 height 18
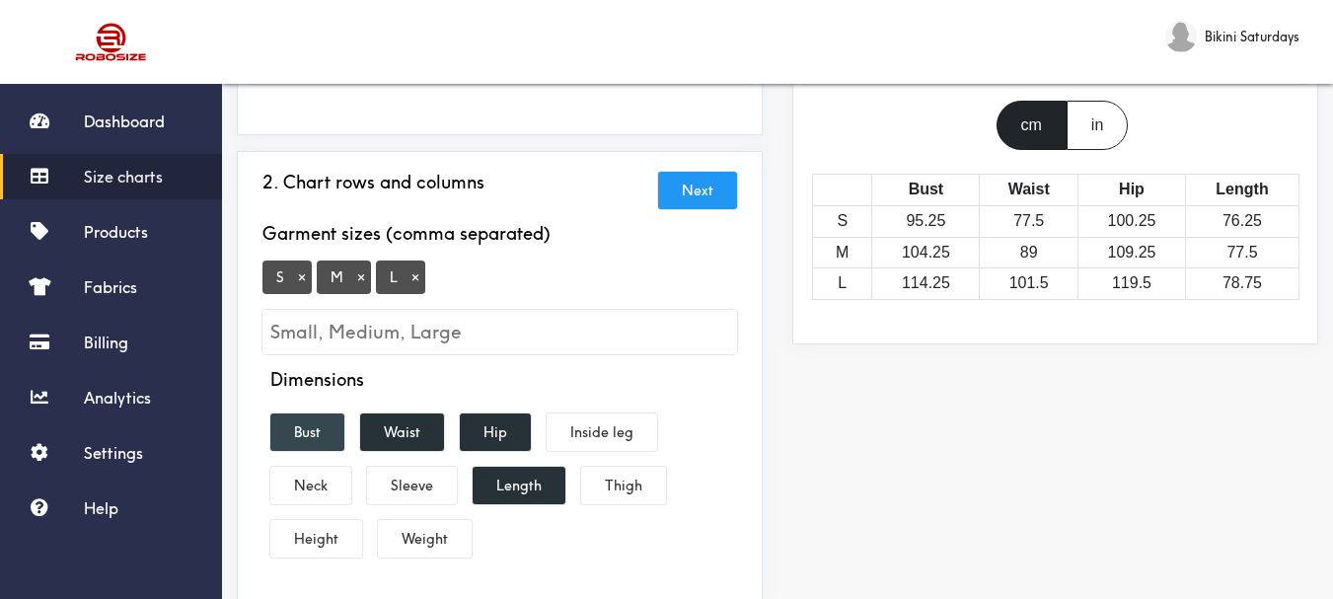
click at [335, 428] on button "Bust" at bounding box center [307, 433] width 74 height 38
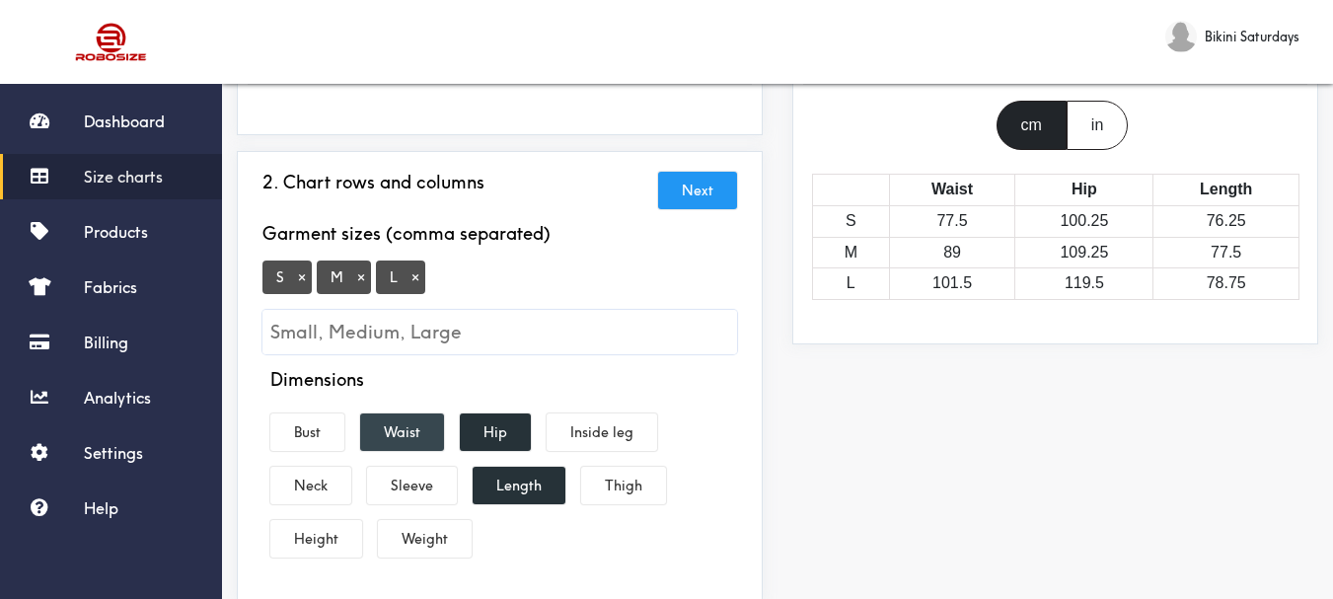
click at [390, 428] on button "Waist" at bounding box center [402, 433] width 84 height 38
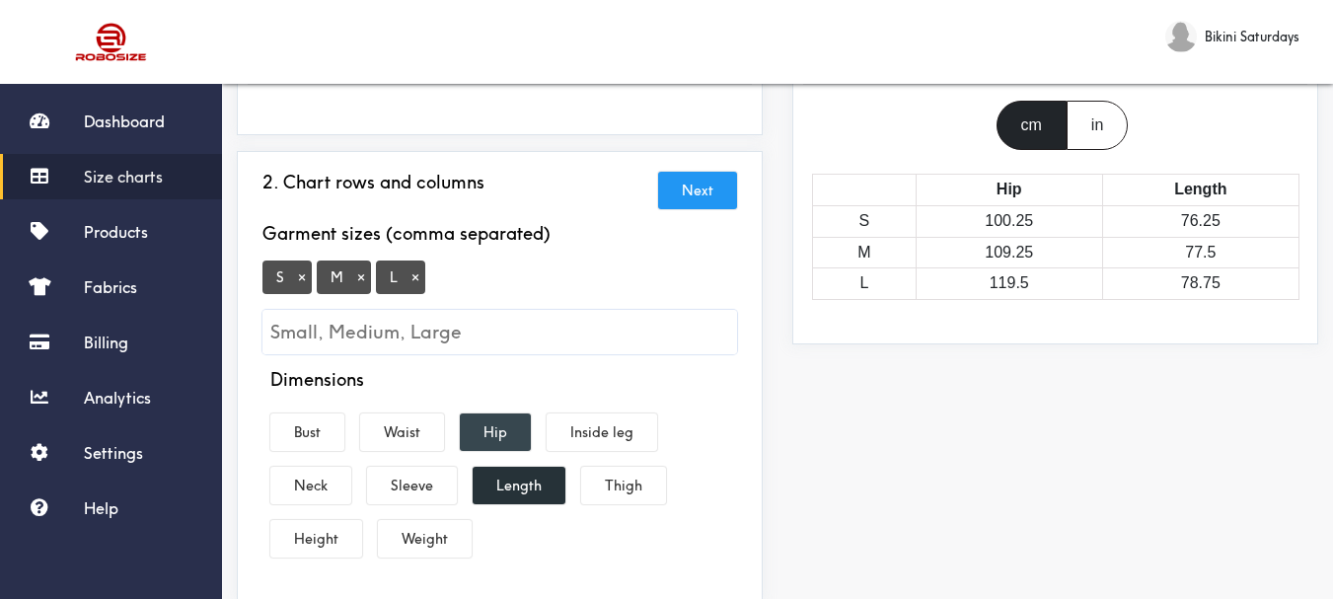
click at [487, 426] on button "Hip" at bounding box center [495, 433] width 71 height 38
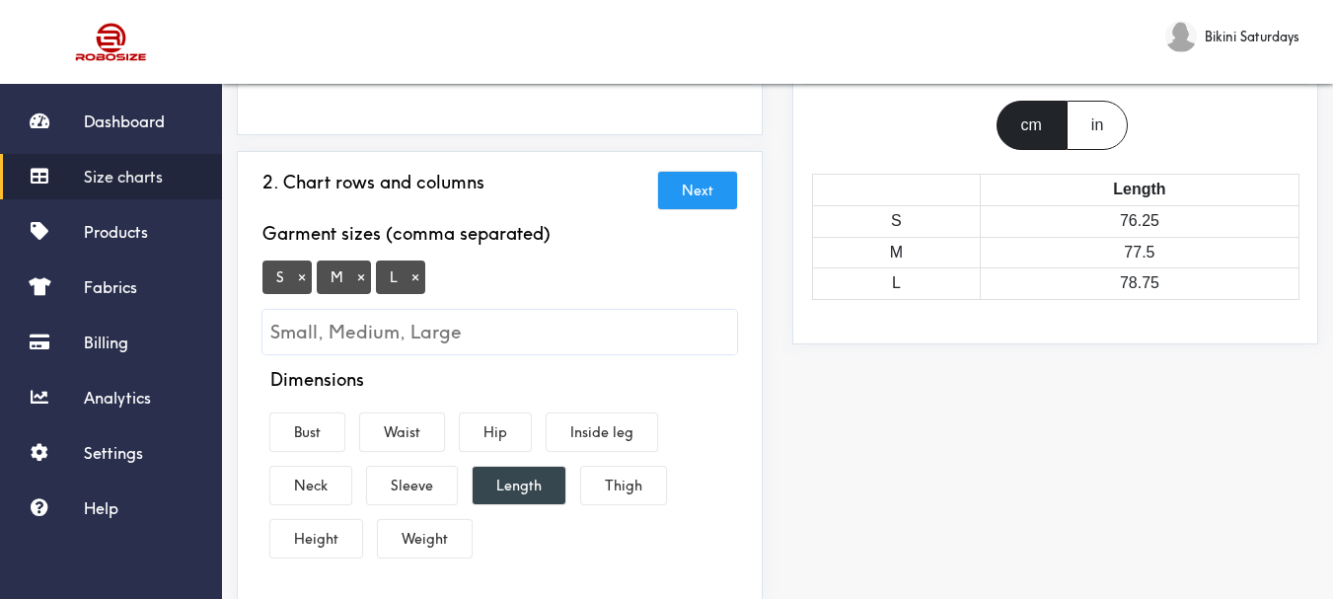
click at [509, 498] on button "Length" at bounding box center [519, 486] width 93 height 38
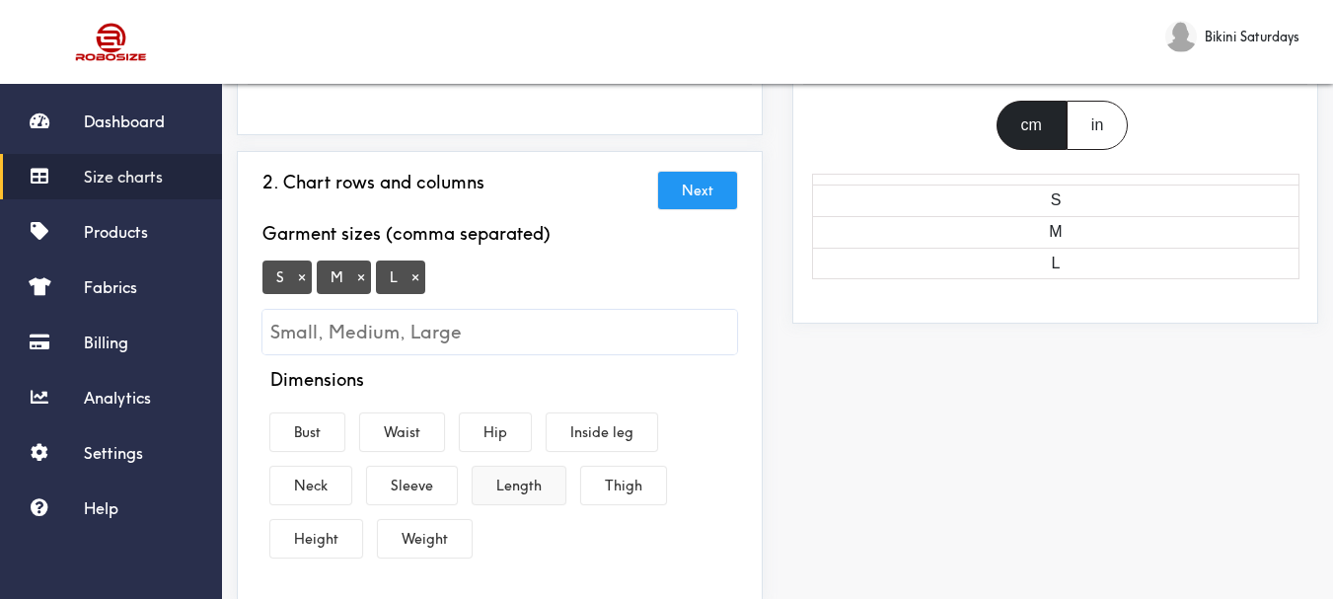
click at [511, 492] on button "Length" at bounding box center [519, 486] width 93 height 38
click at [300, 428] on button "Bust" at bounding box center [307, 433] width 74 height 38
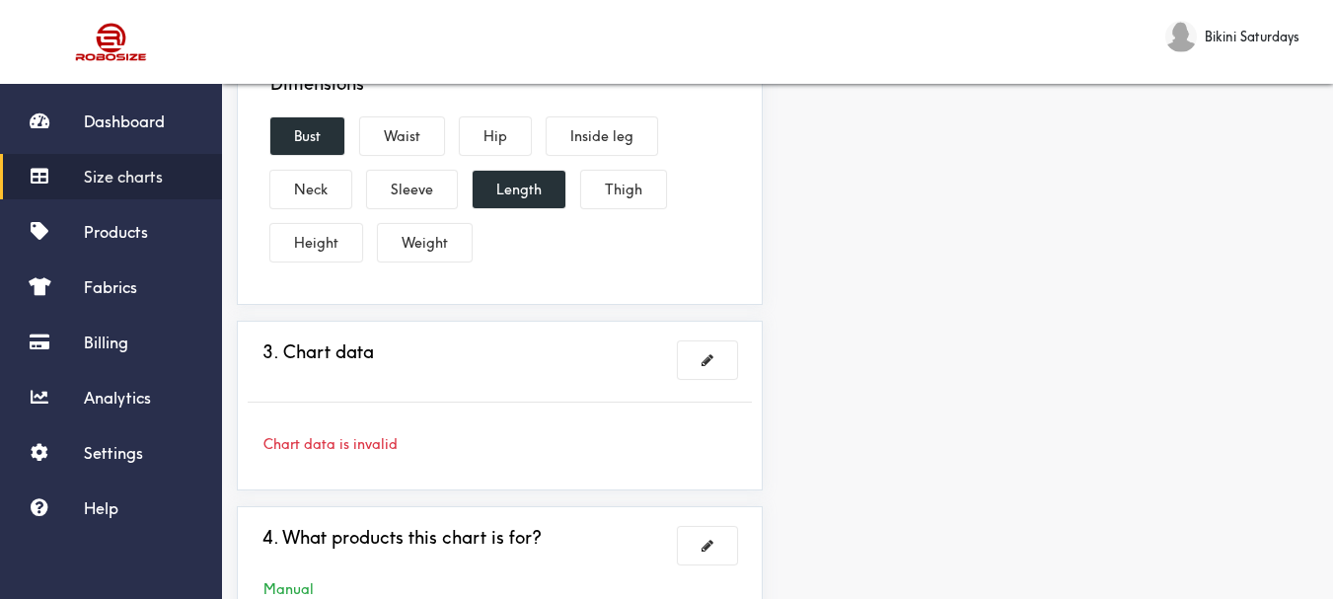
scroll to position [592, 0]
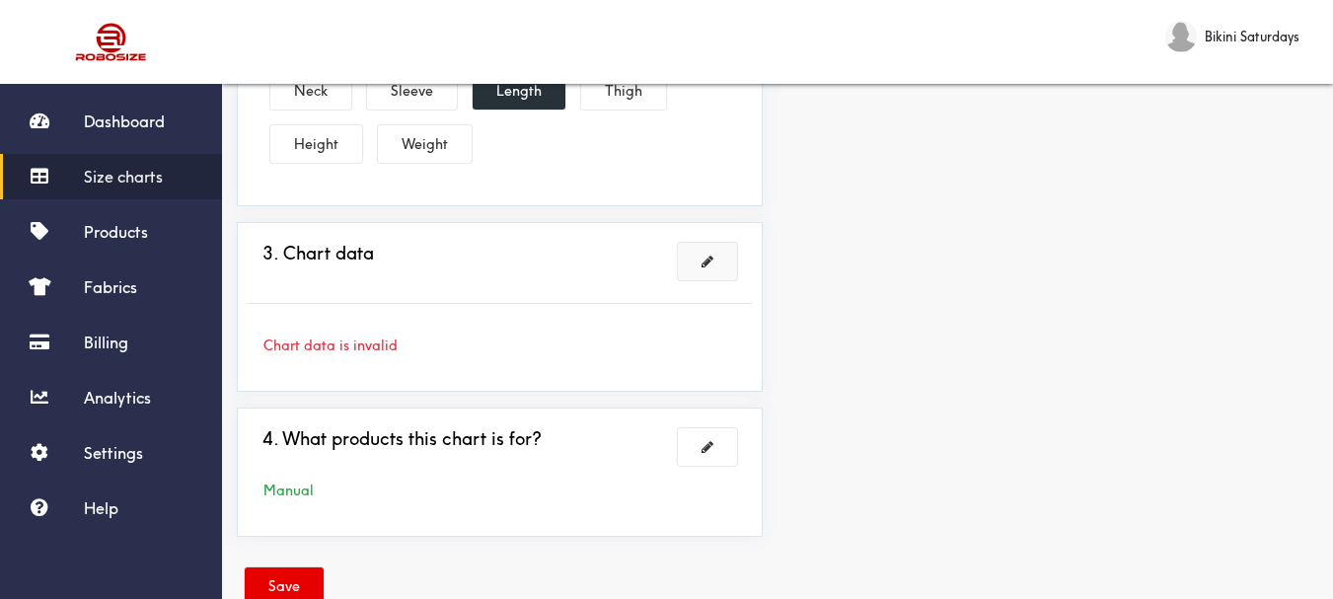
click at [692, 268] on button at bounding box center [707, 262] width 59 height 38
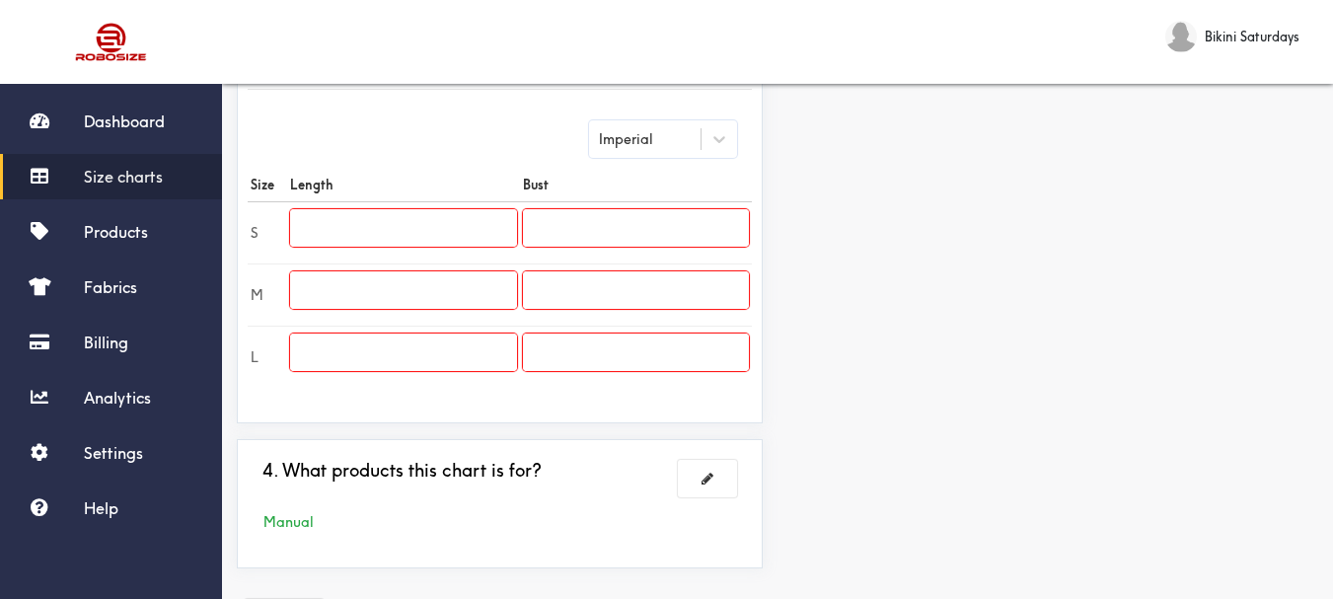
scroll to position [394, 0]
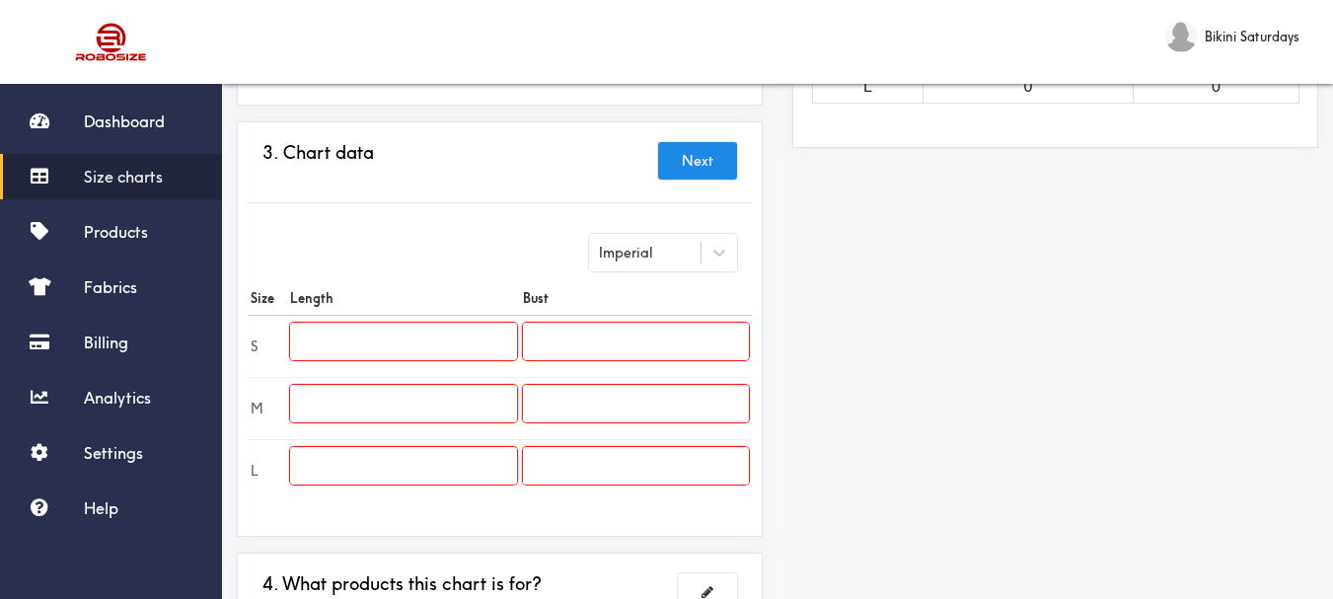
click at [485, 344] on input "text" at bounding box center [403, 342] width 226 height 38
paste input "22.0"
type input "22.0"
click at [405, 390] on input "text" at bounding box center [403, 404] width 226 height 38
paste input "22.4"
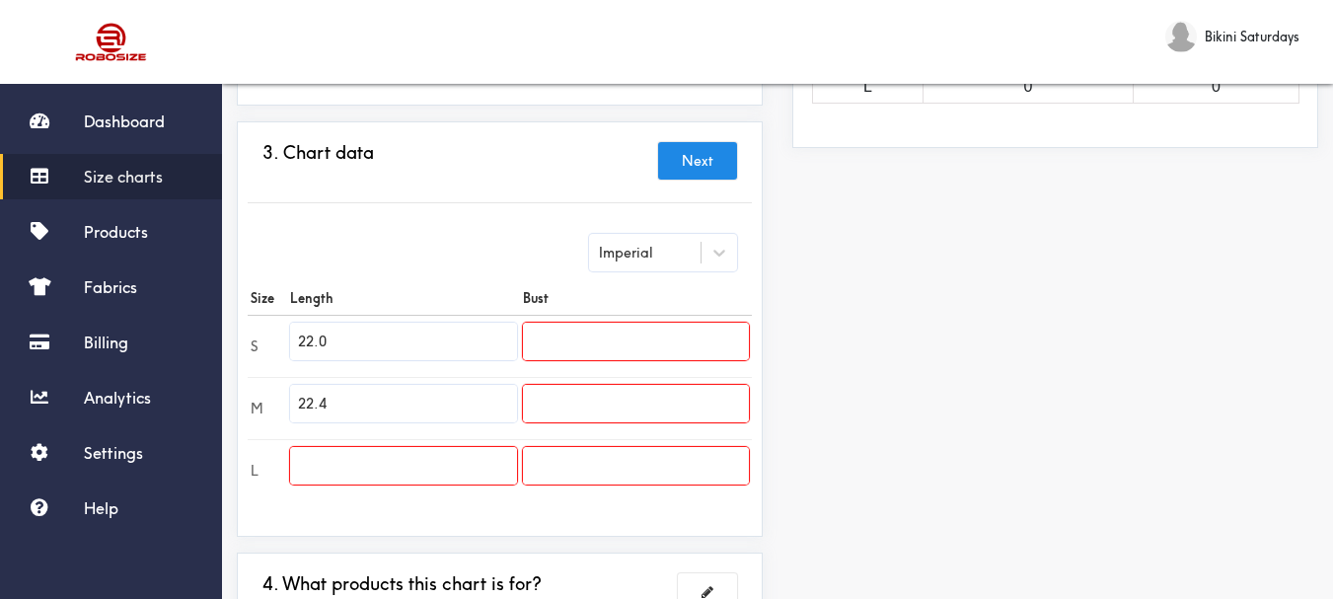
type input "22.4"
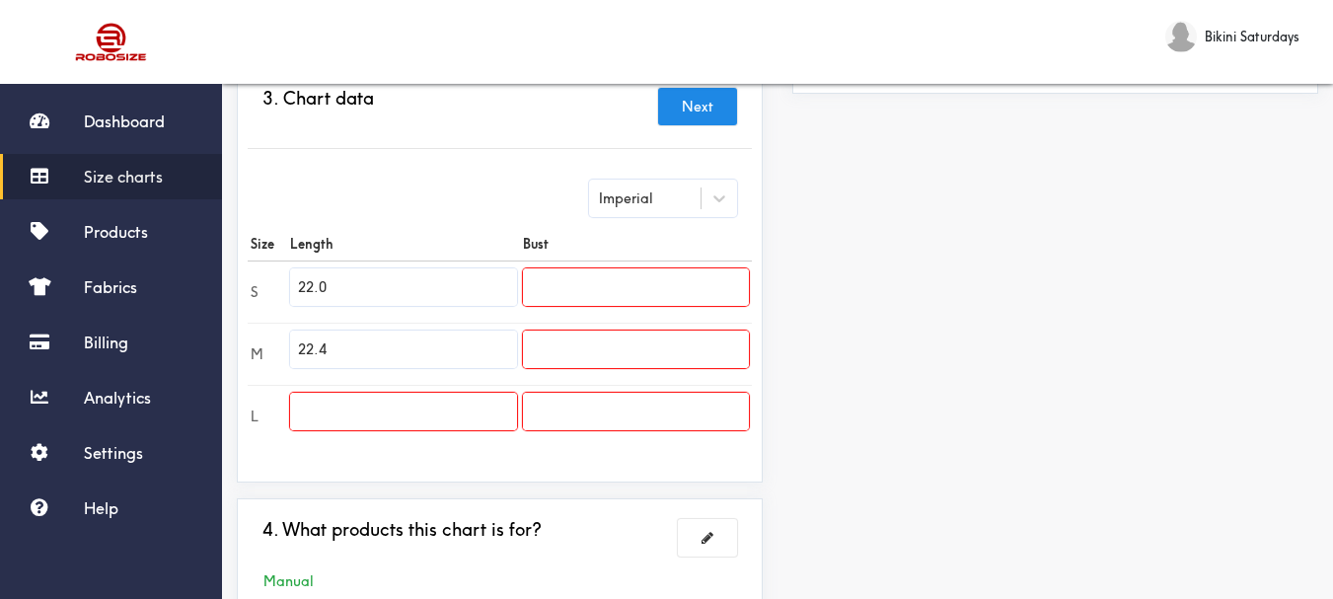
scroll to position [492, 0]
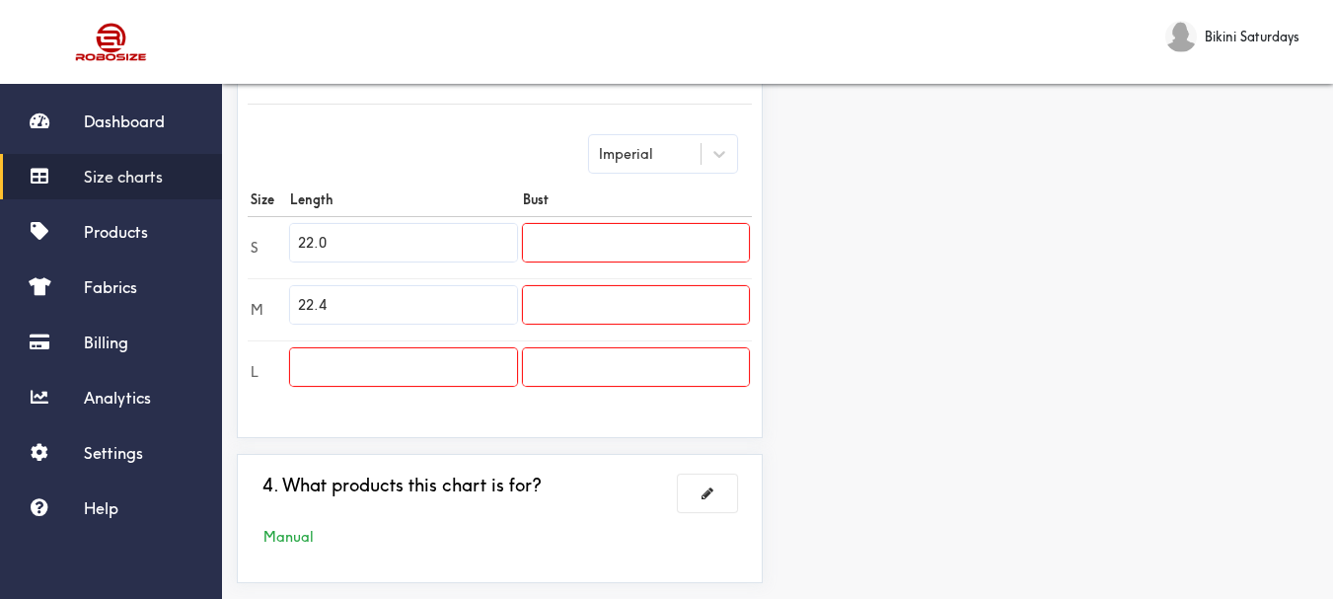
click at [308, 364] on input "text" at bounding box center [403, 367] width 226 height 38
paste input "22.8"
paste input "text"
type input "22.8"
click at [547, 243] on input "text" at bounding box center [636, 243] width 226 height 38
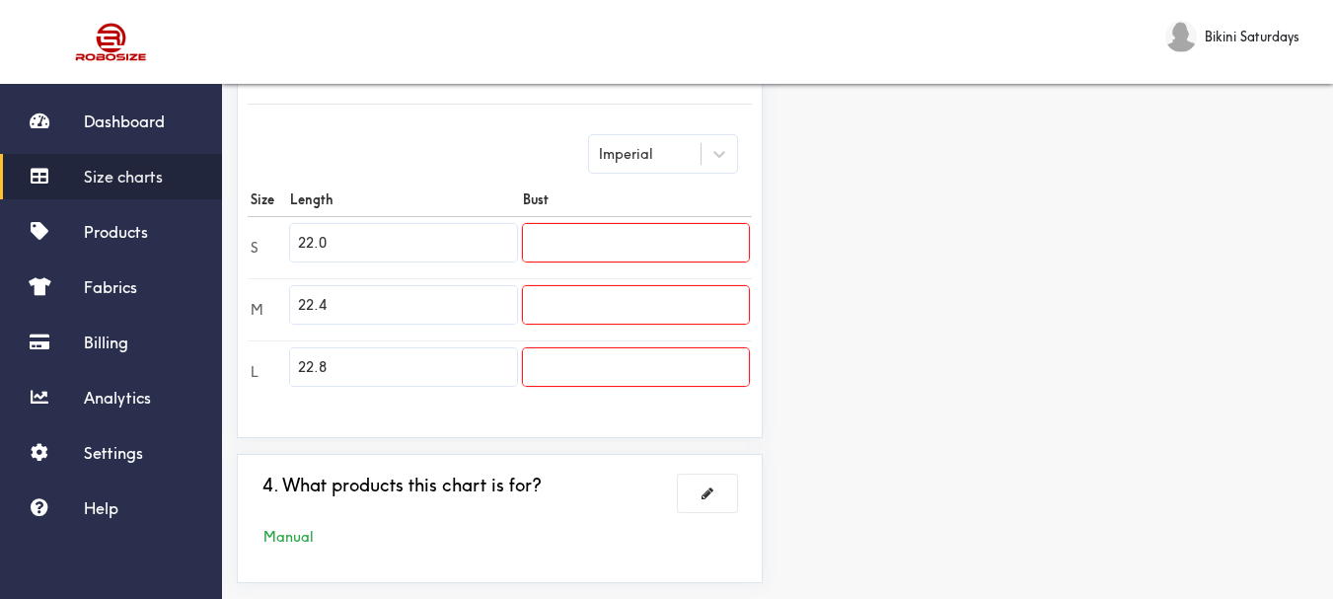
paste input "37.8"
type input "37.8"
click at [545, 302] on input "text" at bounding box center [636, 305] width 226 height 38
paste input "39.4"
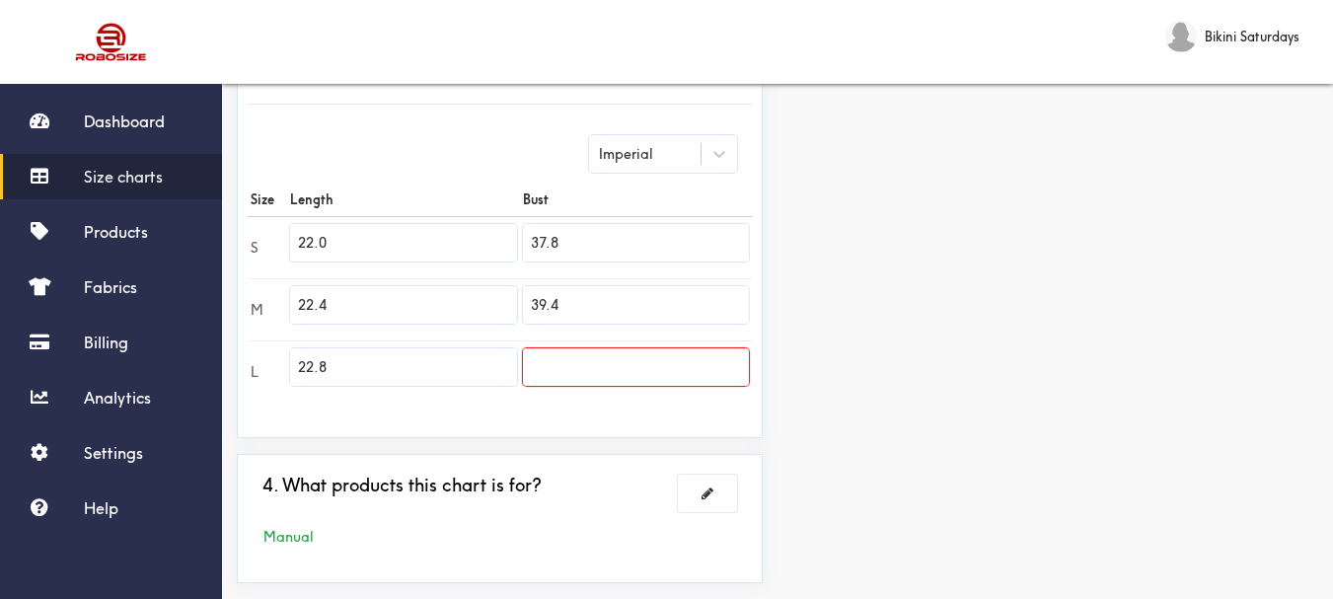
type input "39.4"
click at [542, 375] on input "text" at bounding box center [636, 367] width 226 height 38
paste input "40.9"
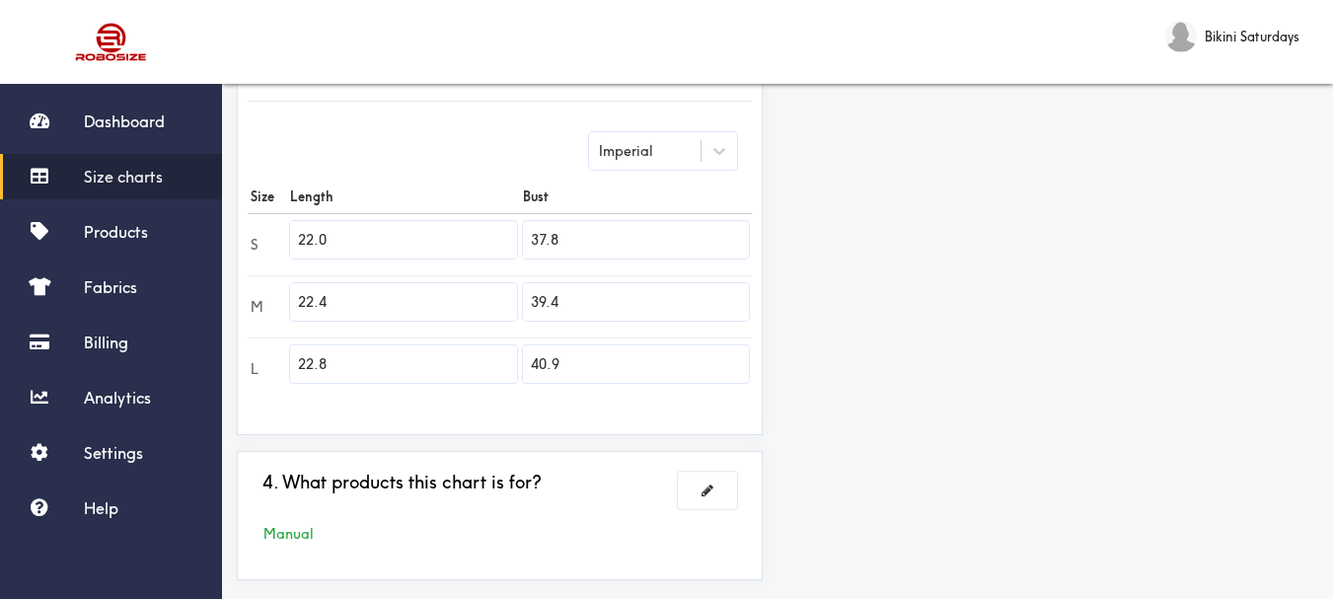
scroll to position [591, 0]
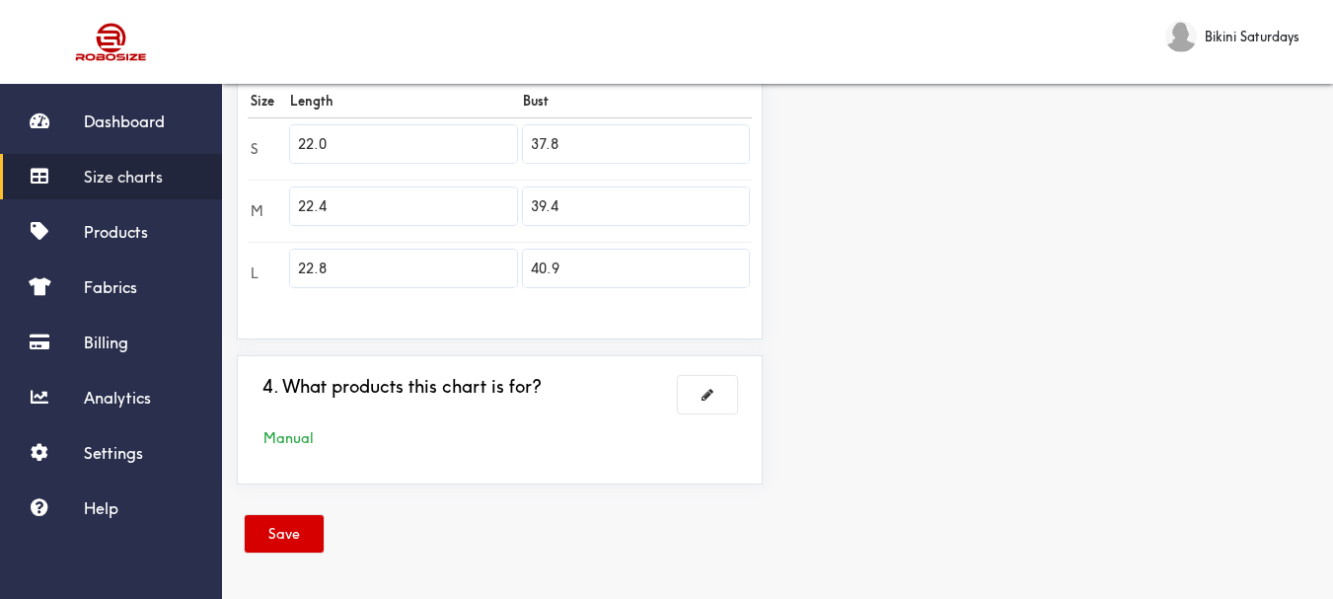
type input "40.9"
click at [273, 531] on button "Save" at bounding box center [284, 534] width 79 height 38
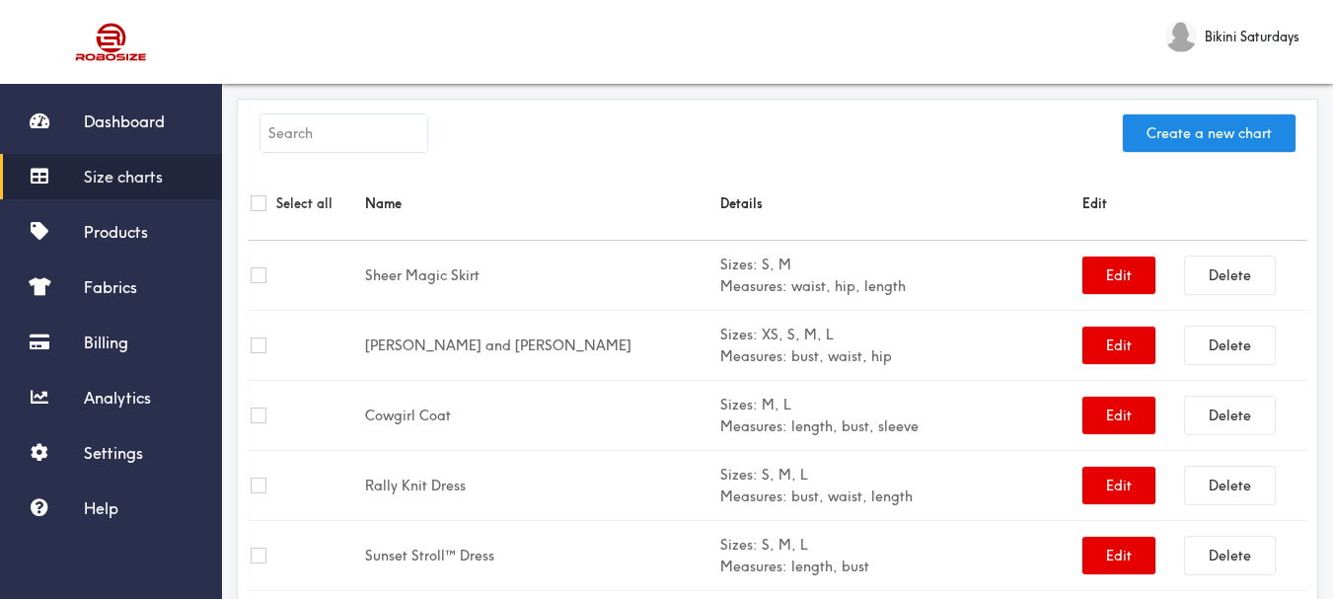
click at [406, 133] on input "text" at bounding box center [344, 133] width 167 height 38
paste input "[PERSON_NAME]"
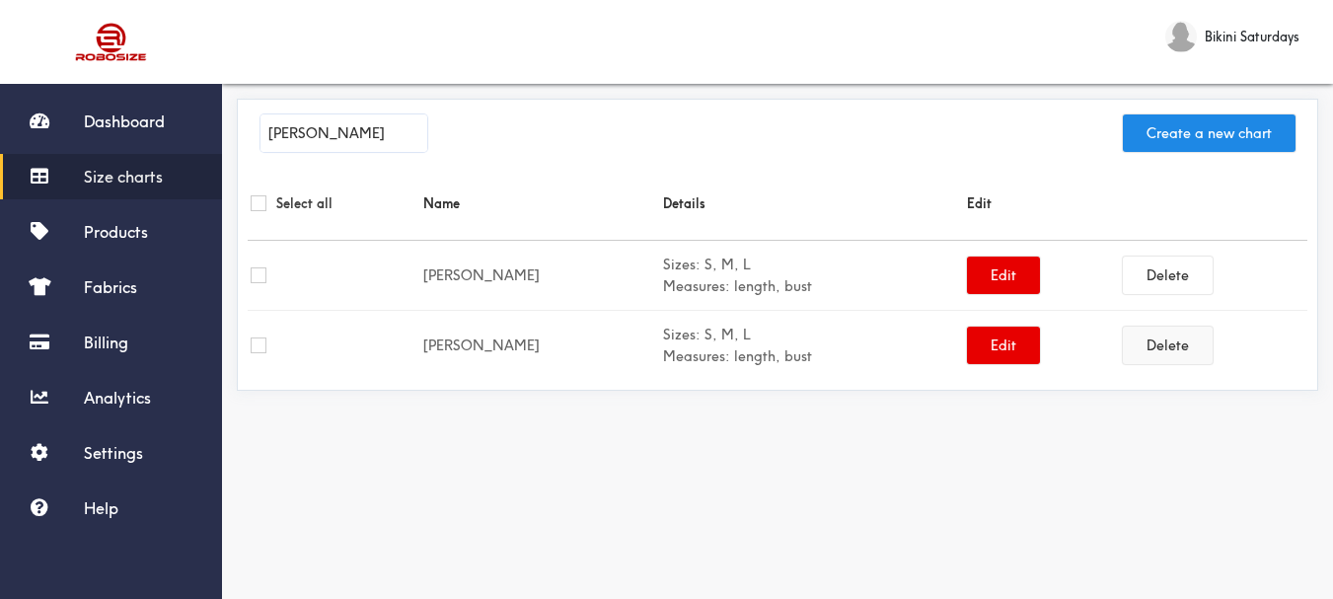
type input "[PERSON_NAME]"
click at [1128, 347] on button "Delete" at bounding box center [1168, 346] width 90 height 38
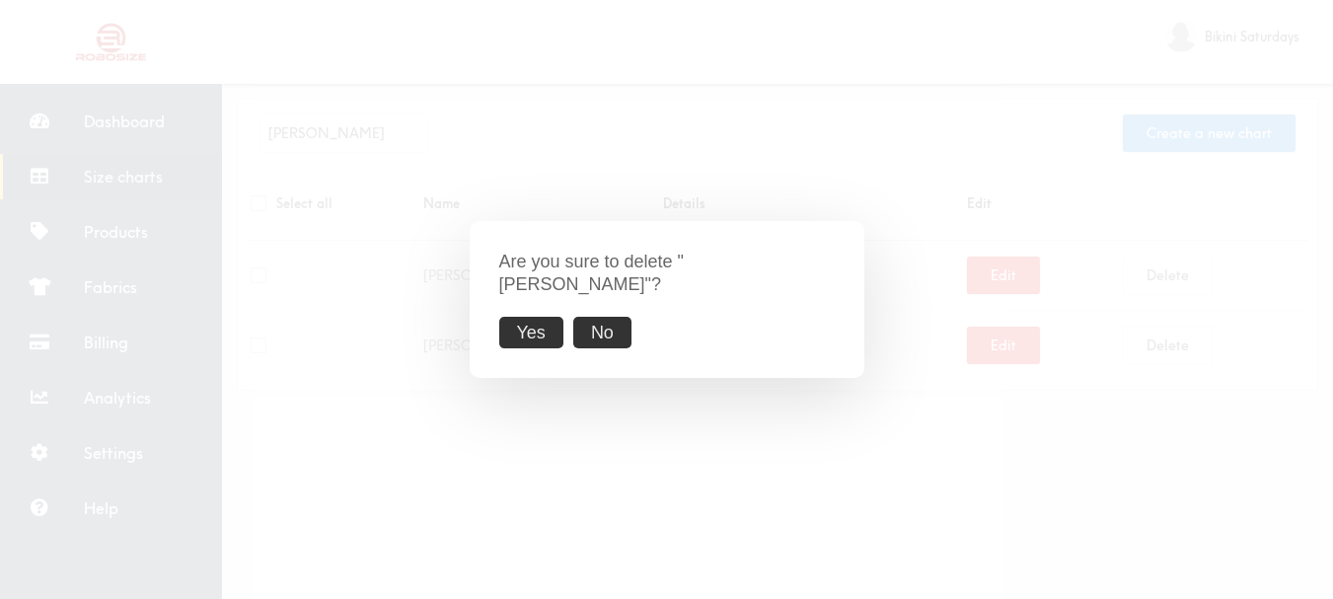
click at [528, 327] on button "Yes" at bounding box center [531, 333] width 64 height 33
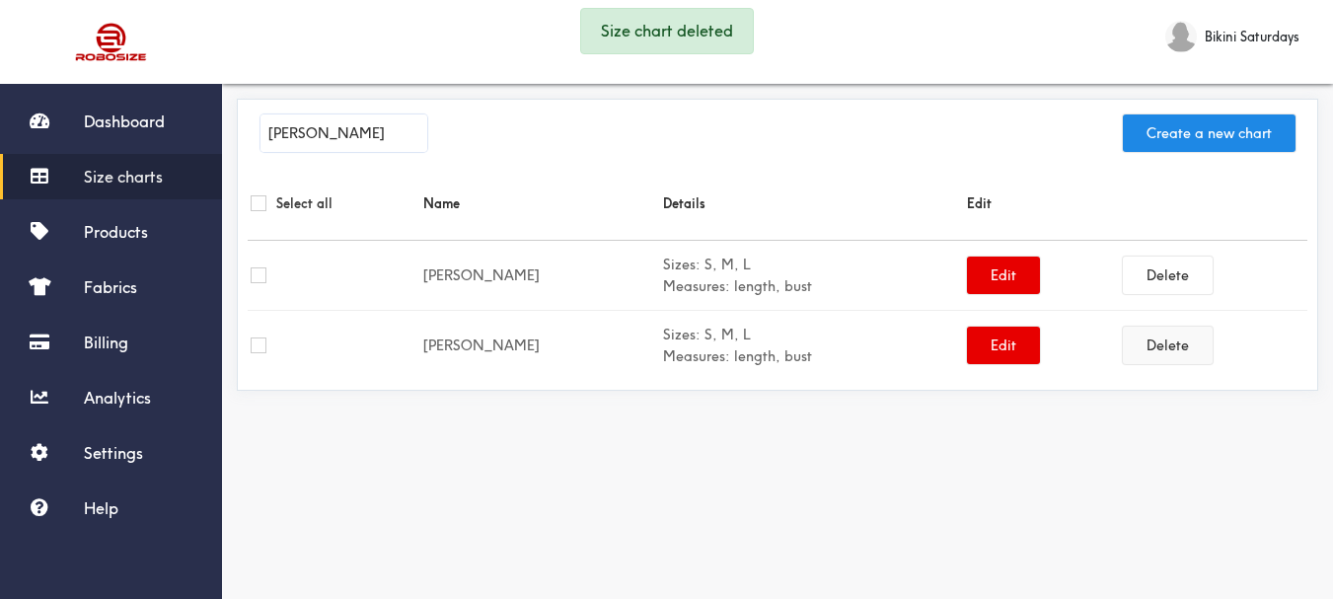
click at [1164, 347] on button "Delete" at bounding box center [1168, 346] width 90 height 38
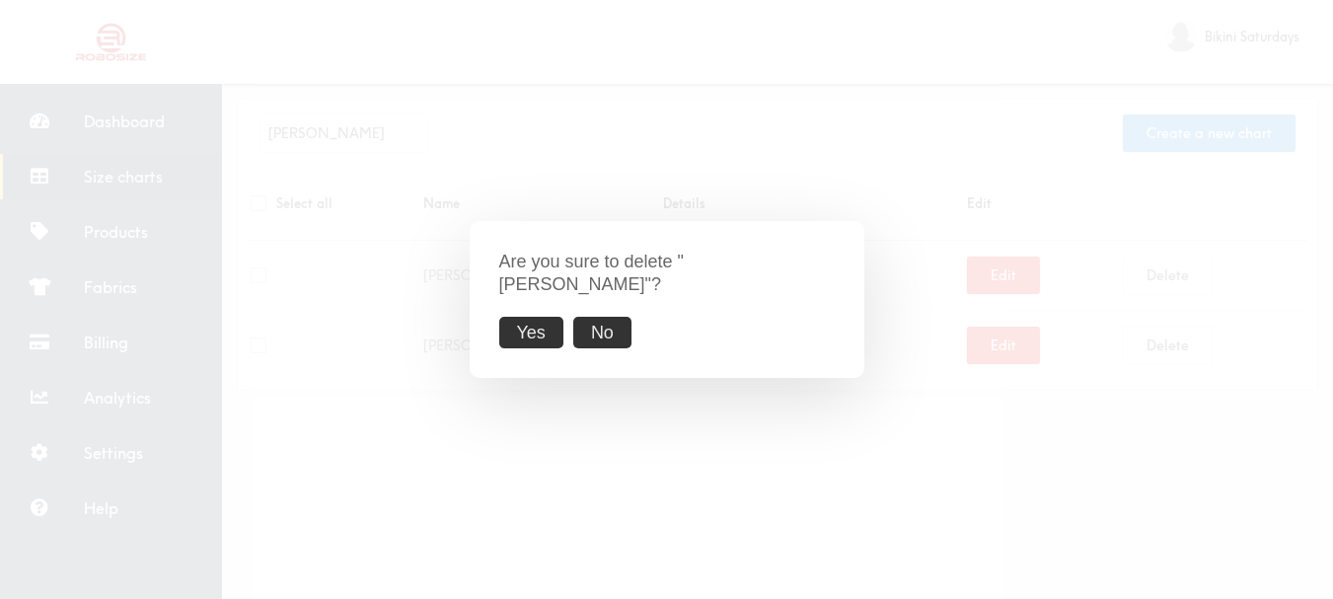
click at [536, 318] on button "Yes" at bounding box center [531, 333] width 64 height 33
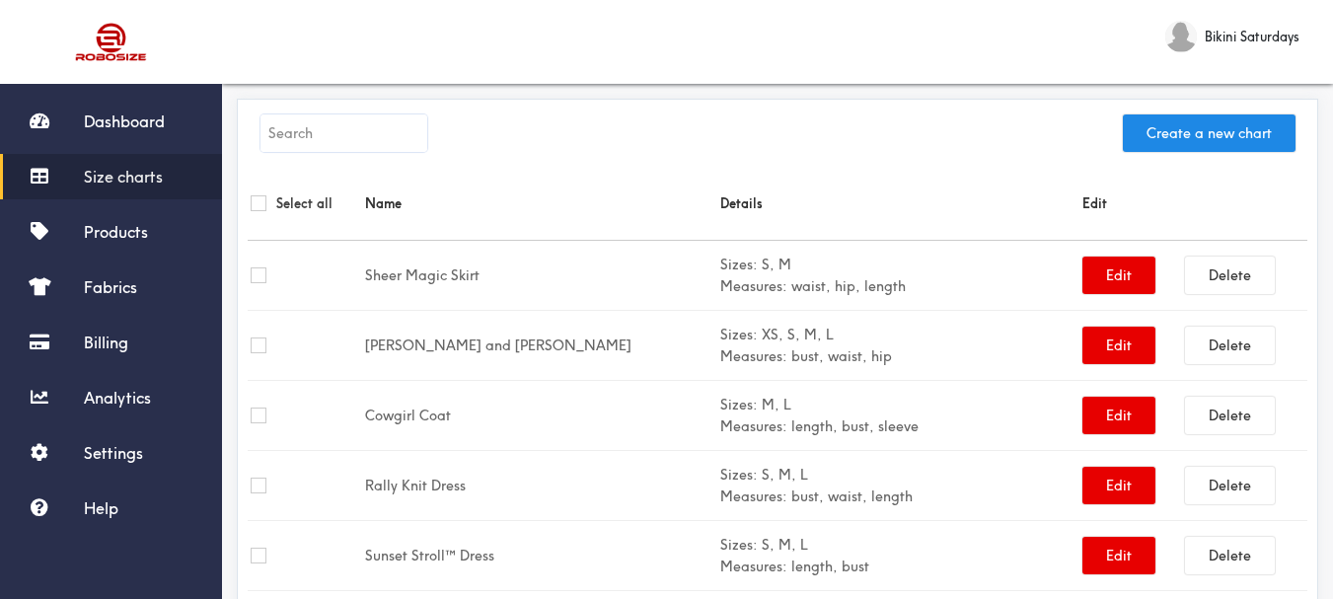
click at [386, 122] on input "text" at bounding box center [344, 133] width 167 height 38
paste input "[PERSON_NAME]"
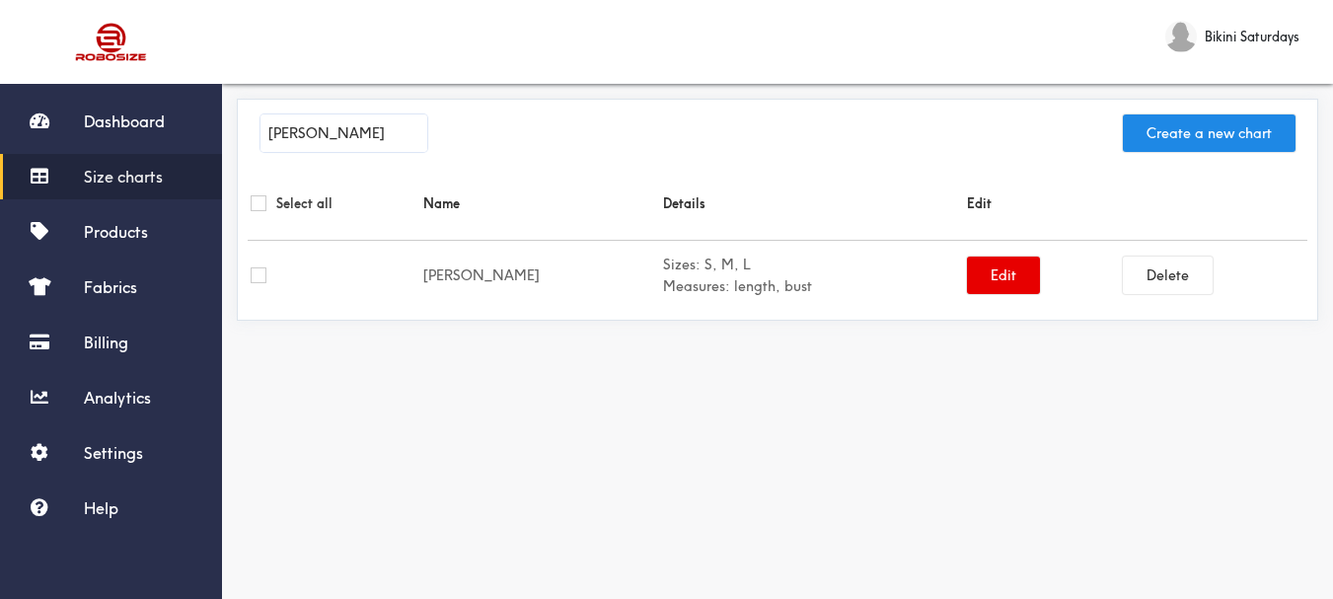
type input "[PERSON_NAME]"
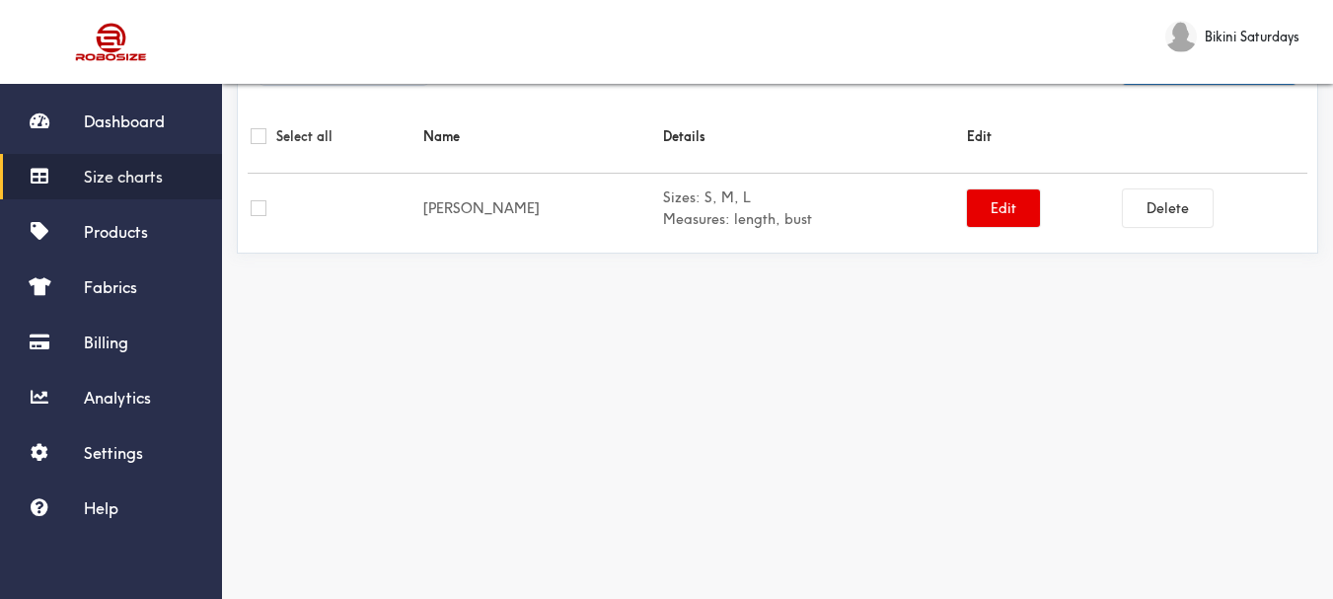
click at [119, 167] on span "Size charts" at bounding box center [123, 177] width 79 height 20
click at [95, 176] on span "Size charts" at bounding box center [123, 177] width 79 height 20
click at [102, 175] on span "Size charts" at bounding box center [123, 177] width 79 height 20
click at [98, 163] on link "Size charts" at bounding box center [111, 176] width 222 height 45
click at [93, 155] on link "Size charts" at bounding box center [111, 176] width 222 height 45
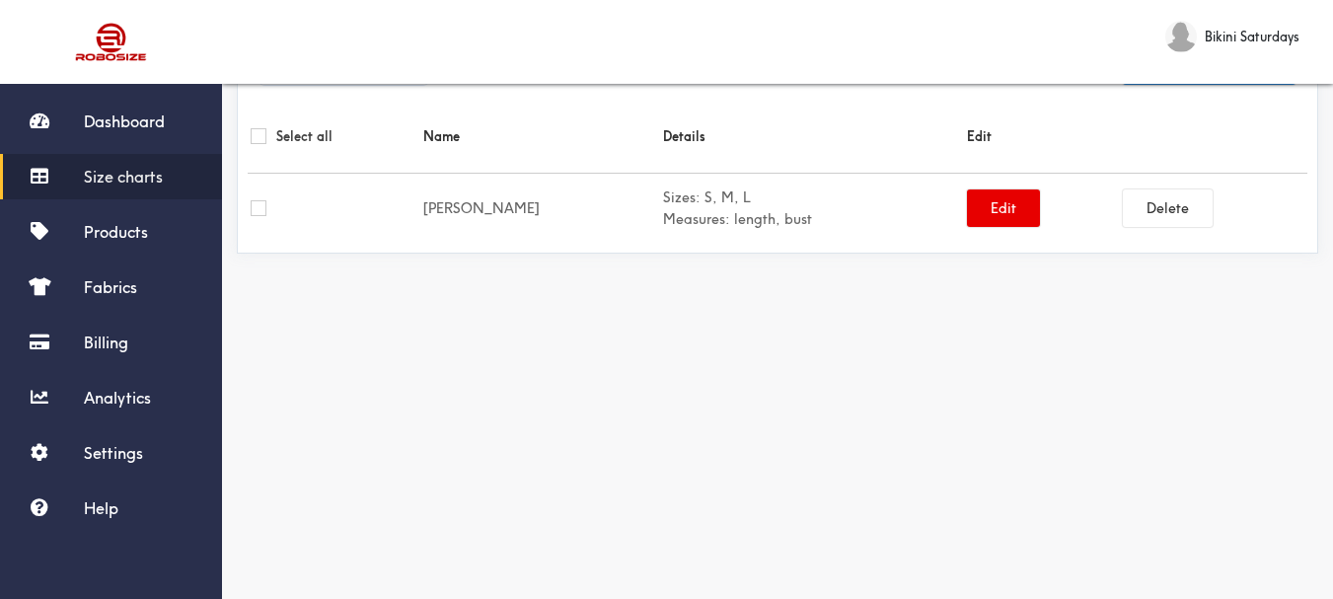
click at [87, 165] on link "Size charts" at bounding box center [111, 176] width 222 height 45
click at [87, 164] on link "Size charts" at bounding box center [111, 176] width 222 height 45
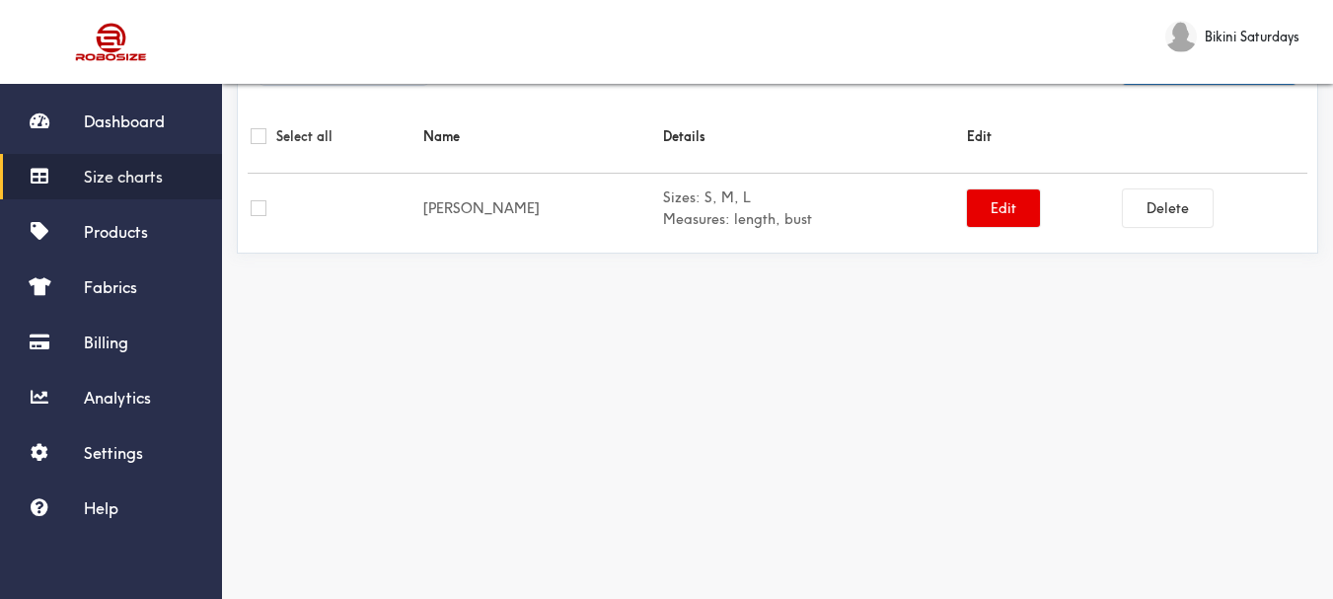
click at [87, 163] on link "Size charts" at bounding box center [111, 176] width 222 height 45
click at [107, 177] on span "Size charts" at bounding box center [123, 177] width 79 height 20
click at [119, 170] on span "Size charts" at bounding box center [123, 177] width 79 height 20
click at [106, 173] on span "Size charts" at bounding box center [123, 177] width 79 height 20
click at [167, 186] on link "Size charts" at bounding box center [111, 176] width 222 height 45
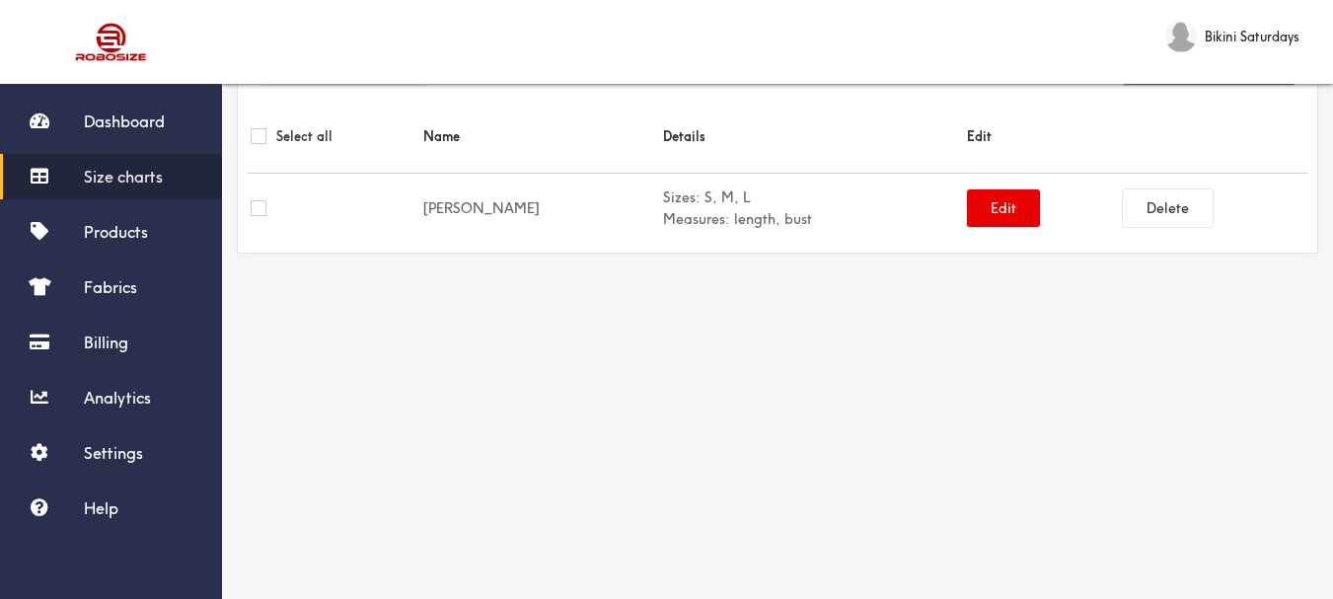
click at [157, 171] on span "Size charts" at bounding box center [123, 177] width 79 height 20
click at [163, 173] on span "Size charts" at bounding box center [123, 177] width 79 height 20
click at [164, 173] on link "Size charts" at bounding box center [111, 176] width 222 height 45
click at [158, 168] on span "Size charts" at bounding box center [123, 177] width 79 height 20
click at [158, 166] on link "Size charts" at bounding box center [111, 176] width 222 height 45
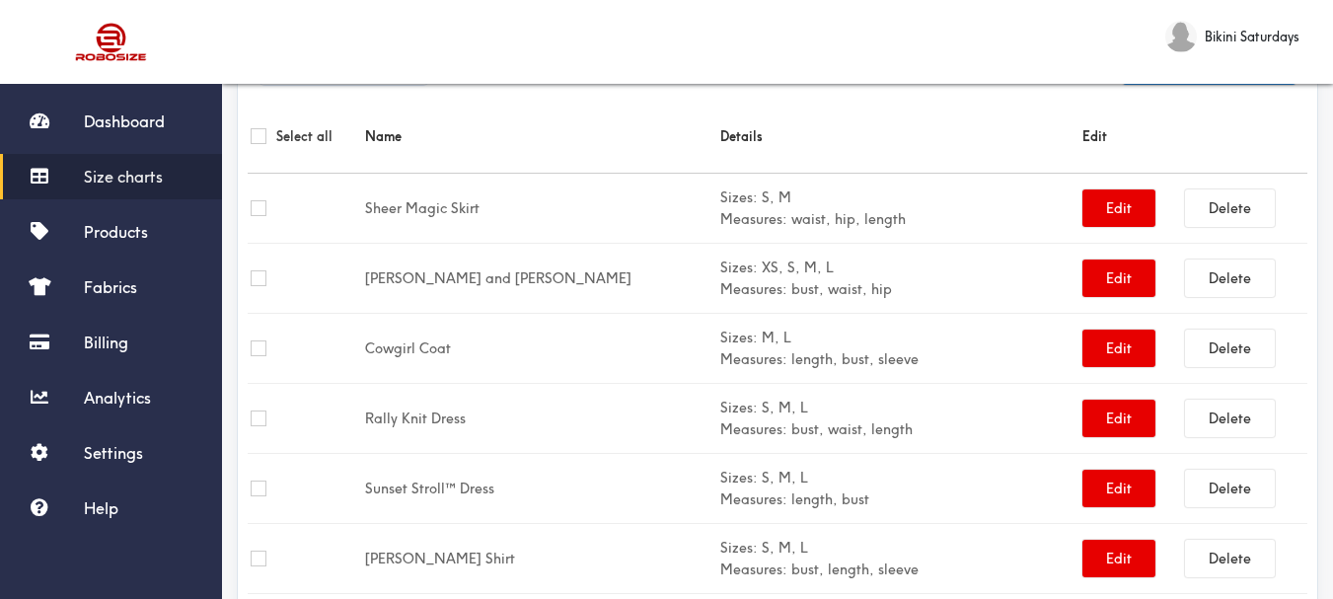
scroll to position [67, 0]
click at [126, 172] on span "Size charts" at bounding box center [123, 177] width 79 height 20
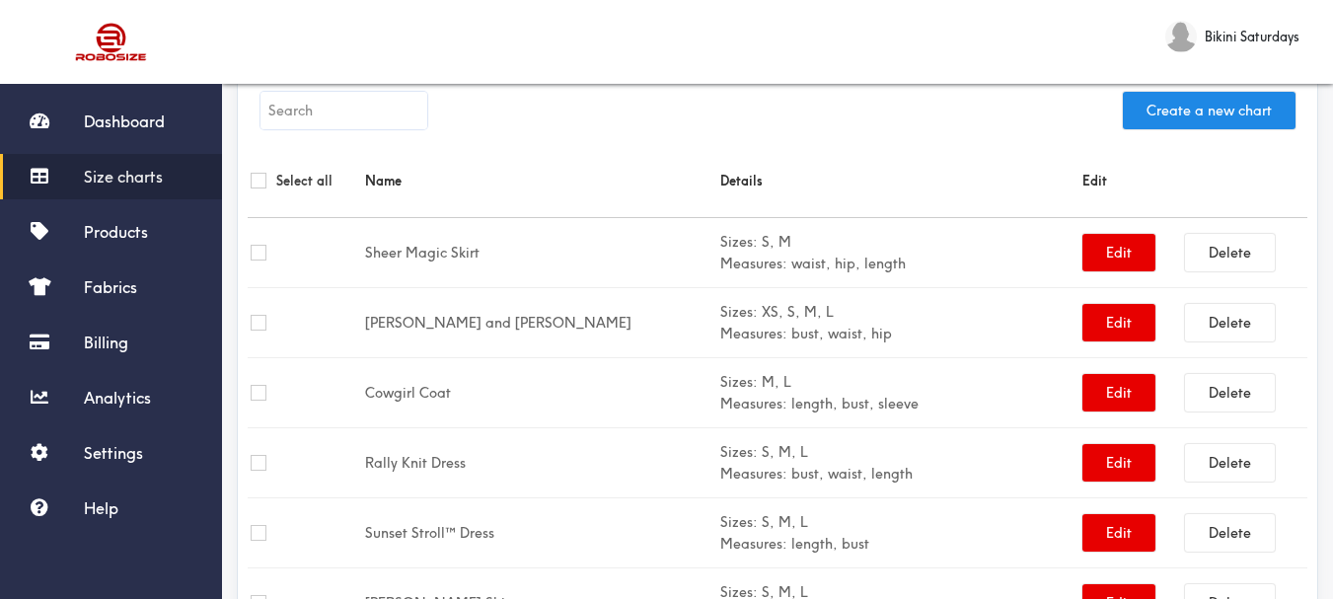
scroll to position [0, 0]
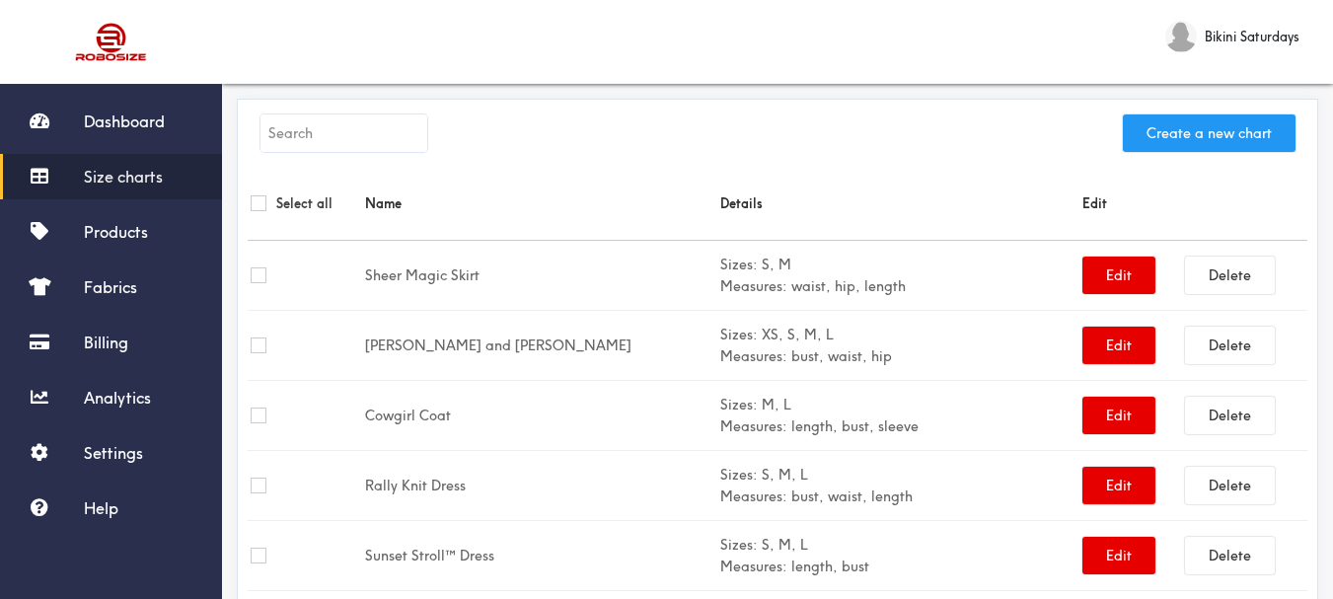
click at [1246, 129] on button "Create a new chart" at bounding box center [1209, 133] width 173 height 38
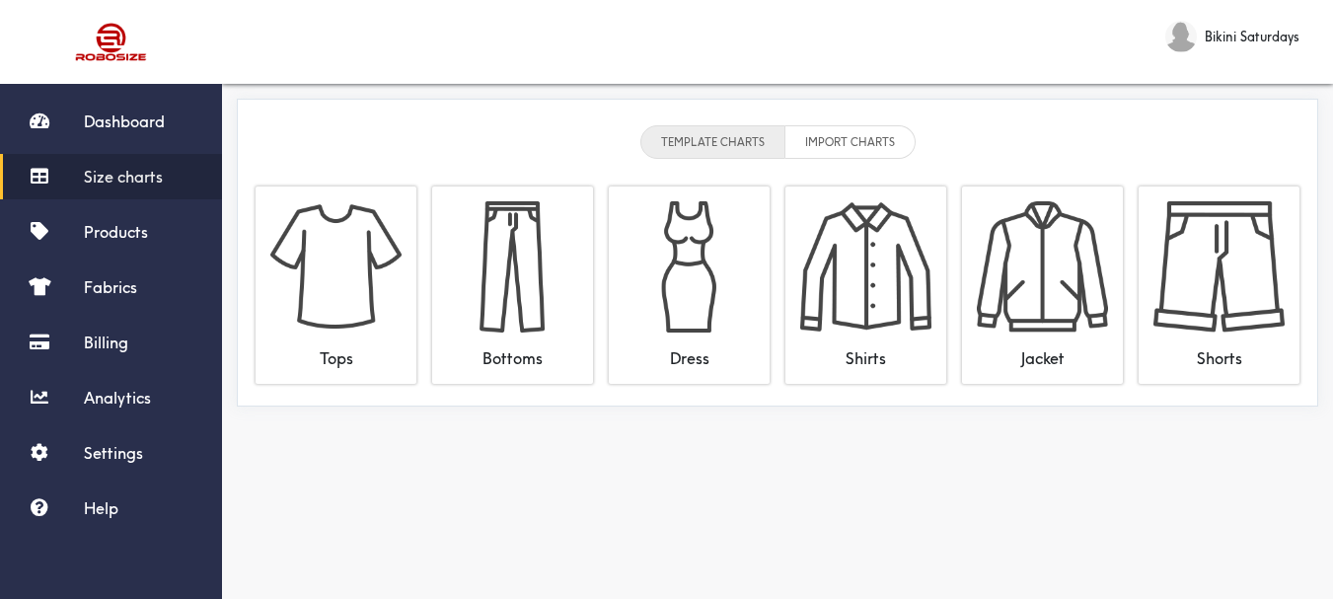
click at [172, 170] on link "Size charts" at bounding box center [111, 176] width 222 height 45
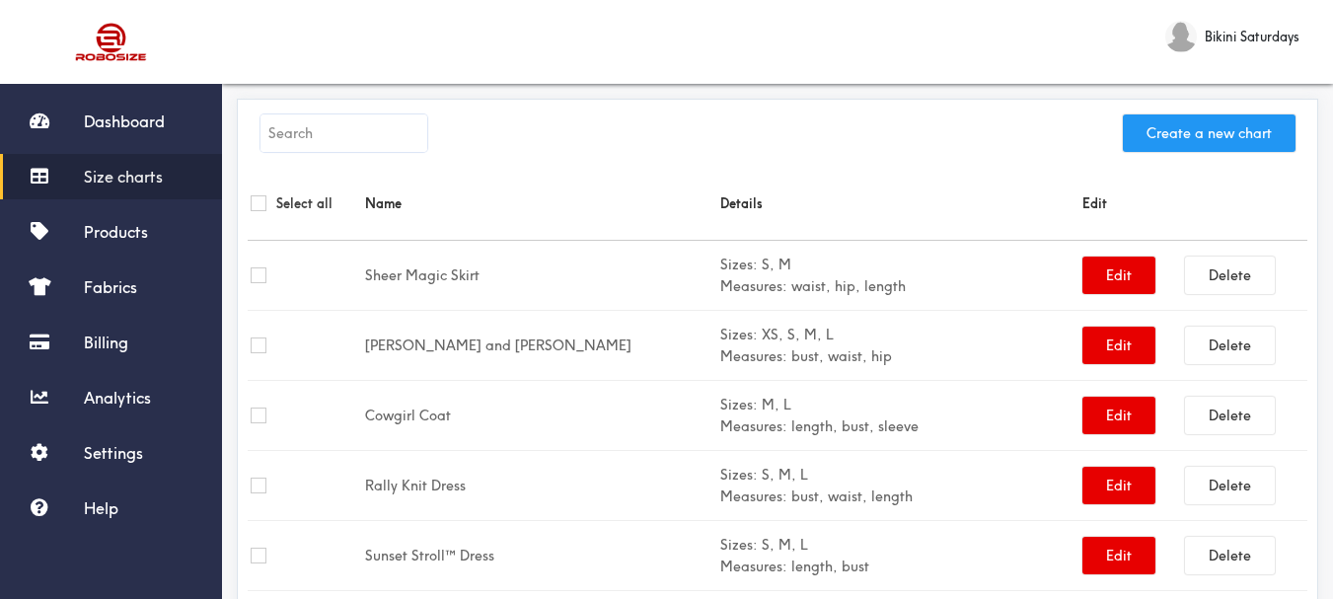
click at [1189, 127] on button "Create a new chart" at bounding box center [1209, 133] width 173 height 38
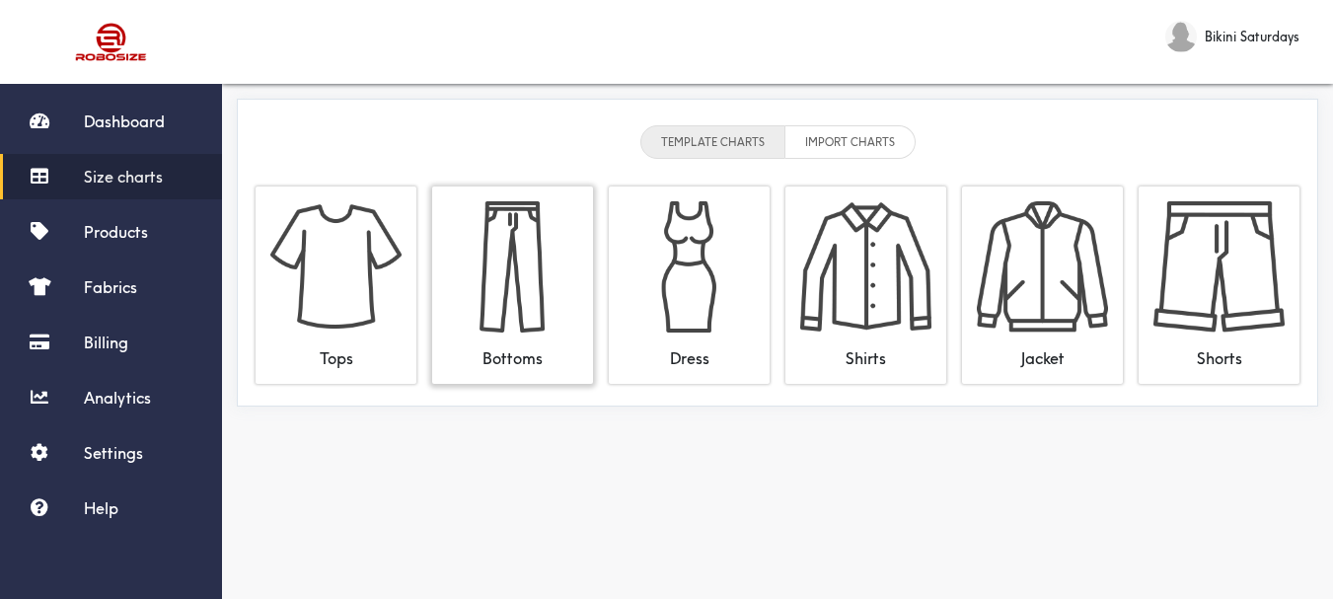
click at [496, 284] on img at bounding box center [512, 266] width 131 height 131
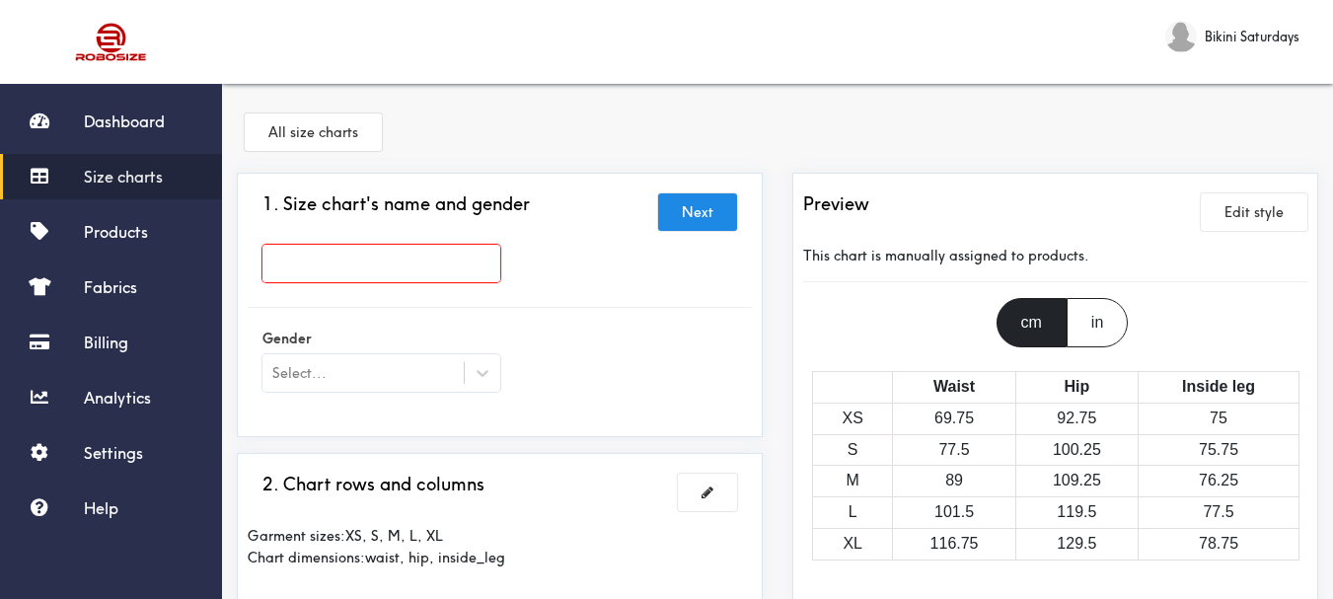
click at [272, 268] on input "text" at bounding box center [382, 264] width 238 height 38
paste input "Day Dream Believer Skirt"
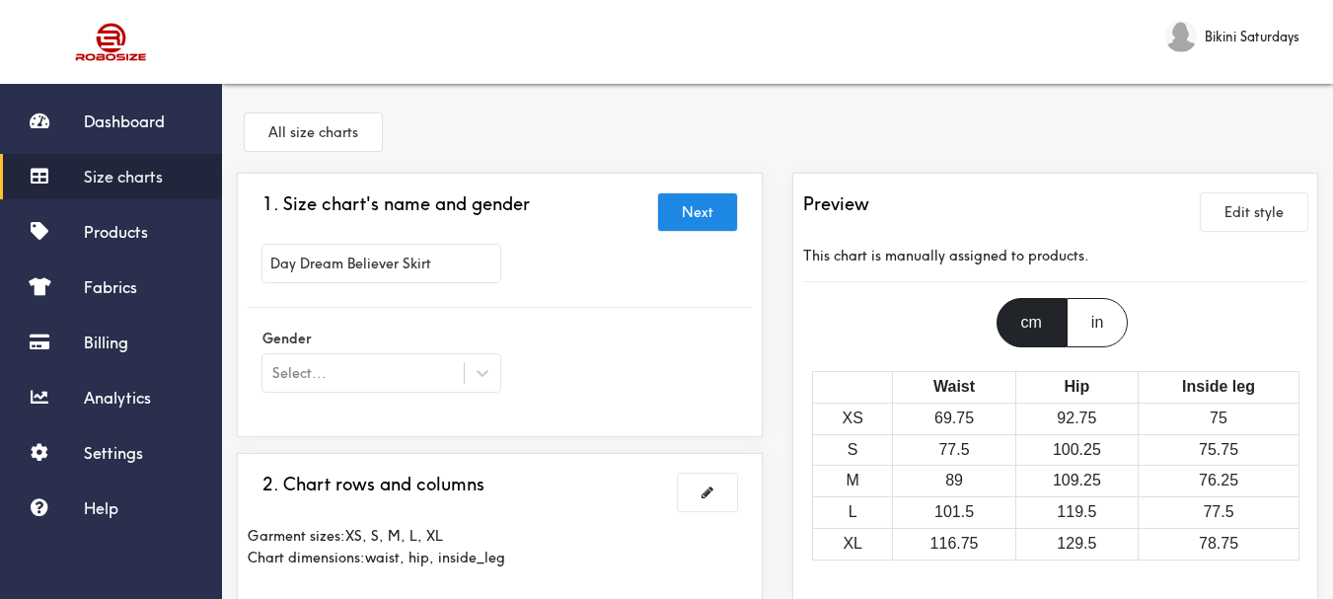
type input "Day Dream Believer Skirt"
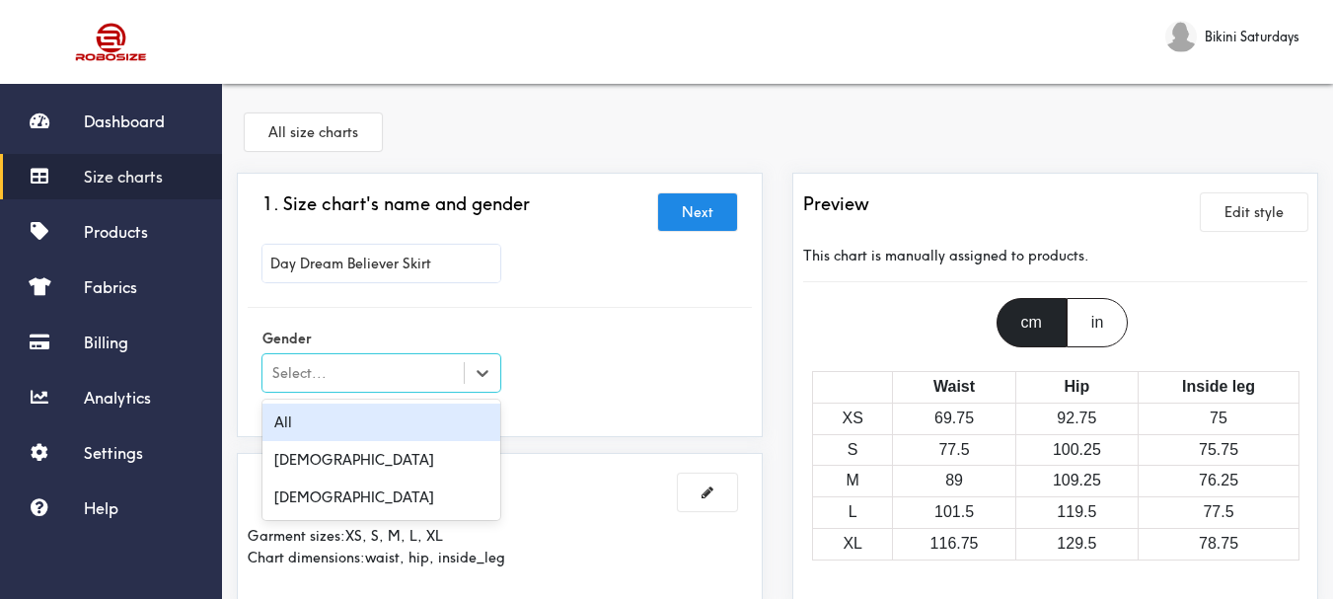
click at [304, 376] on div "Select..." at bounding box center [299, 373] width 54 height 22
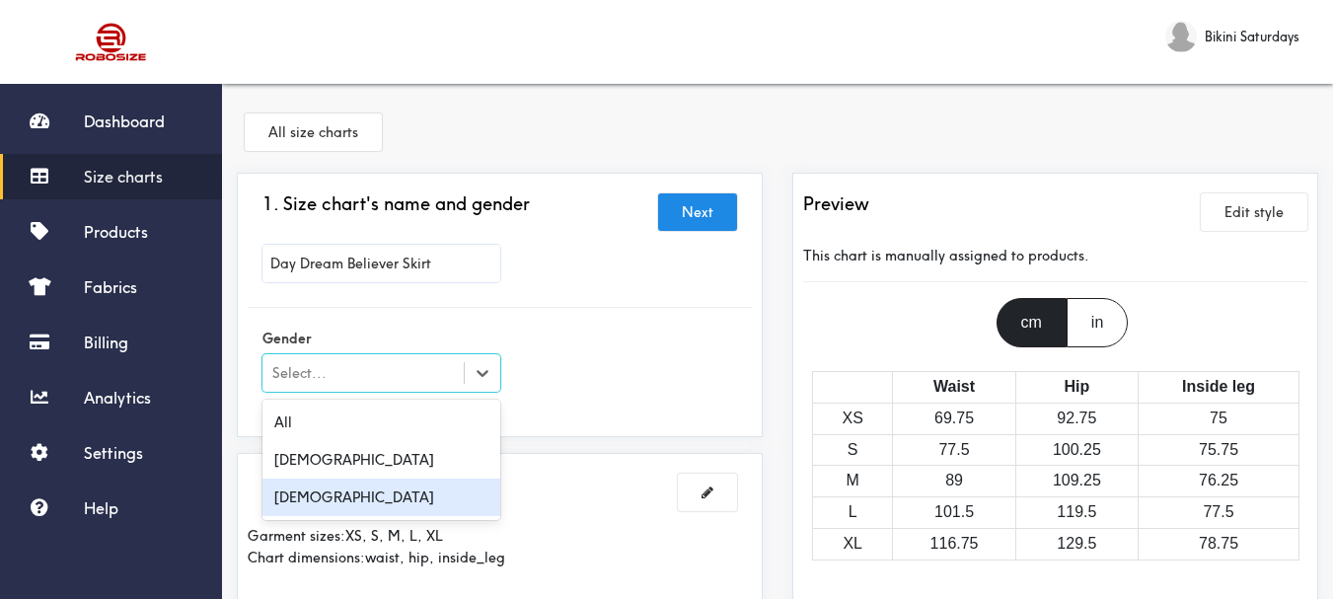
click at [292, 488] on div "[DEMOGRAPHIC_DATA]" at bounding box center [382, 498] width 238 height 38
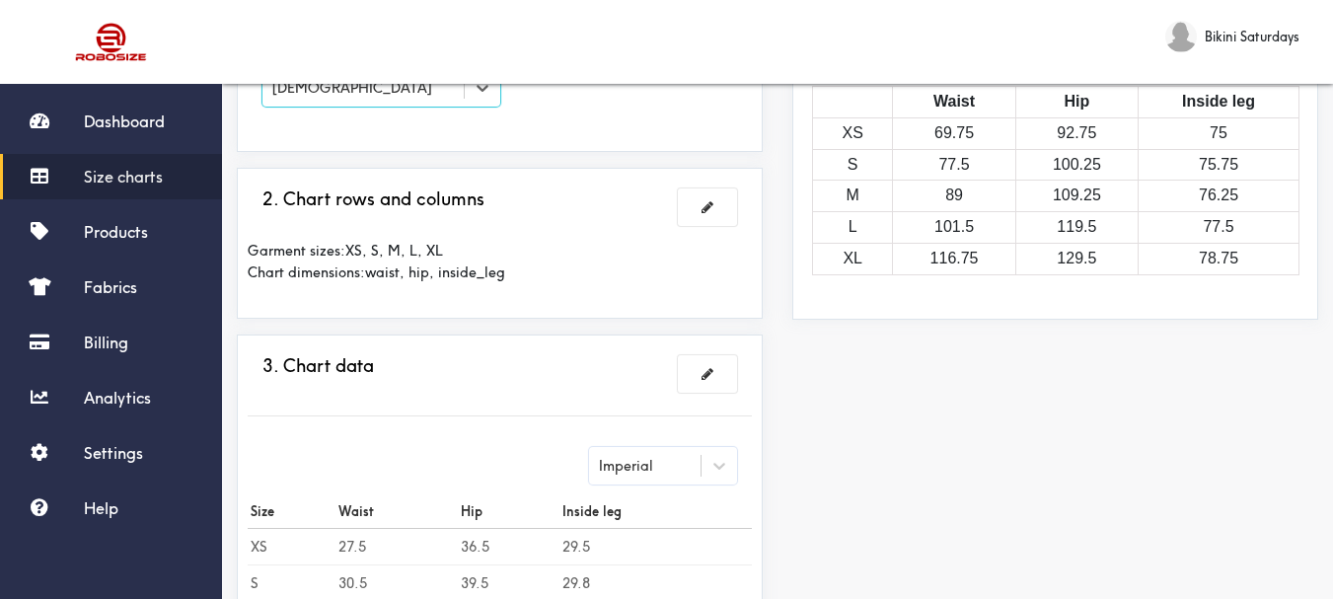
scroll to position [296, 0]
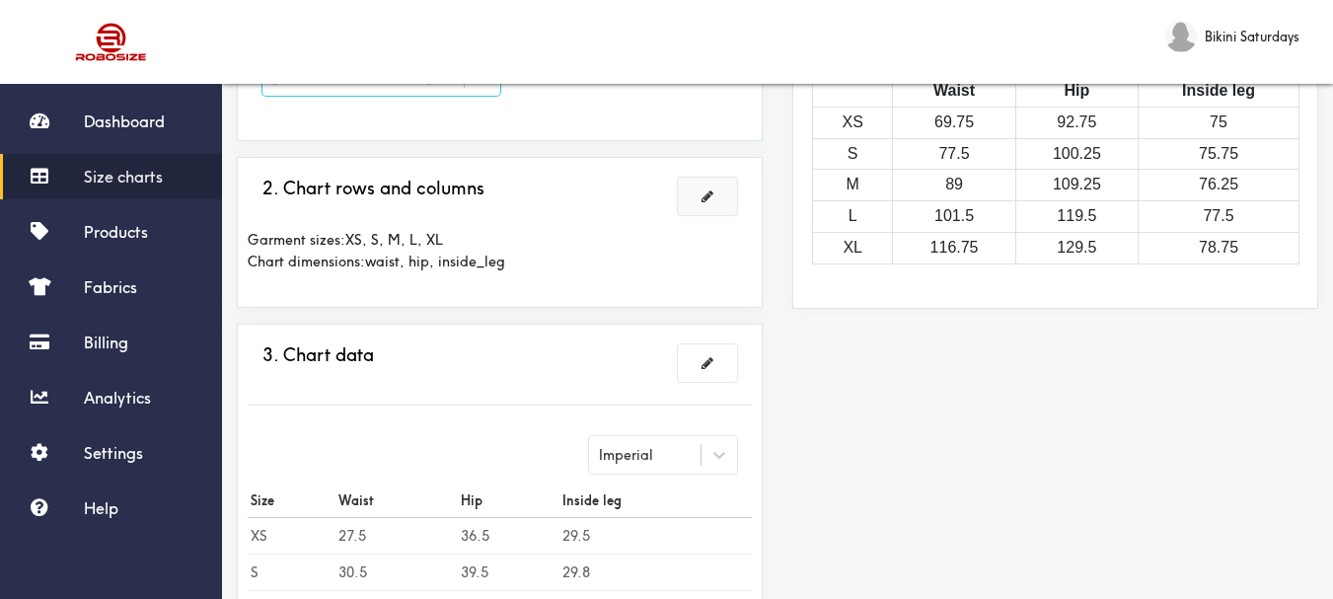
click at [691, 201] on button at bounding box center [707, 197] width 59 height 38
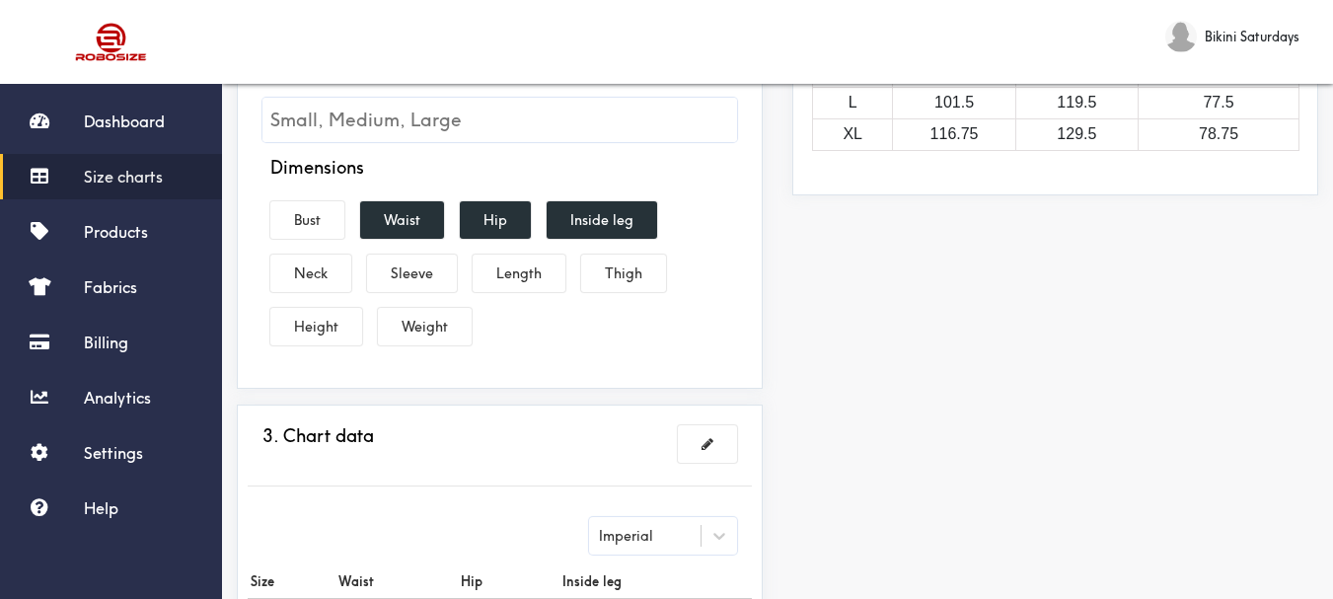
scroll to position [395, 0]
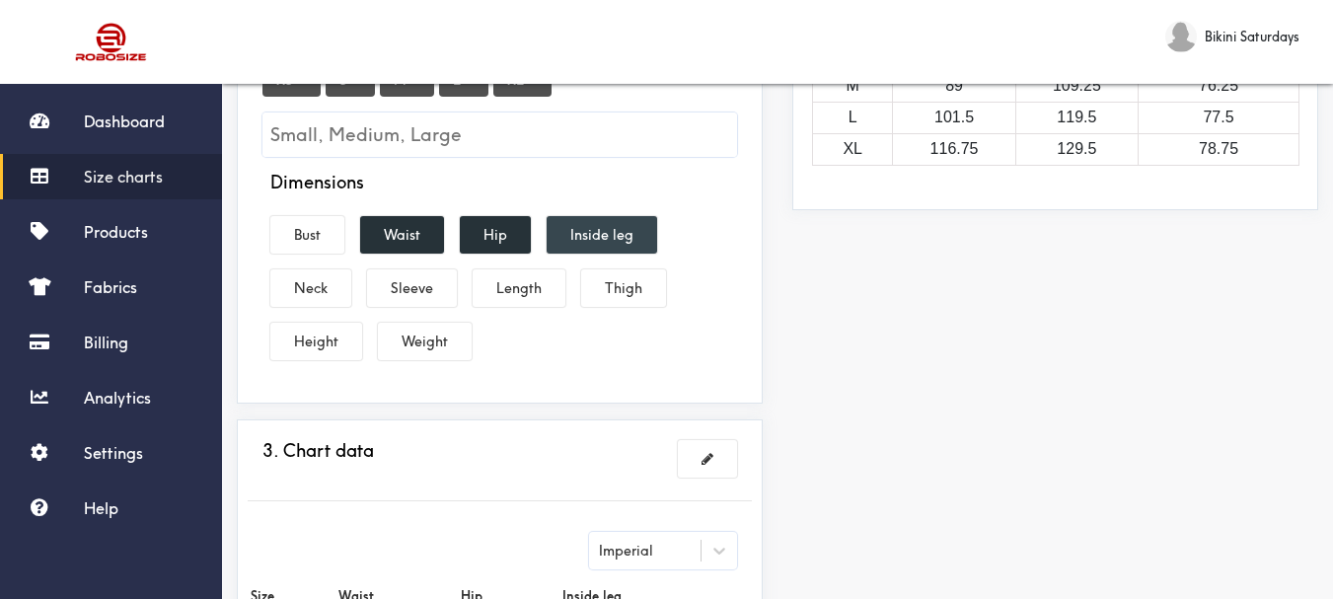
click at [612, 234] on button "Inside leg" at bounding box center [602, 235] width 111 height 38
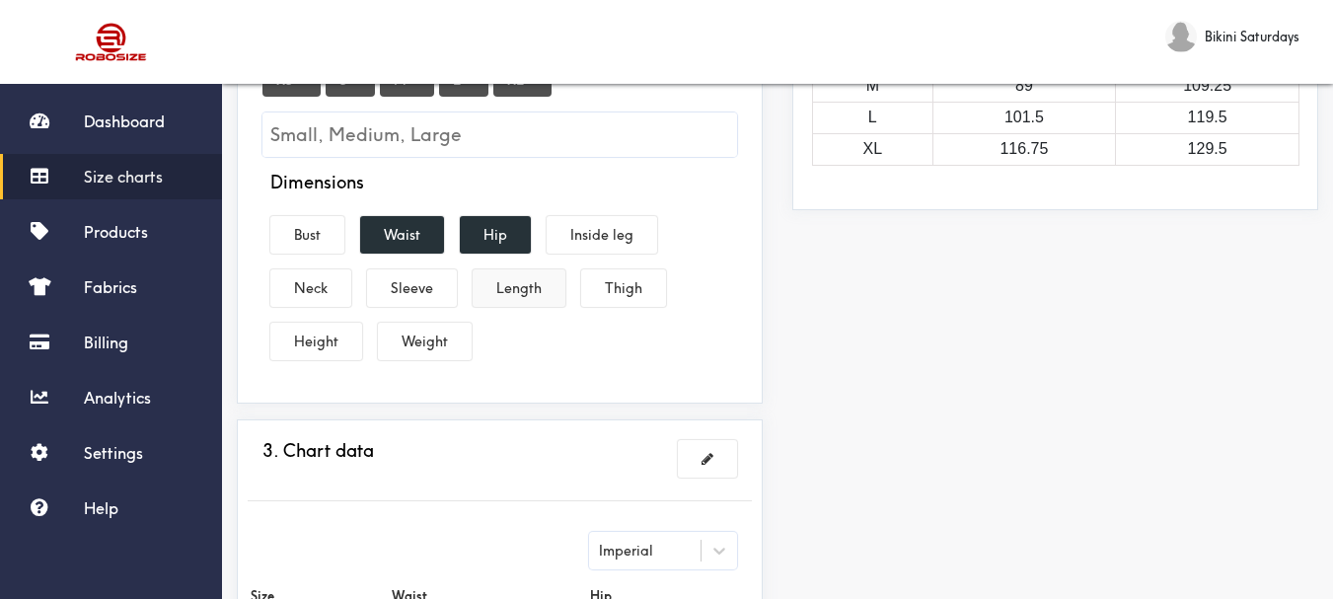
click at [508, 285] on button "Length" at bounding box center [519, 288] width 93 height 38
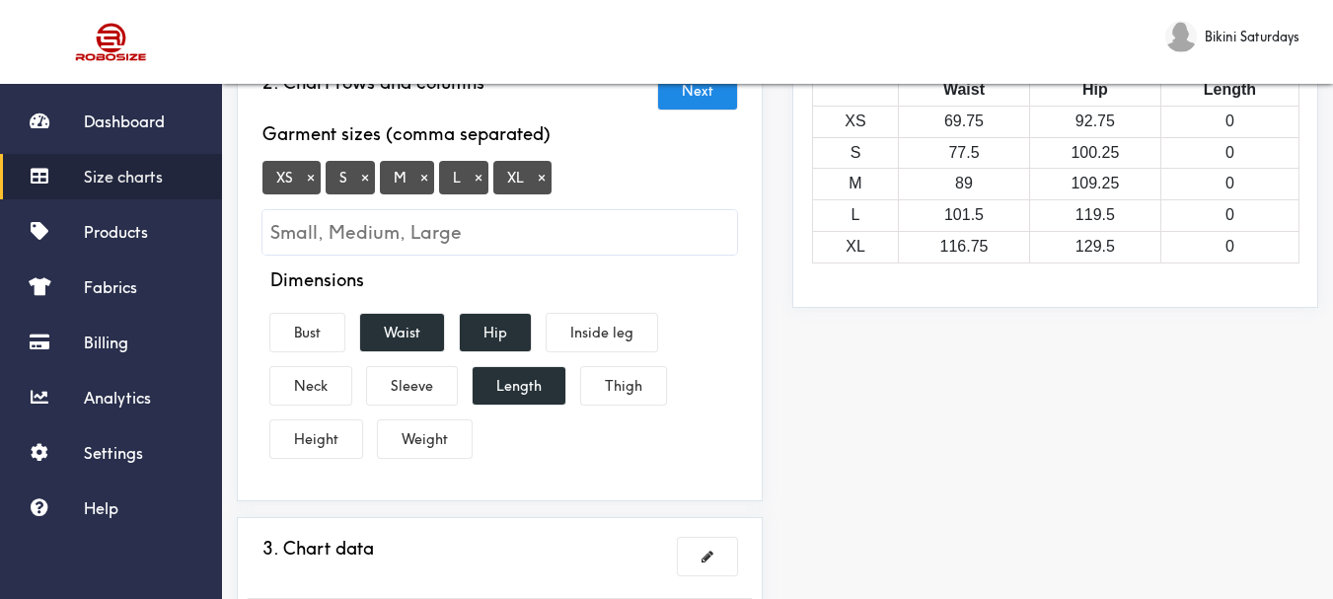
scroll to position [296, 0]
click at [306, 177] on button "×" at bounding box center [311, 179] width 20 height 18
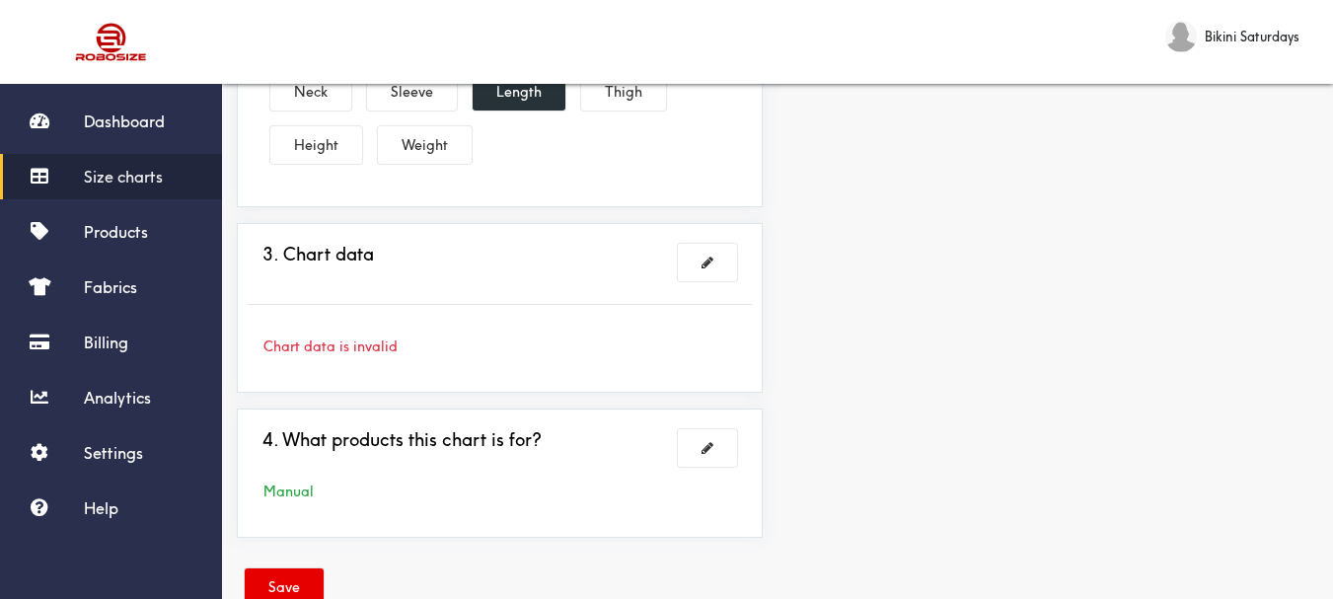
scroll to position [592, 0]
click at [313, 335] on div "Chart data is invalid" at bounding box center [500, 346] width 504 height 22
click at [725, 257] on button at bounding box center [707, 262] width 59 height 38
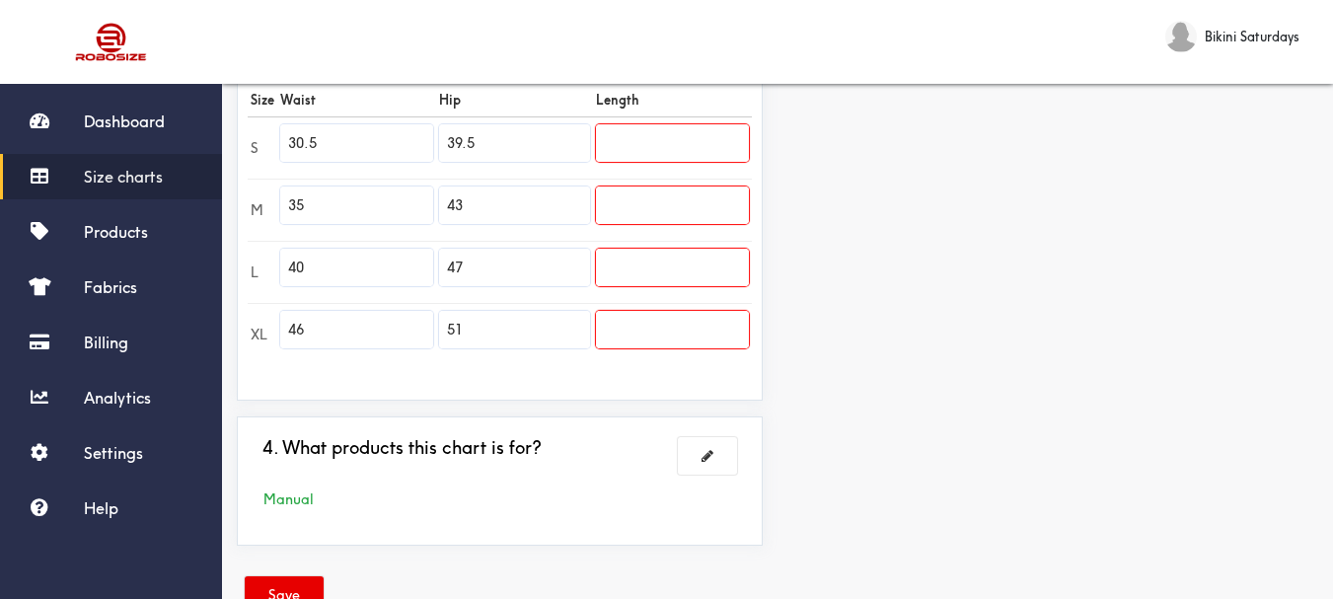
click at [322, 144] on input "30.5" at bounding box center [356, 143] width 153 height 38
paste input "text"
click at [320, 142] on input "30.5" at bounding box center [356, 143] width 153 height 38
click at [319, 144] on input "30.5" at bounding box center [356, 143] width 153 height 38
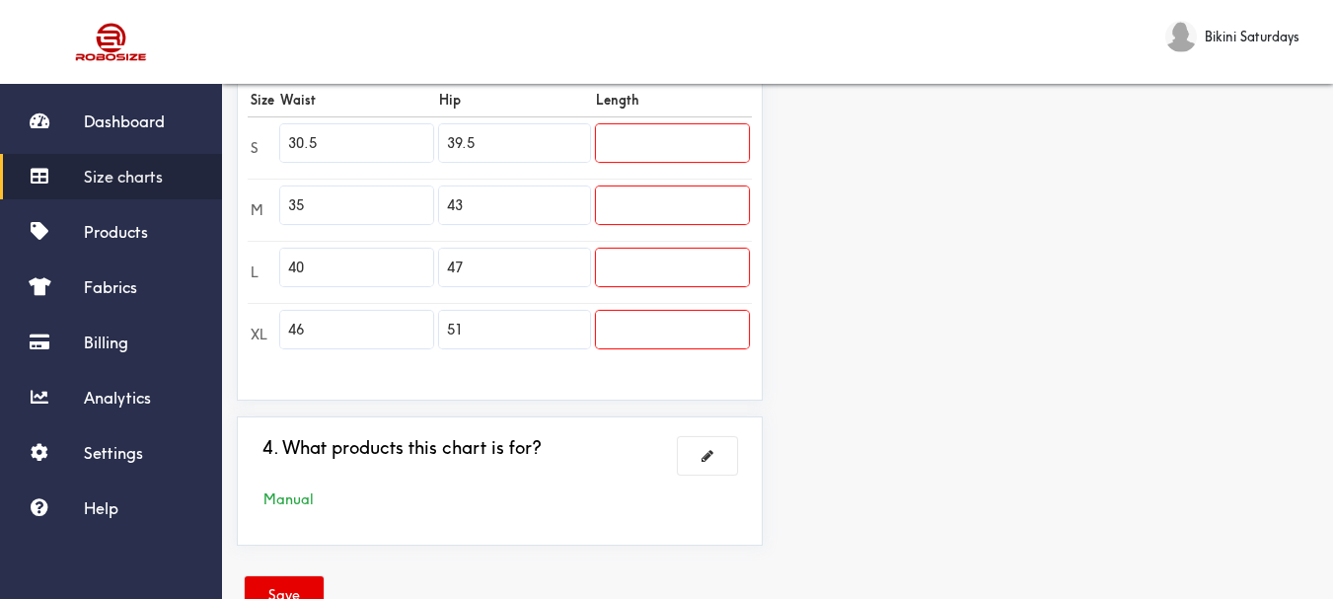
click at [284, 176] on td "30.5" at bounding box center [356, 147] width 159 height 62
click at [318, 139] on input "30.5" at bounding box center [356, 143] width 153 height 38
click at [318, 141] on input "30.5" at bounding box center [356, 143] width 153 height 38
paste input "text"
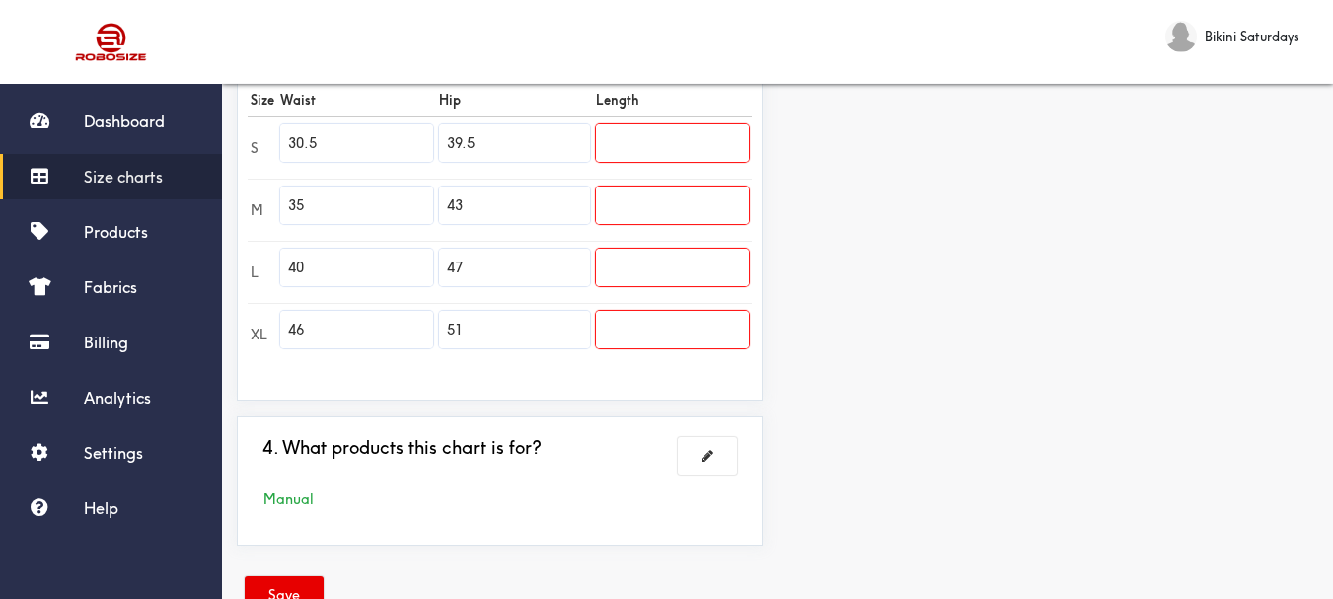
paste input "text"
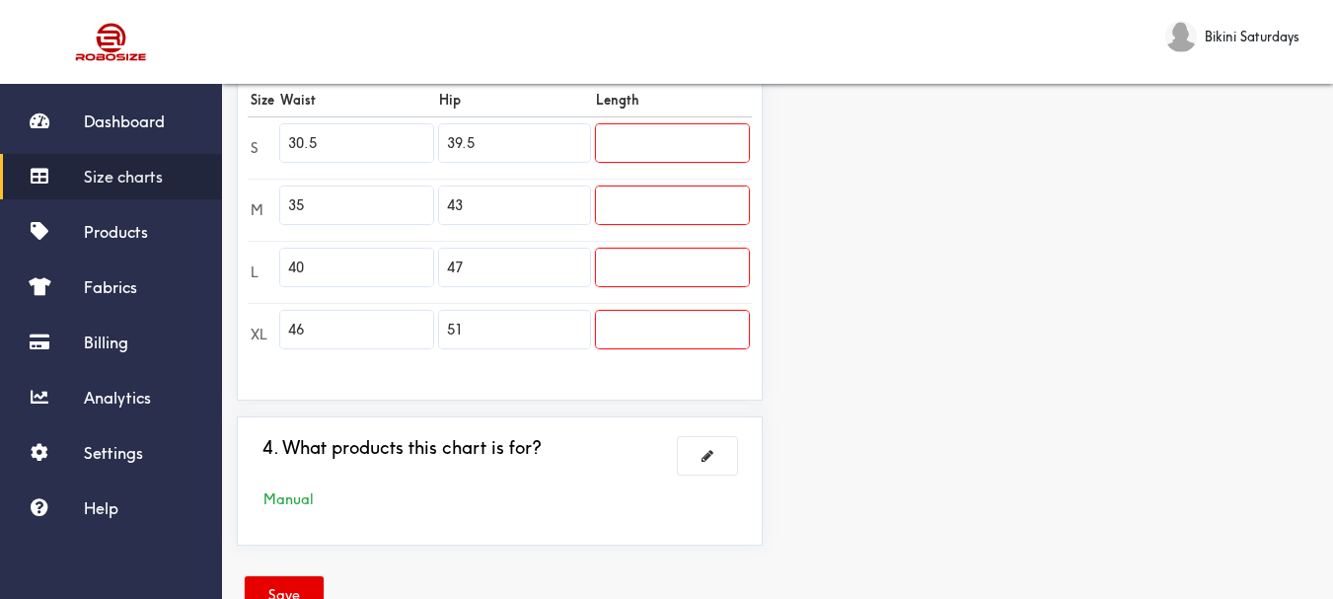
paste input "text"
click at [318, 140] on input "30.5" at bounding box center [356, 143] width 153 height 38
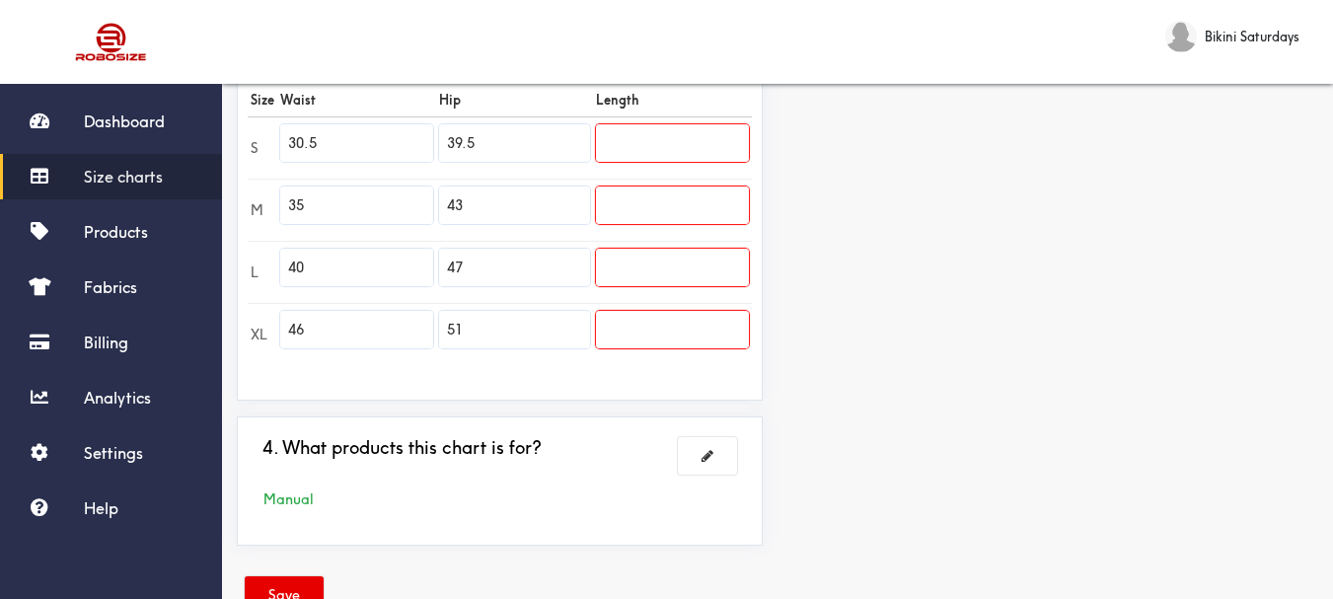
paste input "text"
paste
paste input "text"
type input "3"
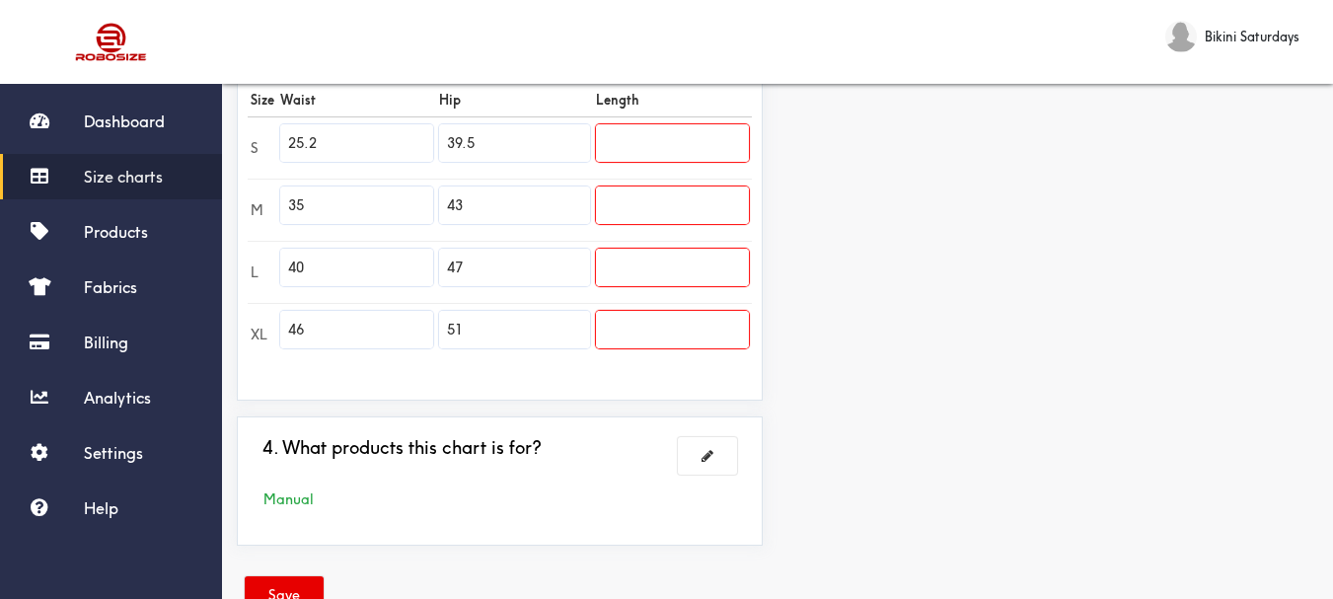
type input "25.2"
click at [311, 202] on input "35" at bounding box center [356, 206] width 153 height 38
paste input "26.8"
paste input "text"
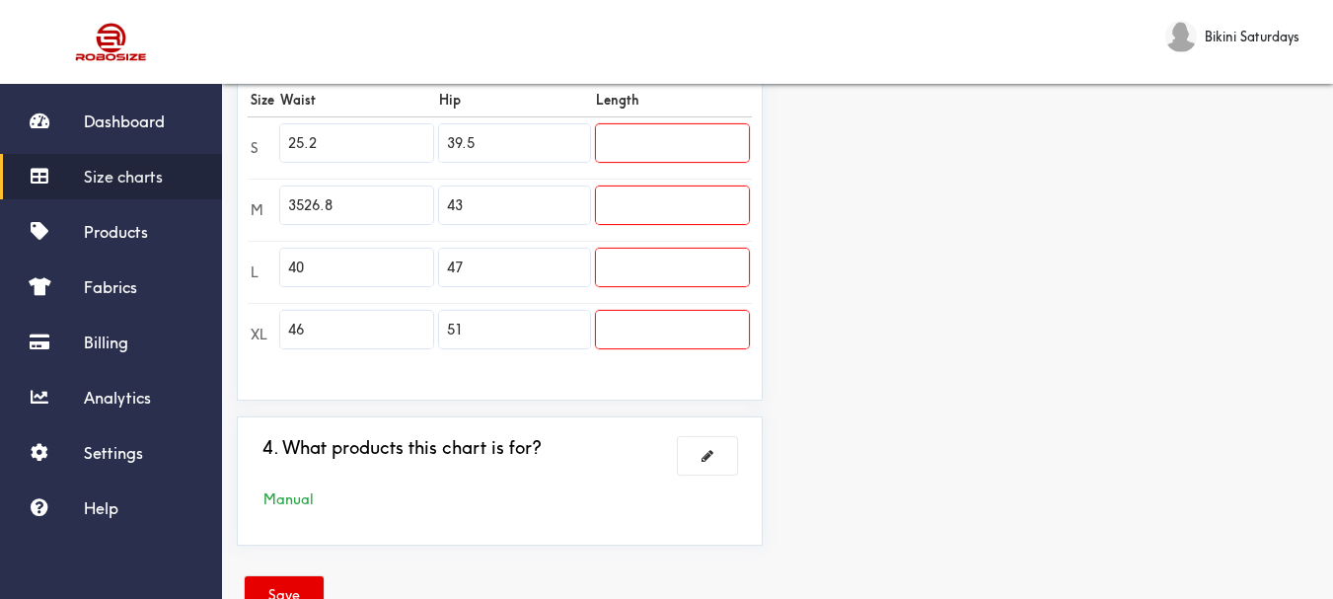
paste input "text"
click at [336, 203] on input "3526.8" at bounding box center [356, 206] width 153 height 38
type input "3"
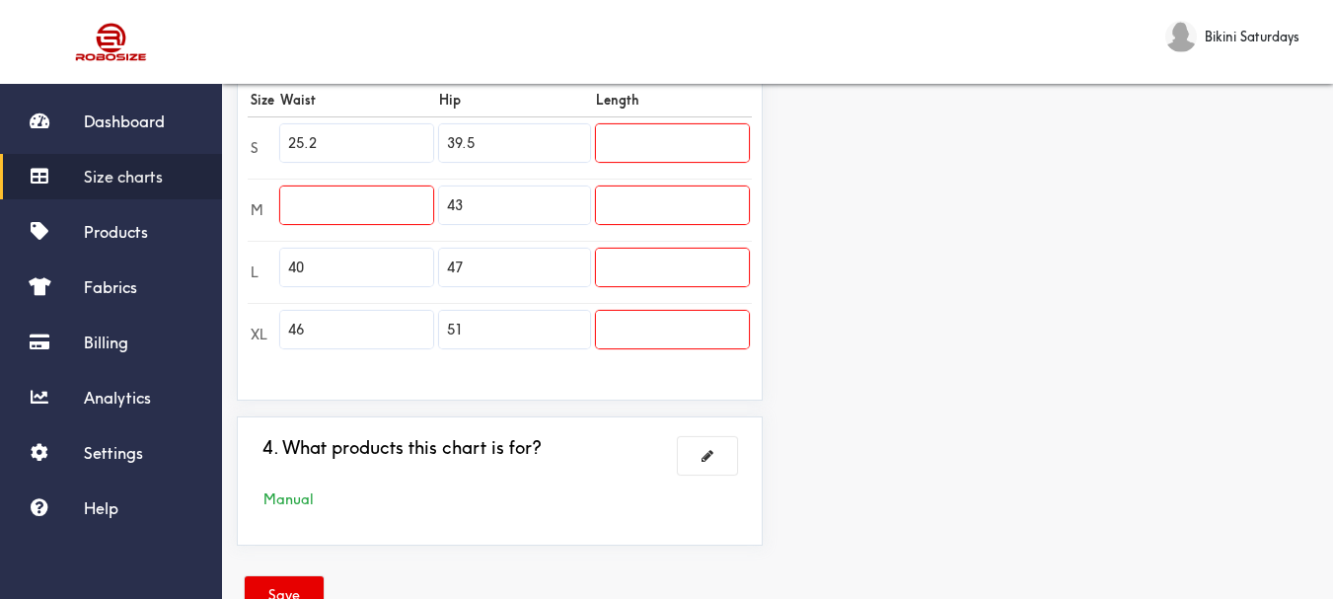
click at [287, 200] on input "text" at bounding box center [356, 206] width 153 height 38
paste input "26.8"
type input "26.8"
click at [310, 262] on input "40" at bounding box center [356, 268] width 153 height 38
paste input "28.3"
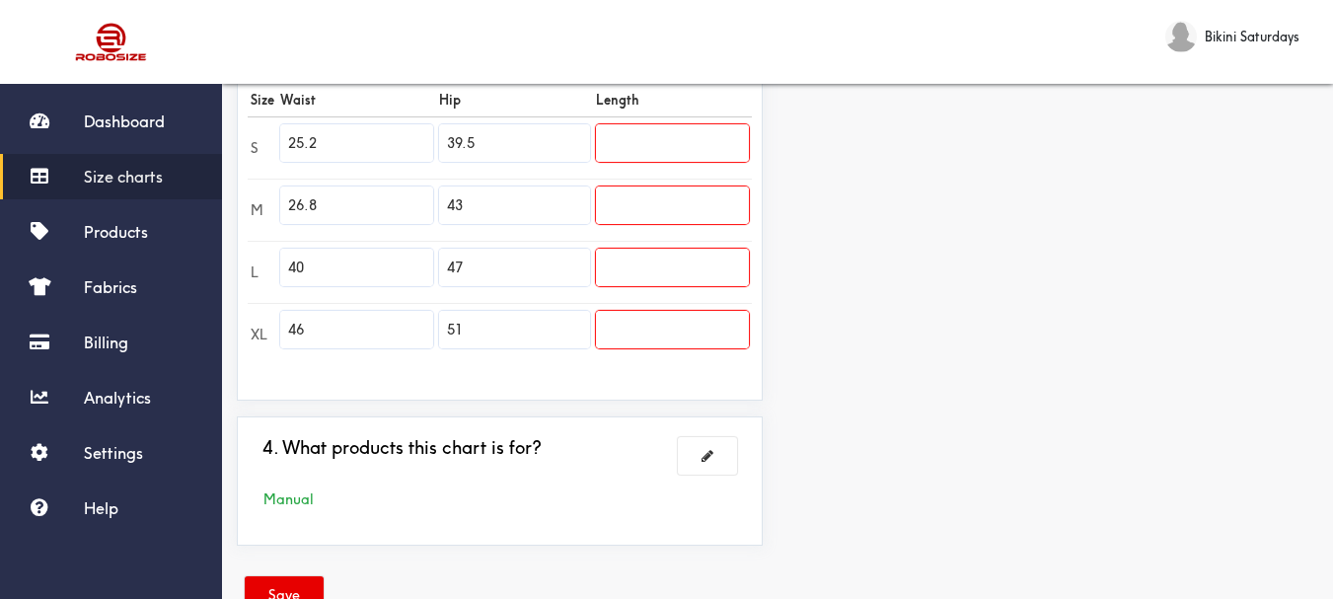
type input "4"
paste input "28.3"
type input "2"
click at [312, 342] on input "46" at bounding box center [356, 330] width 153 height 38
click at [297, 272] on input "2" at bounding box center [356, 268] width 153 height 38
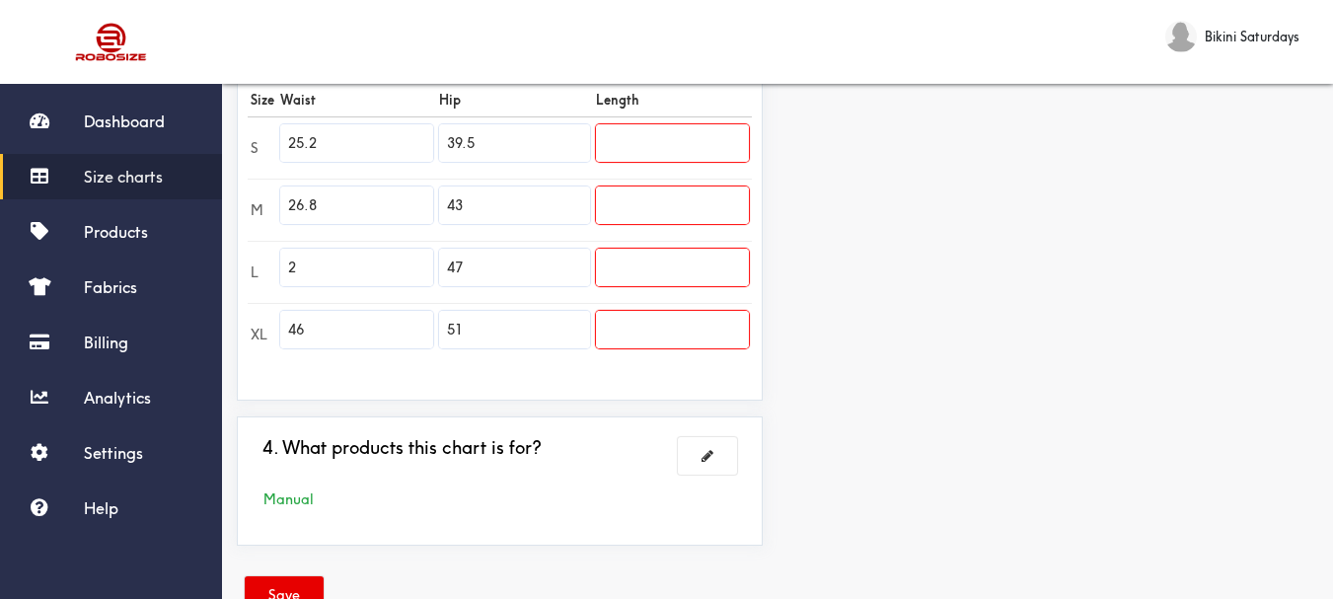
click at [295, 271] on input "2" at bounding box center [356, 268] width 153 height 38
paste input "28.3"
type input "28.3"
click at [307, 330] on input "46" at bounding box center [356, 330] width 153 height 38
type input "4"
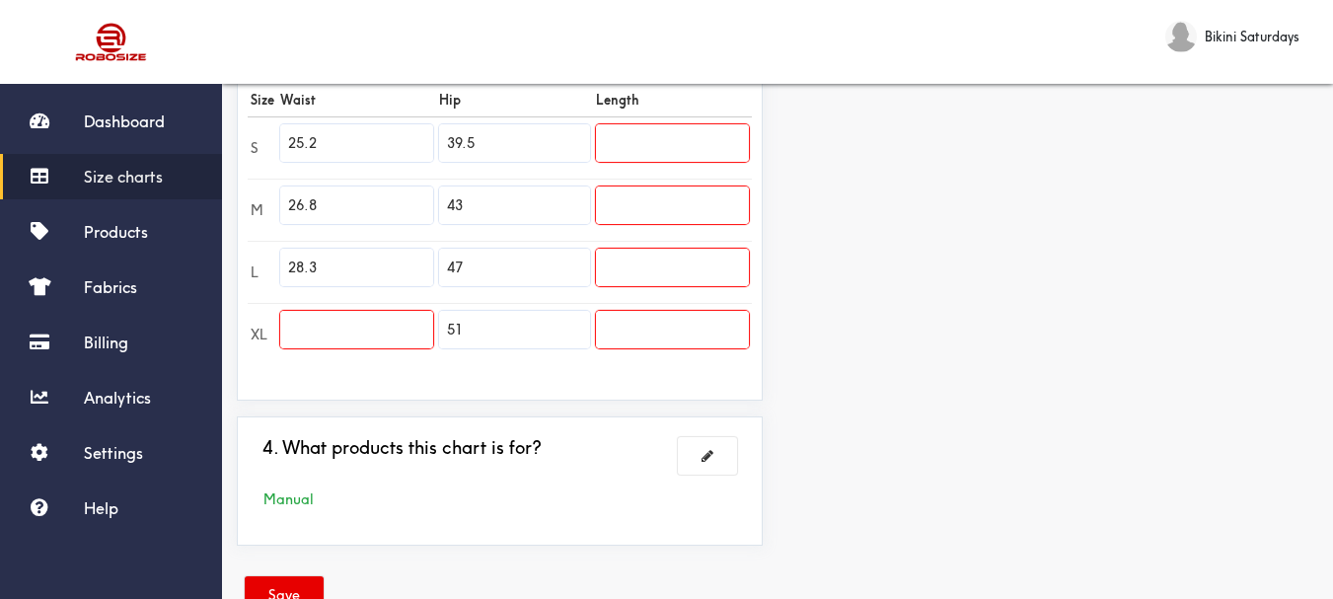
paste input "29.9"
type input "29.9"
click at [479, 143] on input "39.5" at bounding box center [514, 143] width 151 height 38
type input "3"
click at [463, 144] on input "text" at bounding box center [514, 143] width 151 height 38
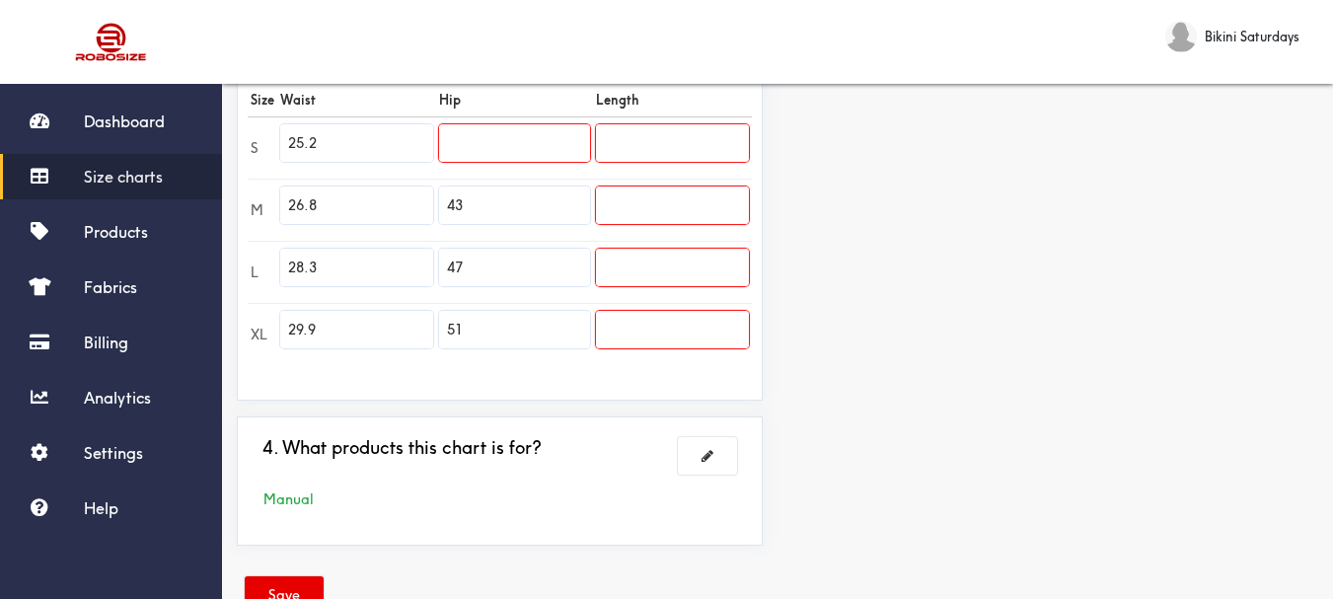
paste input "34.6"
type input "34.6"
click at [467, 200] on input "43" at bounding box center [514, 206] width 151 height 38
type input "4"
paste input "36.2"
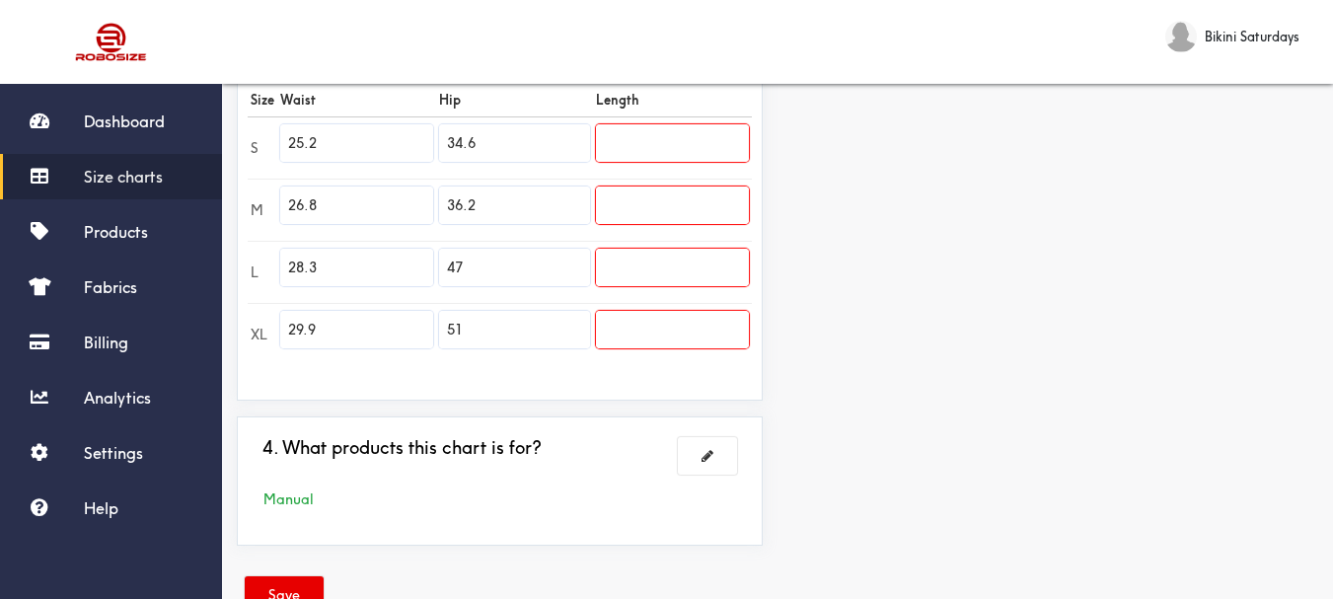
type input "36.2"
click at [466, 265] on input "47" at bounding box center [514, 268] width 151 height 38
type input "4"
paste input "37.8"
type input "37.8"
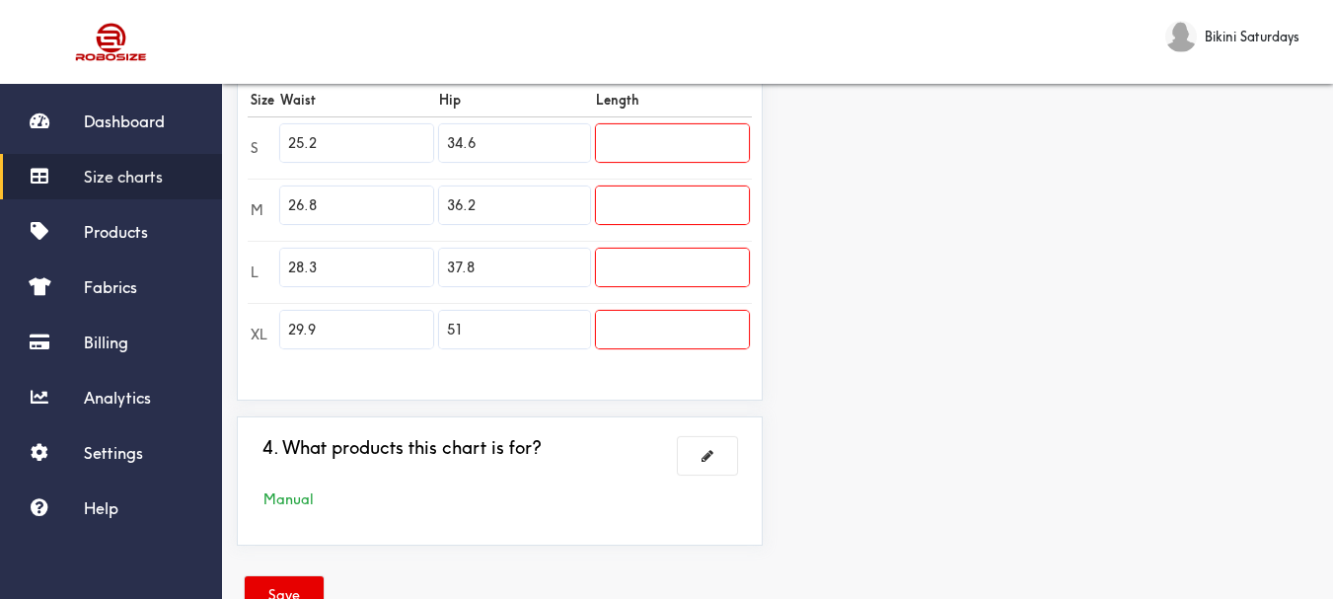
click at [466, 329] on input "51" at bounding box center [514, 330] width 151 height 38
type input "5"
click at [451, 332] on input "text" at bounding box center [514, 330] width 151 height 38
paste input "39.4"
type input "39.4"
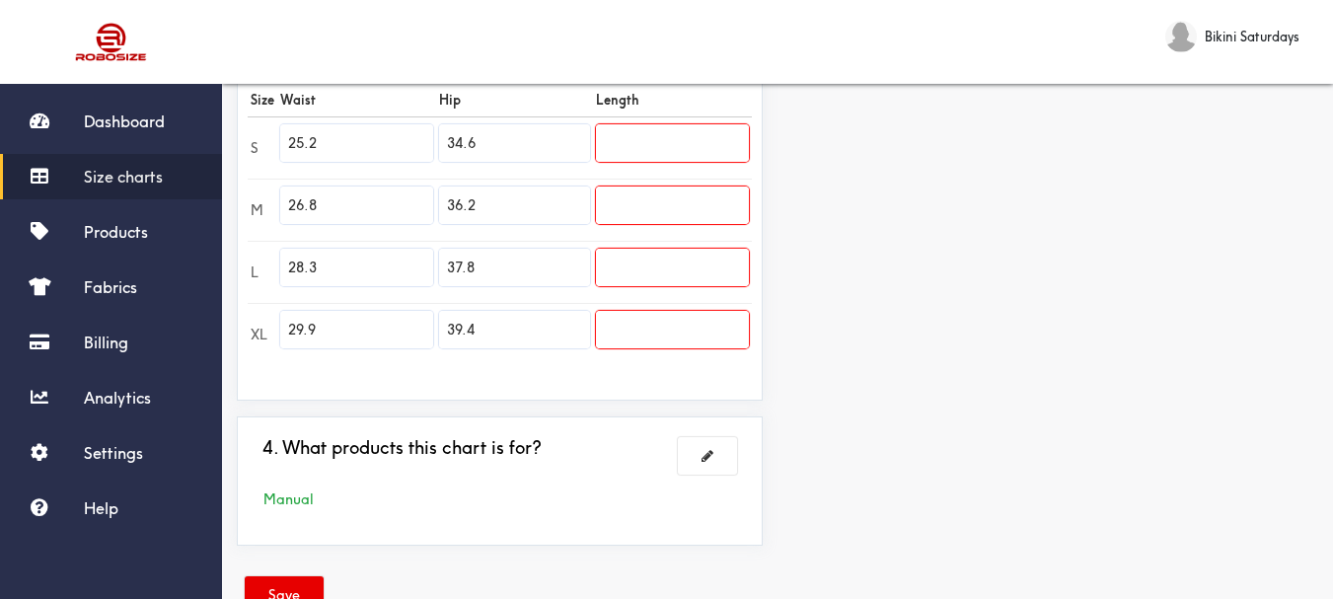
click at [621, 138] on input "text" at bounding box center [672, 143] width 153 height 38
paste input "30.3"
type input "30.3"
click at [606, 209] on input "text" at bounding box center [672, 206] width 153 height 38
paste input "30.3"
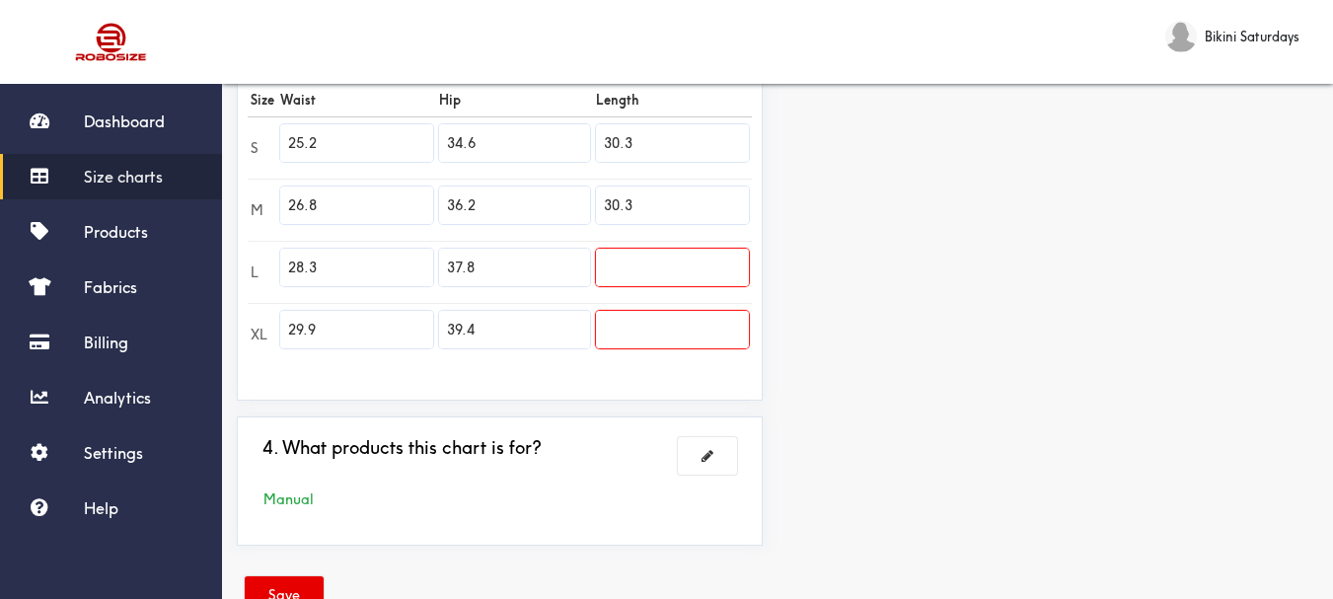
type input "30.3"
click at [609, 261] on input "text" at bounding box center [672, 268] width 153 height 38
paste input "30.7"
type input "30.7"
click at [637, 206] on input "30.3" at bounding box center [672, 206] width 153 height 38
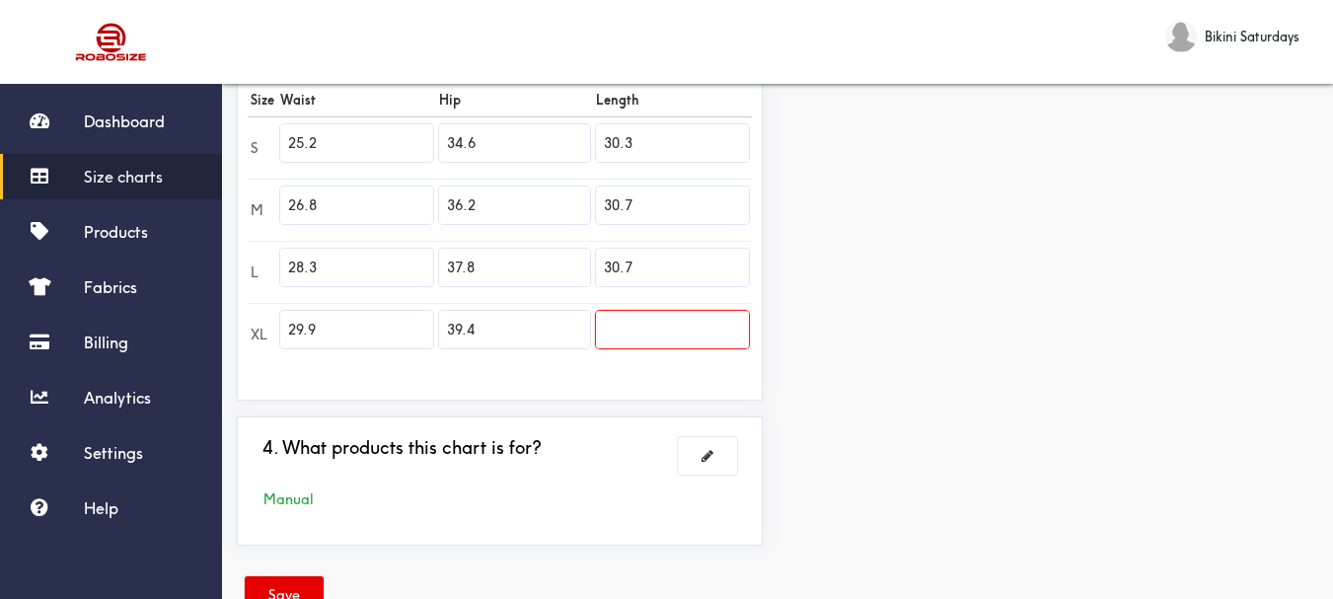
type input "30.7"
click at [626, 323] on input "text" at bounding box center [672, 330] width 153 height 38
paste input "31.1"
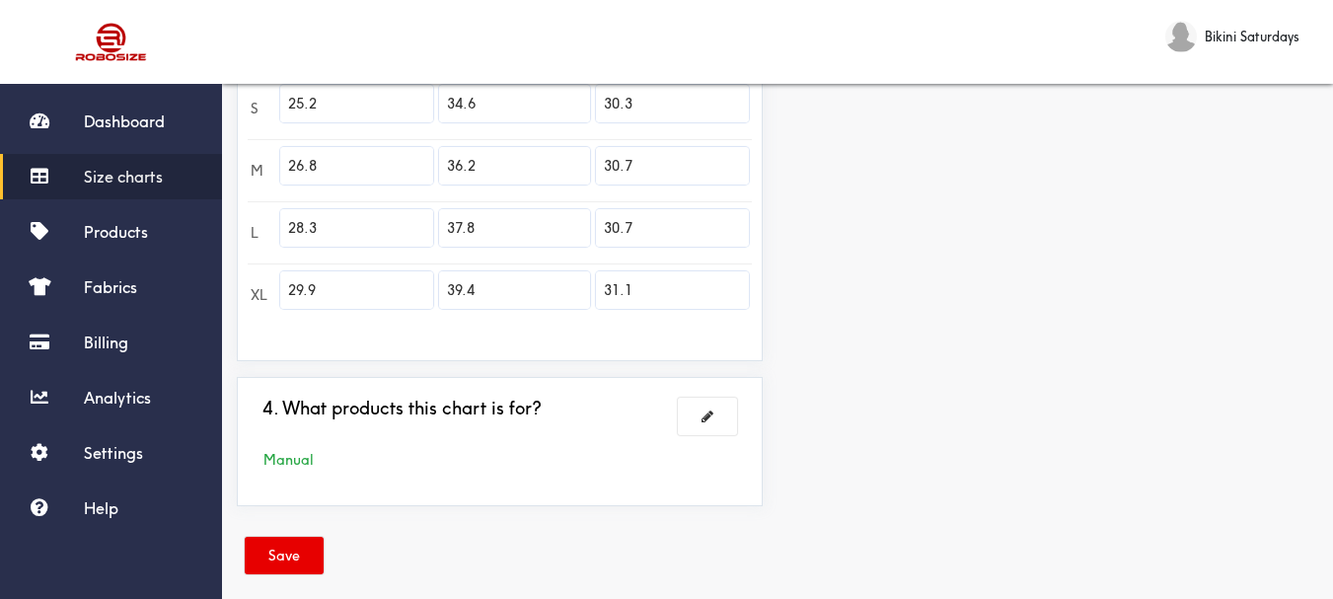
scroll to position [653, 0]
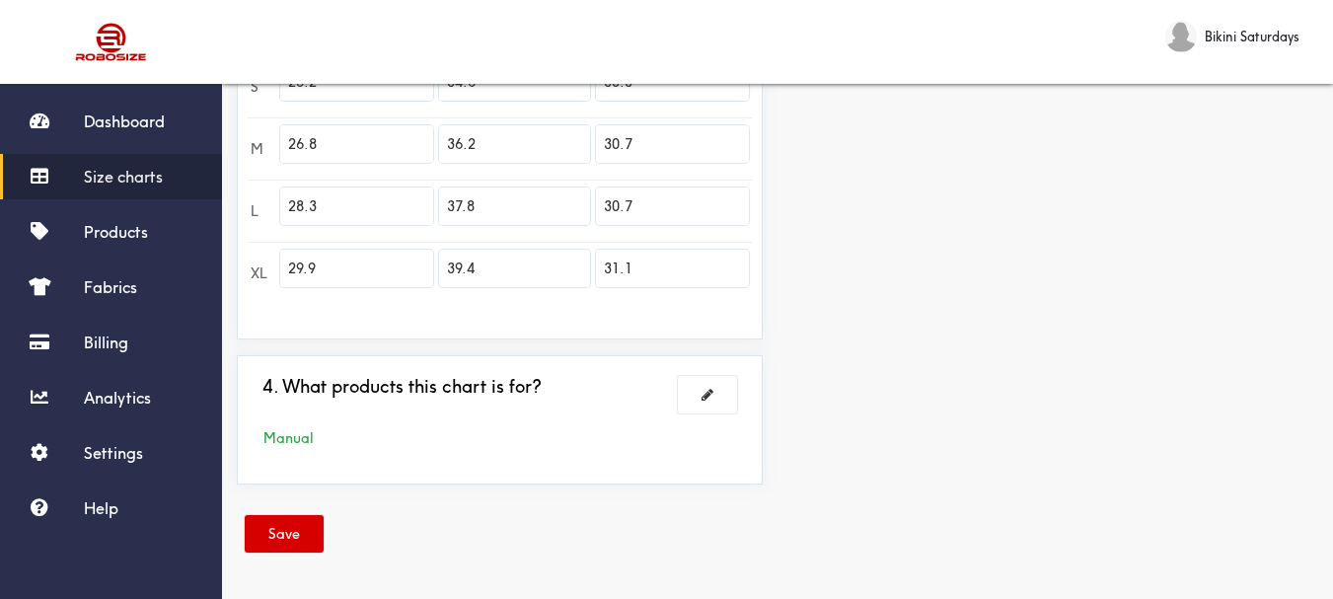
type input "31.1"
click at [277, 523] on button "Save" at bounding box center [284, 534] width 79 height 38
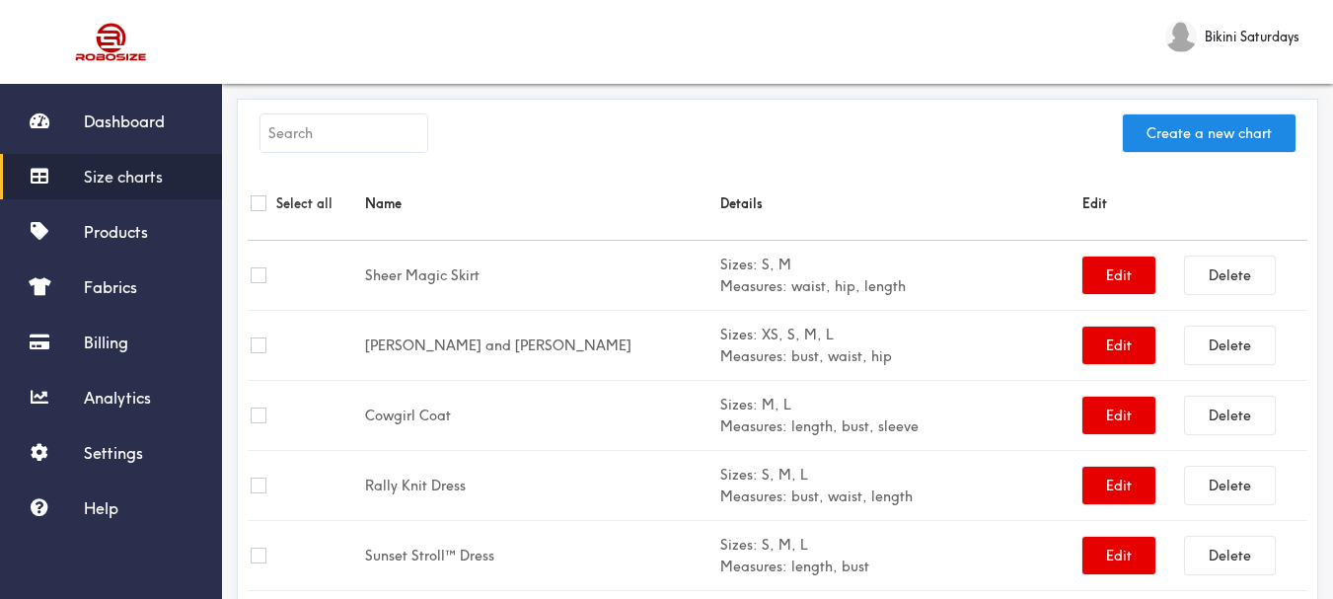
click at [87, 177] on span "Size charts" at bounding box center [123, 177] width 79 height 20
click at [1180, 136] on button "Create a new chart" at bounding box center [1209, 133] width 173 height 38
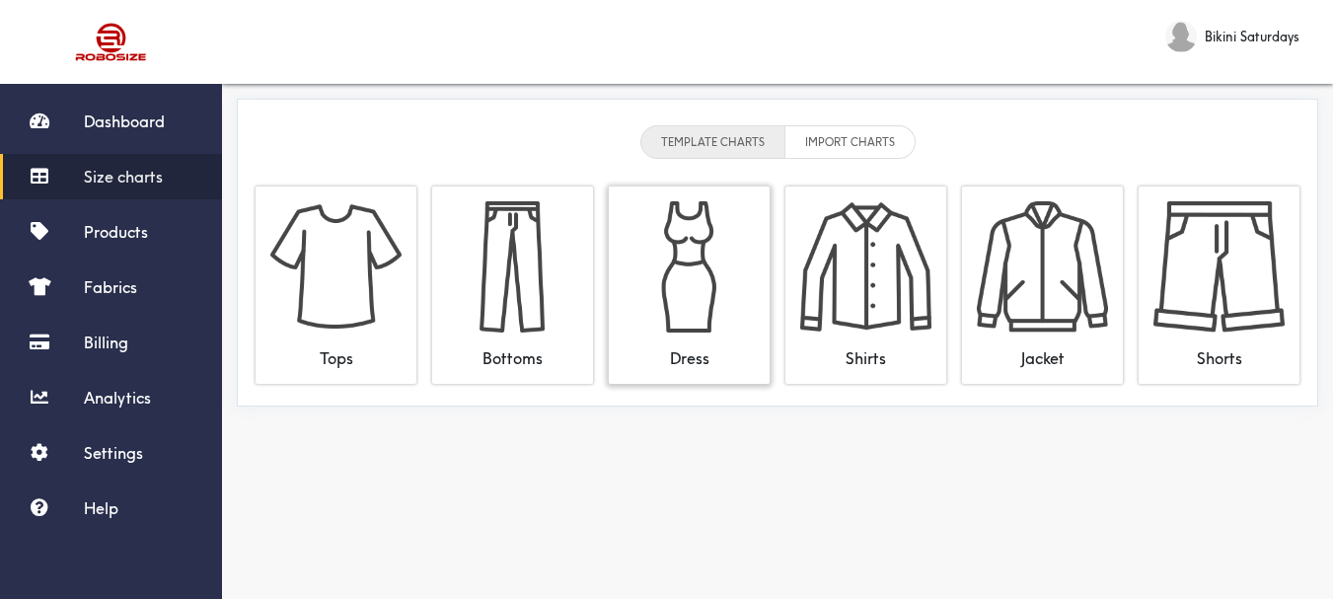
click at [682, 311] on img at bounding box center [689, 266] width 131 height 131
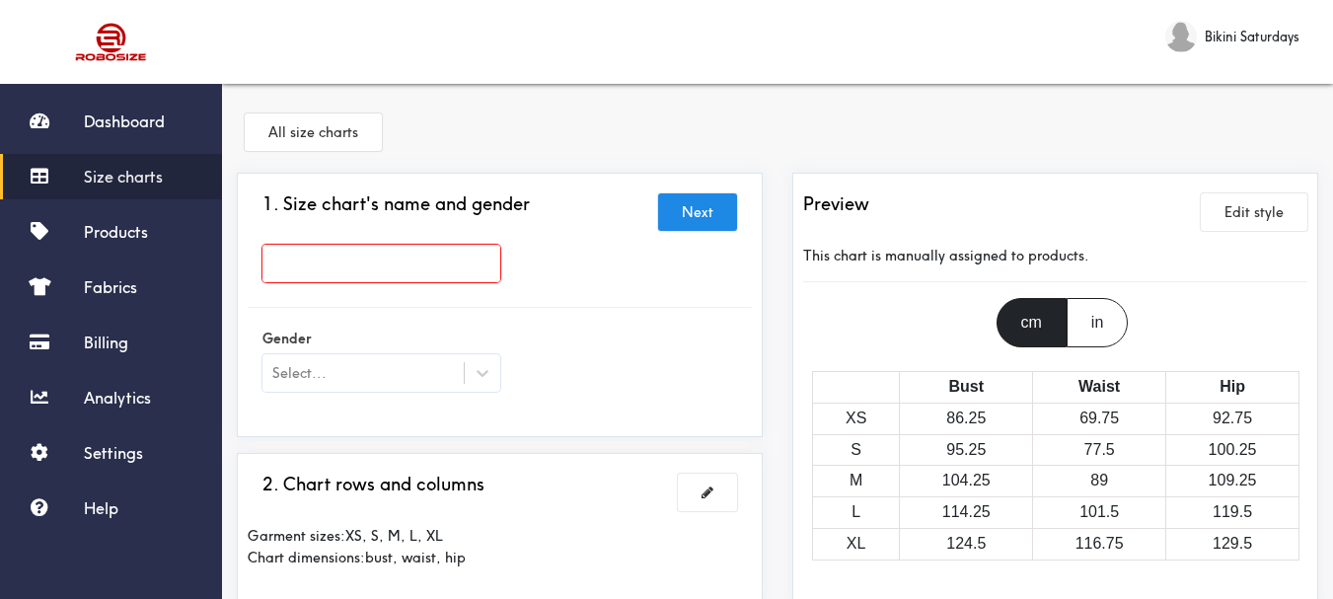
paste input "Bowie Dress"
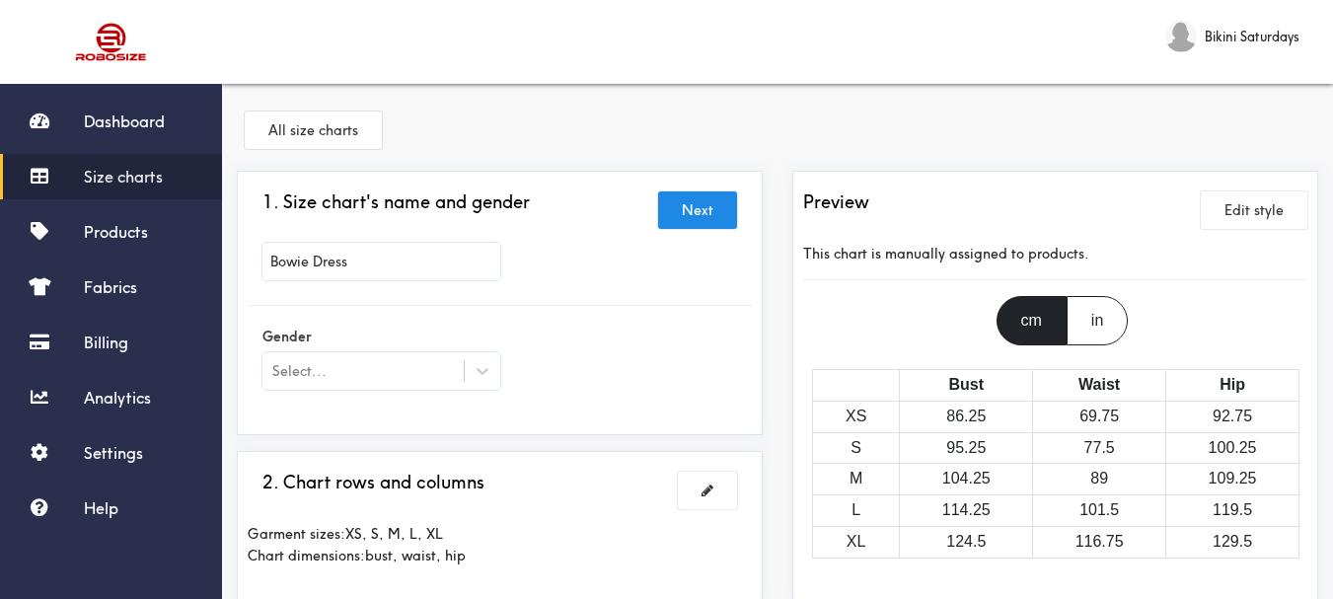
scroll to position [99, 0]
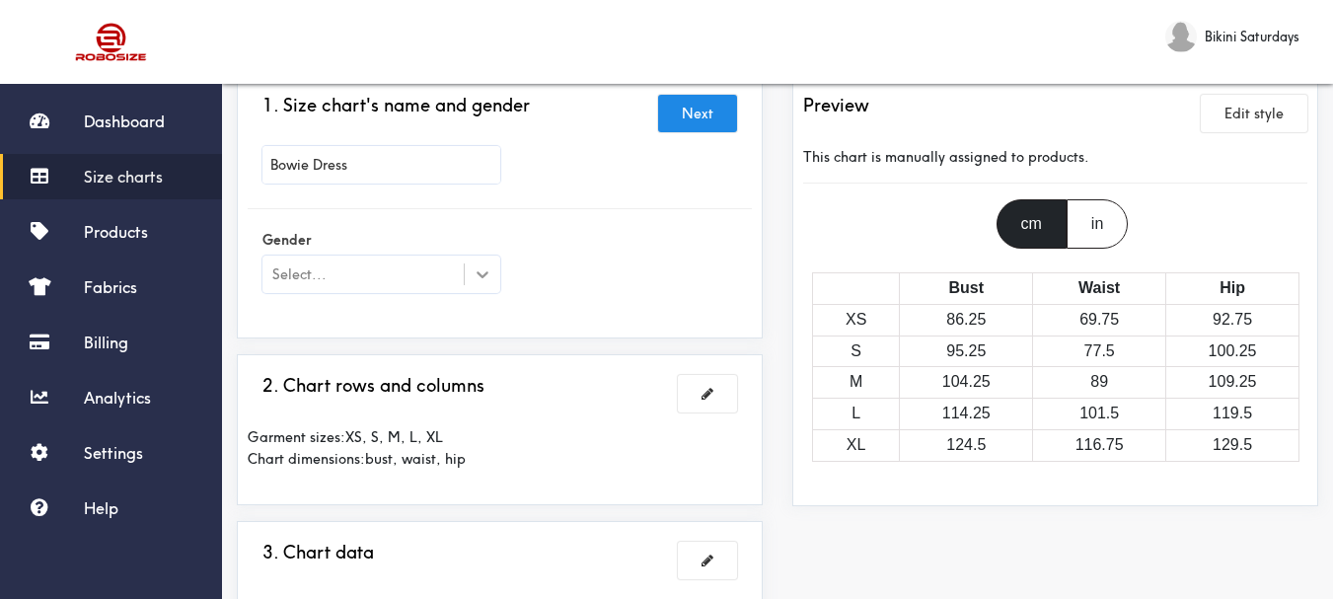
type input "Bowie Dress"
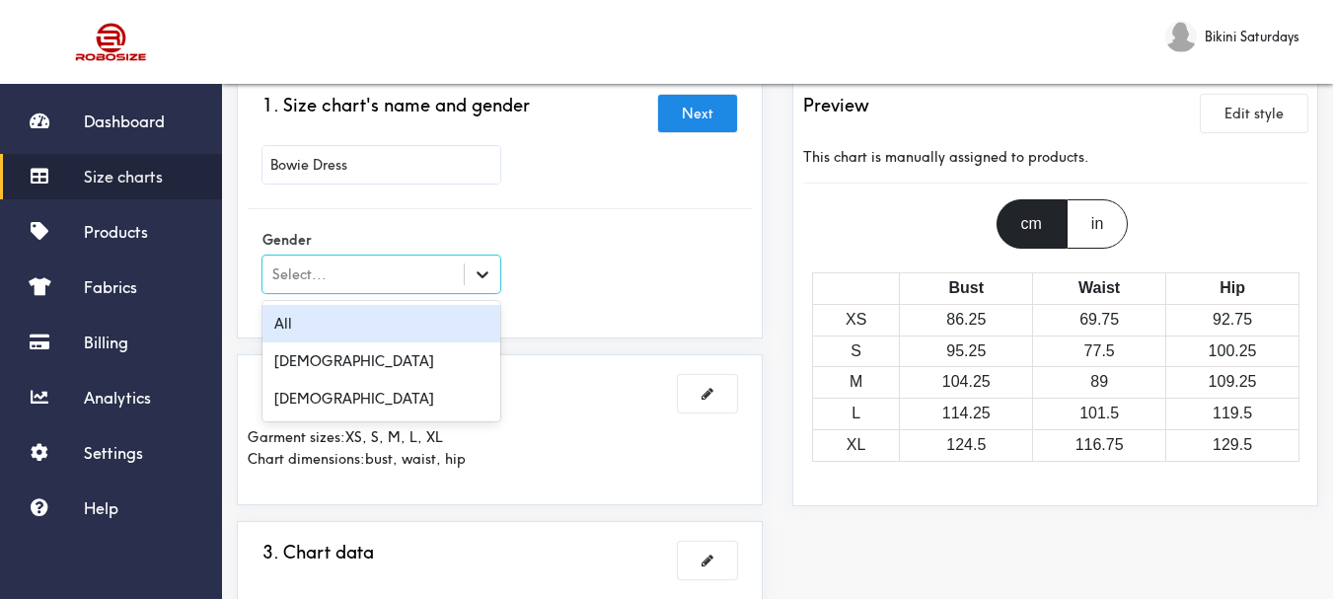
click at [469, 283] on div at bounding box center [483, 275] width 36 height 36
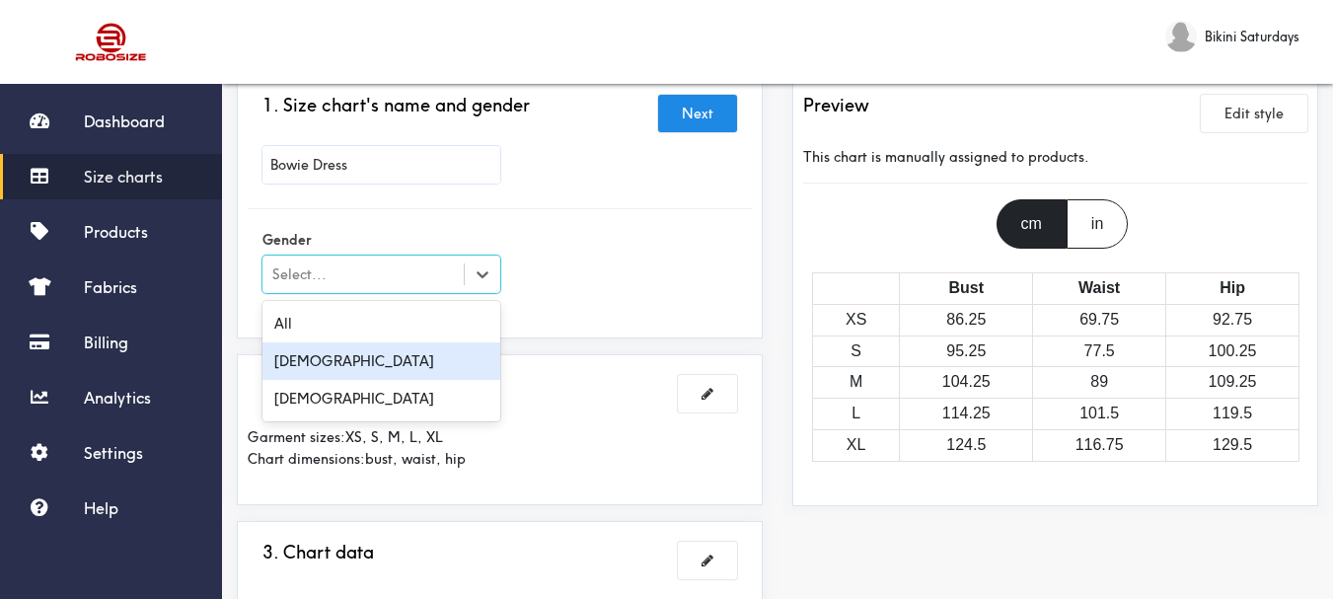
click at [613, 274] on div "Gender option Male focused, 2 of 3. 3 results available. Use Up and Down to cho…" at bounding box center [500, 263] width 504 height 79
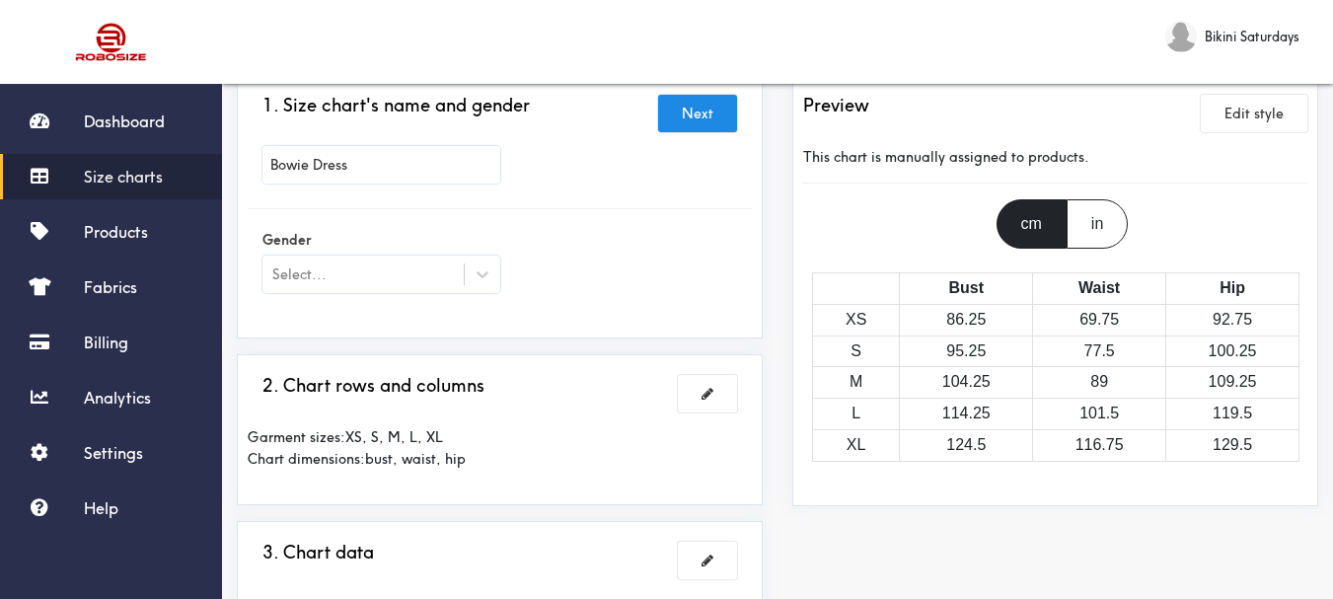
click at [154, 172] on span "Size charts" at bounding box center [123, 177] width 79 height 20
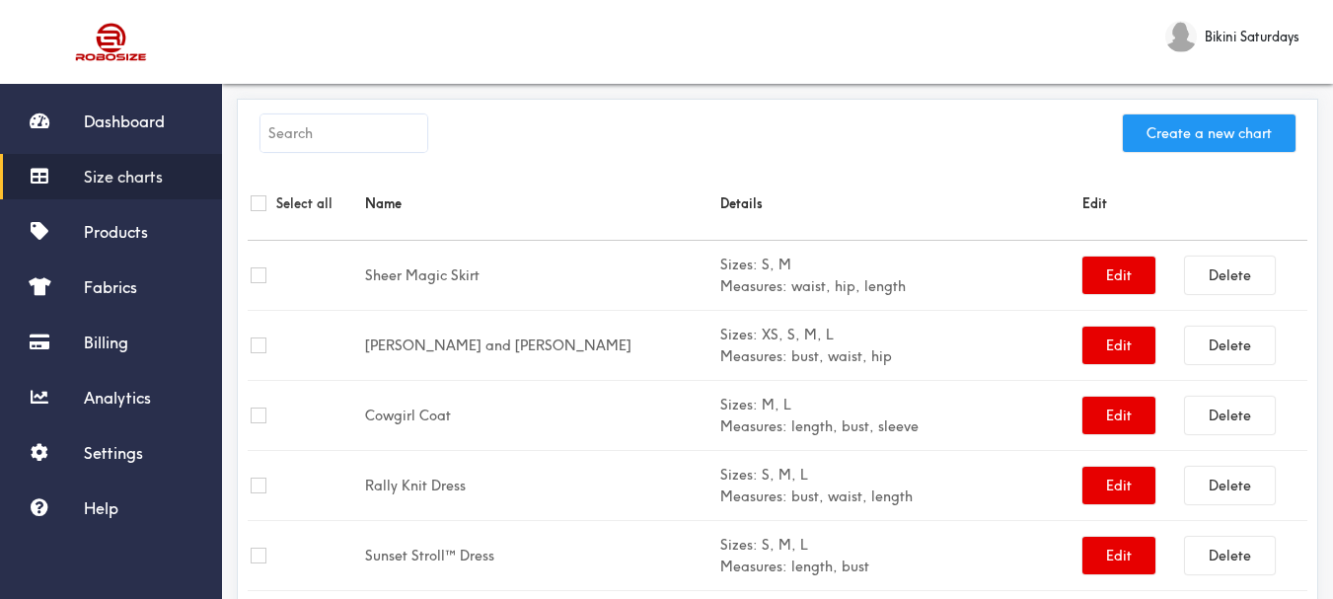
click at [1220, 139] on button "Create a new chart" at bounding box center [1209, 133] width 173 height 38
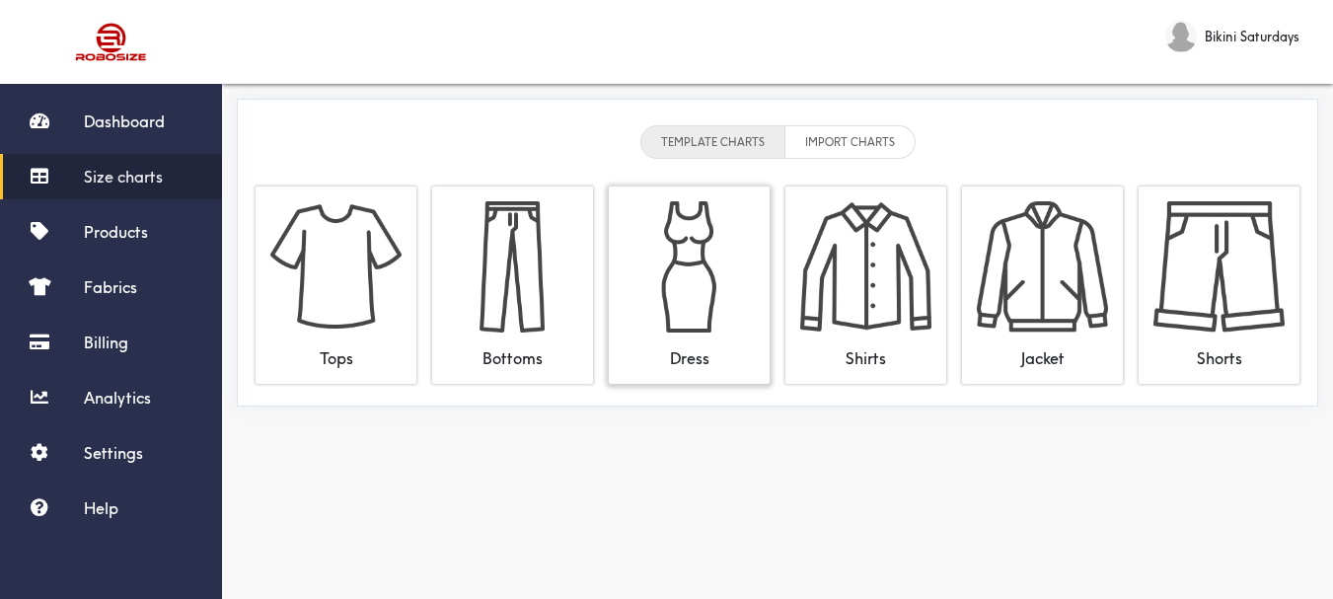
click at [711, 276] on img at bounding box center [689, 266] width 131 height 131
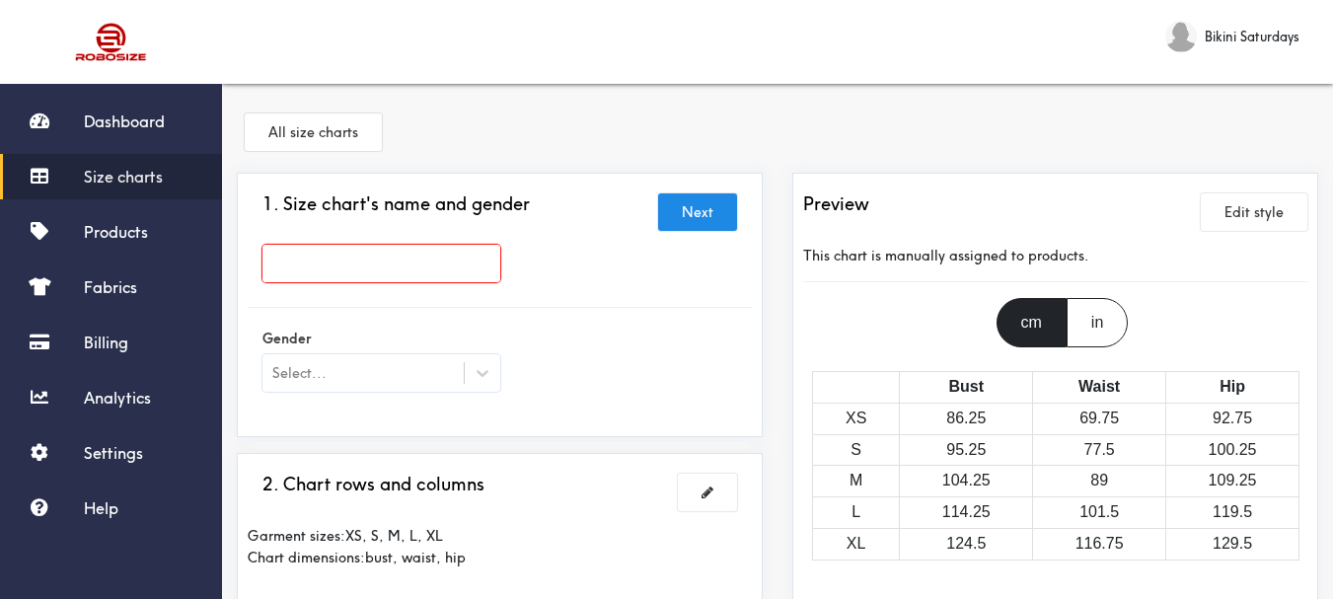
click at [478, 278] on input "text" at bounding box center [382, 264] width 238 height 38
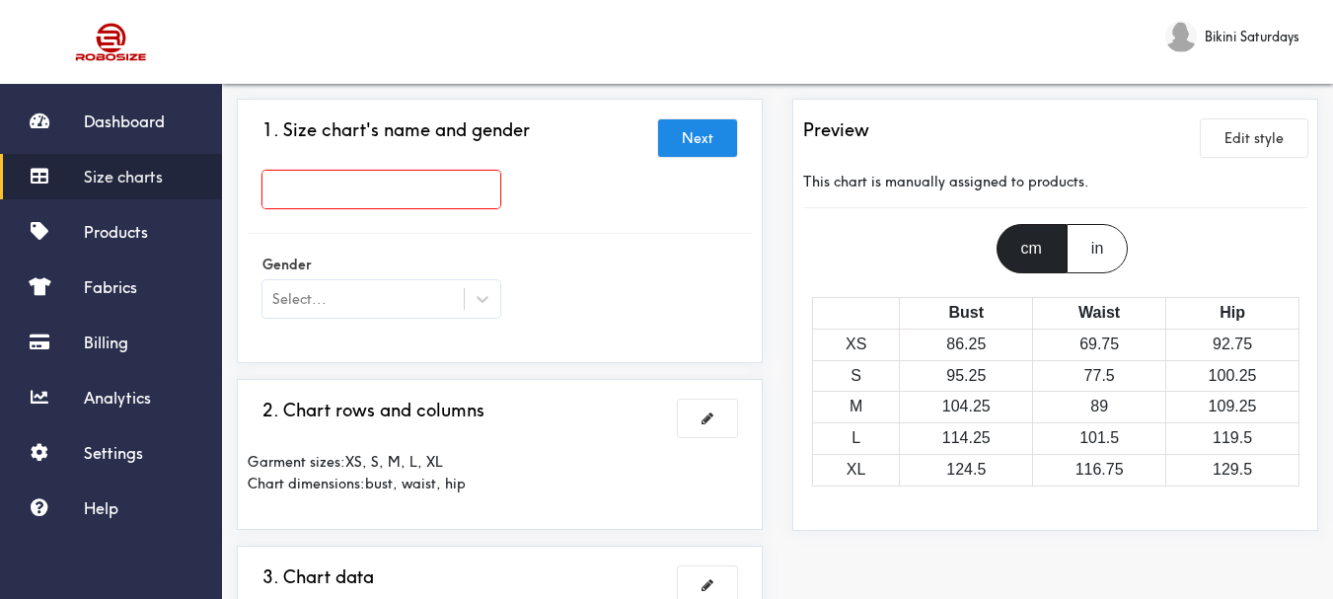
scroll to position [197, 0]
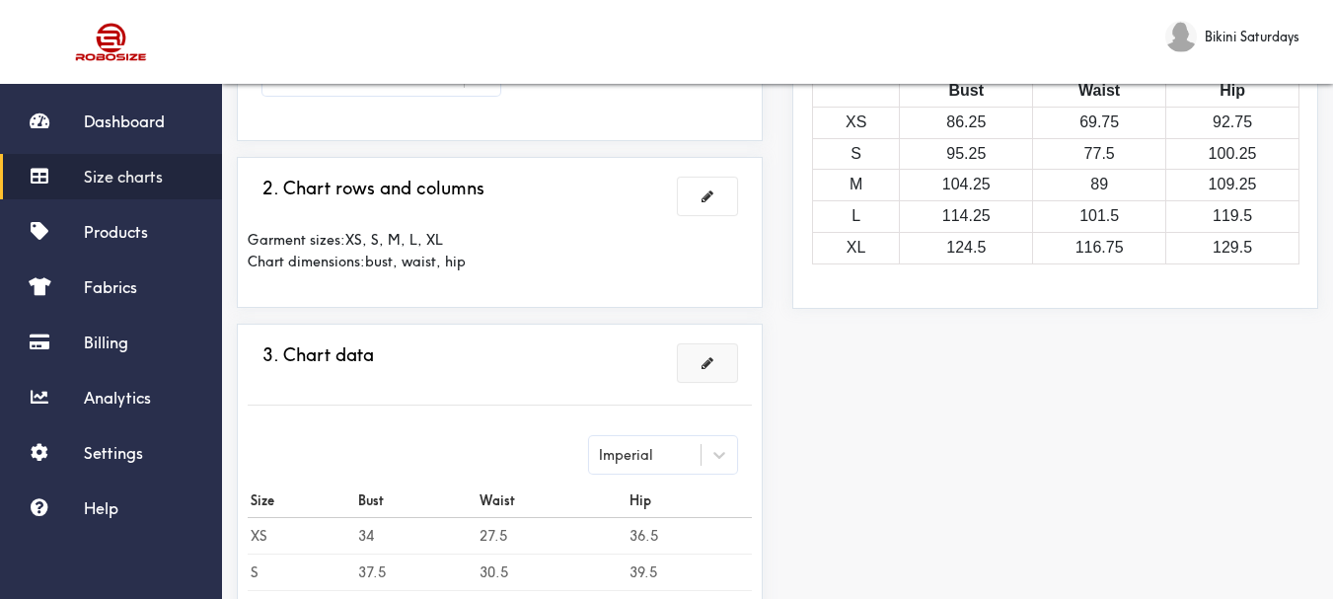
click at [704, 374] on button at bounding box center [707, 363] width 59 height 38
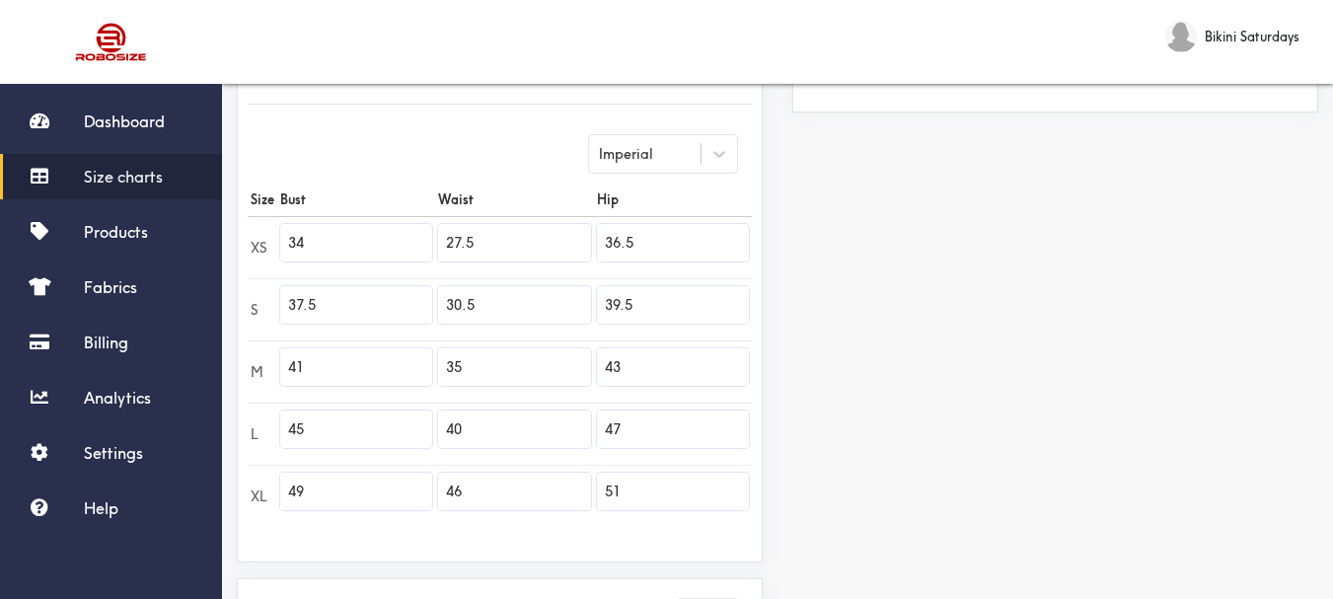
scroll to position [691, 0]
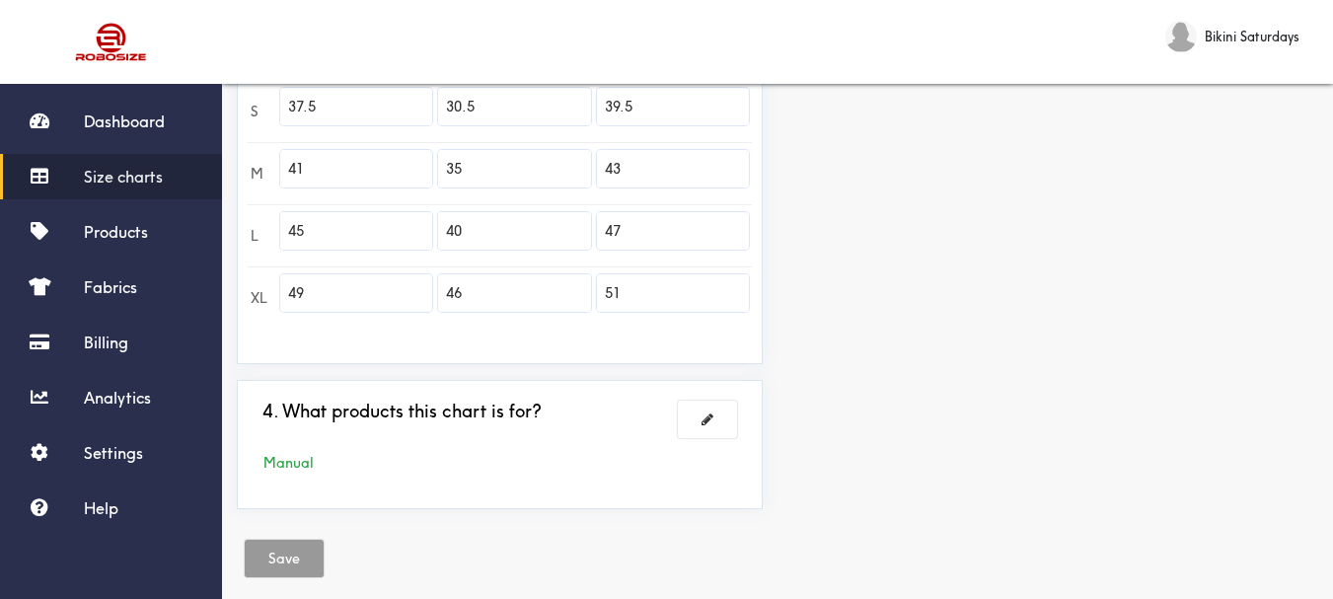
click at [956, 364] on div "Preview Edit style This chart is manually assigned to products. cm in Bust Wais…" at bounding box center [1056, 3] width 556 height 1043
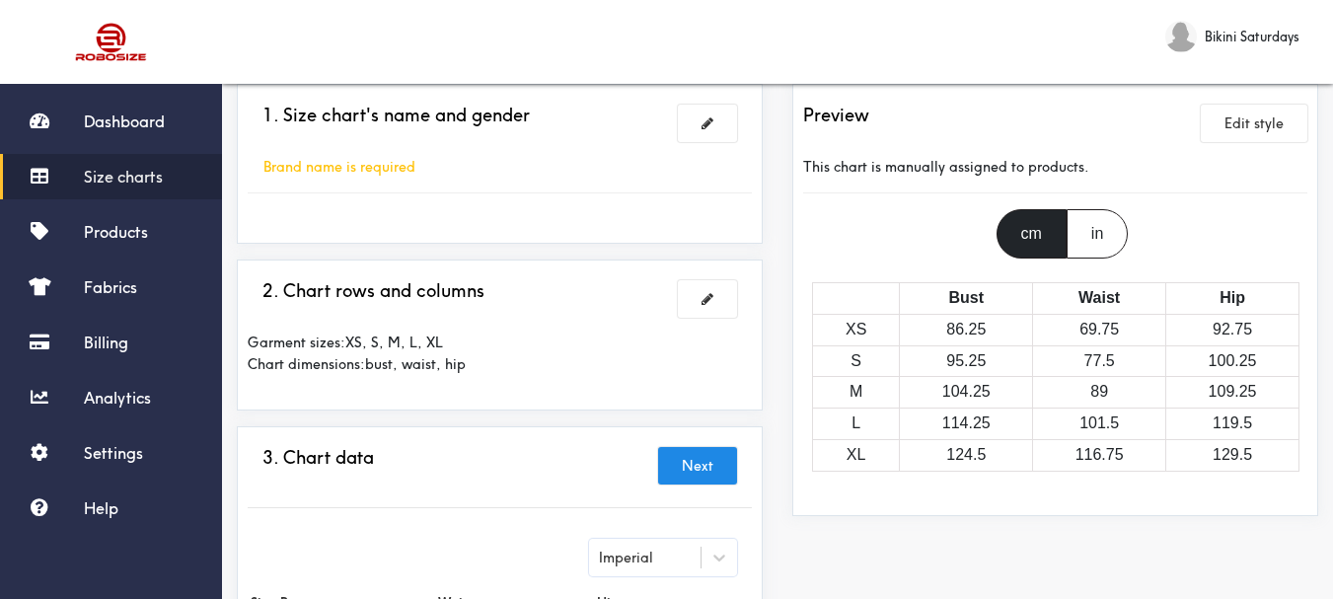
scroll to position [25, 0]
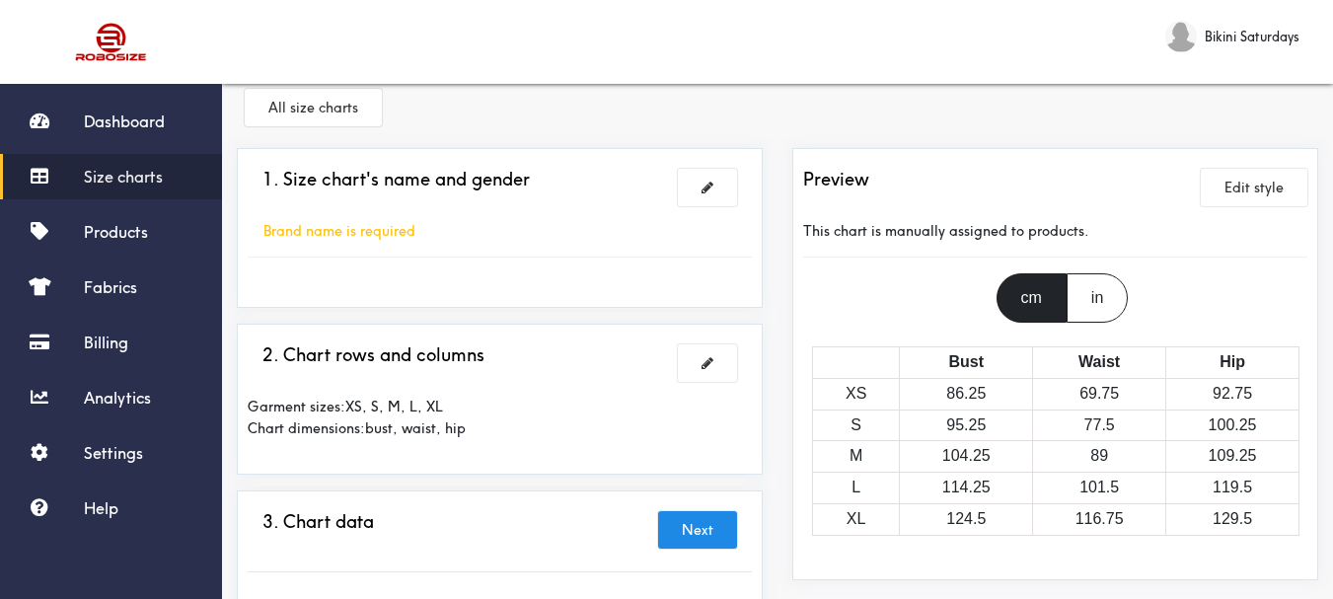
click at [286, 239] on div "Brand name is required" at bounding box center [340, 231] width 184 height 22
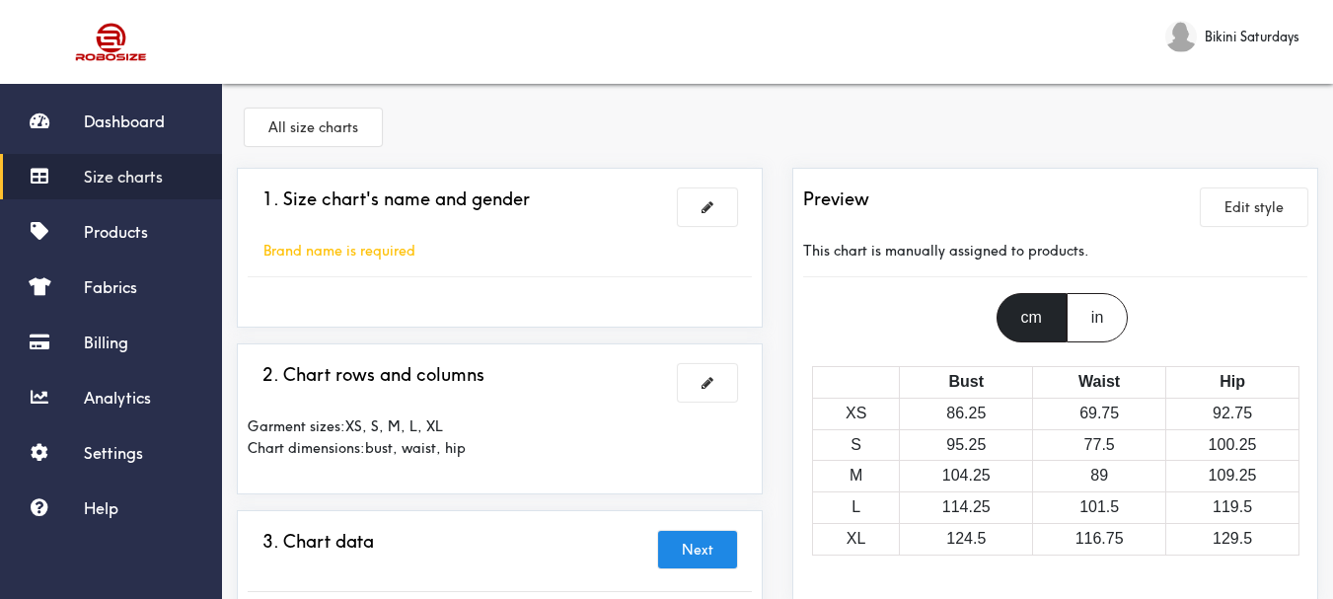
scroll to position [0, 0]
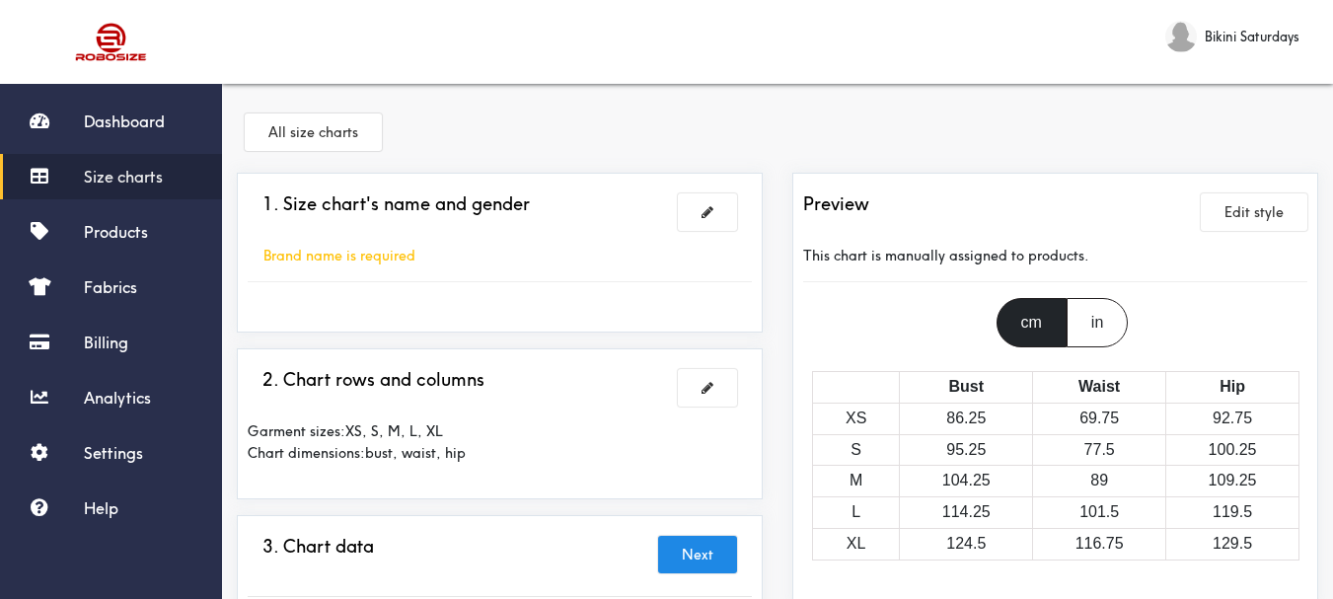
click at [158, 169] on span "Size charts" at bounding box center [123, 177] width 79 height 20
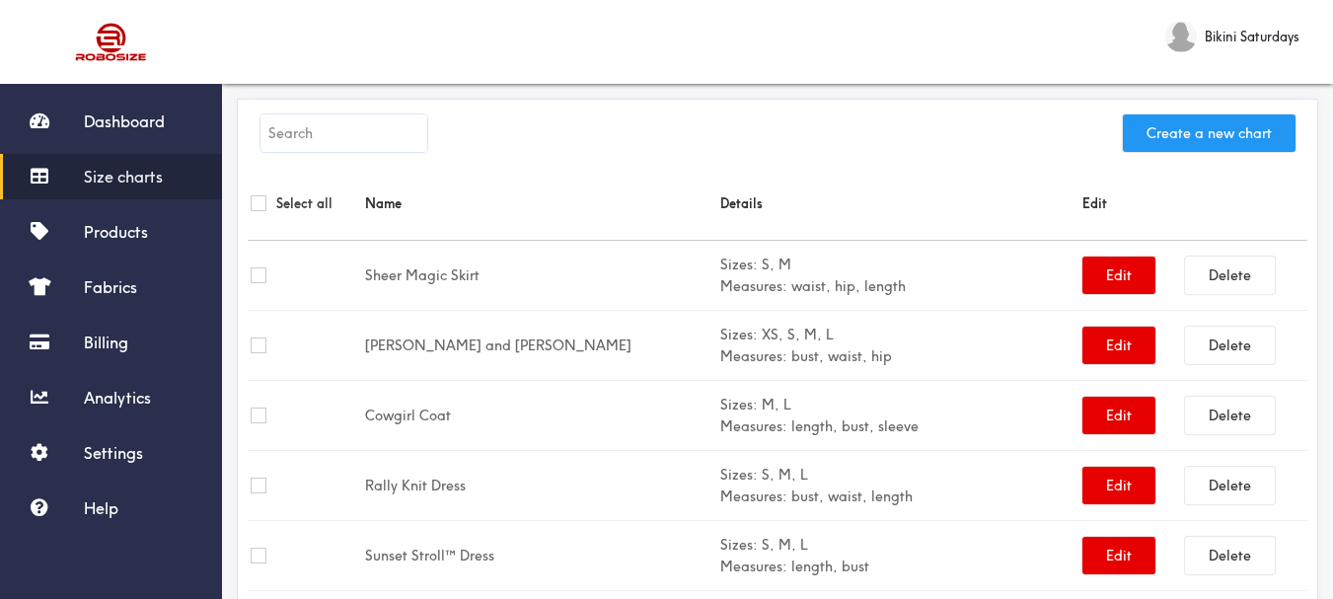
click at [1233, 126] on button "Create a new chart" at bounding box center [1209, 133] width 173 height 38
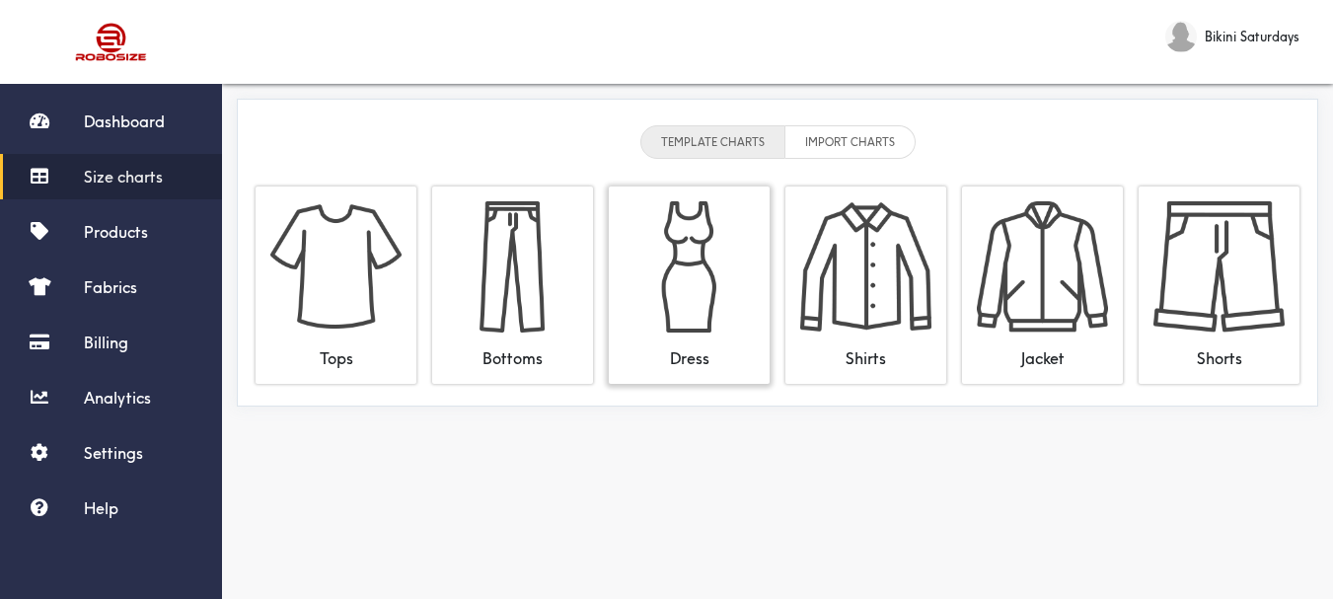
click at [688, 298] on img at bounding box center [689, 266] width 131 height 131
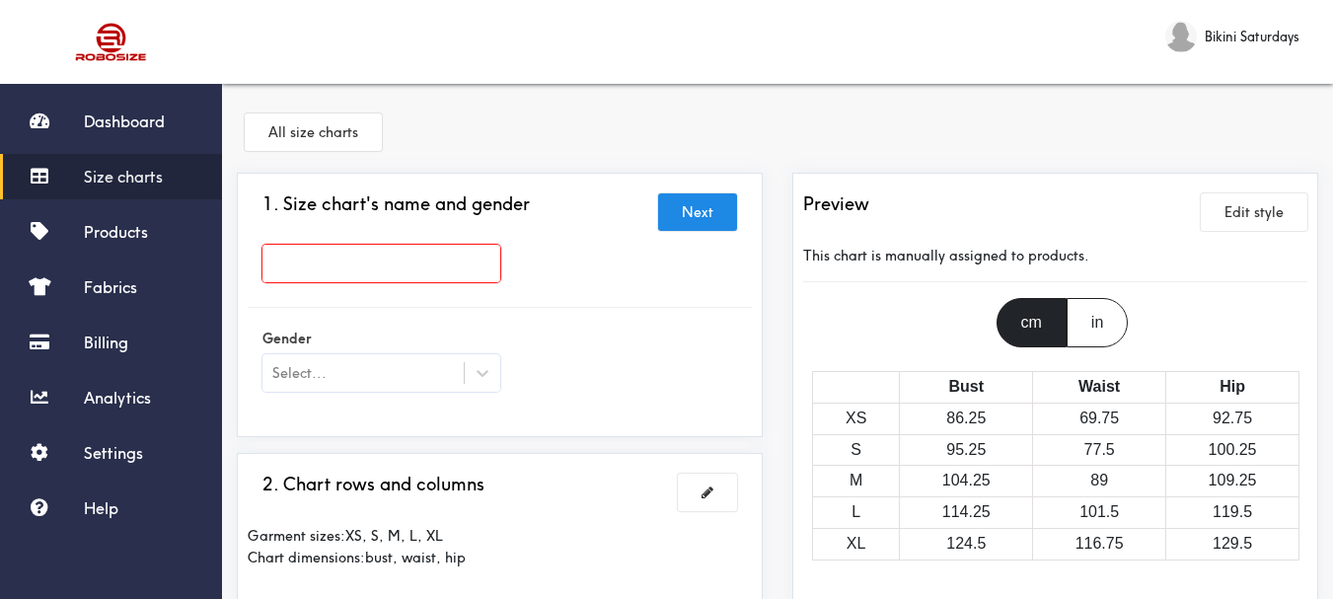
click at [273, 264] on input "text" at bounding box center [382, 264] width 238 height 38
paste input "Bowie Dress"
type input "Bowie Dress"
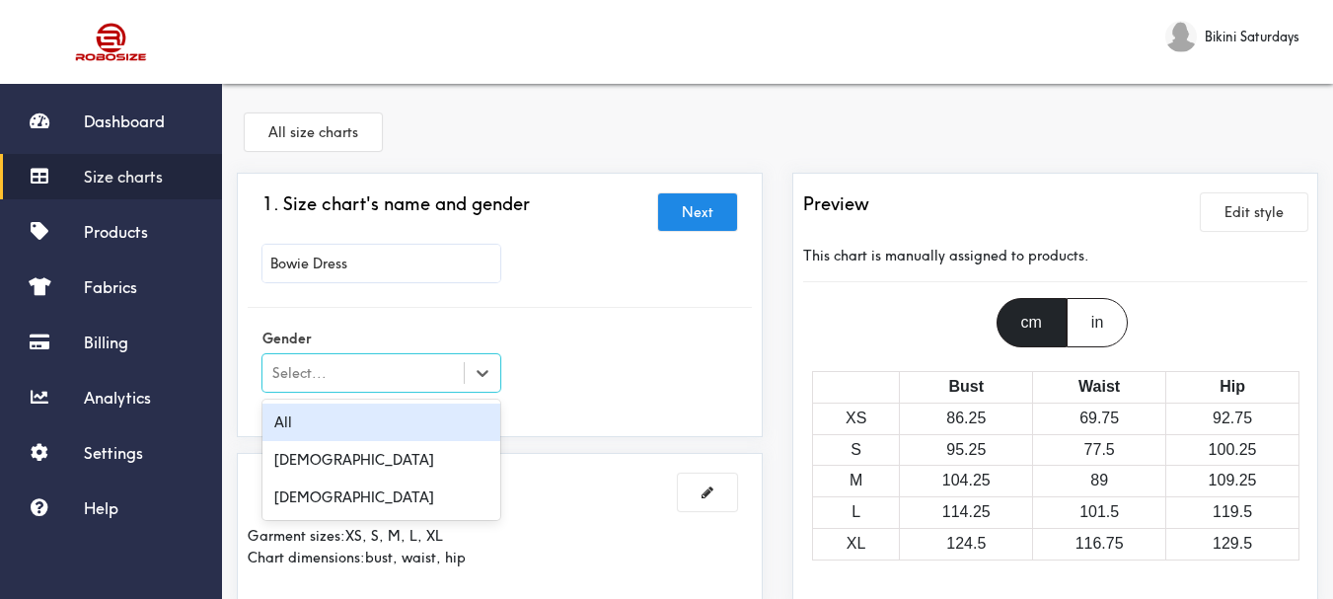
click at [319, 369] on div "Select..." at bounding box center [299, 373] width 54 height 22
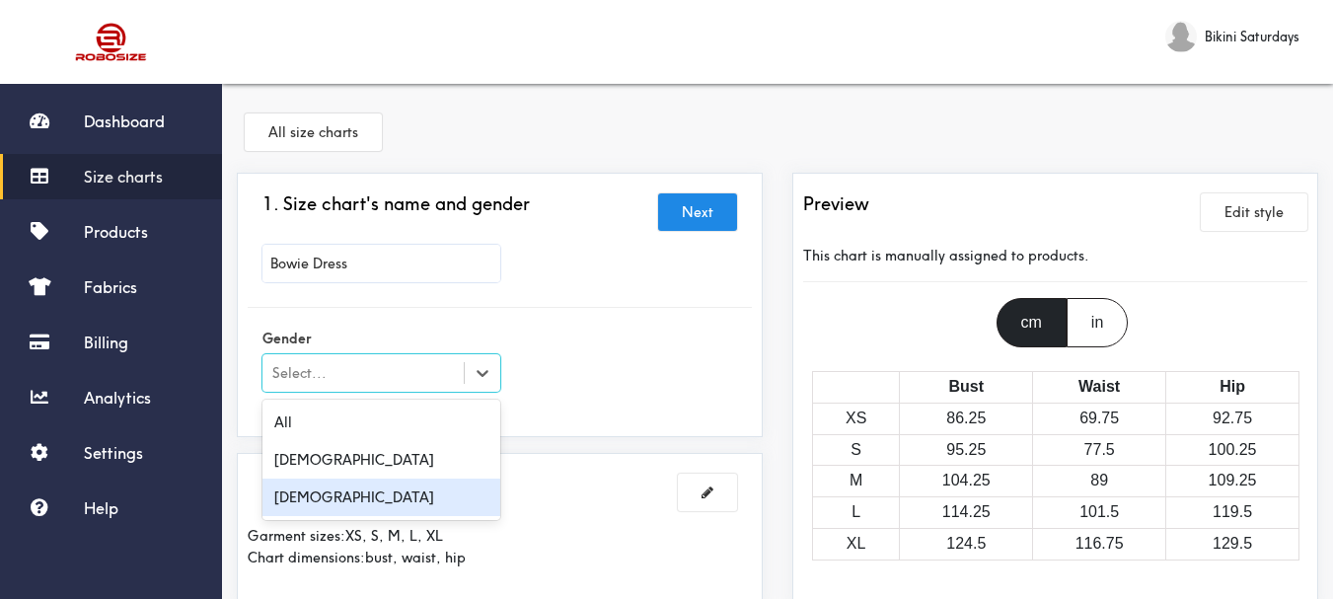
click at [298, 497] on div "[DEMOGRAPHIC_DATA]" at bounding box center [382, 498] width 238 height 38
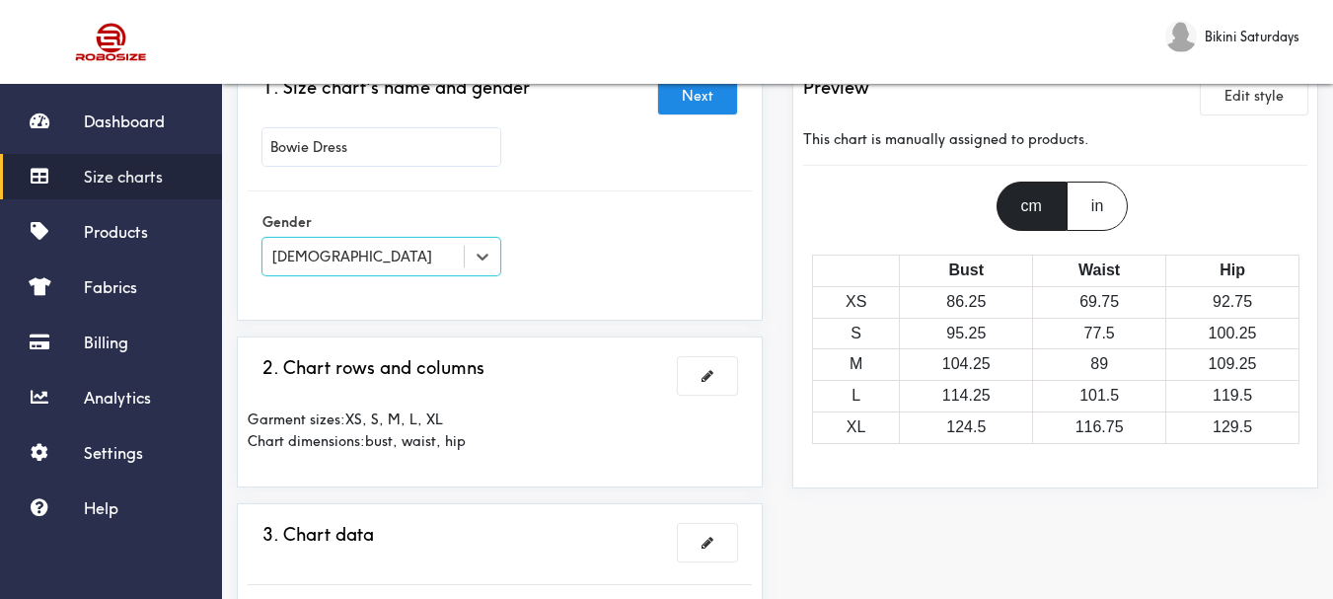
scroll to position [99, 0]
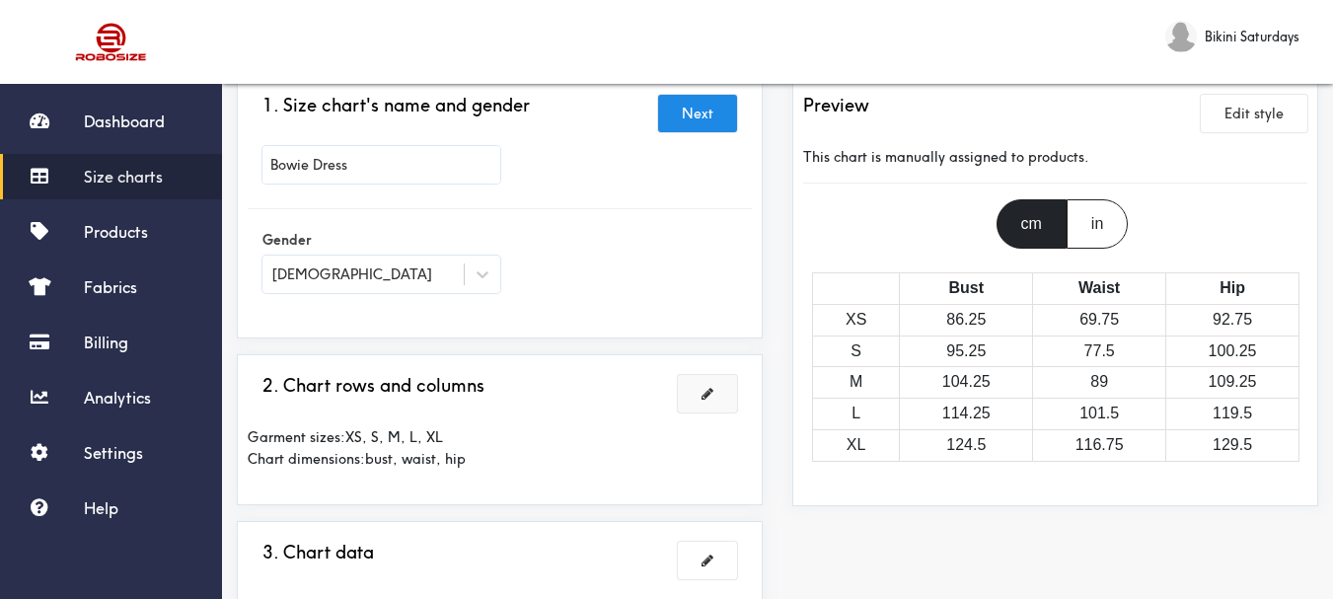
click at [693, 381] on button at bounding box center [707, 394] width 59 height 38
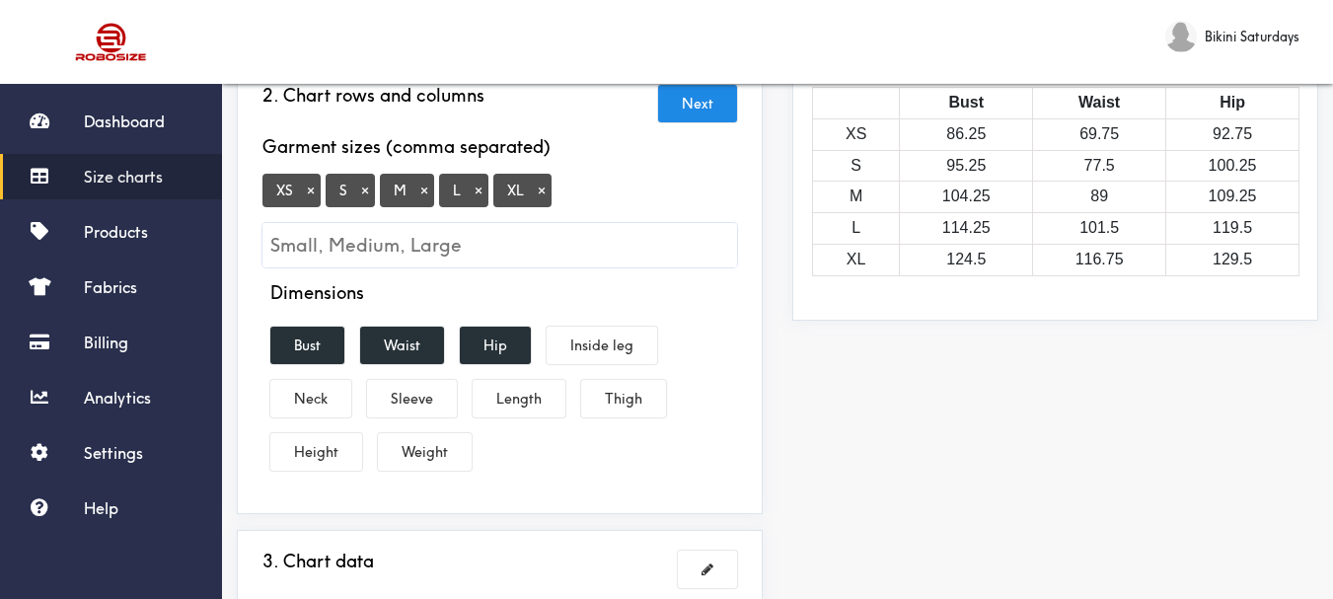
scroll to position [296, 0]
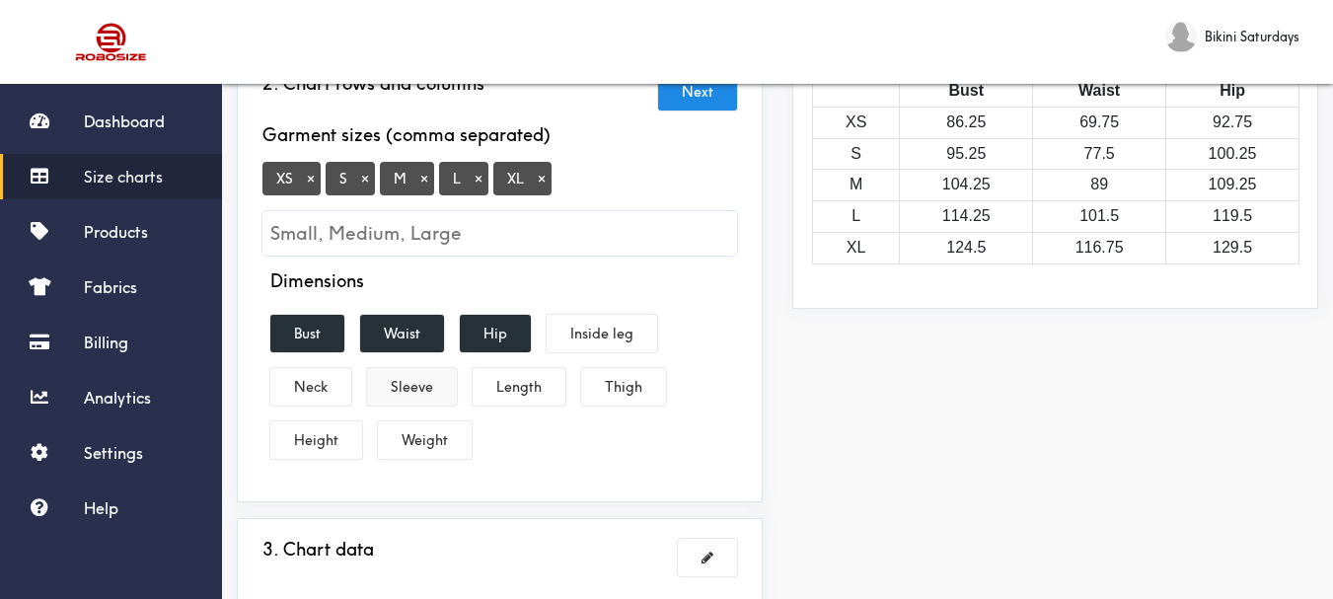
click at [406, 389] on button "Sleeve" at bounding box center [412, 387] width 90 height 38
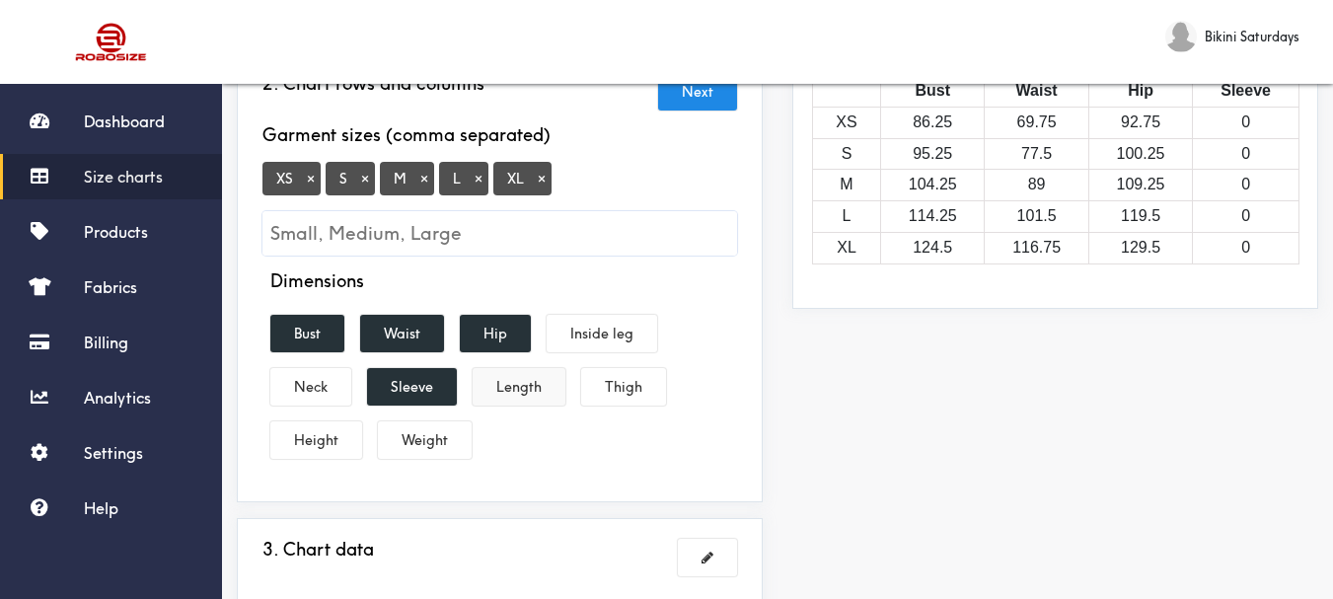
click at [509, 392] on button "Length" at bounding box center [519, 387] width 93 height 38
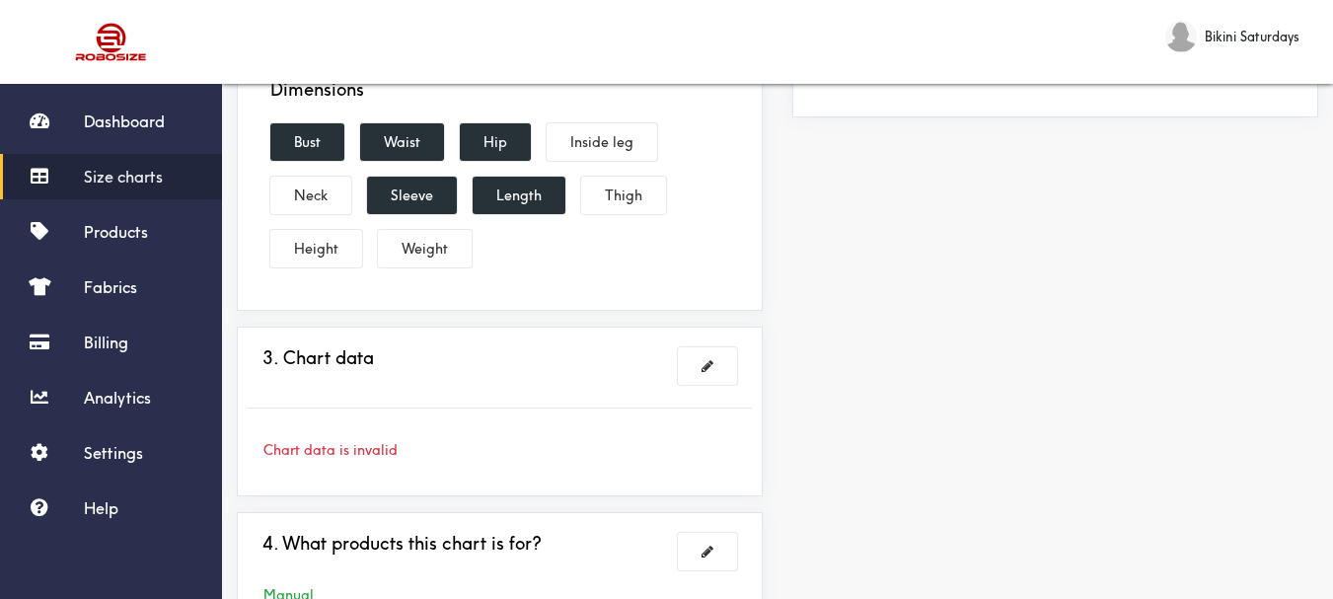
scroll to position [493, 0]
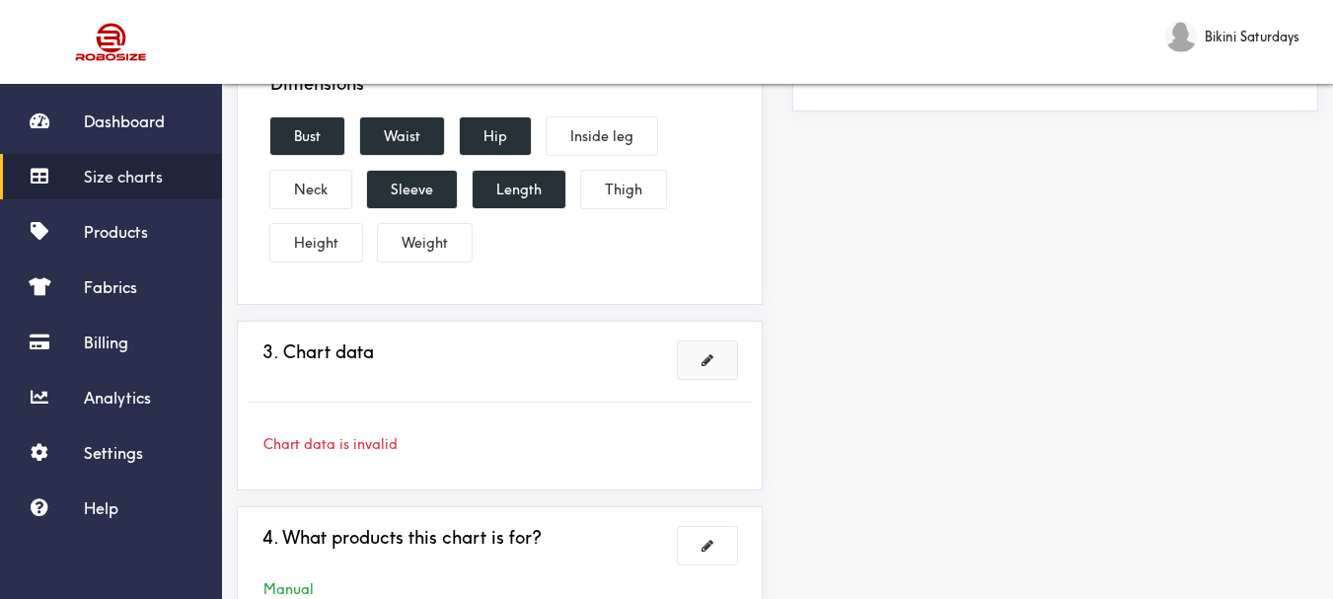
click at [711, 366] on span at bounding box center [708, 360] width 12 height 14
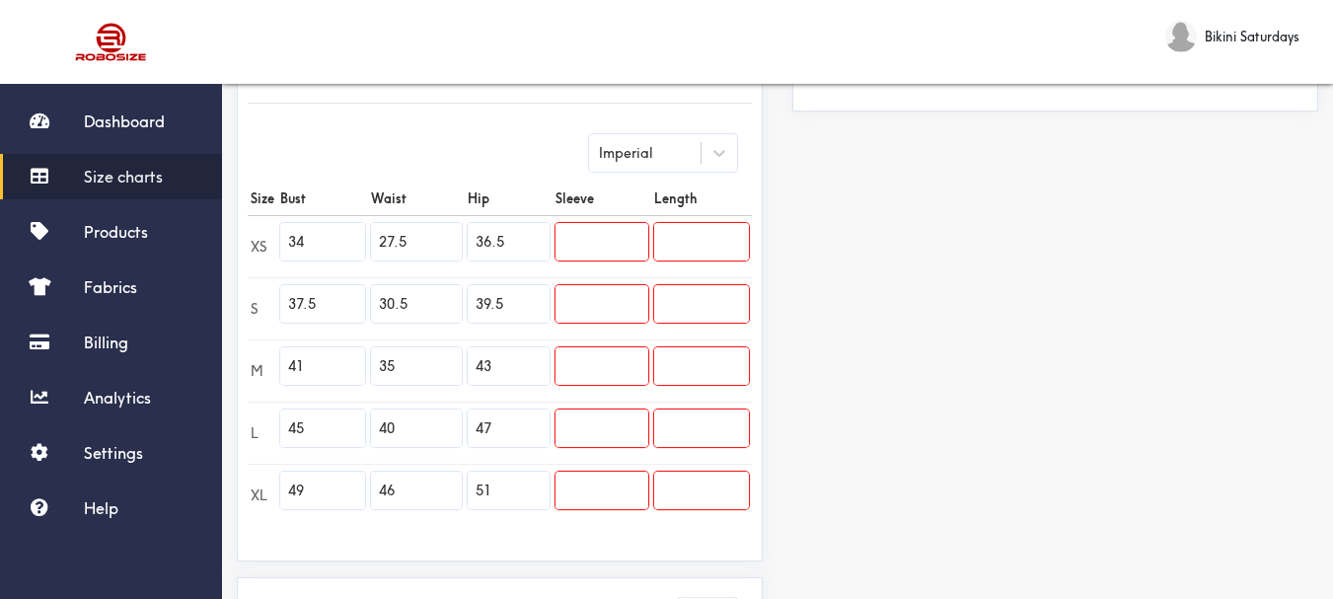
click at [308, 240] on input "34" at bounding box center [322, 242] width 85 height 38
type input "3"
click at [302, 241] on input "text" at bounding box center [322, 242] width 85 height 38
paste input "32"
type input "32"
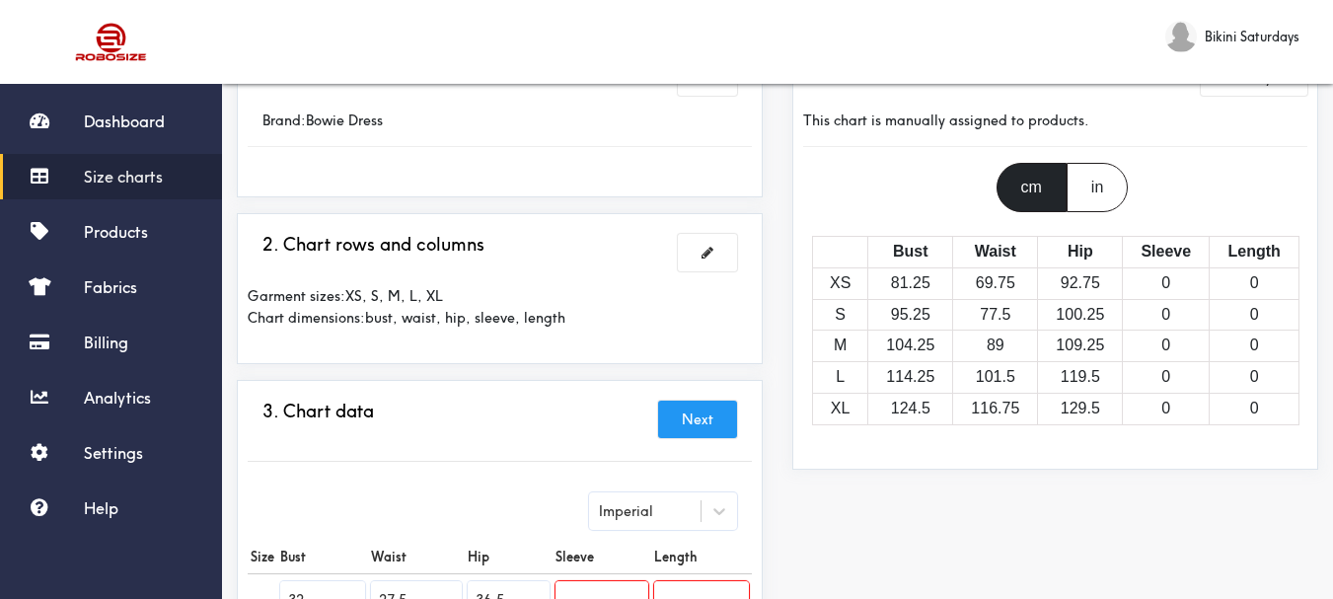
scroll to position [197, 0]
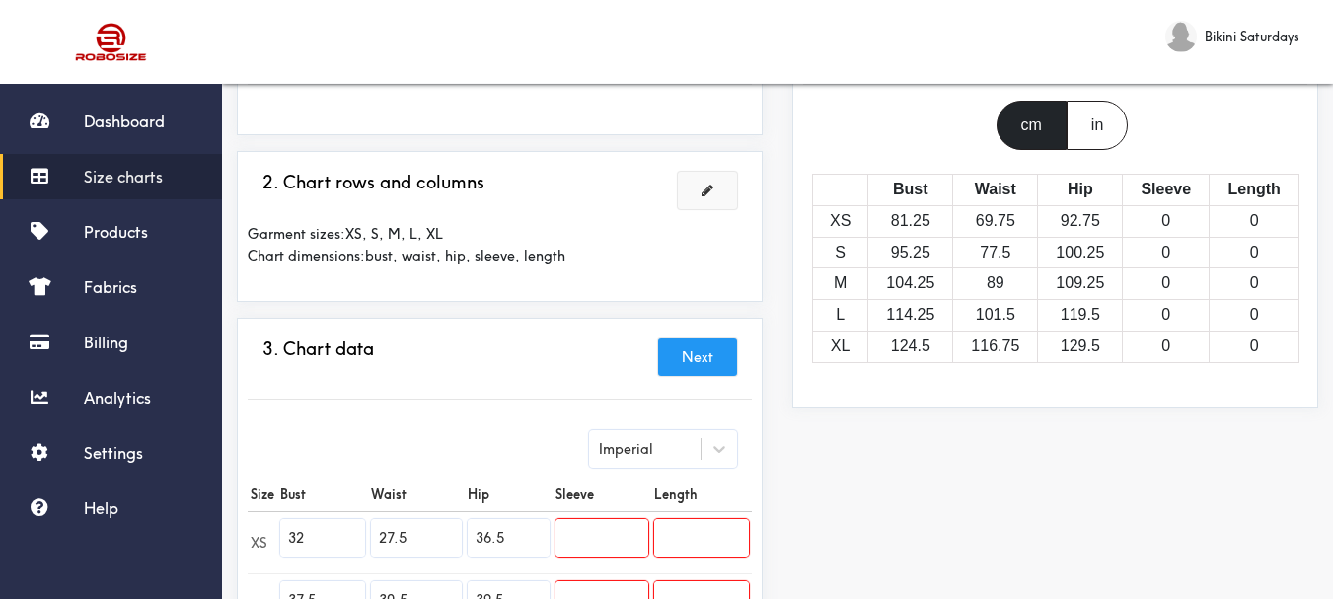
click at [699, 186] on button at bounding box center [707, 191] width 59 height 38
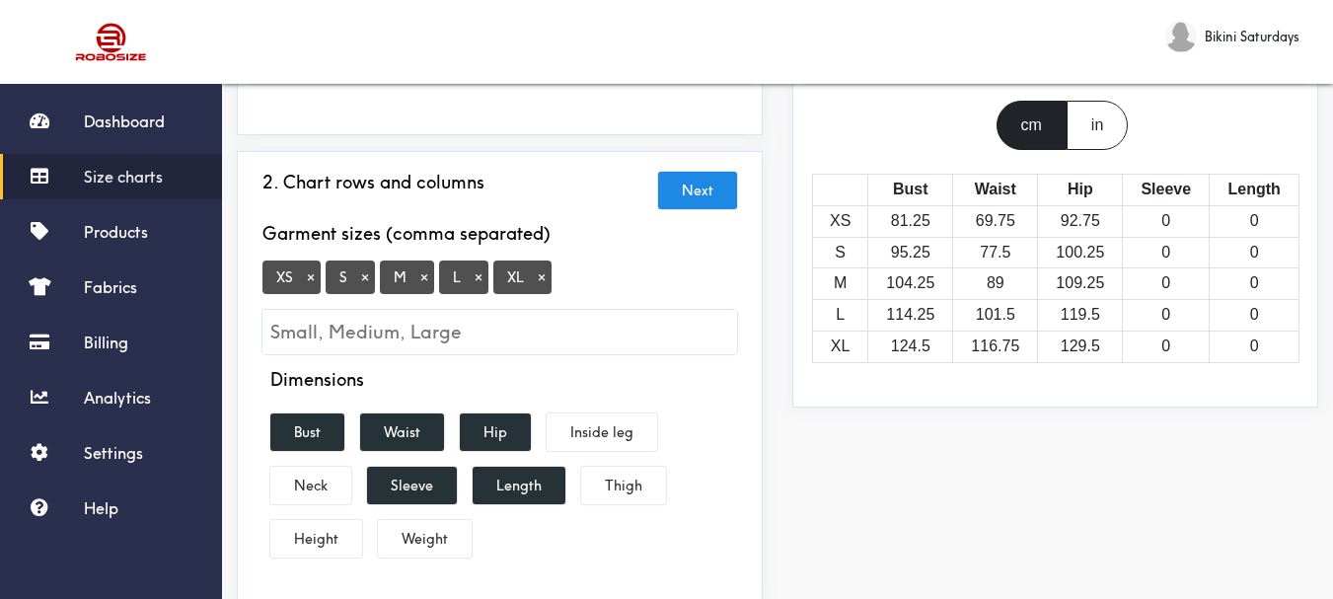
click at [307, 279] on button "×" at bounding box center [311, 277] width 20 height 18
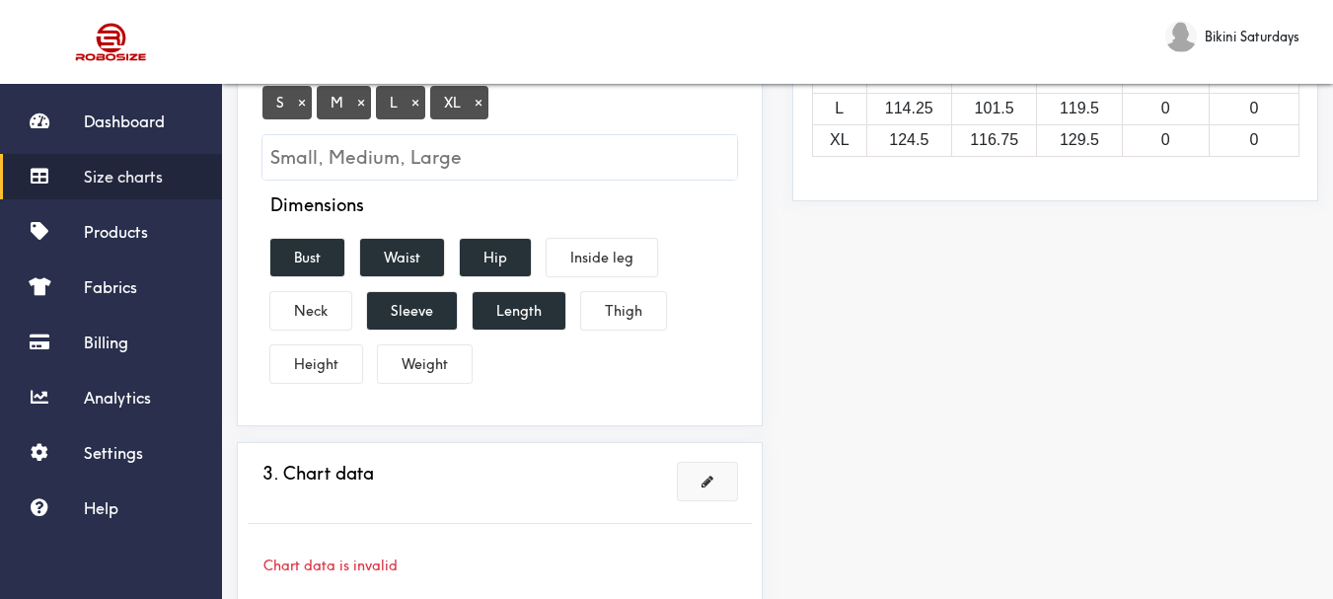
scroll to position [395, 0]
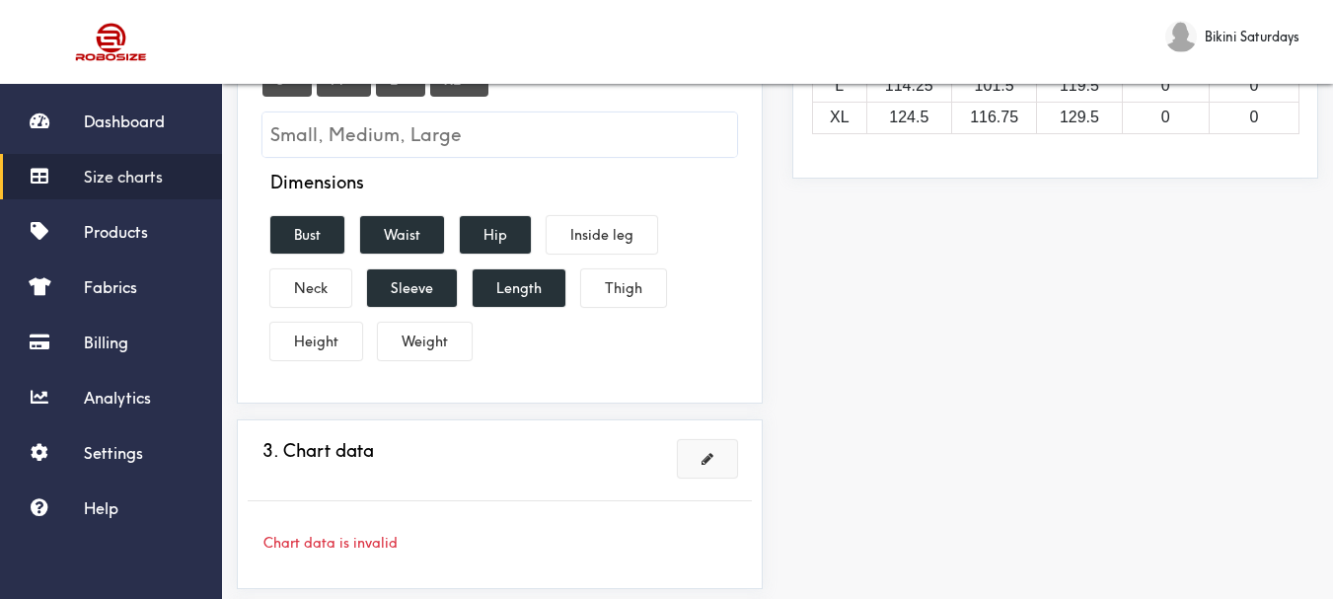
click at [715, 466] on button at bounding box center [707, 459] width 59 height 38
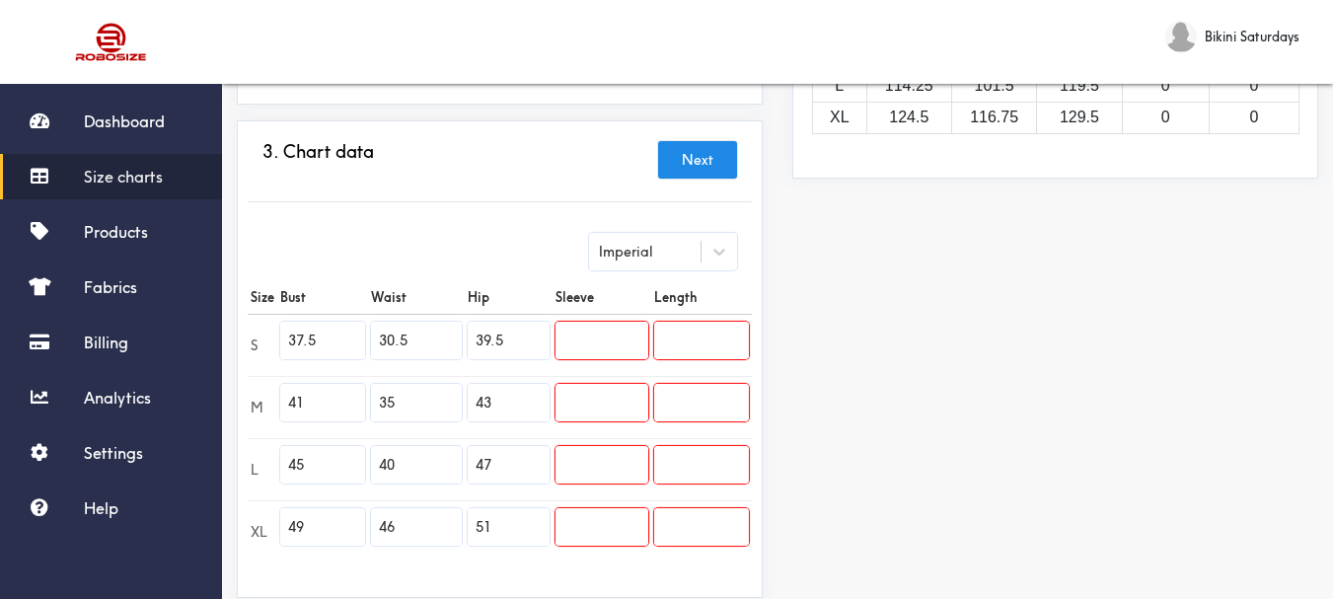
click at [314, 334] on input "37.5" at bounding box center [322, 341] width 85 height 38
type input "3"
paste input "32"
type input "3"
click at [307, 400] on input "41" at bounding box center [322, 403] width 85 height 38
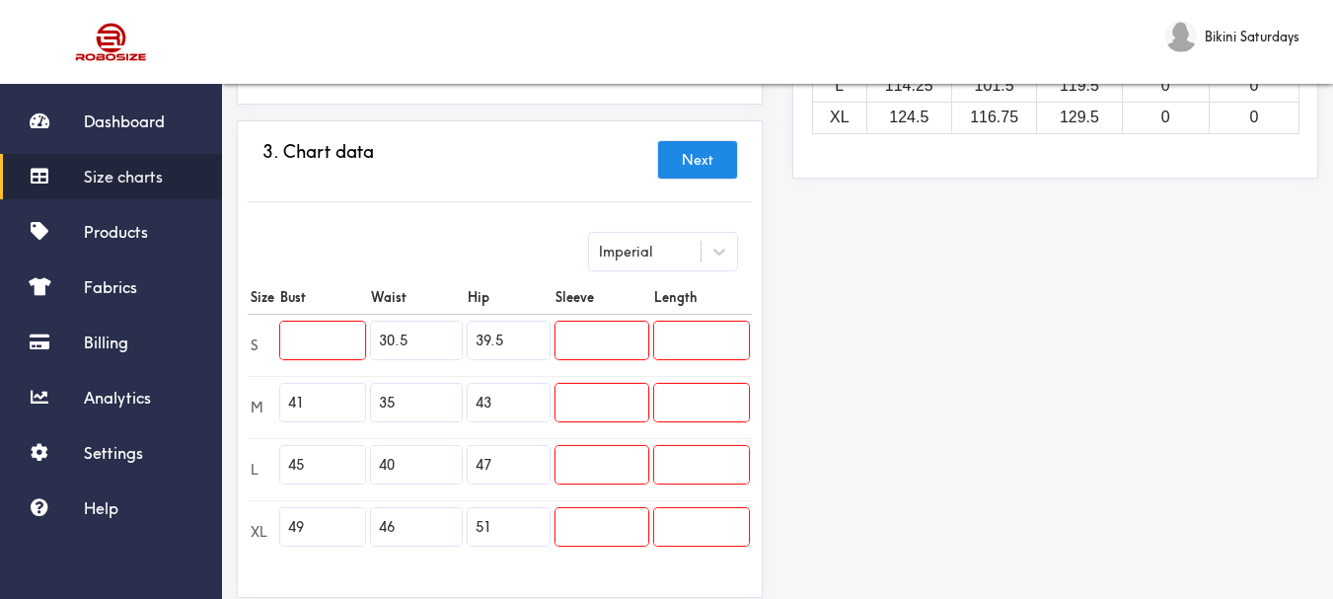
type input "4"
paste input "34"
type input "34"
click at [294, 339] on input "text" at bounding box center [322, 341] width 85 height 38
click at [290, 337] on input "text" at bounding box center [322, 341] width 85 height 38
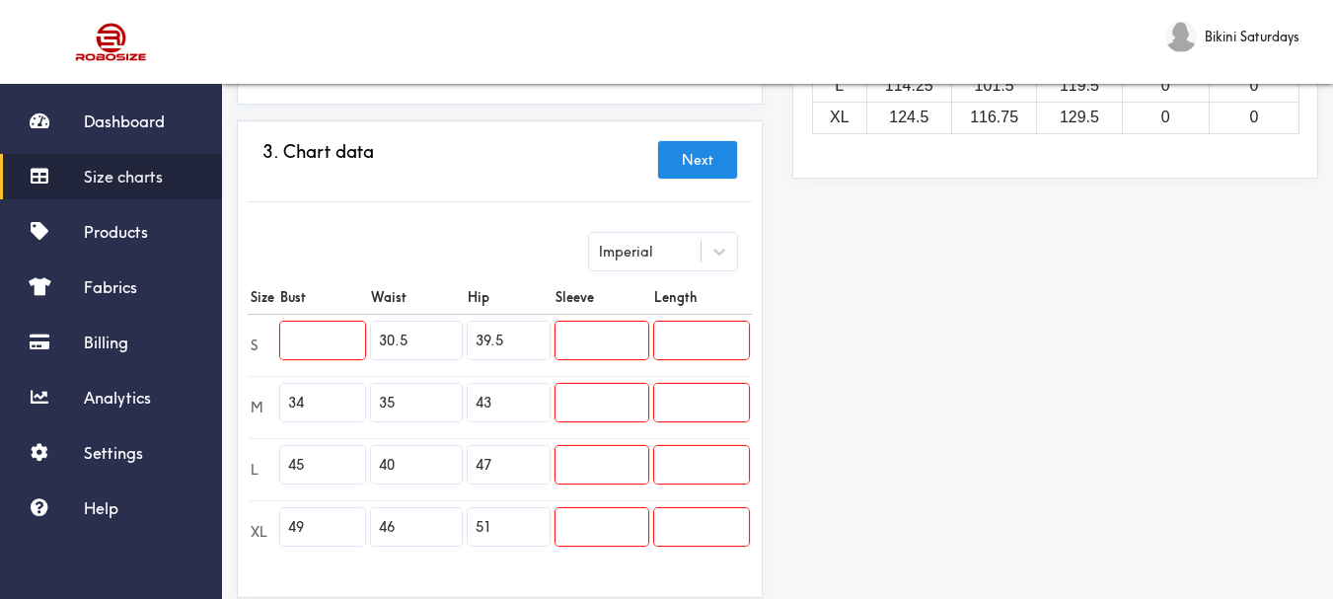
paste input "32"
type input "32"
click at [307, 461] on input "45" at bounding box center [322, 465] width 85 height 38
type input "4"
paste input "36"
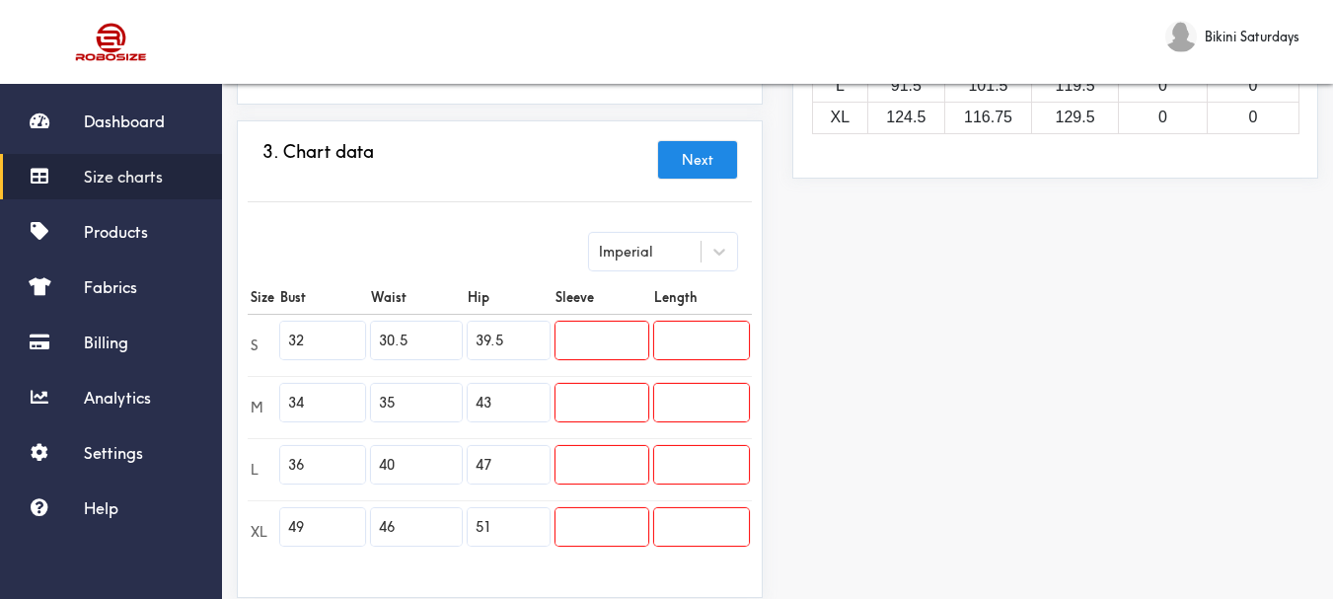
type input "36"
click at [307, 522] on input "49" at bounding box center [322, 527] width 85 height 38
type input "4"
paste input "38"
type input "38"
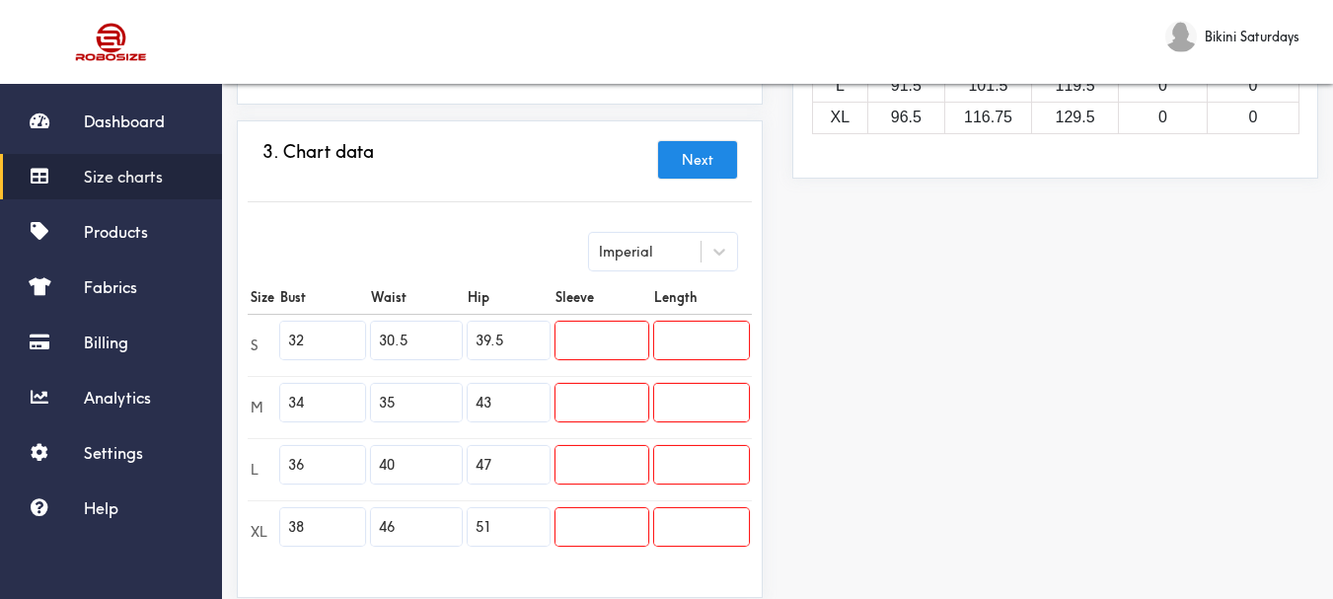
click at [413, 334] on input "30.5" at bounding box center [416, 341] width 91 height 38
type input "3"
paste input "26"
type input "26"
click at [397, 403] on input "35" at bounding box center [416, 403] width 91 height 38
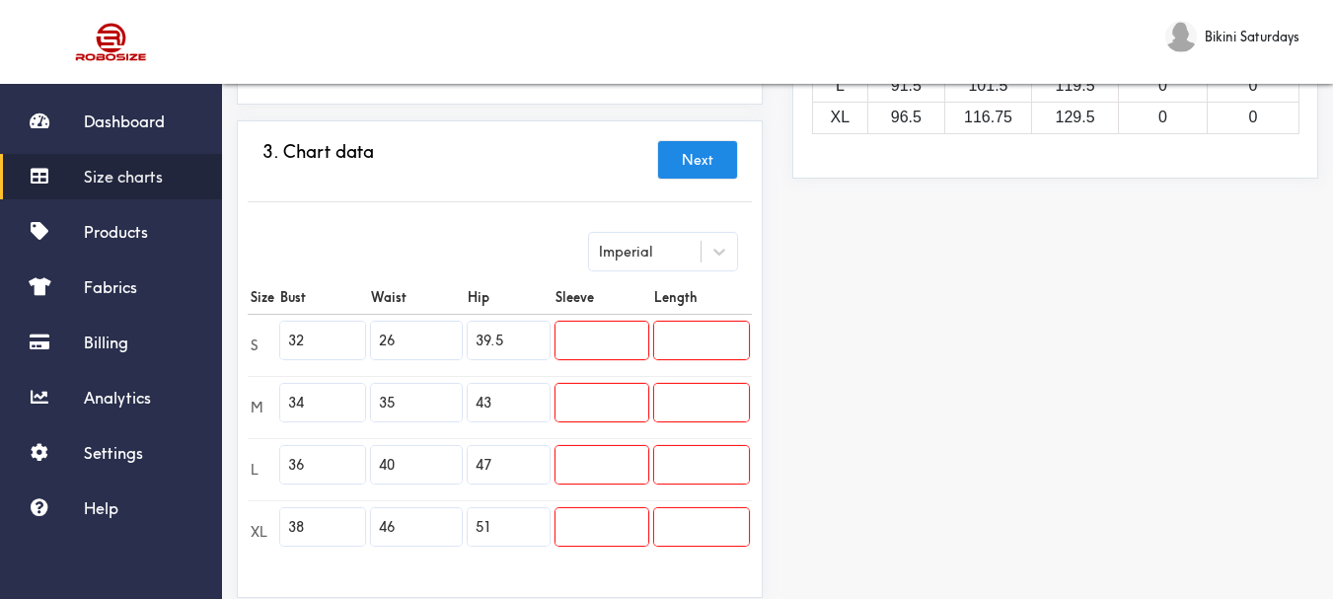
type input "3"
paste input "26"
type input "2"
type input "28"
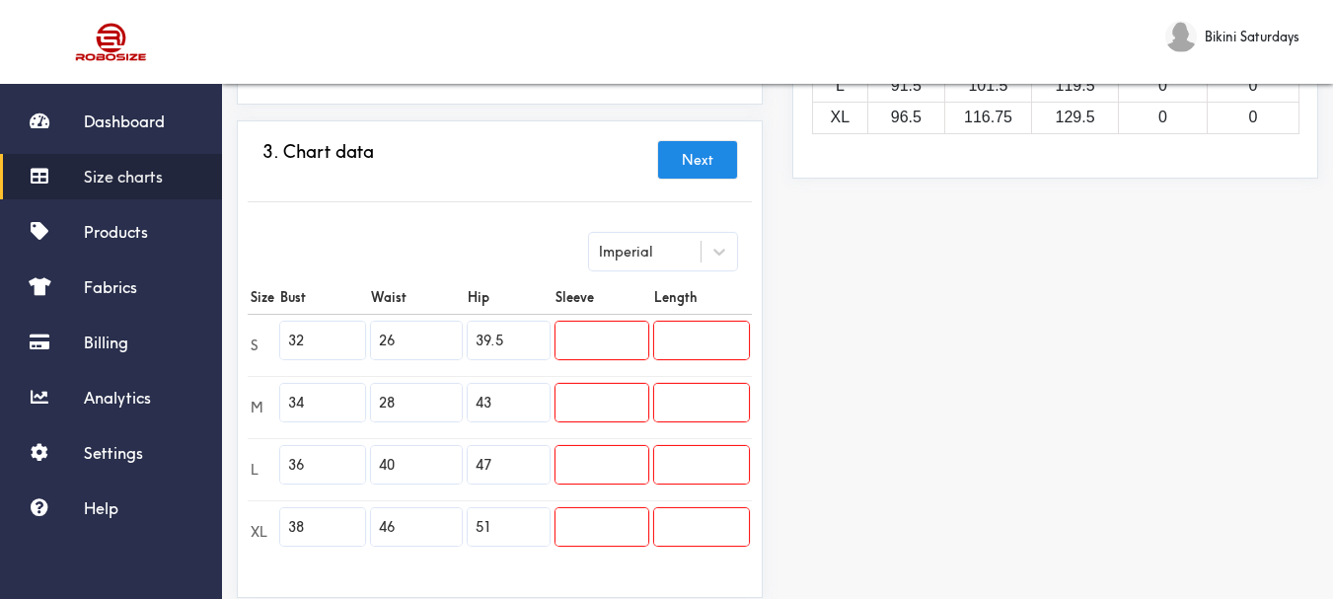
click at [396, 461] on input "40" at bounding box center [416, 465] width 91 height 38
type input "4"
click at [381, 469] on input "text" at bounding box center [416, 465] width 91 height 38
paste input "30"
type input "30"
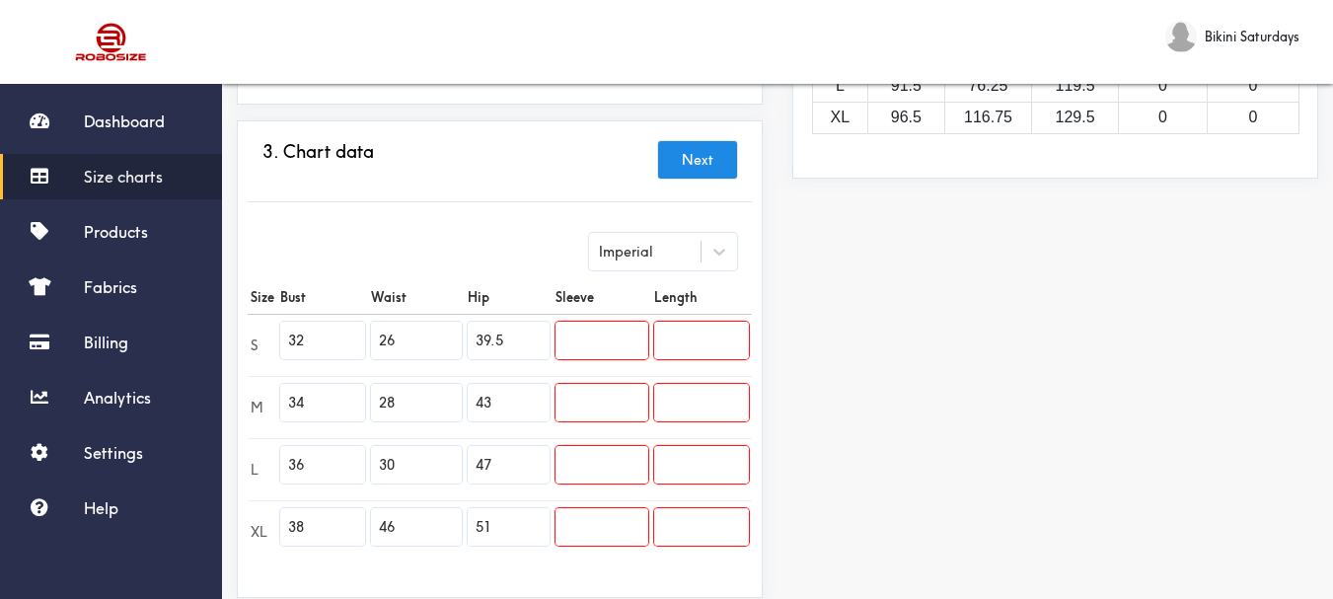
click at [399, 521] on input "46" at bounding box center [416, 527] width 91 height 38
type input "4"
paste input "32"
type input "32"
click at [509, 339] on input "39.5" at bounding box center [509, 341] width 83 height 38
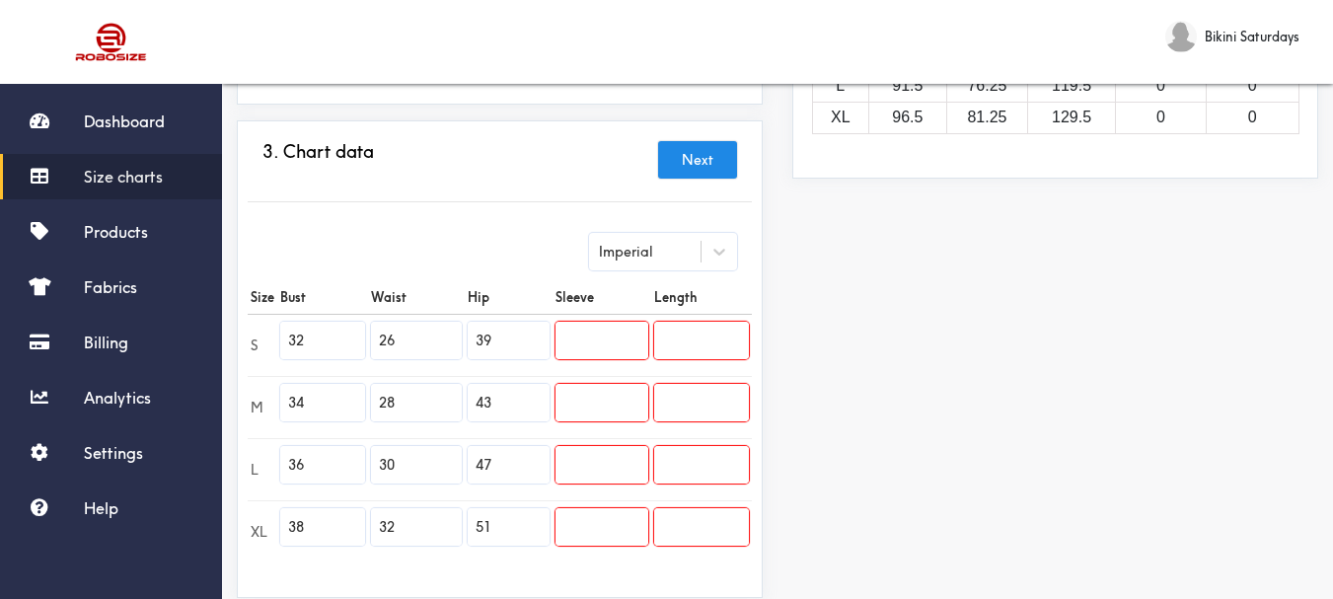
type input "3"
paste input "33"
type input "33"
click at [487, 399] on input "43" at bounding box center [509, 403] width 83 height 38
click at [500, 404] on input "43" at bounding box center [509, 403] width 83 height 38
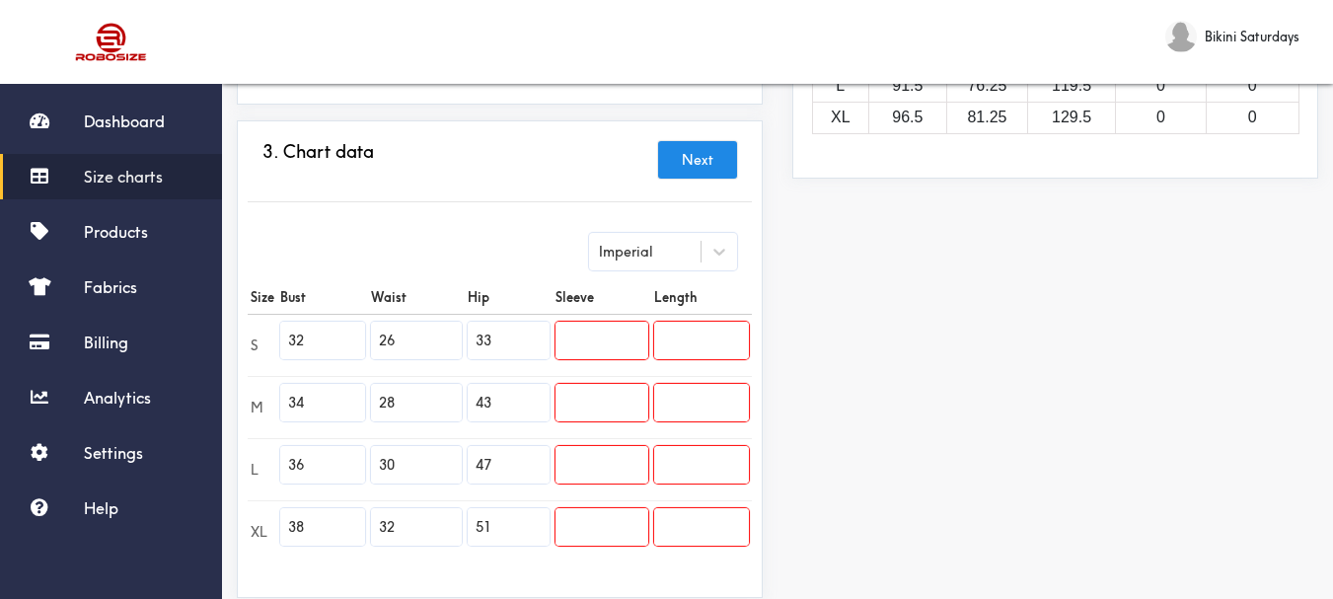
type input "4"
paste input "35"
type input "35"
click at [493, 473] on input "47" at bounding box center [509, 465] width 83 height 38
click at [493, 467] on input "47" at bounding box center [509, 465] width 83 height 38
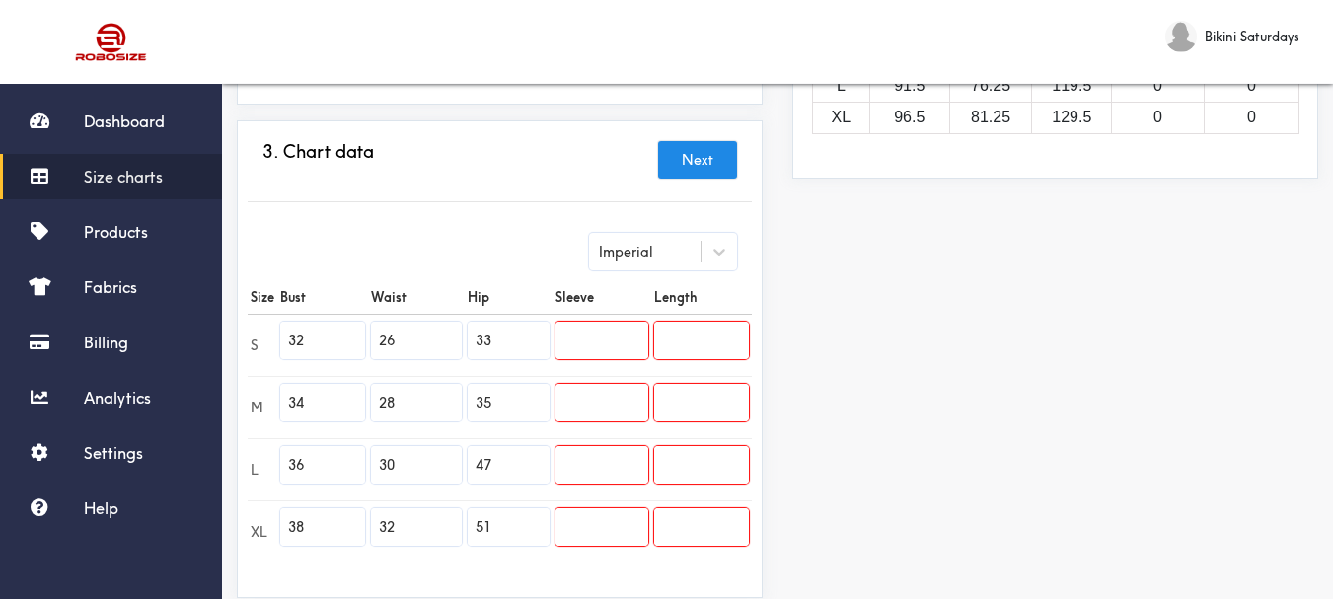
type input "4"
paste input "37"
type input "37"
click at [495, 522] on input "51" at bounding box center [509, 527] width 83 height 38
type input "5"
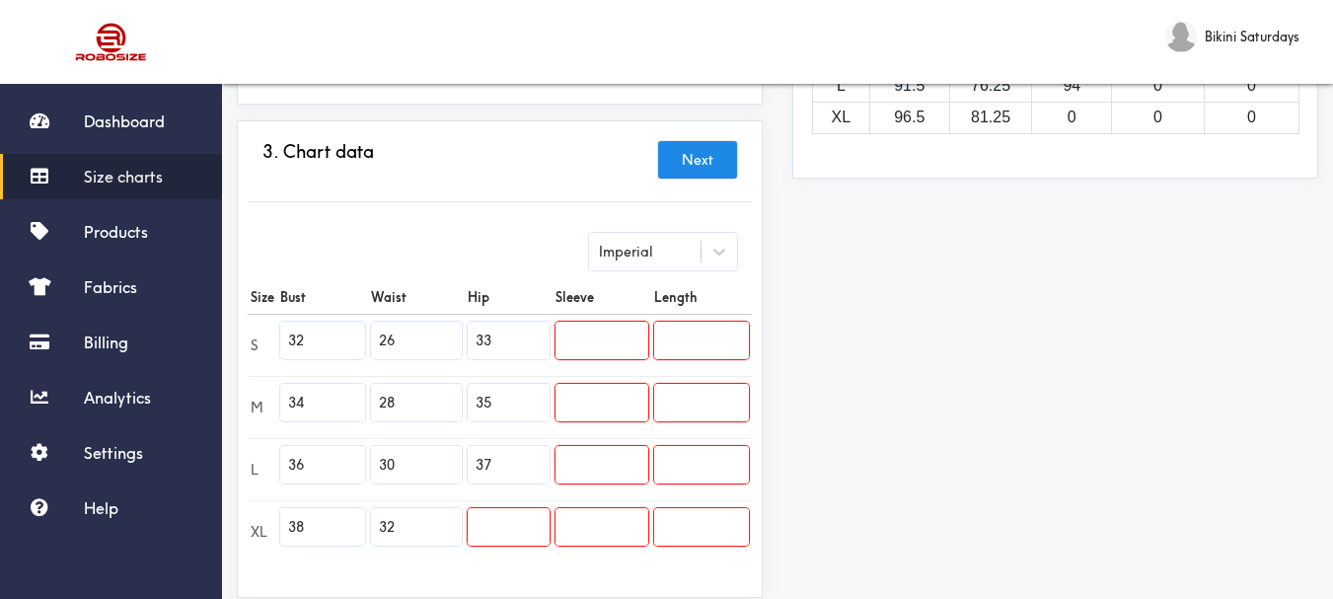
paste input "39"
type input "39"
click at [578, 339] on input "text" at bounding box center [602, 341] width 92 height 38
click at [569, 339] on input "text" at bounding box center [602, 341] width 92 height 38
paste input "8.2"
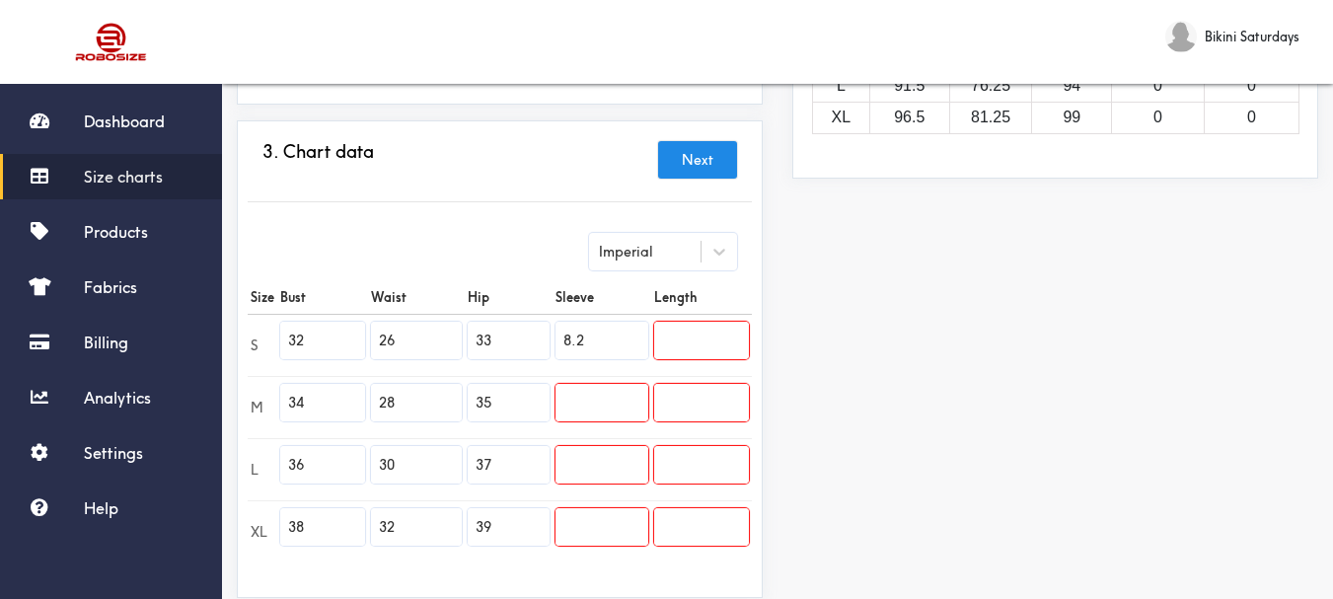
type input "8.2"
click at [596, 414] on input "text" at bounding box center [602, 403] width 92 height 38
click at [566, 409] on input "text" at bounding box center [602, 403] width 92 height 38
paste input "8.6"
type input "8.6"
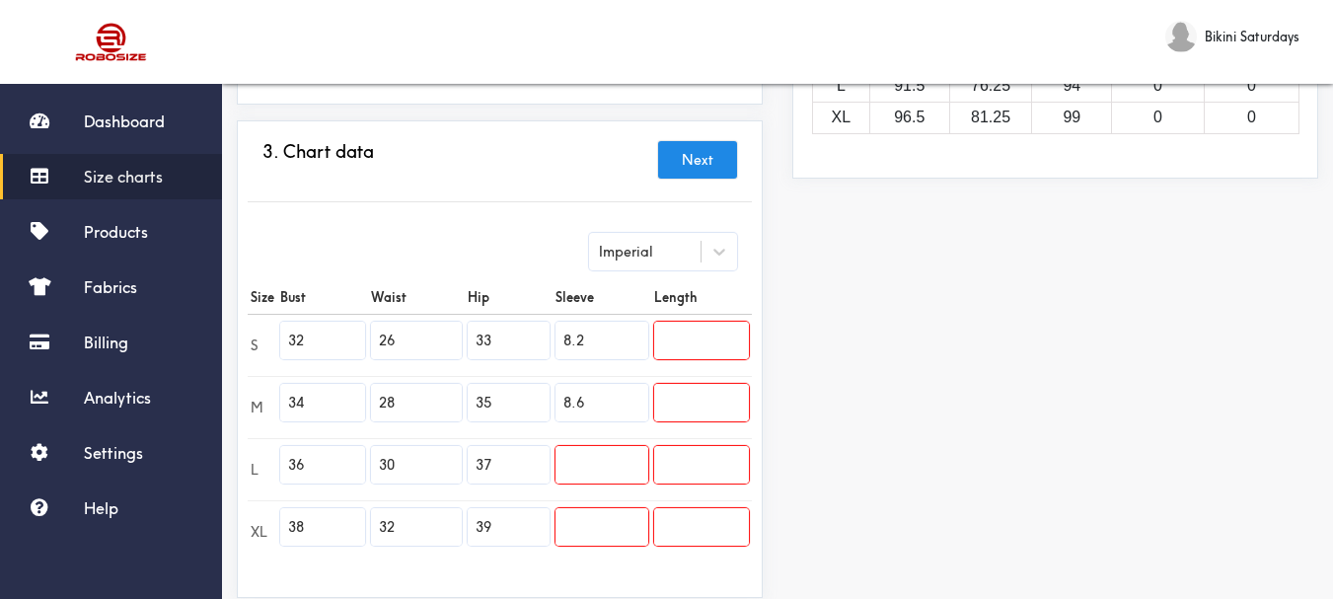
click at [585, 466] on input "text" at bounding box center [602, 465] width 92 height 38
click at [590, 467] on input "text" at bounding box center [602, 465] width 92 height 38
paste input "9"
type input "9"
click at [590, 529] on input "text" at bounding box center [602, 527] width 92 height 38
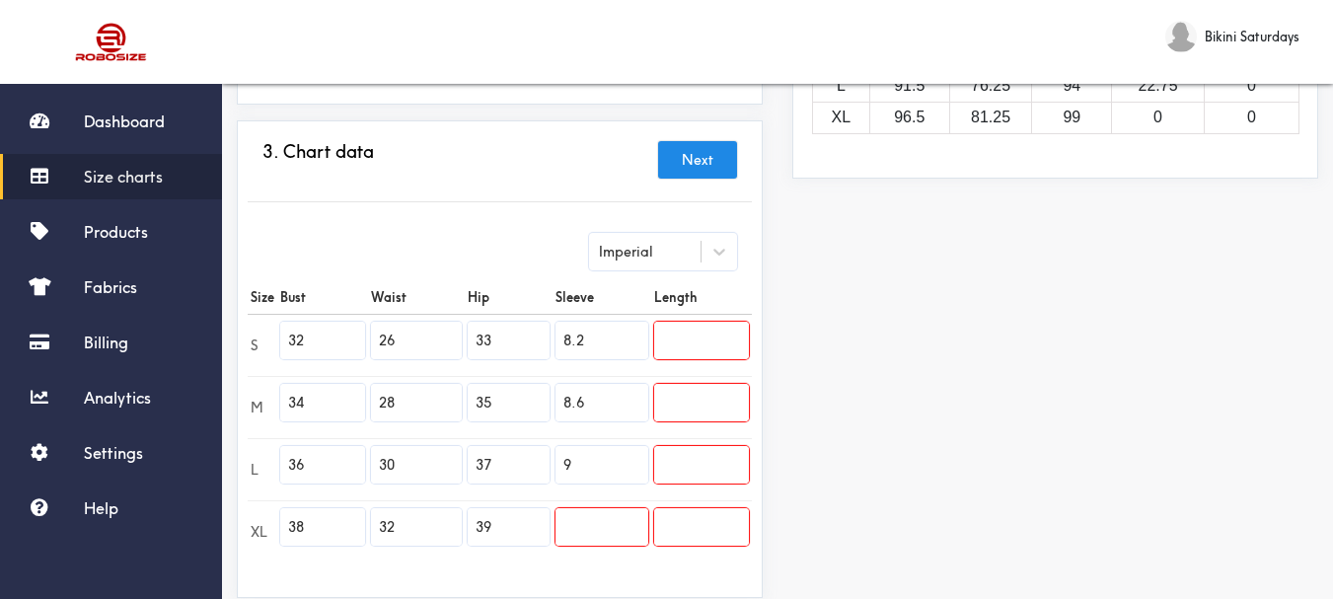
click at [561, 523] on input "text" at bounding box center [602, 527] width 92 height 38
paste input "9.4"
type input "9.4"
click at [683, 336] on input "text" at bounding box center [701, 341] width 95 height 38
click at [659, 340] on input "text" at bounding box center [701, 341] width 95 height 38
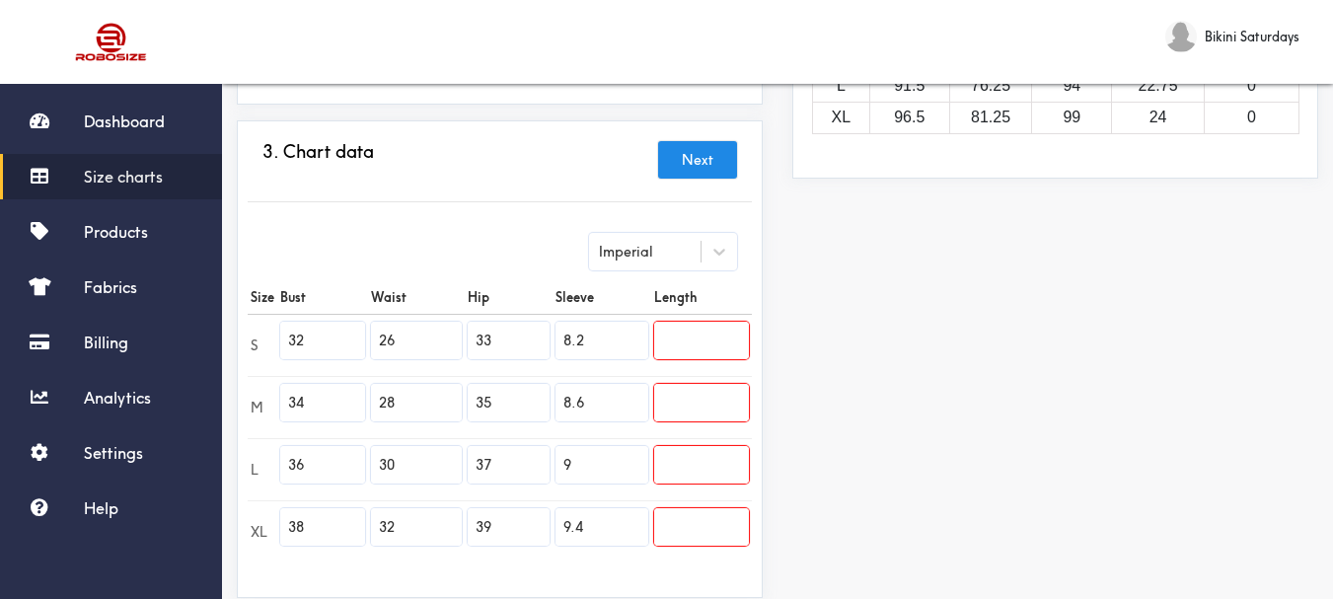
paste input "28"
type input "28"
click at [667, 400] on input "text" at bounding box center [701, 403] width 95 height 38
paste input "29"
type input "29"
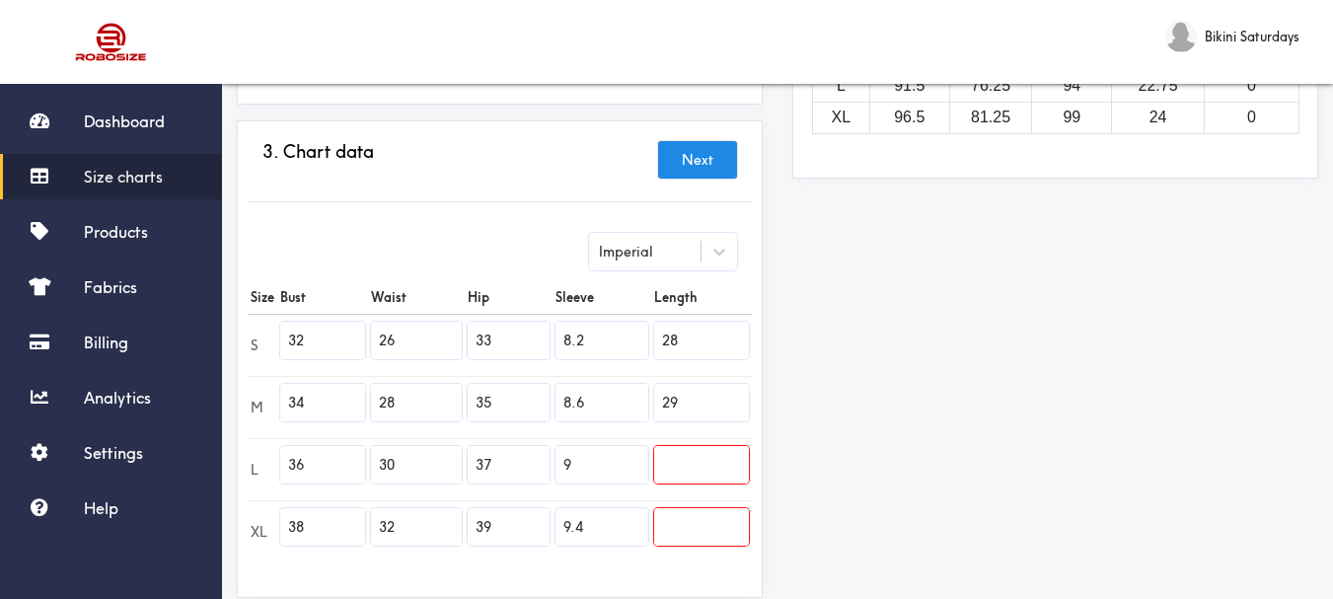
click at [650, 467] on td "9" at bounding box center [602, 469] width 98 height 62
click at [672, 459] on input "text" at bounding box center [701, 465] width 95 height 38
click at [671, 468] on input "text" at bounding box center [701, 465] width 95 height 38
paste input "29"
type input "29"
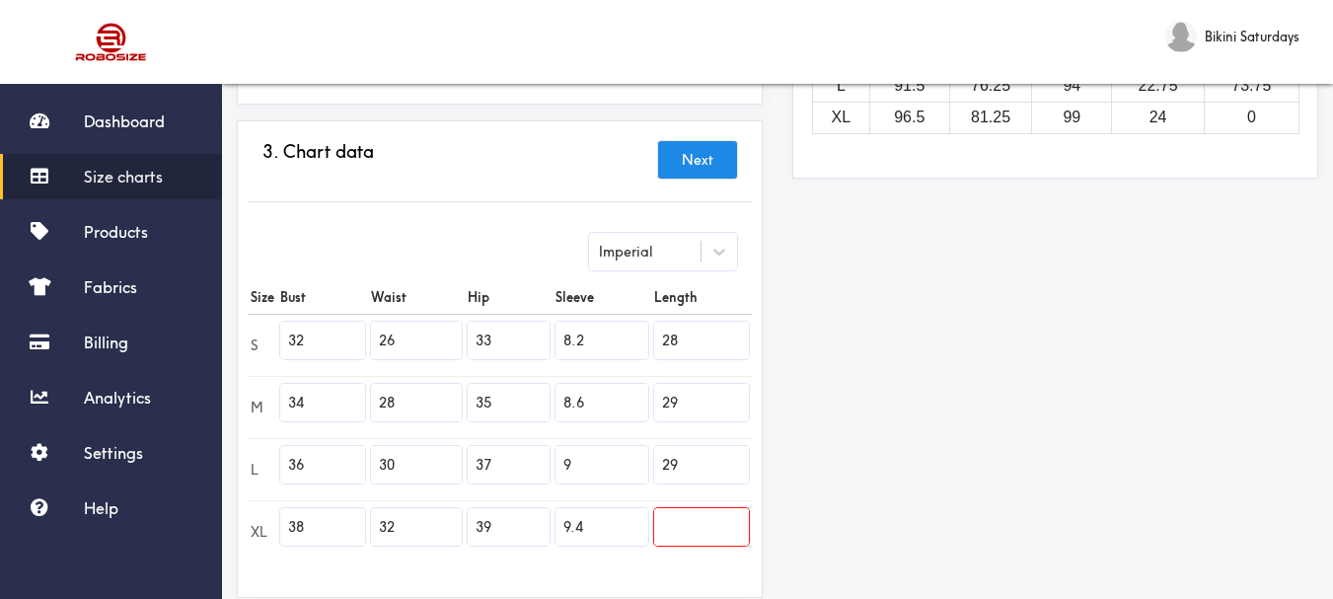
click at [678, 520] on input "text" at bounding box center [701, 527] width 95 height 38
paste input "30"
type input "30"
click at [675, 159] on button "Next" at bounding box center [697, 160] width 79 height 38
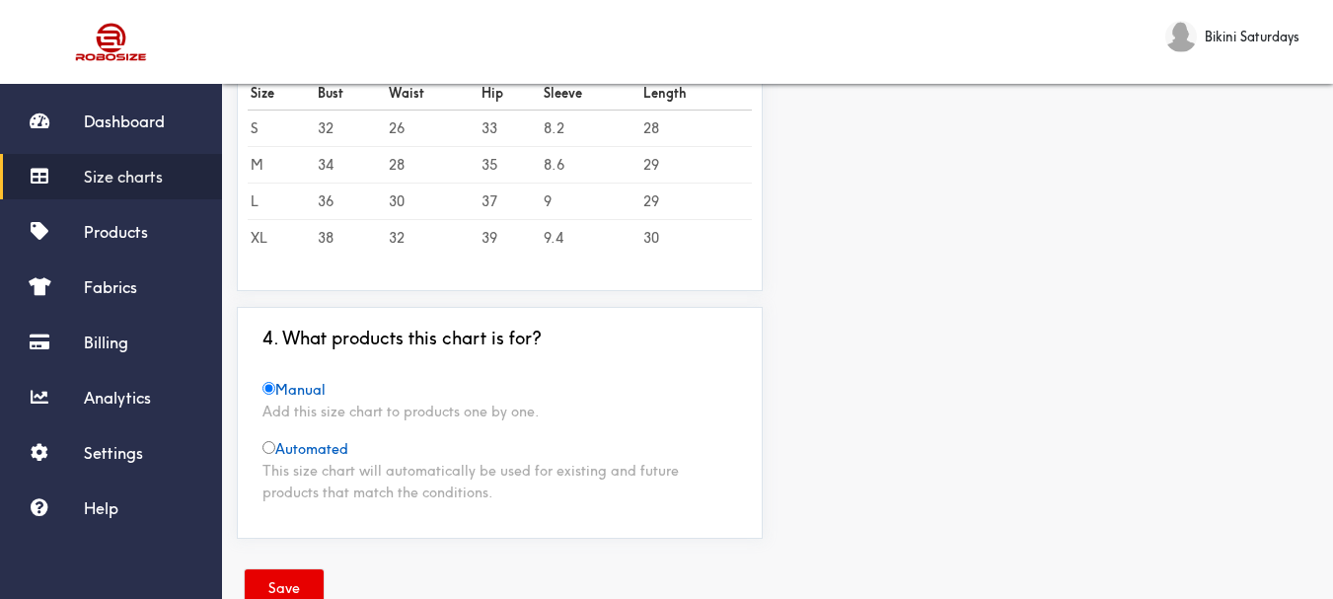
scroll to position [653, 0]
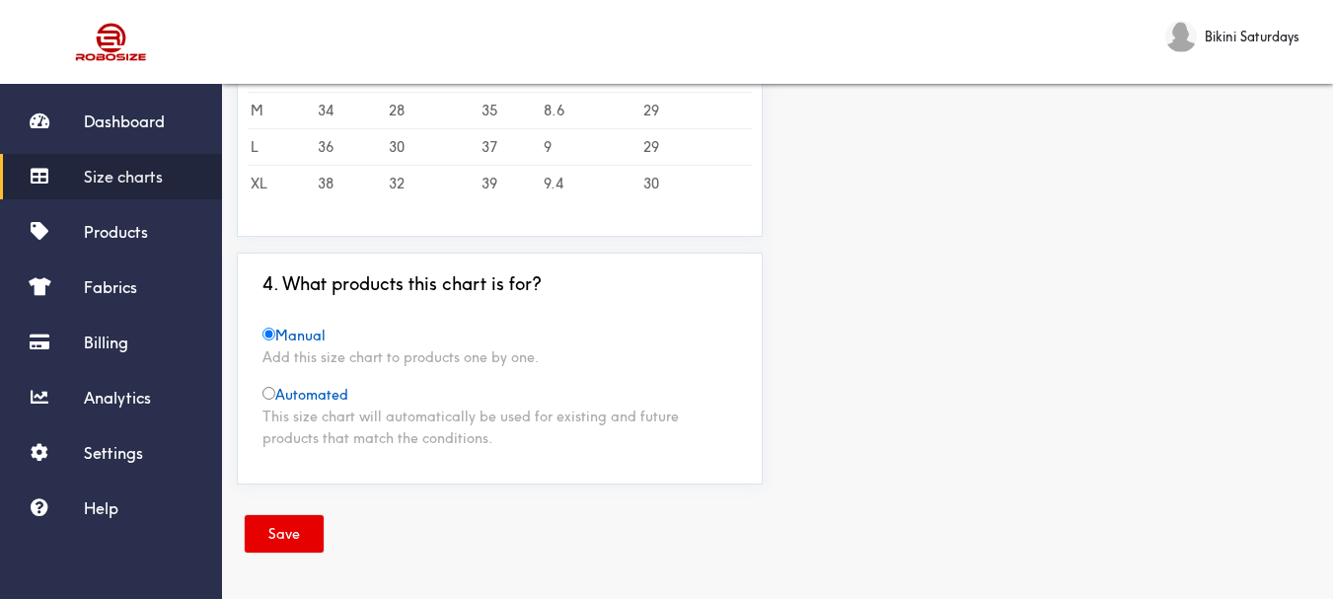
click at [274, 508] on div "Save" at bounding box center [778, 537] width 1082 height 74
click at [267, 529] on button "Save" at bounding box center [284, 534] width 79 height 38
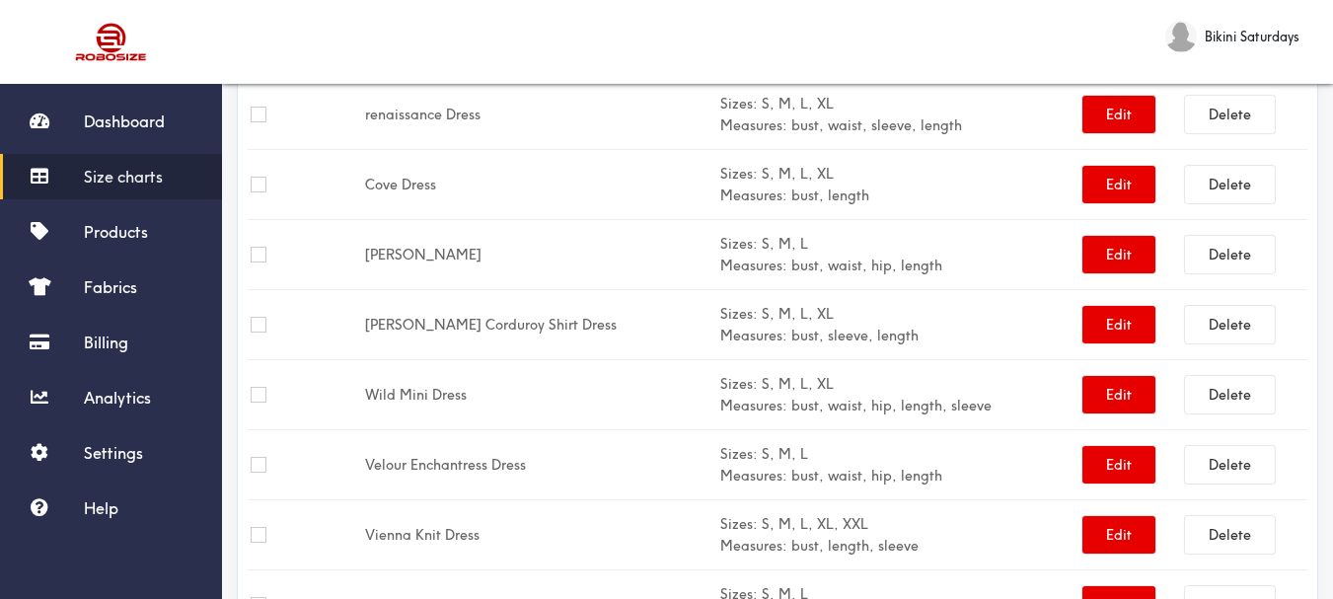
scroll to position [3248, 0]
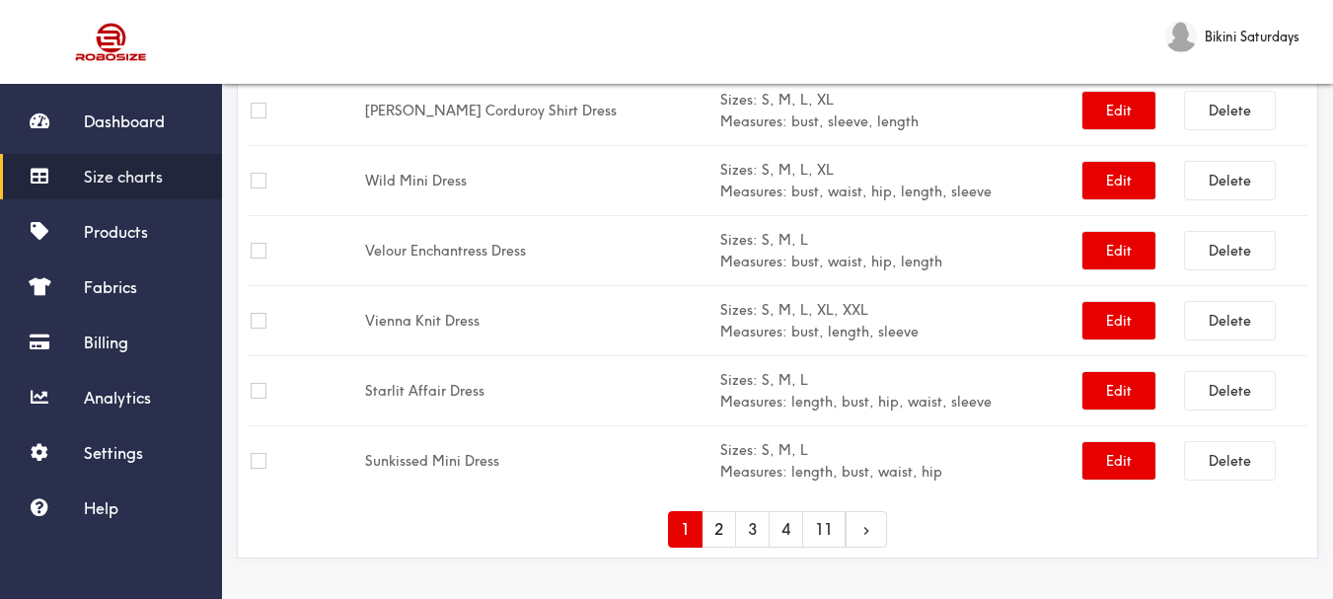
click at [714, 530] on link "2" at bounding box center [719, 529] width 35 height 37
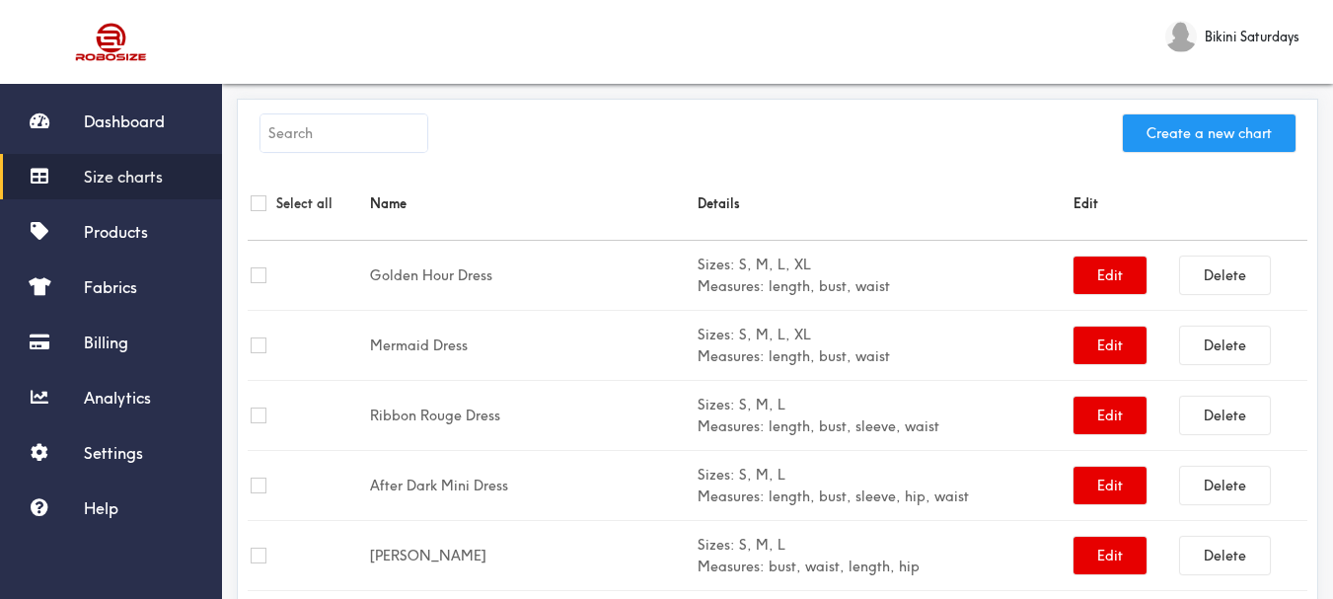
click at [1184, 132] on button "Create a new chart" at bounding box center [1209, 133] width 173 height 38
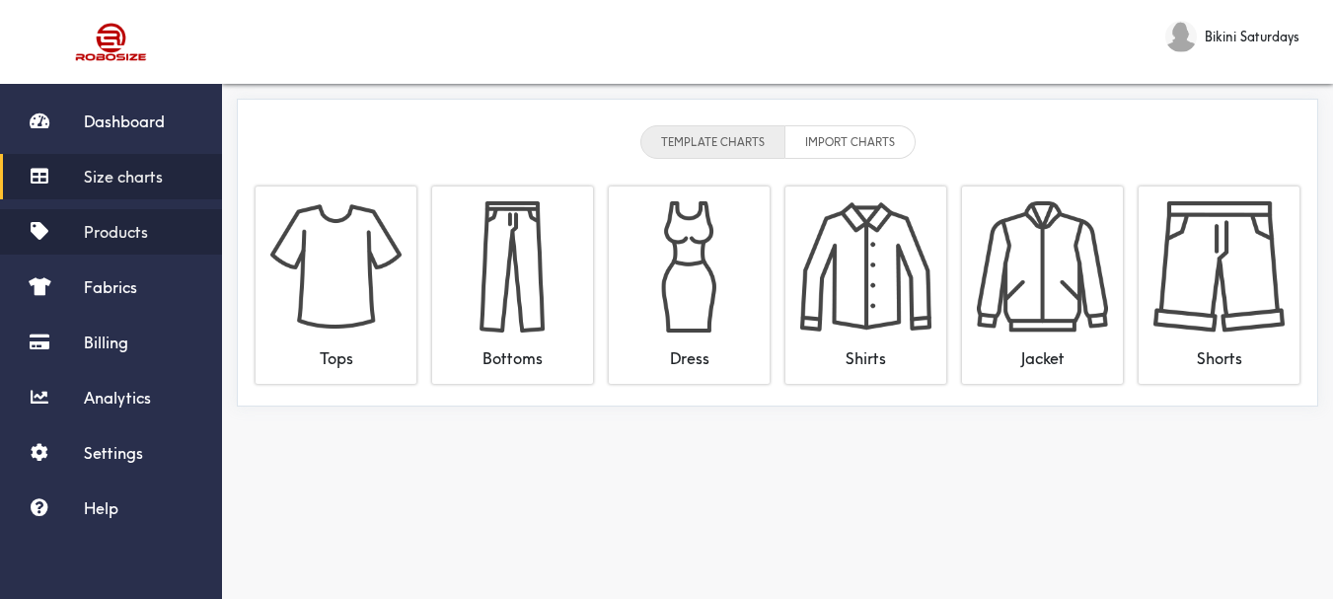
click at [110, 235] on span "Products" at bounding box center [116, 232] width 64 height 20
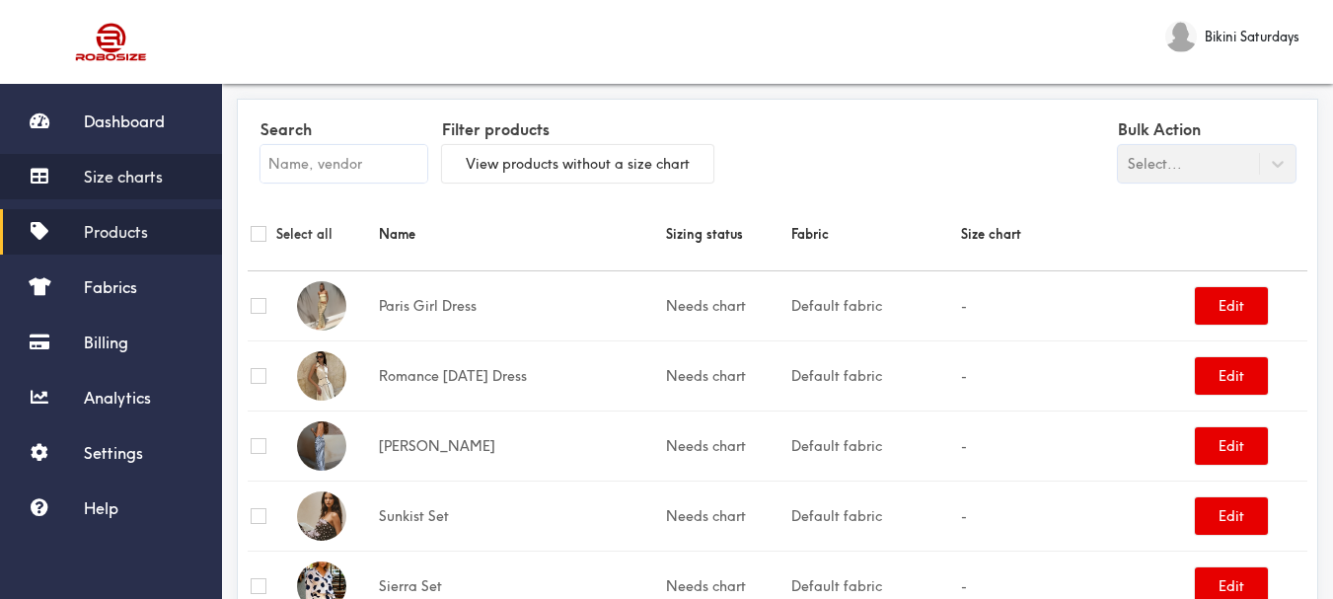
click at [128, 178] on span "Size charts" at bounding box center [123, 177] width 79 height 20
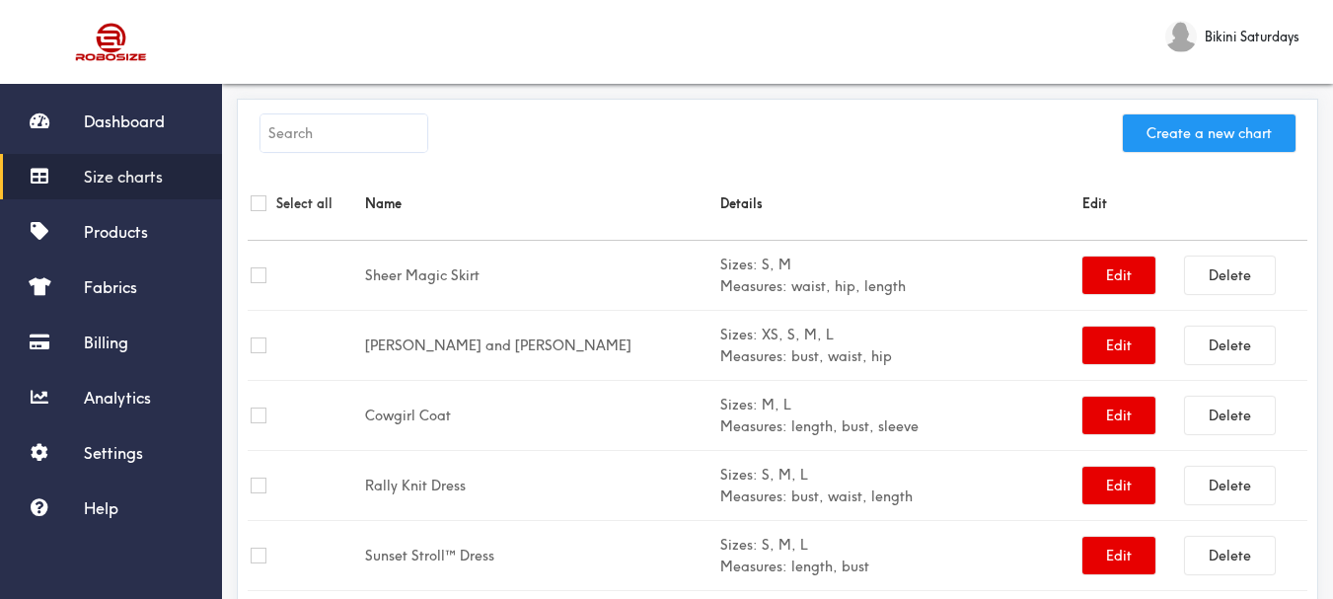
click at [1167, 134] on button "Create a new chart" at bounding box center [1209, 133] width 173 height 38
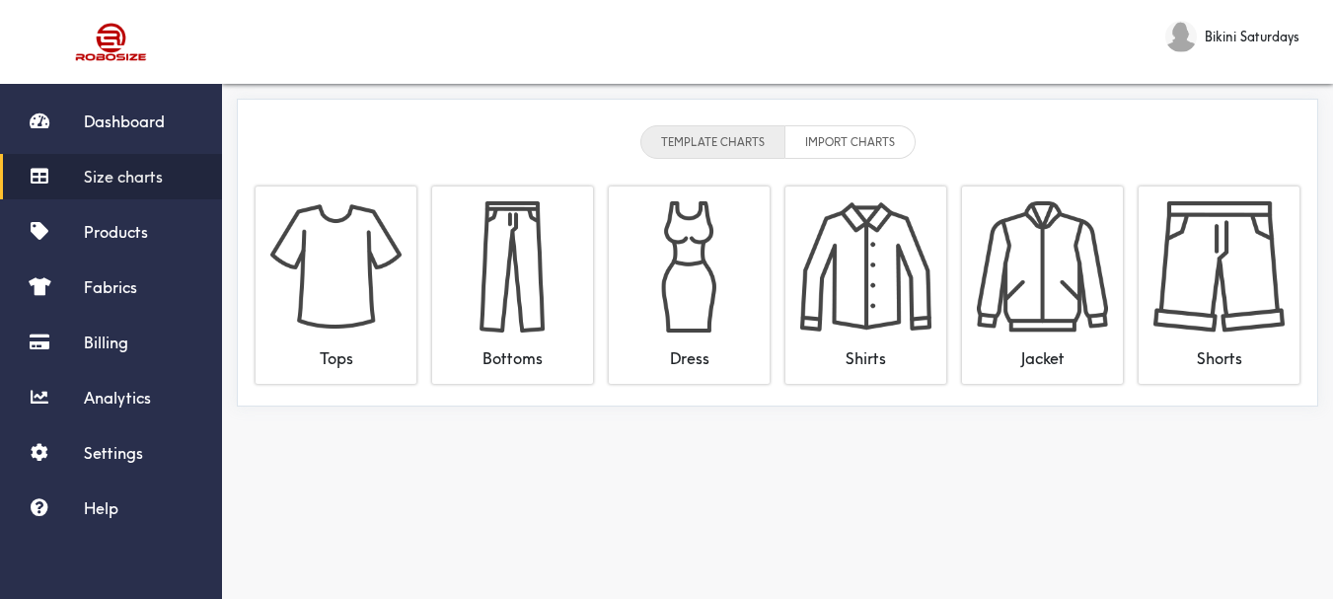
click at [689, 222] on img at bounding box center [689, 266] width 131 height 131
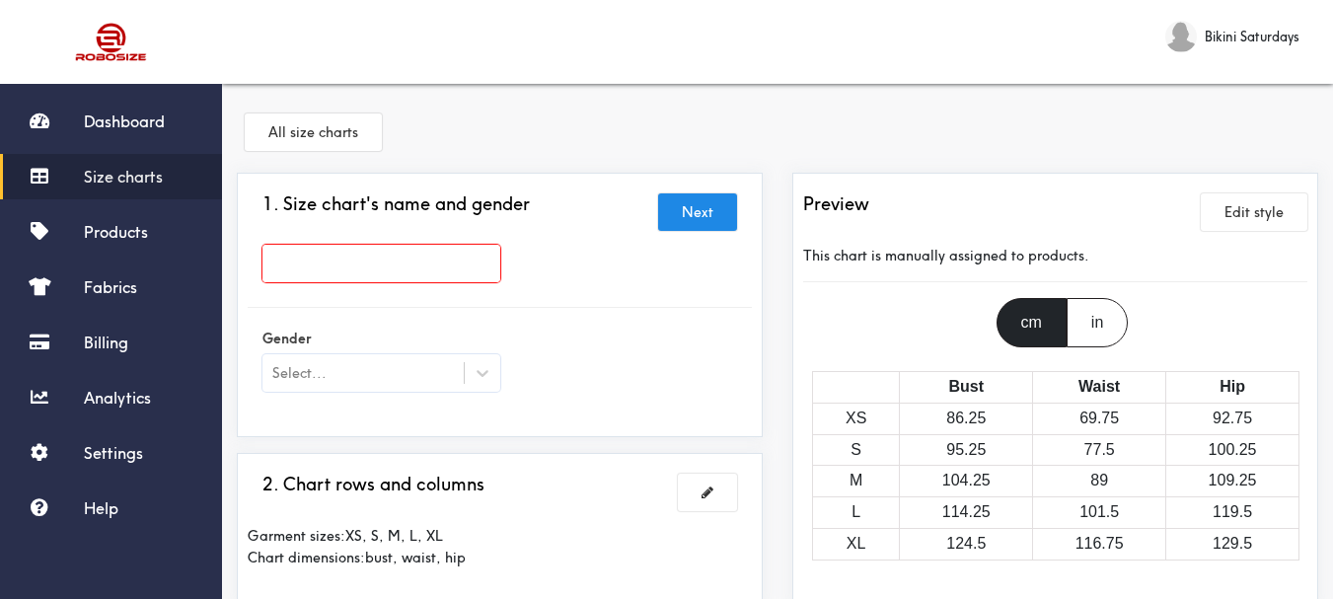
click at [281, 261] on input "text" at bounding box center [382, 264] width 238 height 38
click at [269, 262] on input "text" at bounding box center [382, 264] width 238 height 38
paste input "Bowie Dress"
type input "Bowie Dress"
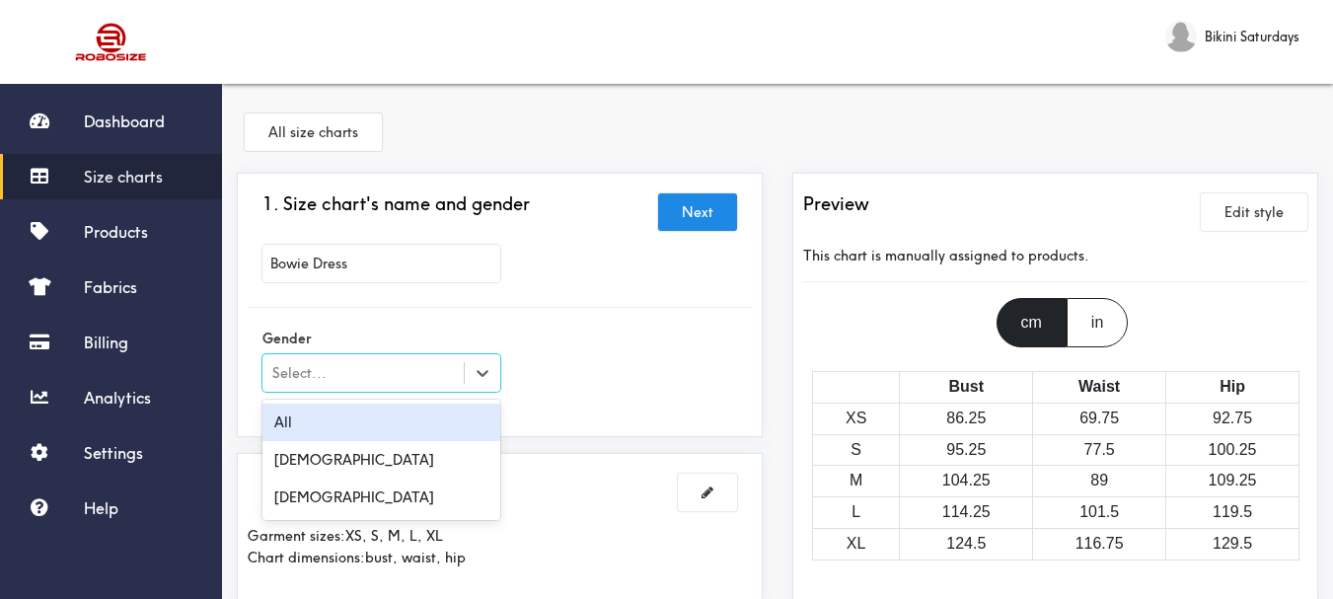
click at [312, 372] on div "Select..." at bounding box center [299, 373] width 54 height 22
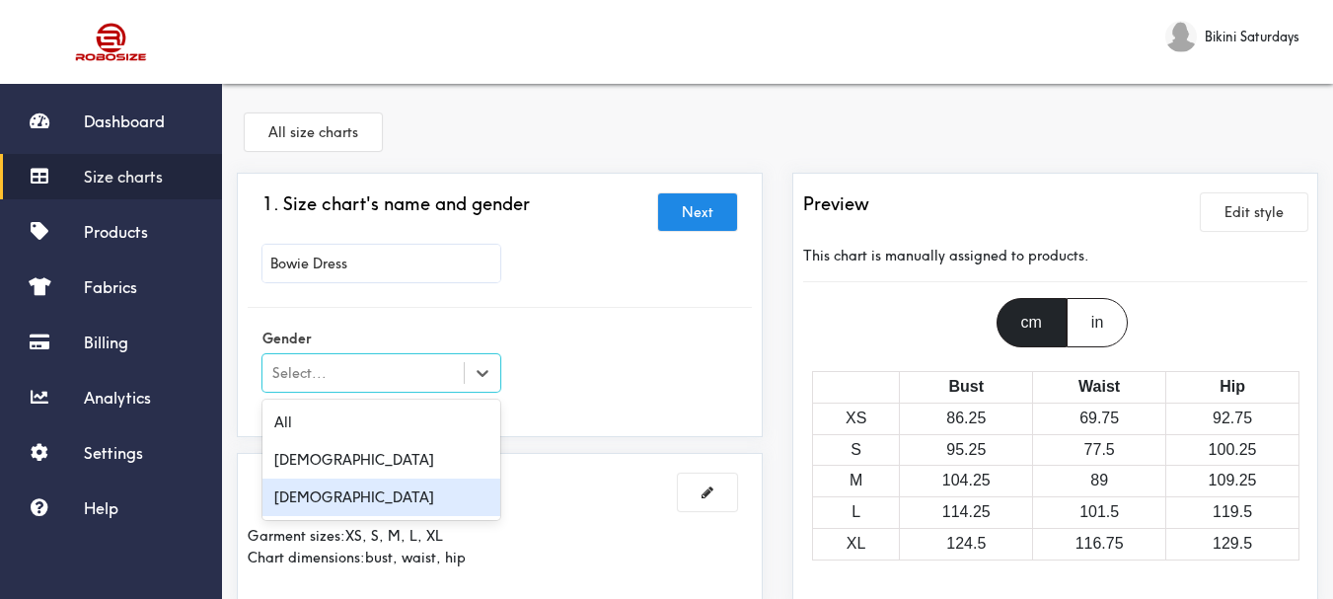
click at [308, 504] on div "[DEMOGRAPHIC_DATA]" at bounding box center [382, 498] width 238 height 38
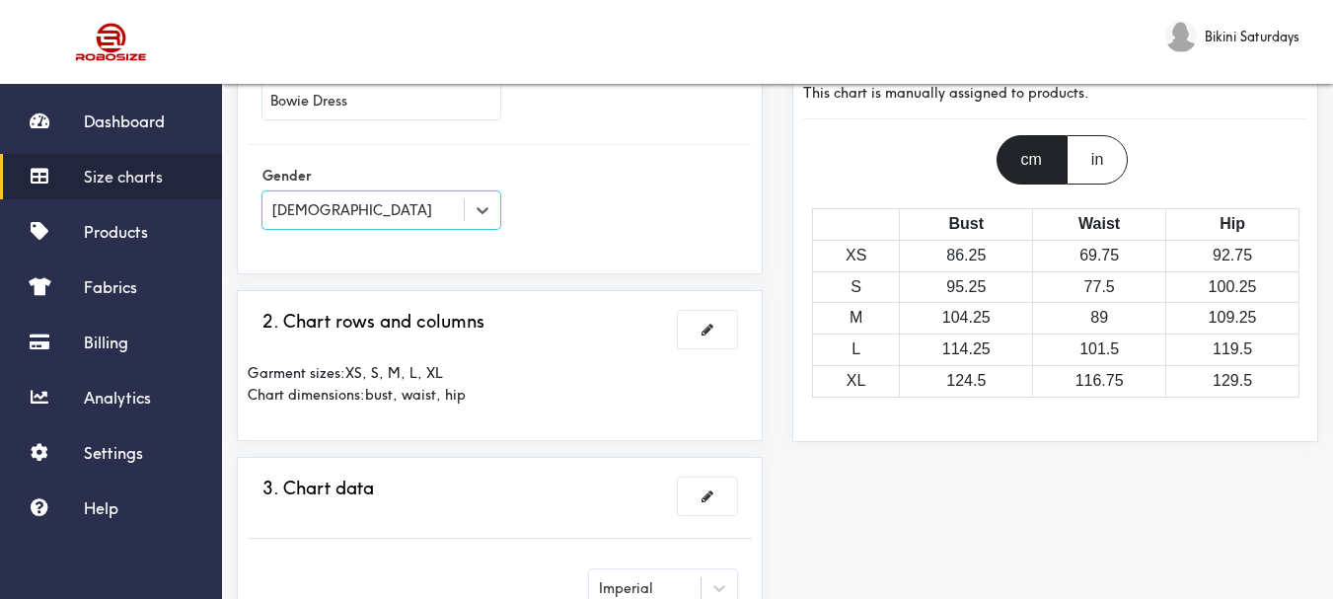
scroll to position [197, 0]
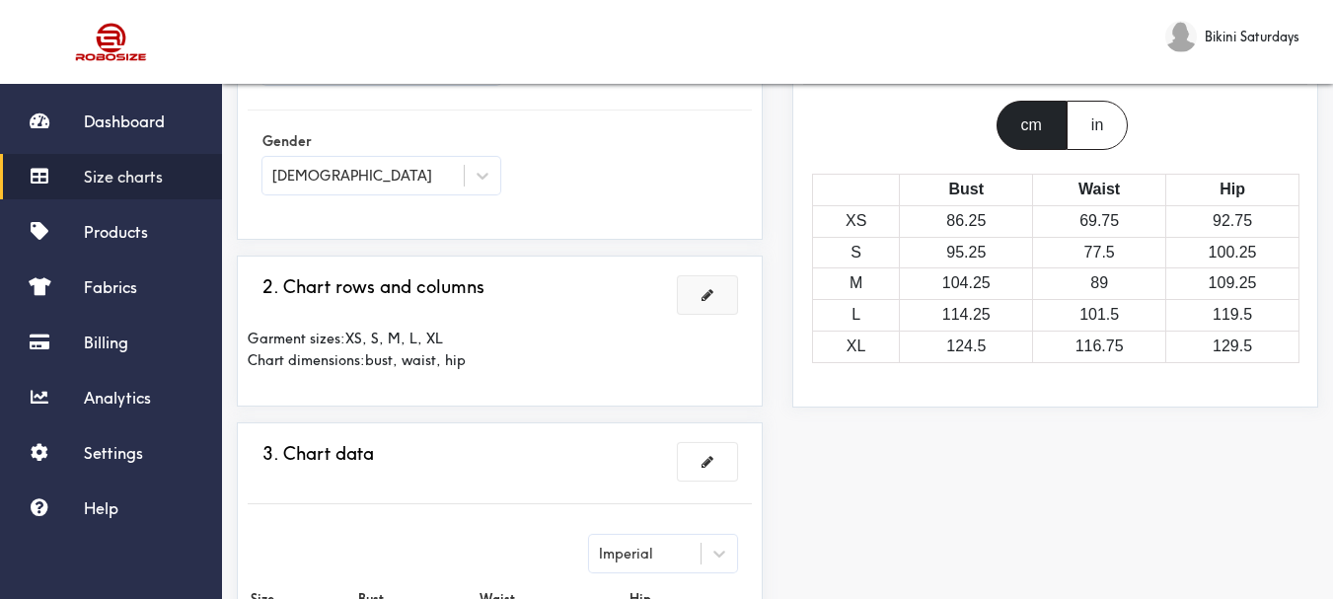
click at [708, 294] on span at bounding box center [708, 295] width 12 height 14
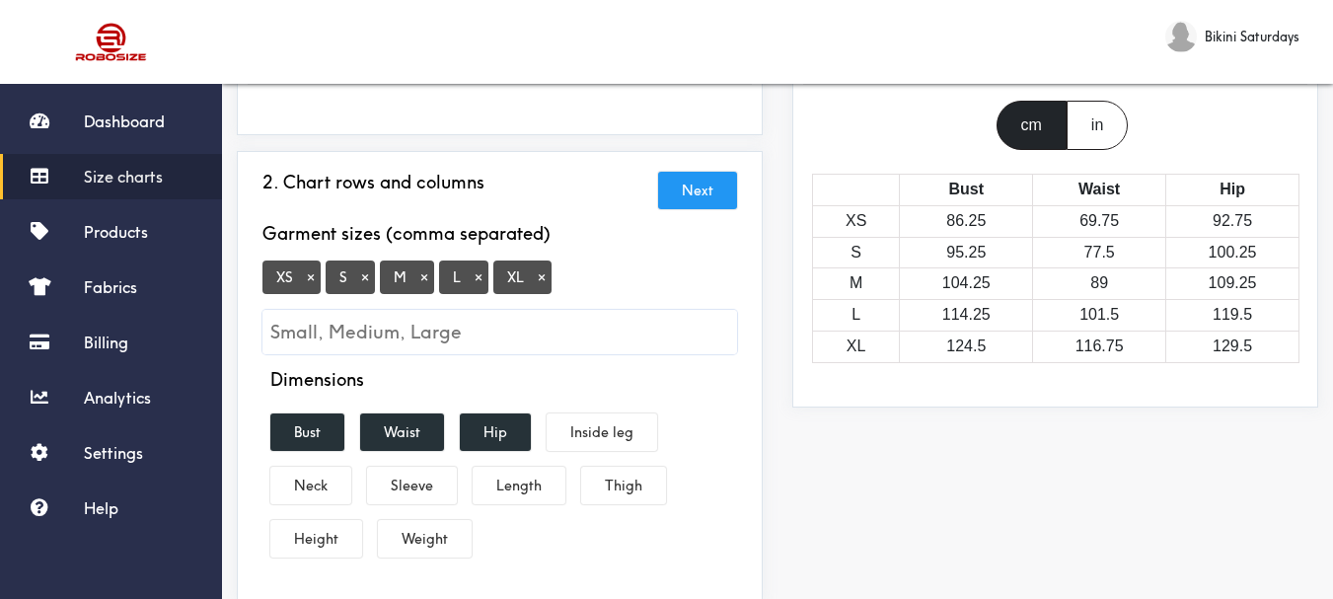
click at [308, 270] on button "×" at bounding box center [311, 277] width 20 height 18
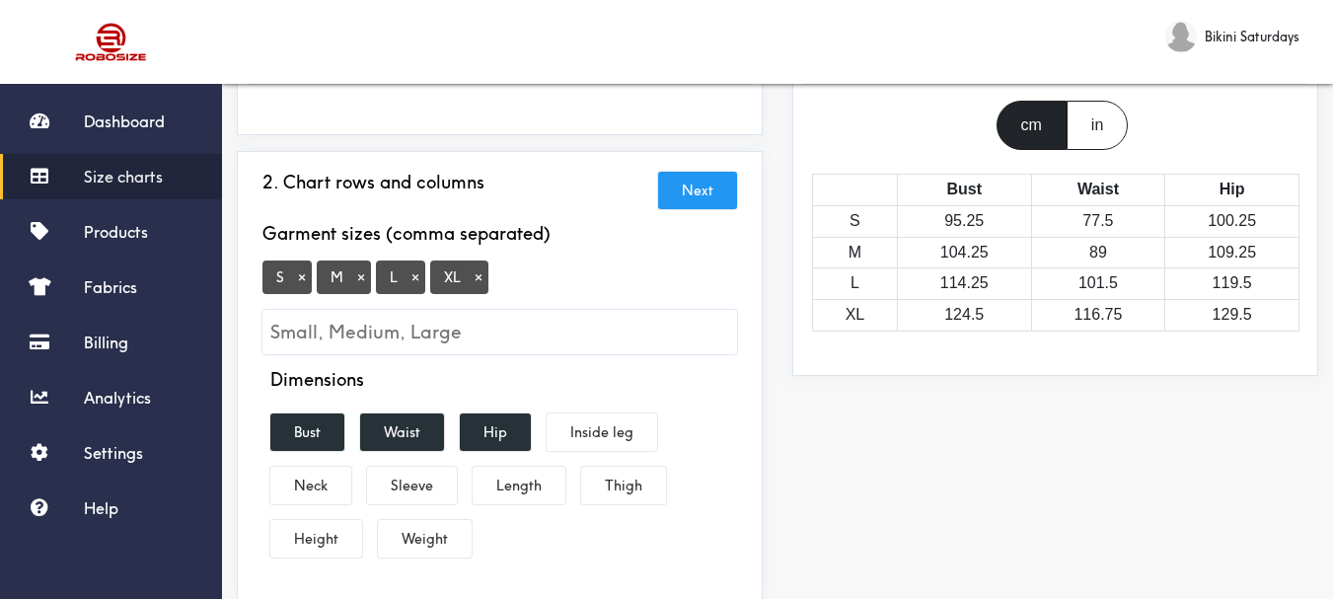
click at [694, 181] on button "Next" at bounding box center [697, 191] width 79 height 38
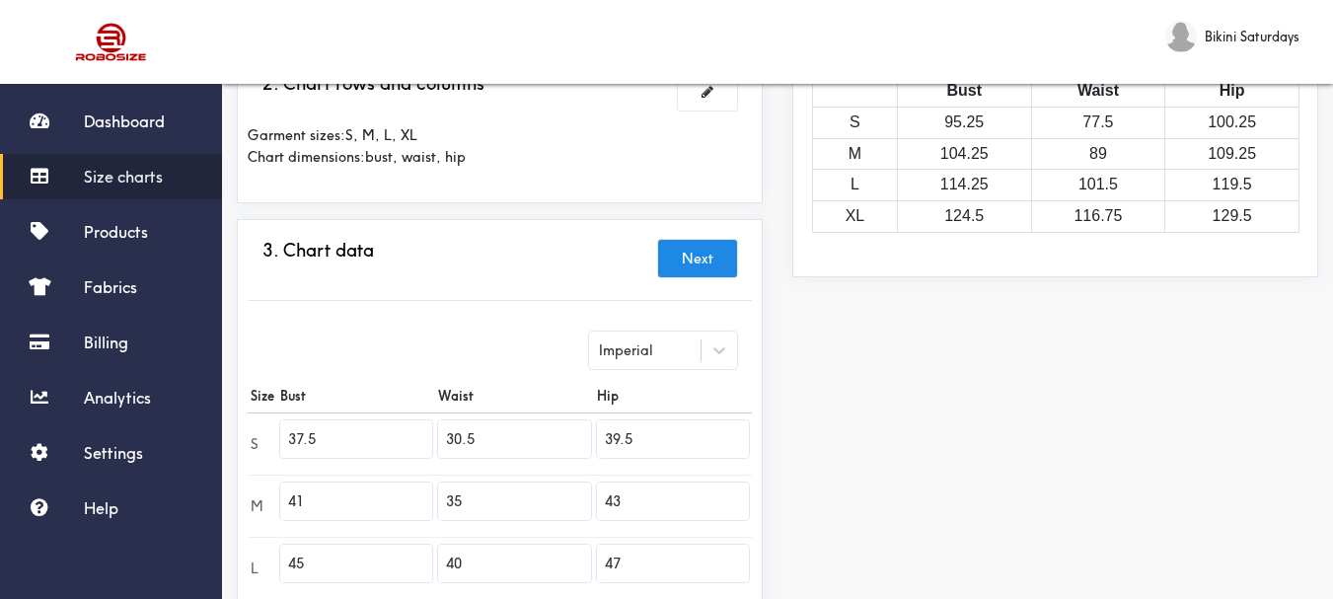
scroll to position [395, 0]
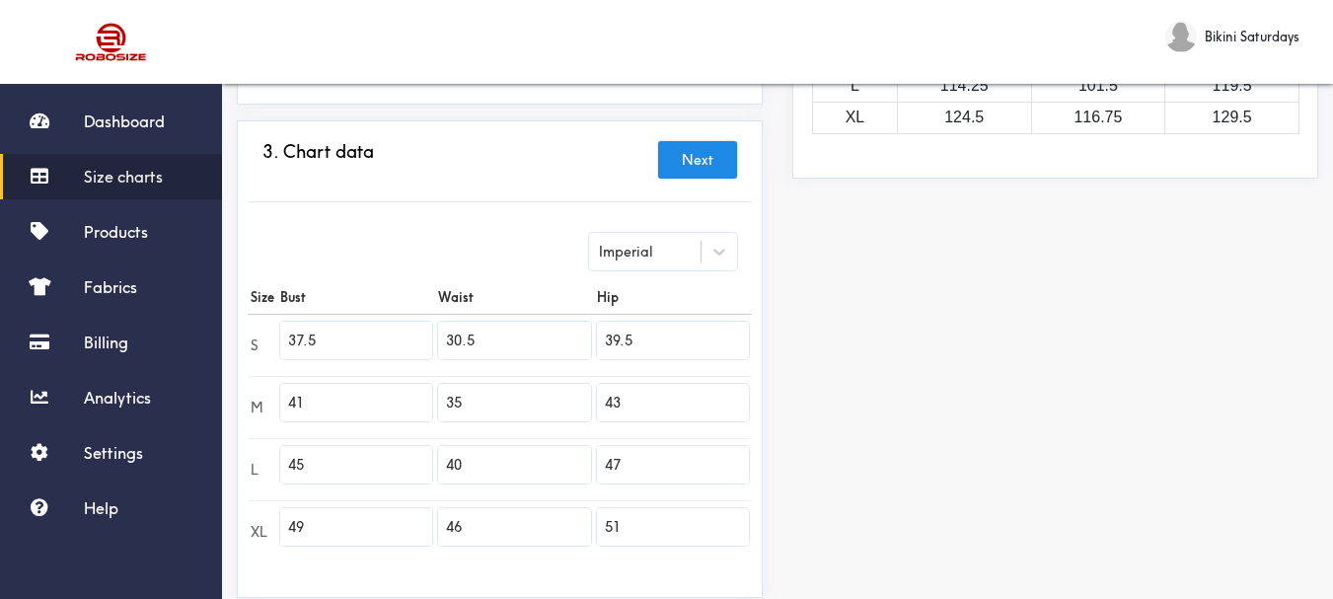
click at [623, 264] on div "Imperial" at bounding box center [663, 252] width 148 height 38
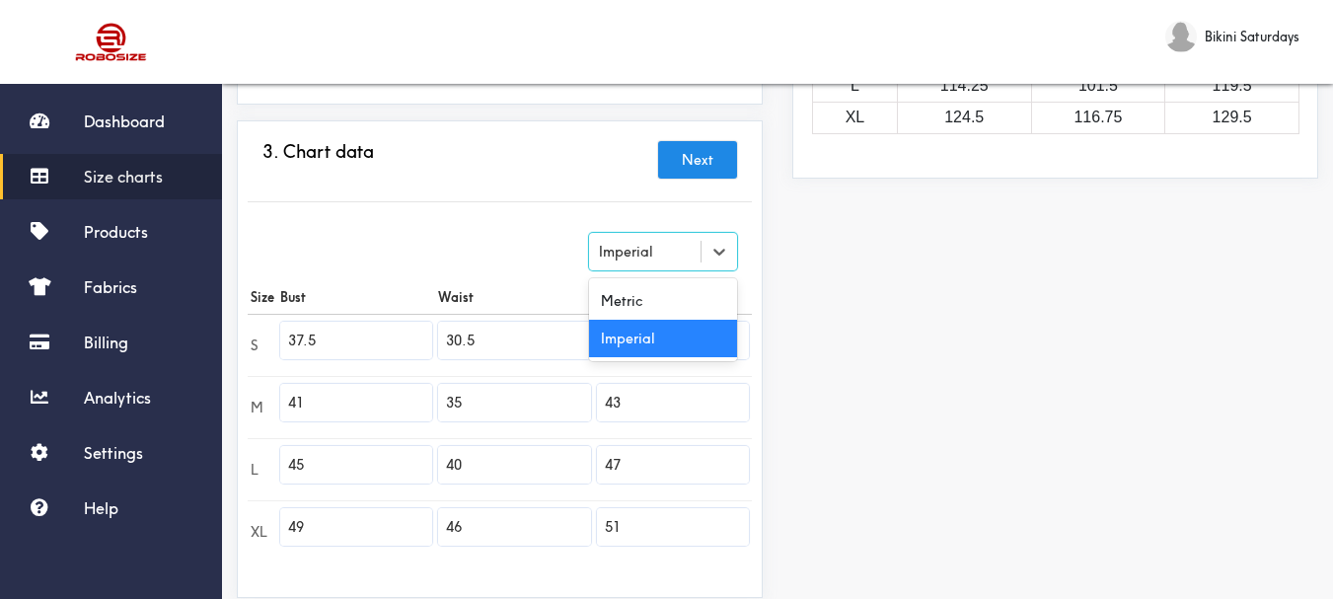
click at [611, 255] on div "Imperial" at bounding box center [626, 252] width 54 height 22
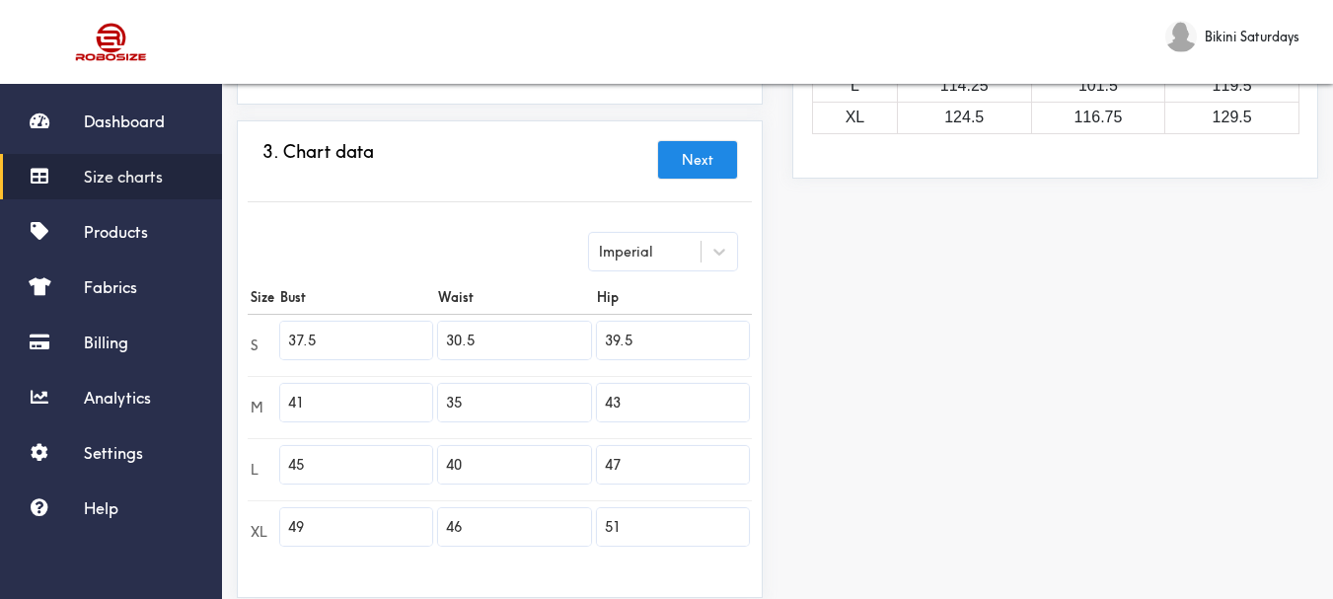
click at [297, 304] on th "Bust" at bounding box center [356, 297] width 158 height 35
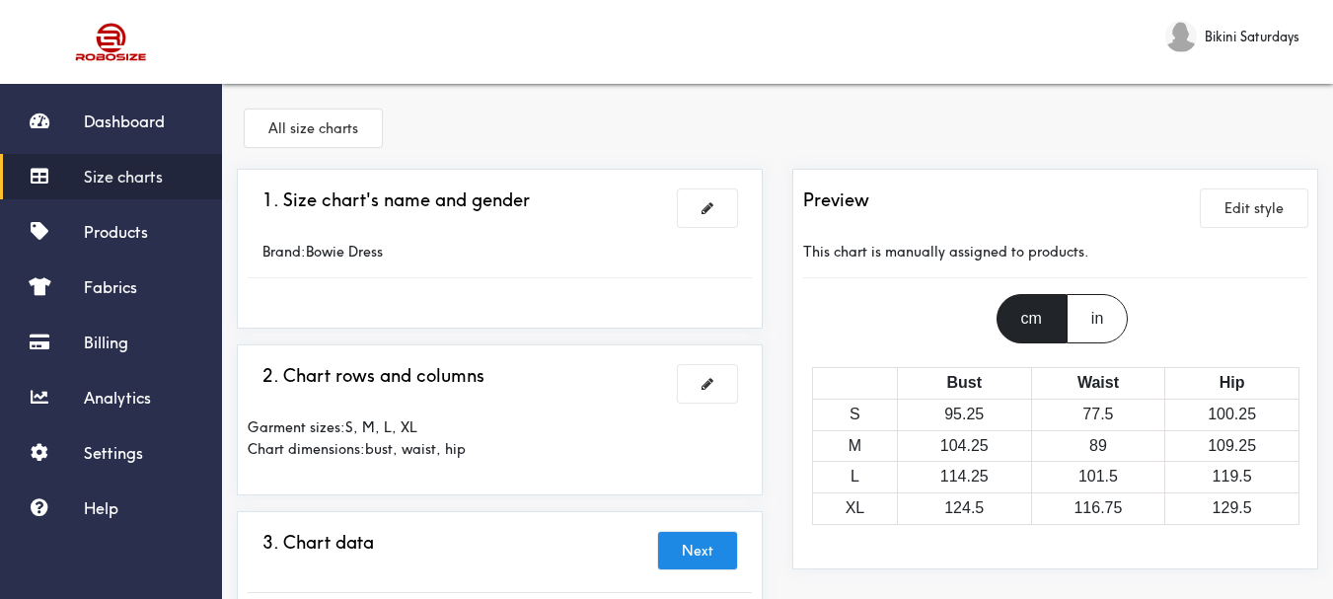
scroll to position [0, 0]
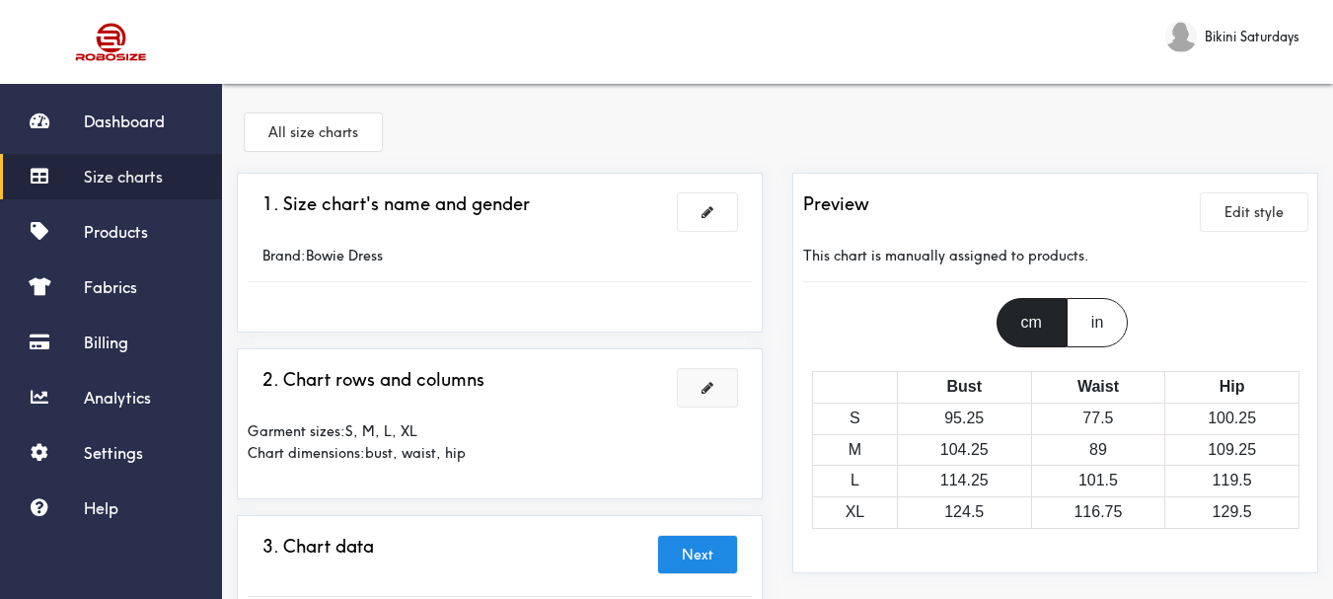
click at [708, 399] on button at bounding box center [707, 388] width 59 height 38
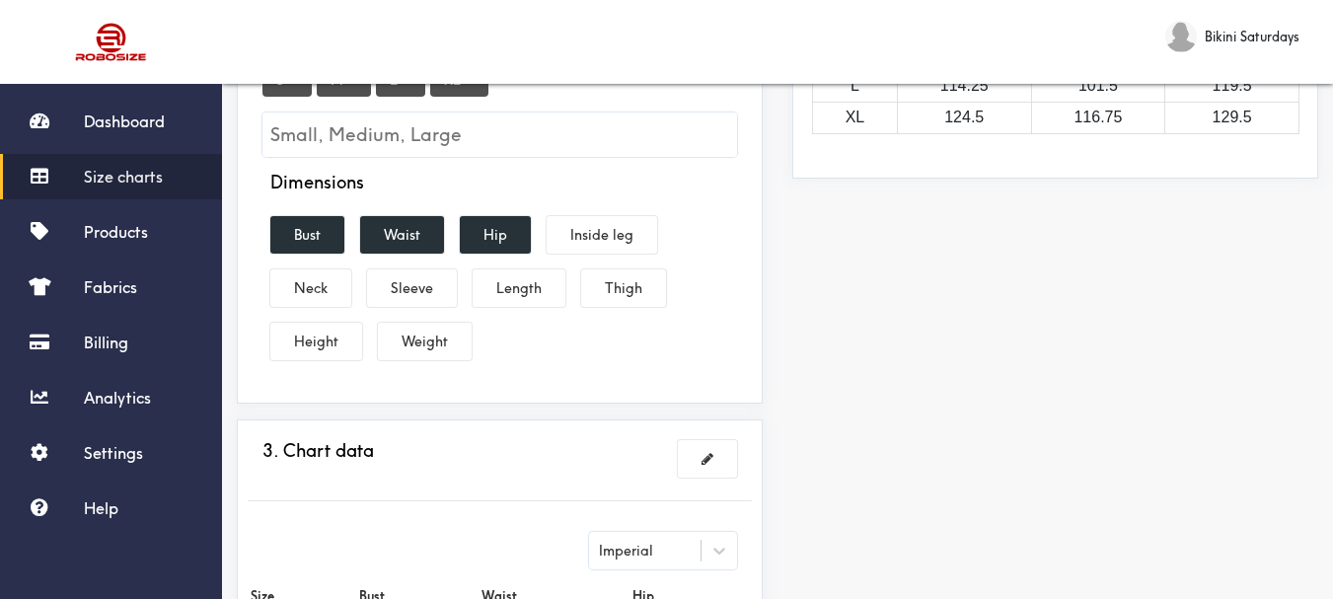
scroll to position [296, 0]
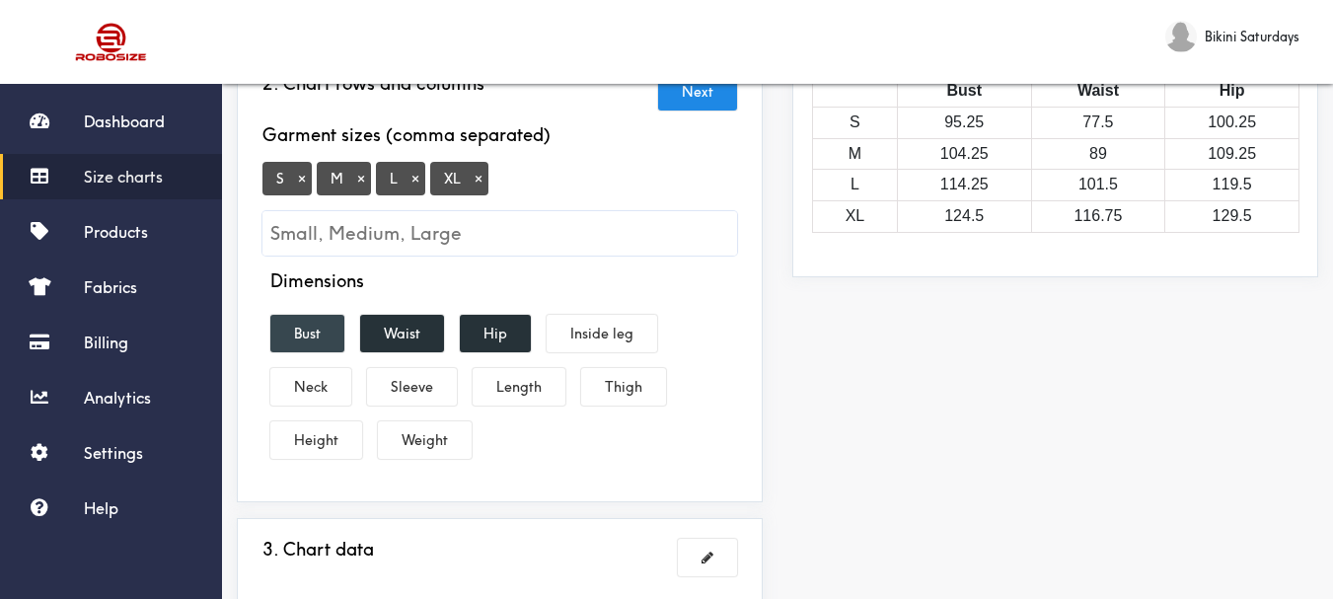
click at [288, 339] on button "Bust" at bounding box center [307, 334] width 74 height 38
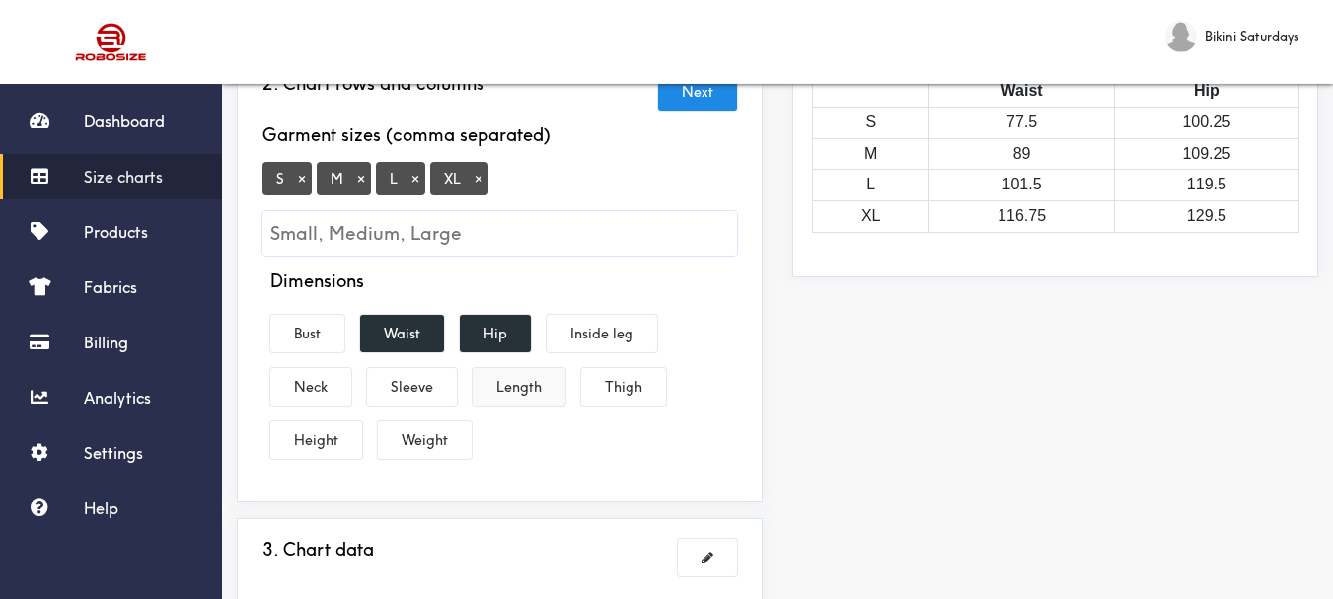
click at [526, 379] on button "Length" at bounding box center [519, 387] width 93 height 38
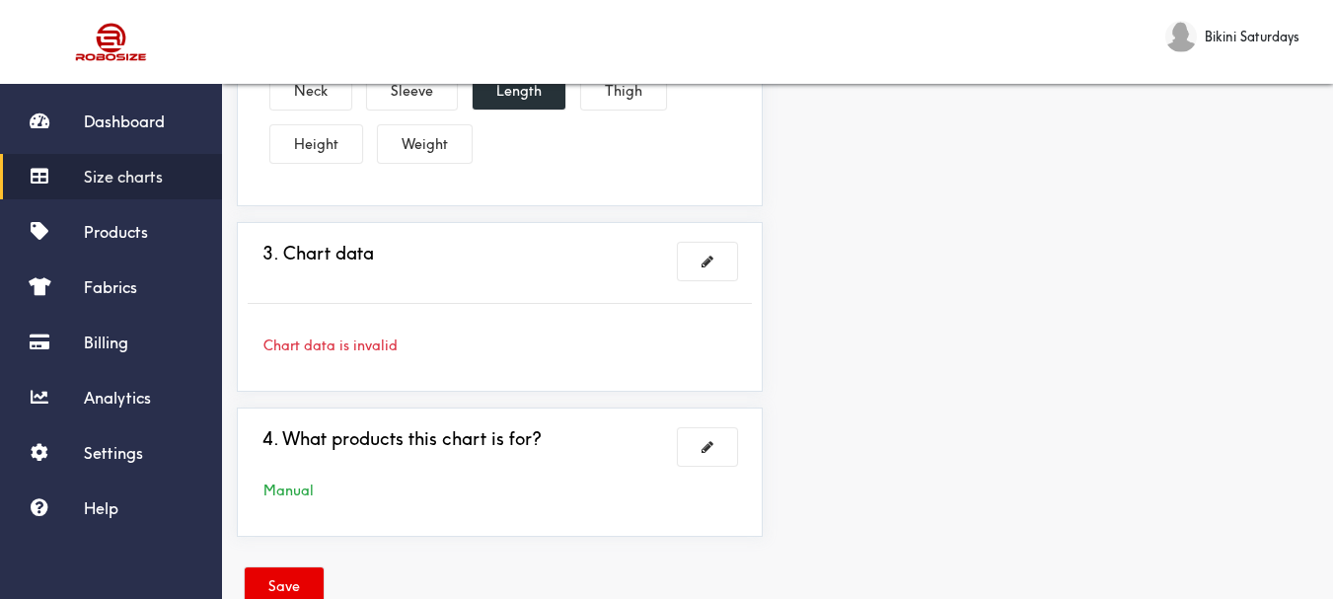
scroll to position [493, 0]
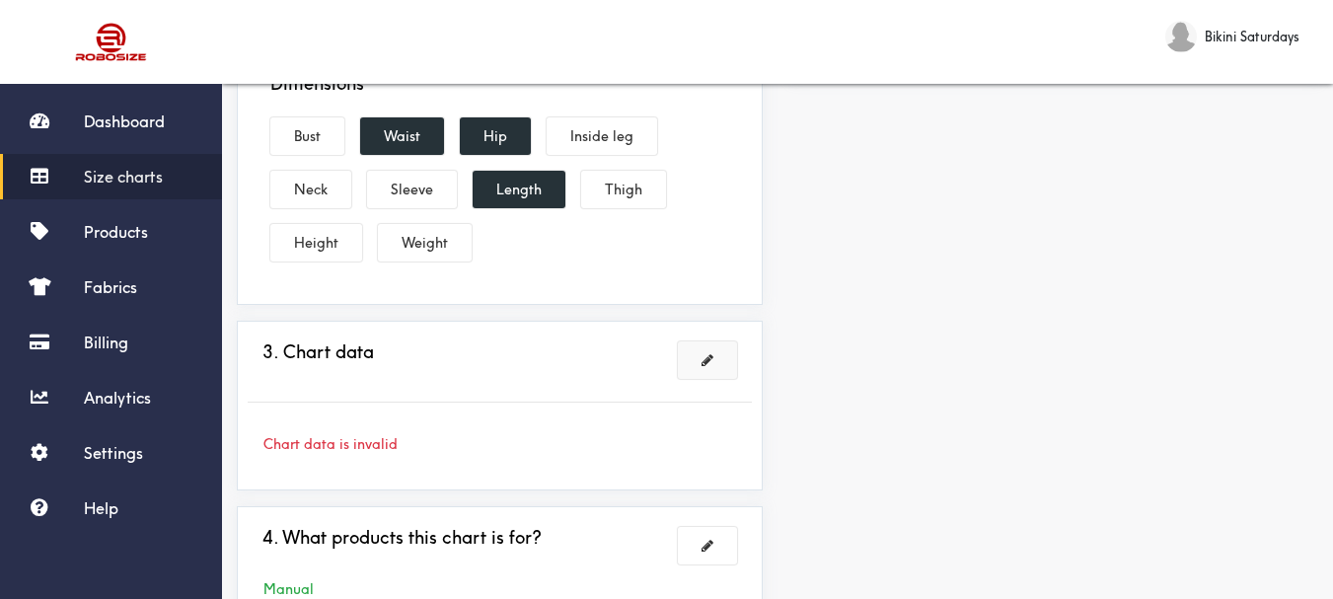
click at [696, 355] on button at bounding box center [707, 360] width 59 height 38
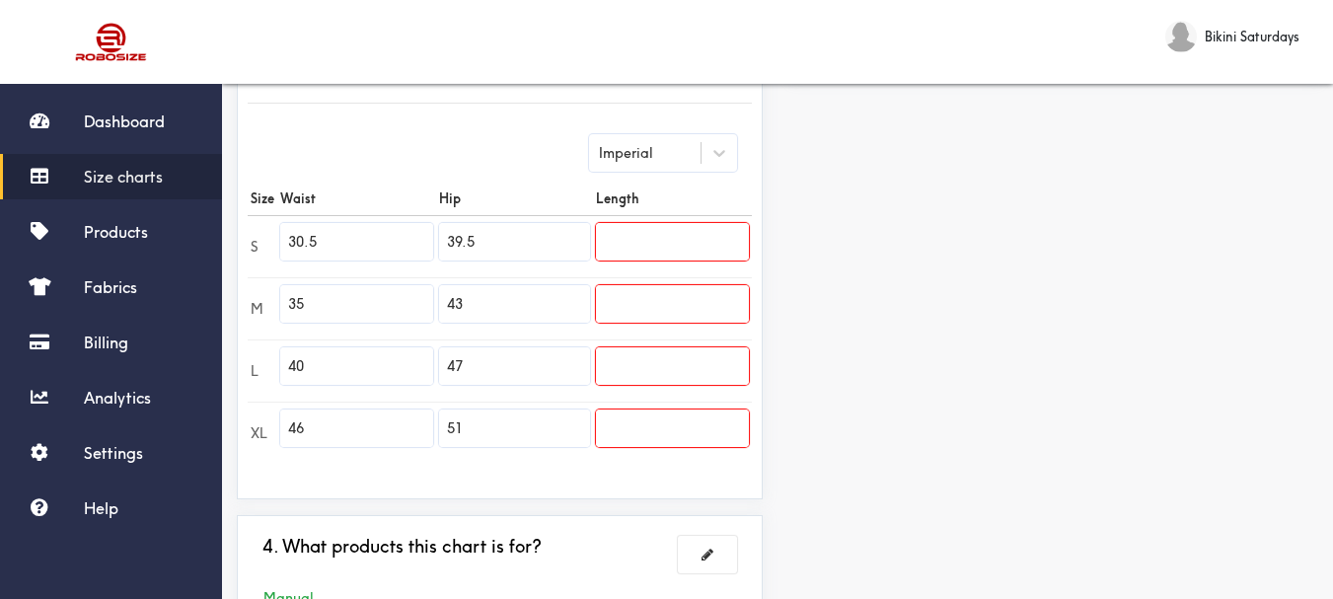
click at [320, 239] on input "30.5" at bounding box center [356, 242] width 153 height 38
type input "3"
paste input "25.2"
type input "25.2"
click at [306, 302] on input "35" at bounding box center [356, 304] width 153 height 38
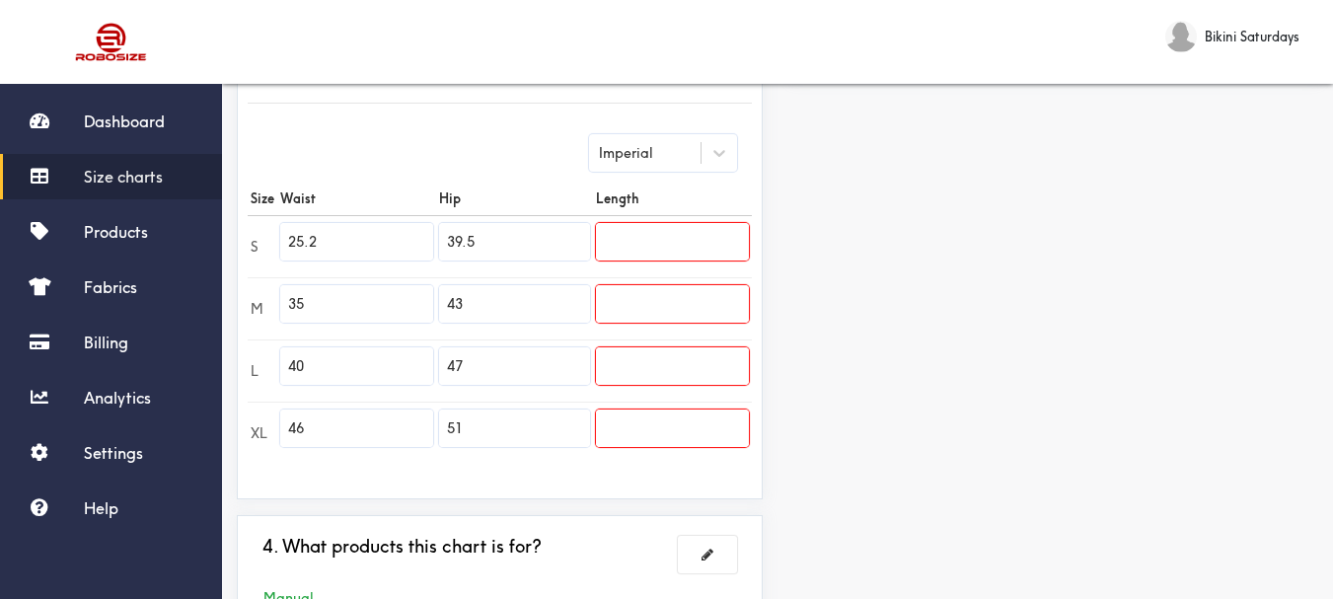
type input "3"
paste input "26.8"
type input "26.8"
click at [312, 366] on input "40" at bounding box center [356, 366] width 153 height 38
type input "4"
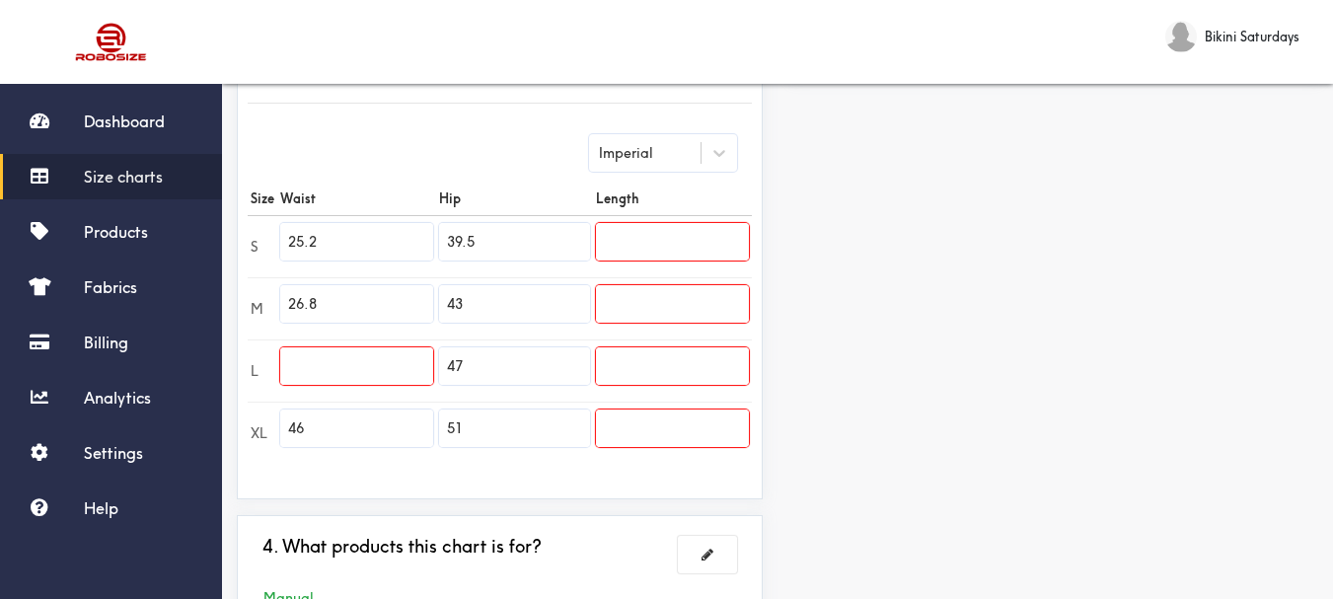
paste input "28.3"
type input "28.3"
click at [308, 430] on input "46" at bounding box center [356, 429] width 153 height 38
type input "4"
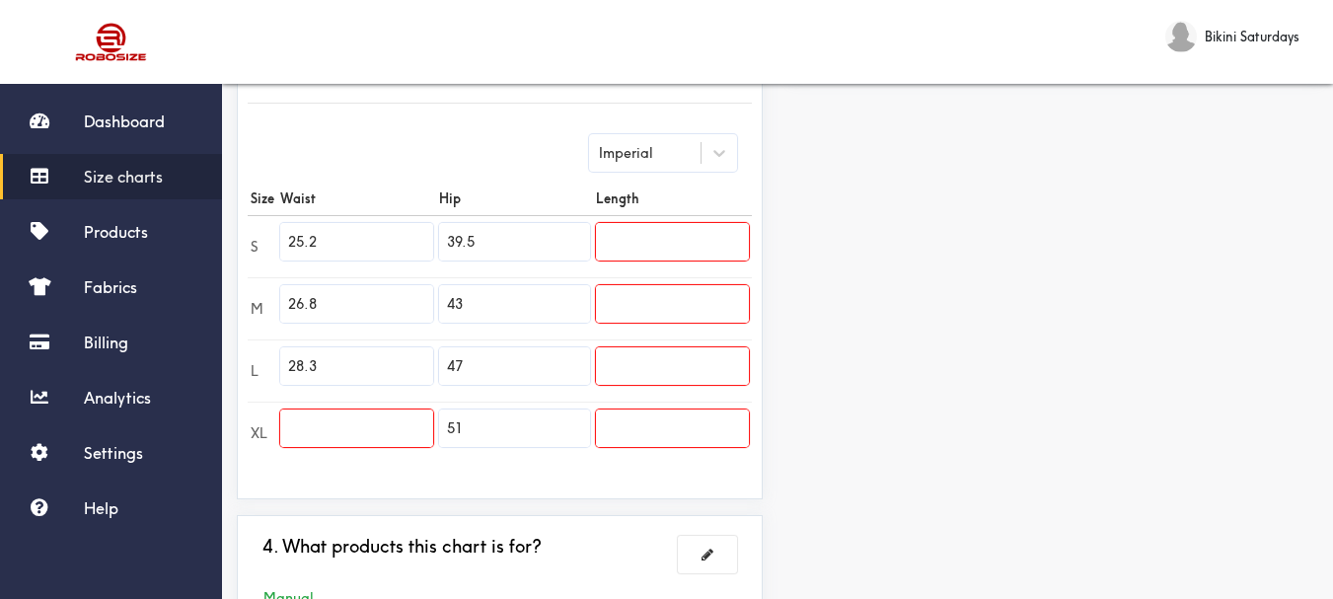
click at [307, 427] on input "text" at bounding box center [356, 429] width 153 height 38
paste input "29.9"
type input "2"
click at [476, 245] on input "39.5" at bounding box center [514, 242] width 151 height 38
paste input "text"
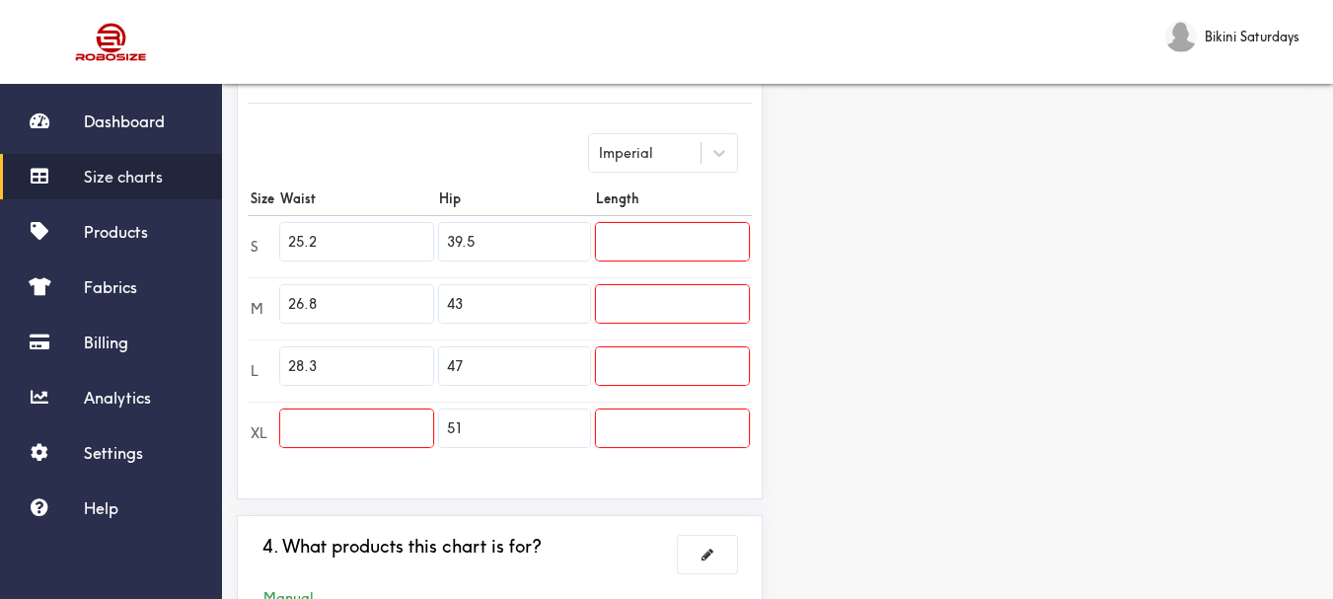
type input "39.5"
click at [301, 429] on input "text" at bounding box center [356, 429] width 153 height 38
paste input "29.9"
type input "29.9"
click at [474, 257] on input "39.5" at bounding box center [514, 242] width 151 height 38
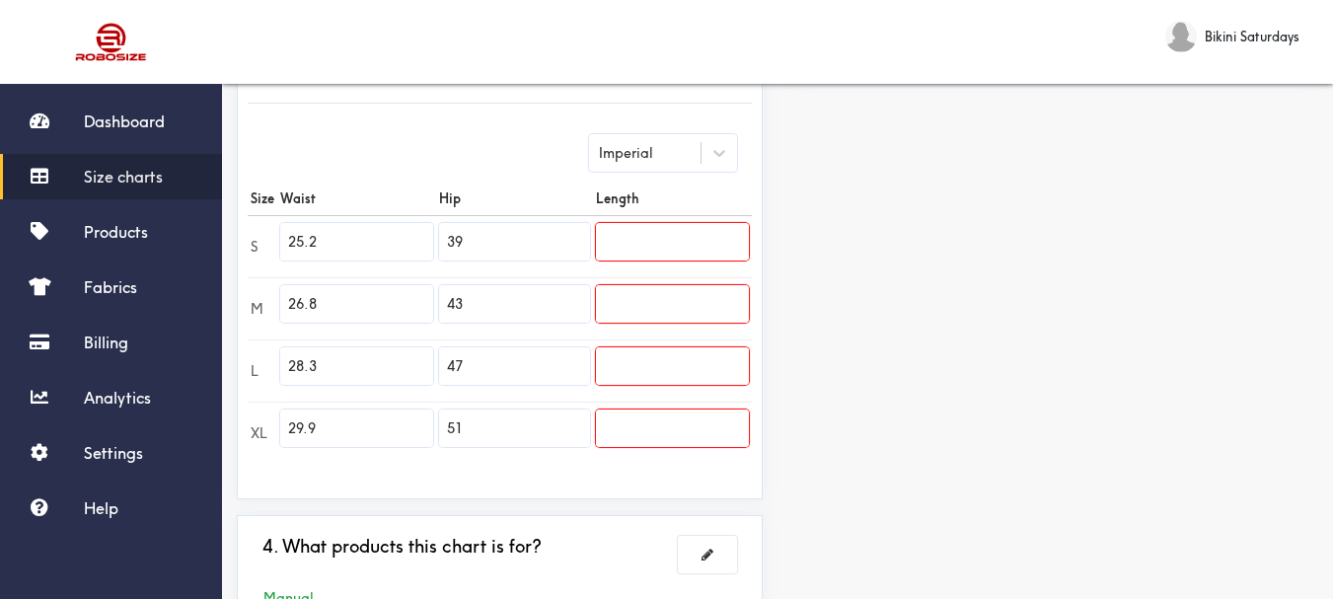
type input "3"
click at [459, 242] on input "text" at bounding box center [514, 242] width 151 height 38
paste input "34.6"
type input "34.6"
click at [467, 300] on input "43" at bounding box center [514, 304] width 151 height 38
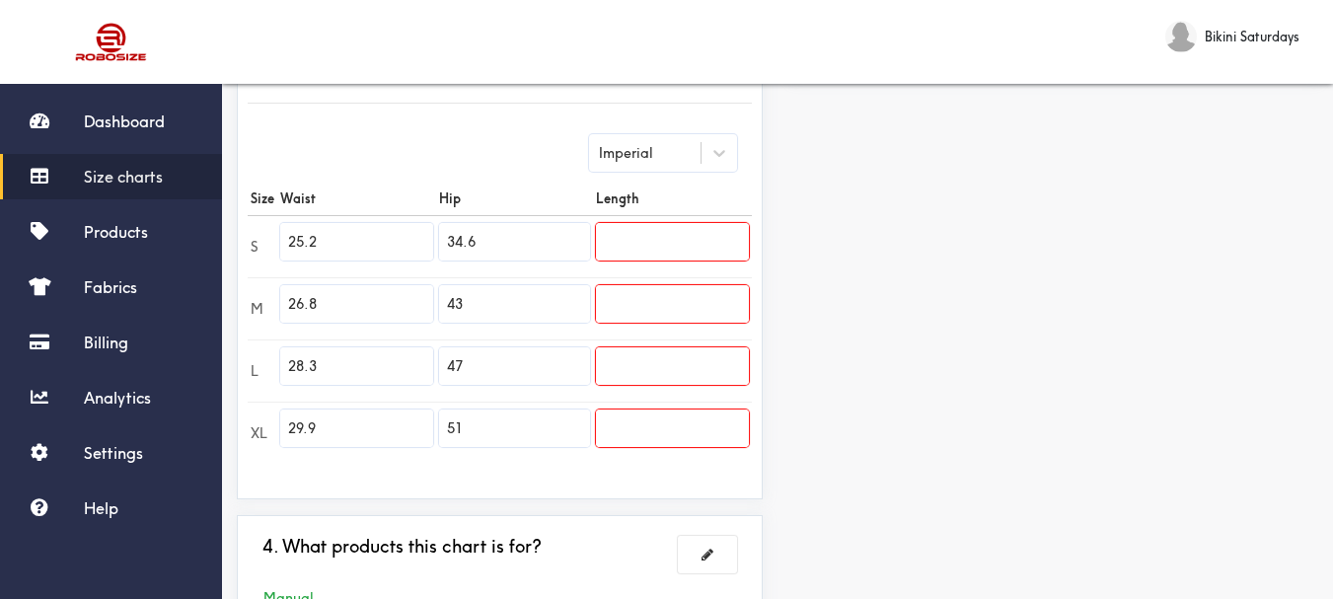
type input "4"
paste input "36.2"
type input "36.2"
click at [467, 369] on input "47" at bounding box center [514, 366] width 151 height 38
type input "4"
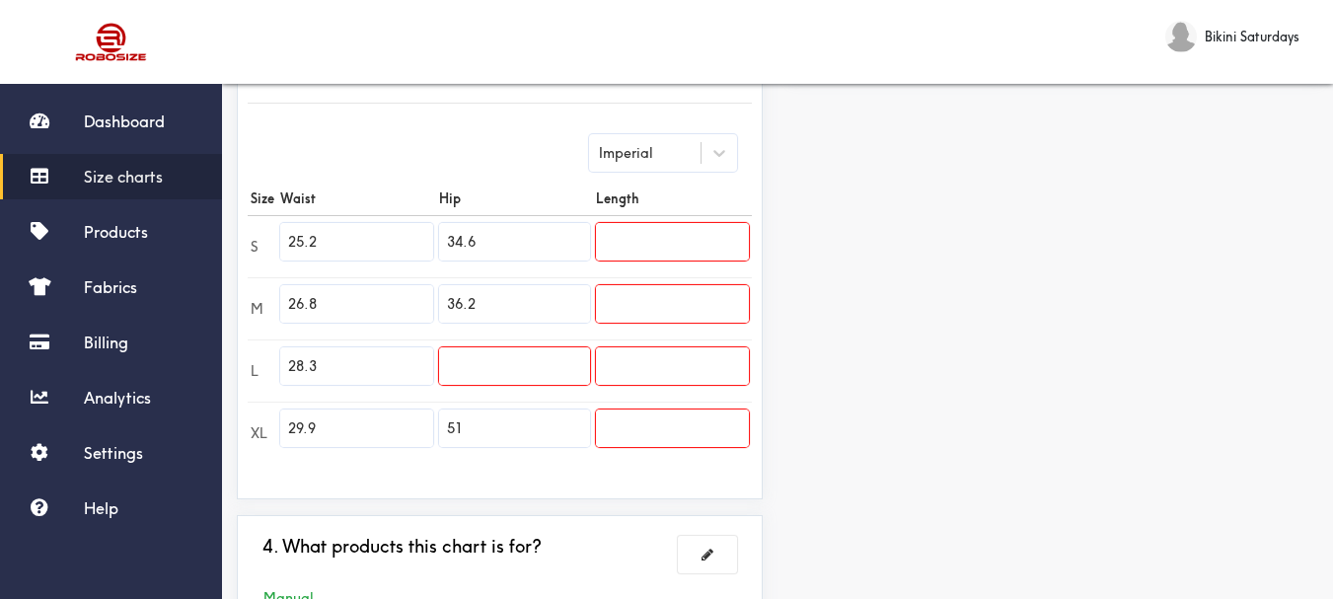
paste input "37.8"
type input "37.8"
click at [472, 431] on input "51" at bounding box center [514, 429] width 151 height 38
type input "5"
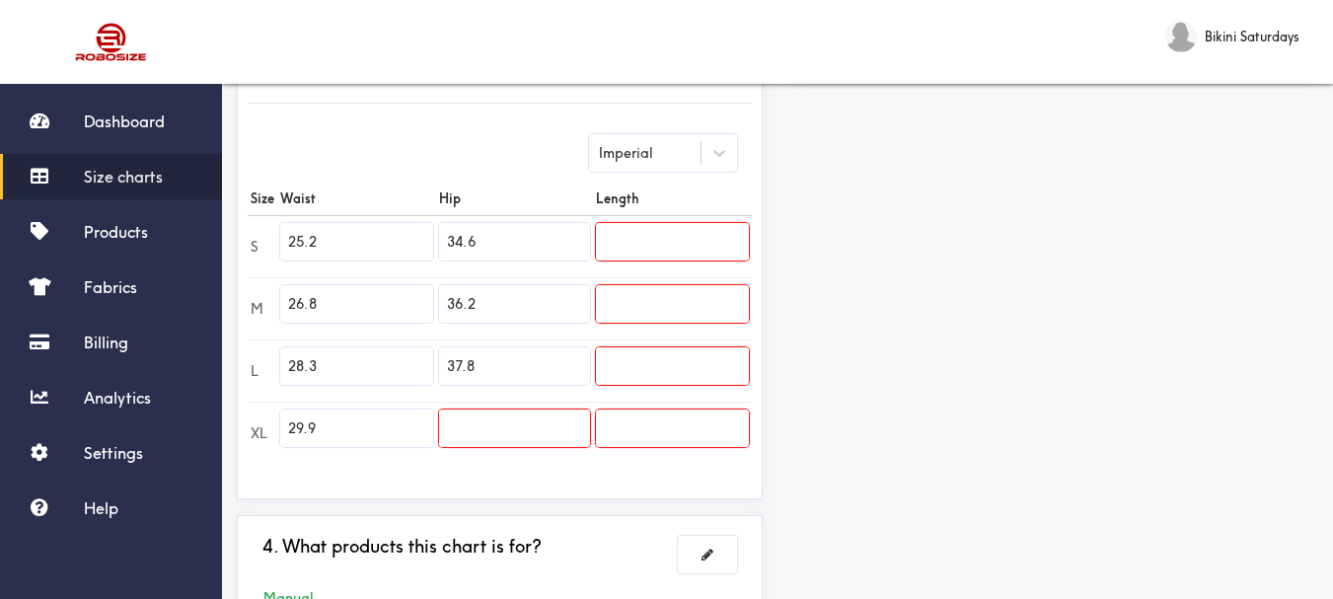
paste input "39.4"
type input "39.4"
click at [609, 247] on input "text" at bounding box center [672, 242] width 153 height 38
click at [611, 239] on input "text" at bounding box center [672, 242] width 153 height 38
paste input "30.3"
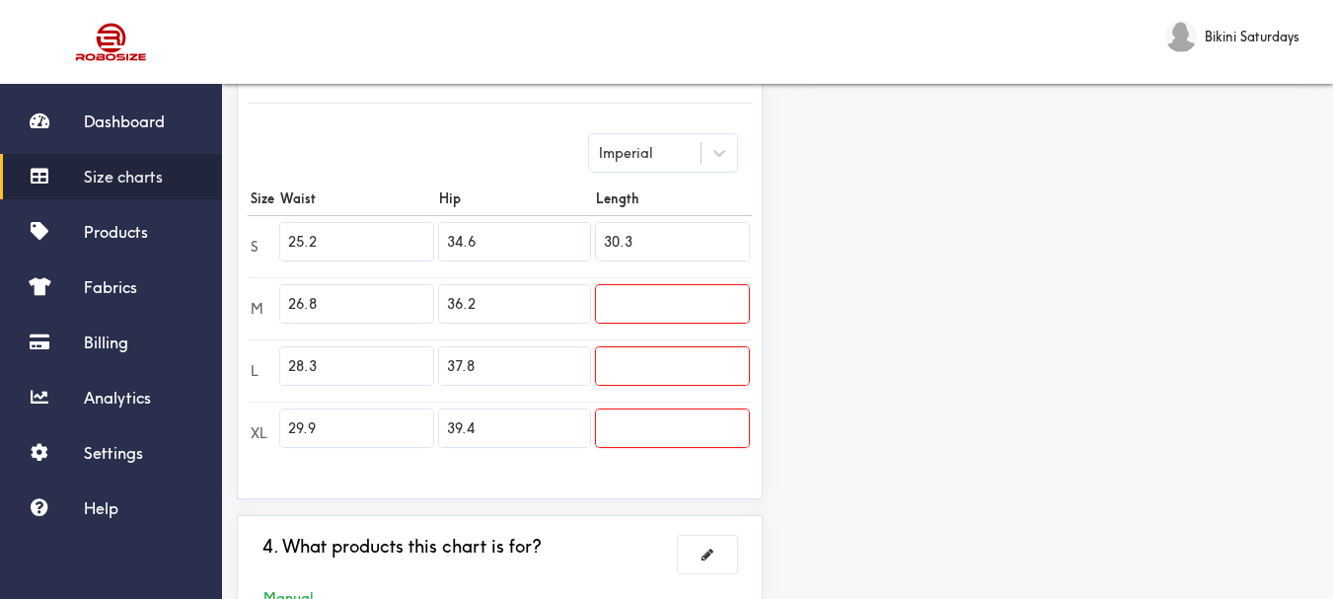
type input "30.3"
click at [604, 316] on input "text" at bounding box center [672, 304] width 153 height 38
paste input "30.7"
type input "30.7"
click at [615, 361] on input "text" at bounding box center [672, 366] width 153 height 38
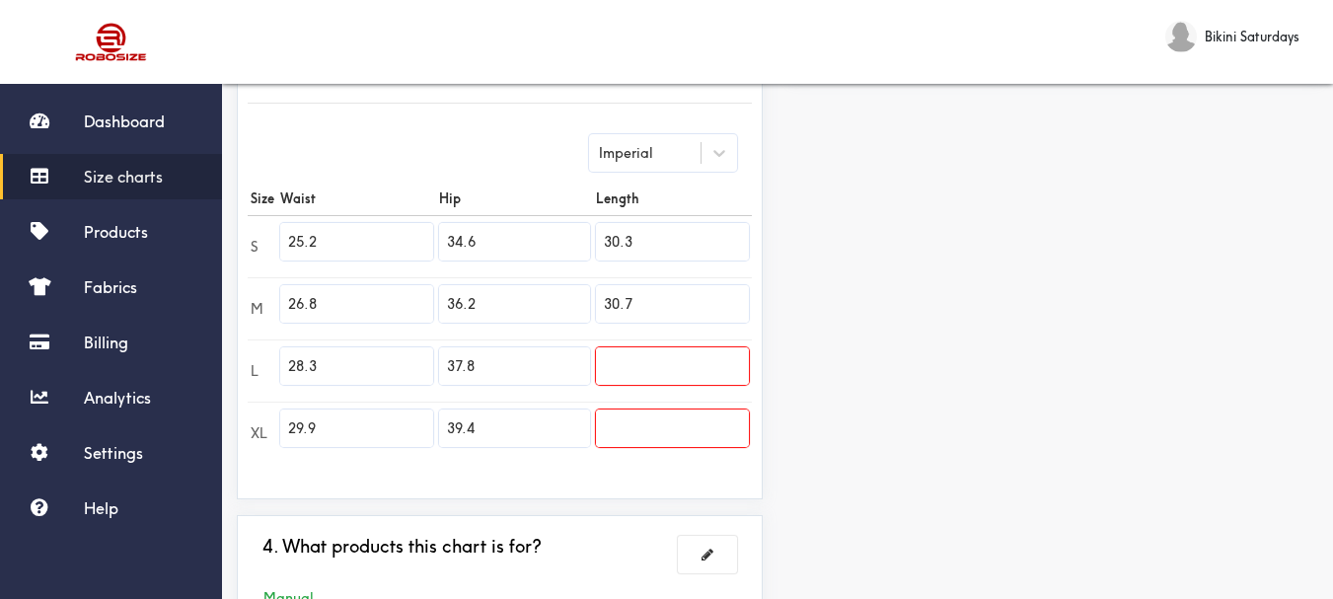
paste input "30.7"
type input "30.7"
click at [619, 421] on input "text" at bounding box center [672, 429] width 153 height 38
paste input "31.1"
type input "31.1"
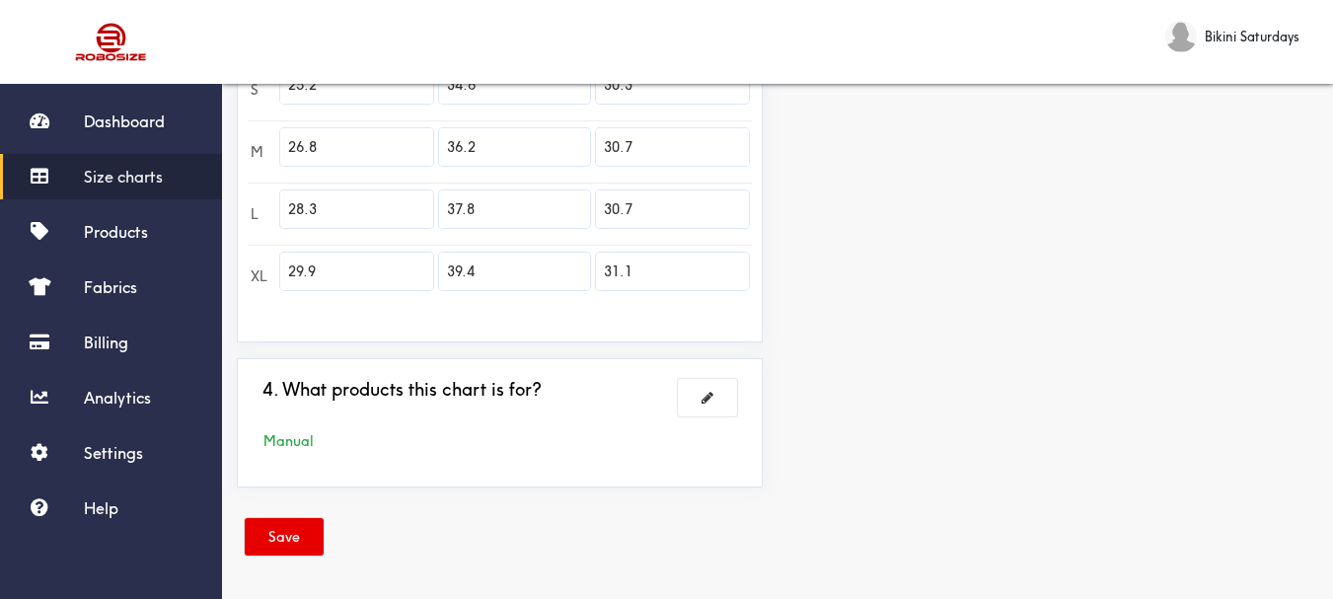
scroll to position [653, 0]
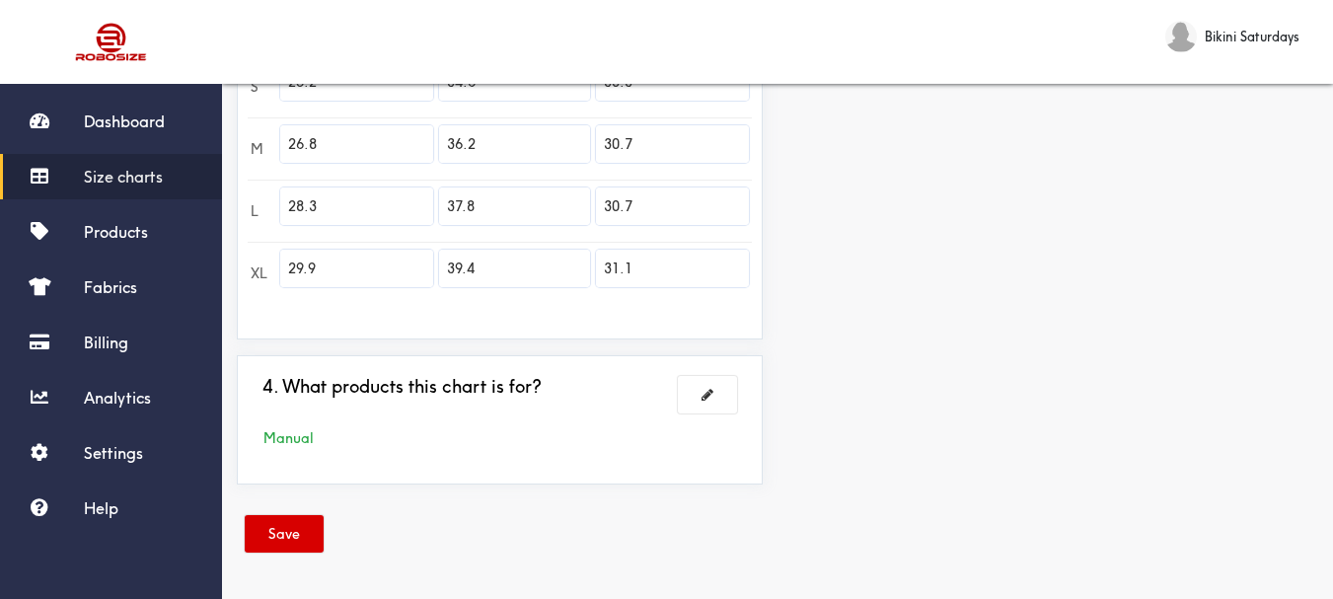
click at [286, 524] on button "Save" at bounding box center [284, 534] width 79 height 38
